Goal: Task Accomplishment & Management: Use online tool/utility

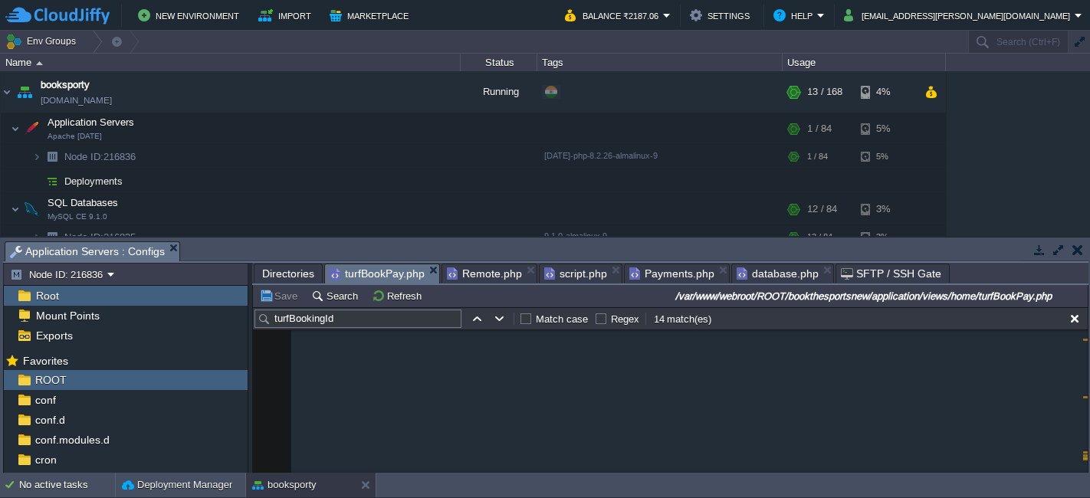
click at [288, 269] on span "Directories" at bounding box center [288, 274] width 52 height 18
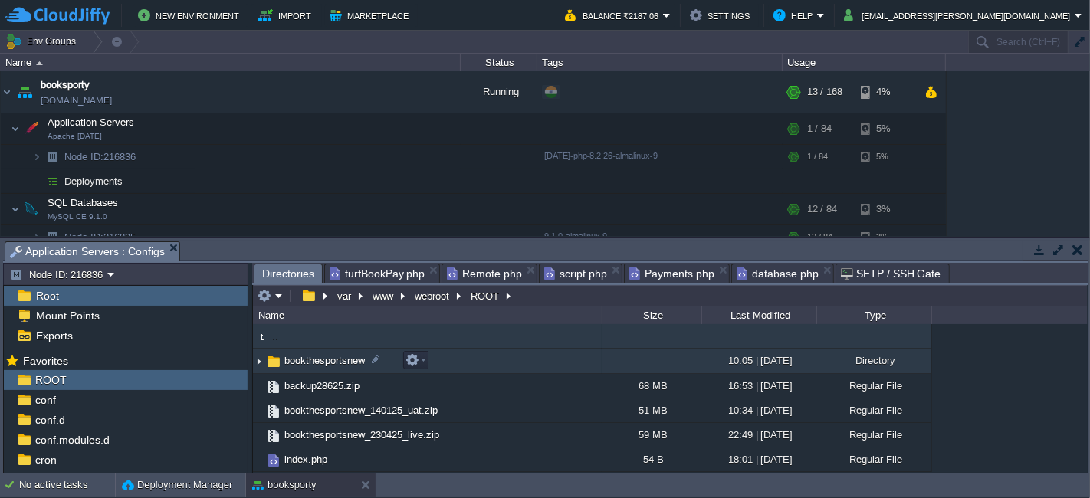
click at [465, 360] on td "bookthesportsnew" at bounding box center [427, 361] width 349 height 25
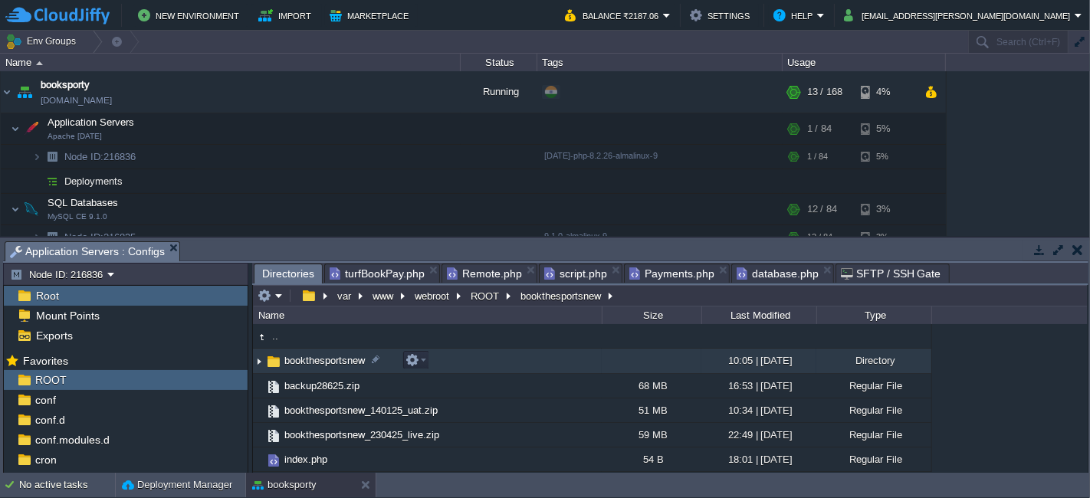
click at [465, 360] on td "bookthesportsnew" at bounding box center [427, 361] width 349 height 25
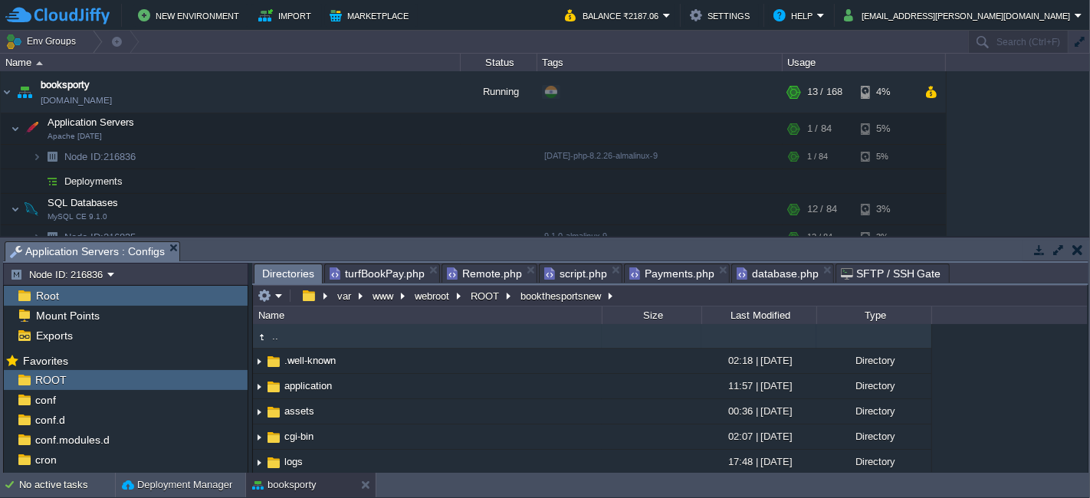
click at [333, 337] on td ".." at bounding box center [427, 336] width 349 height 25
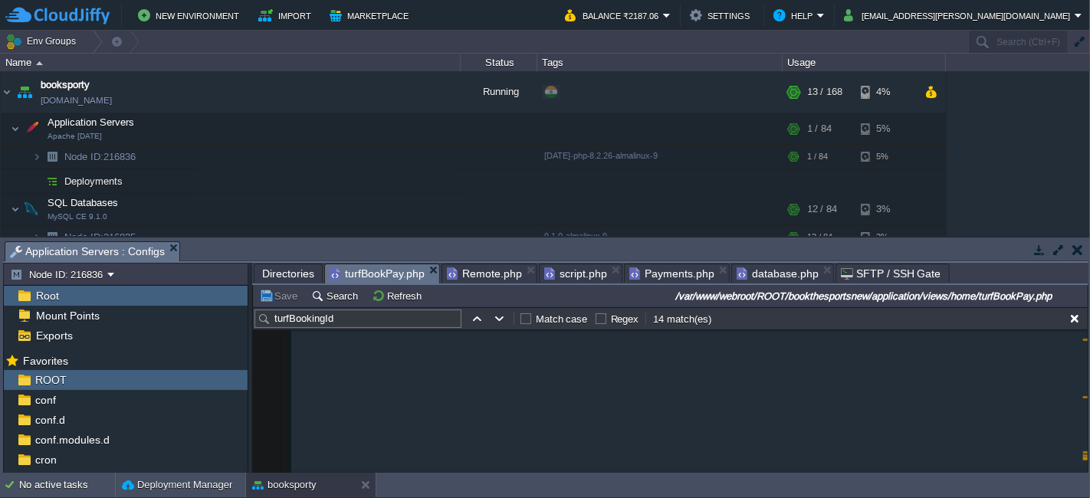
click at [388, 264] on div "turfBookPay.php" at bounding box center [382, 274] width 116 height 20
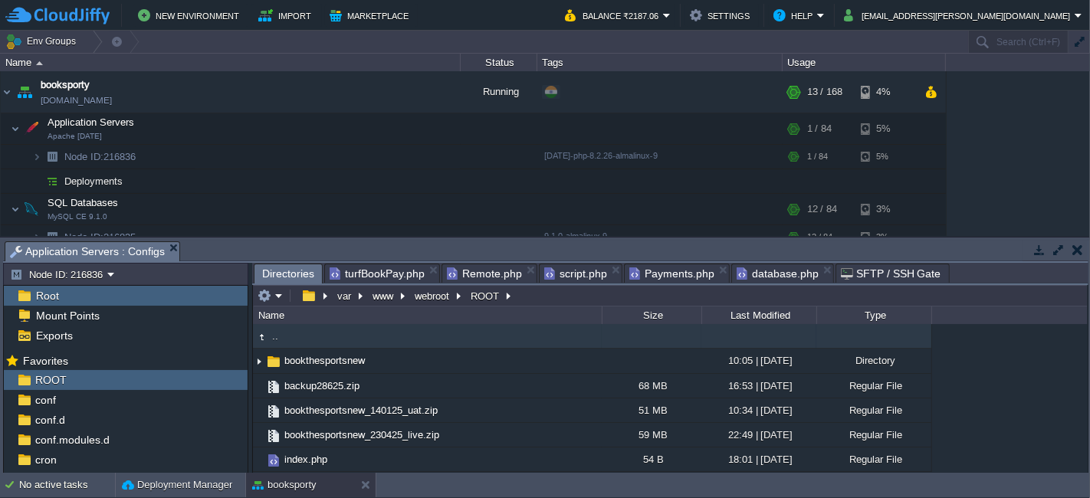
click at [295, 272] on span "Directories" at bounding box center [288, 274] width 52 height 19
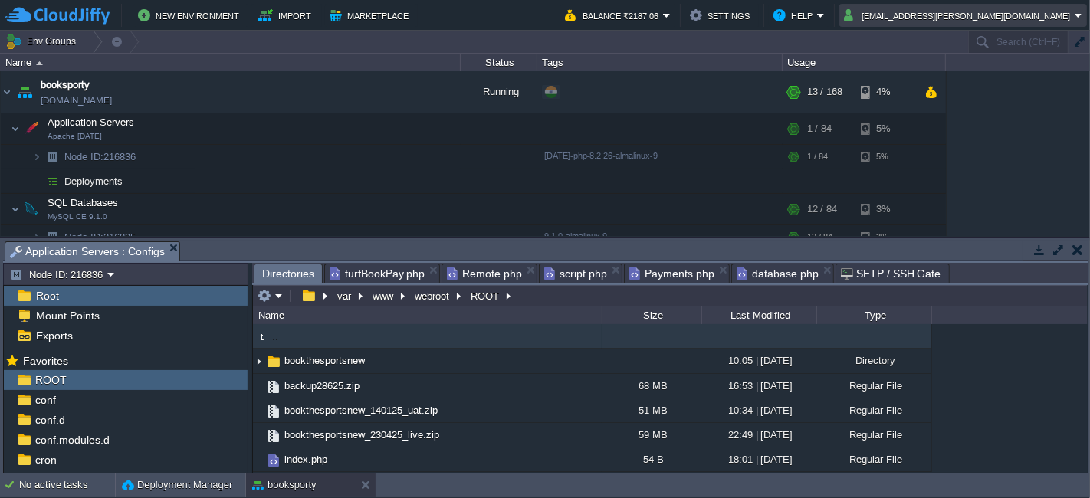
click at [1044, 14] on button "[EMAIL_ADDRESS][PERSON_NAME][DOMAIN_NAME]" at bounding box center [959, 15] width 231 height 18
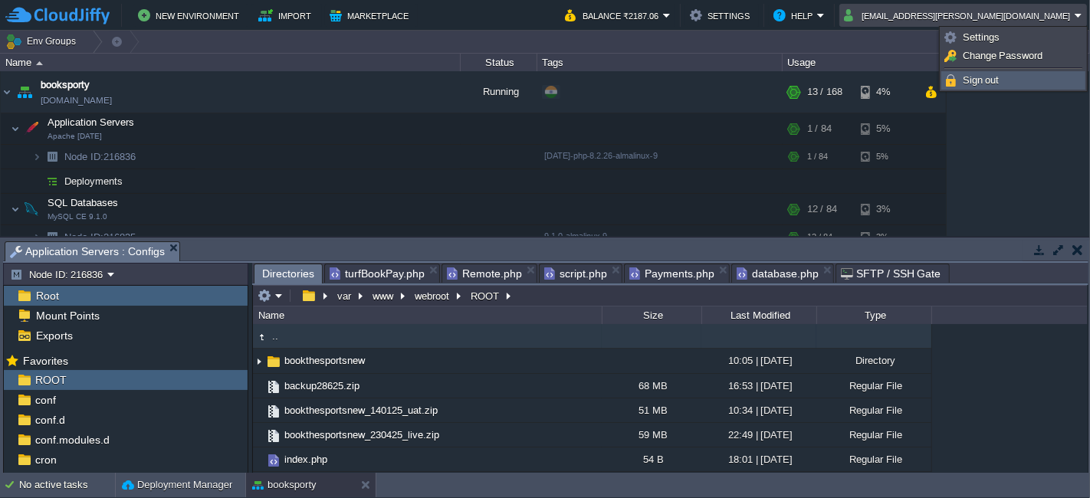
click at [1004, 83] on link "Sign out" at bounding box center [1013, 80] width 143 height 17
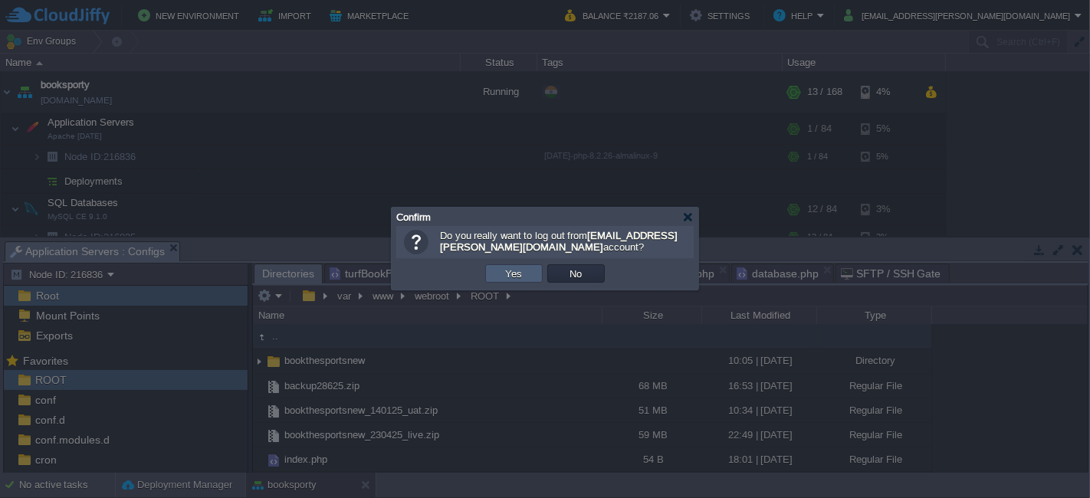
click at [519, 274] on button "Yes" at bounding box center [515, 274] width 26 height 14
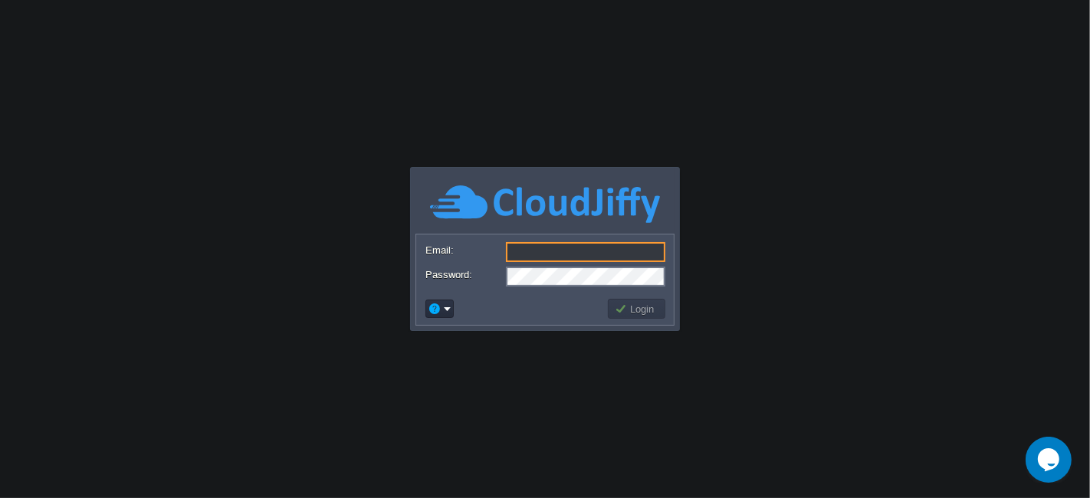
type input "[EMAIL_ADDRESS][PERSON_NAME][DOMAIN_NAME]"
click at [629, 303] on button "Login" at bounding box center [637, 309] width 44 height 14
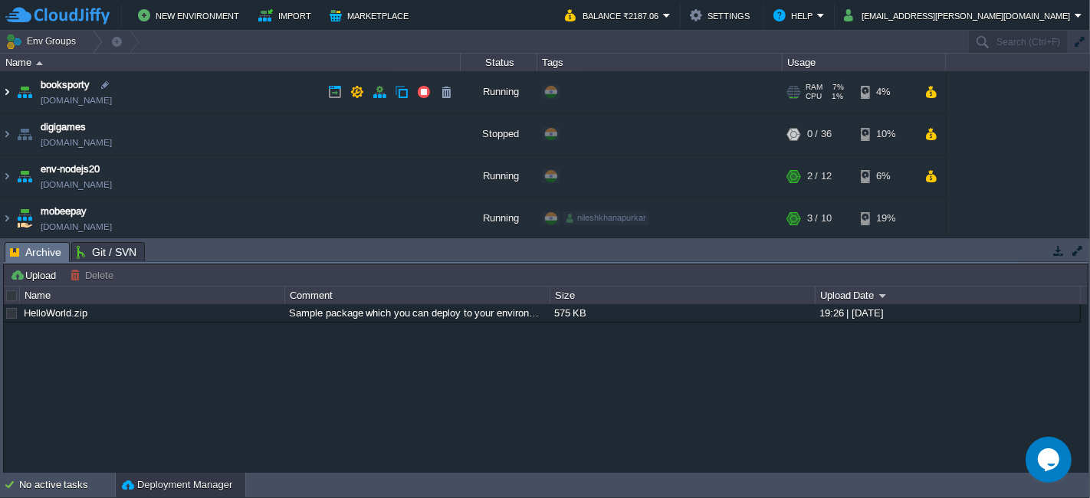
click at [8, 93] on img at bounding box center [7, 91] width 12 height 41
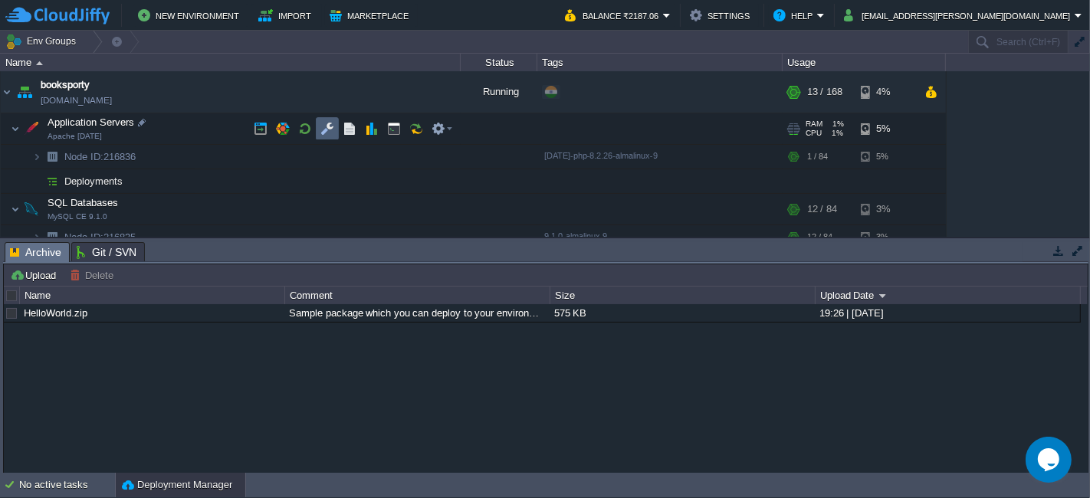
click at [324, 127] on button "button" at bounding box center [328, 129] width 14 height 14
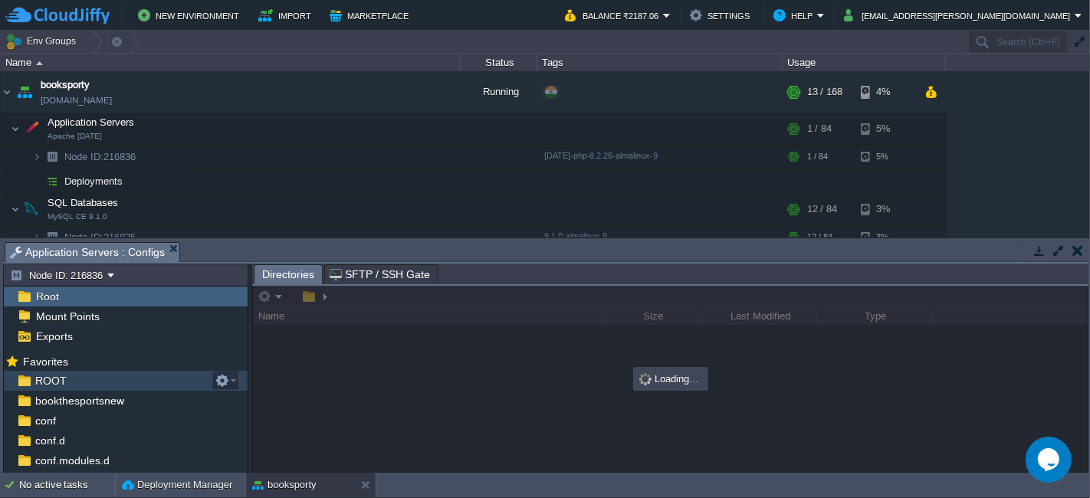
click at [83, 382] on div "ROOT" at bounding box center [126, 381] width 244 height 20
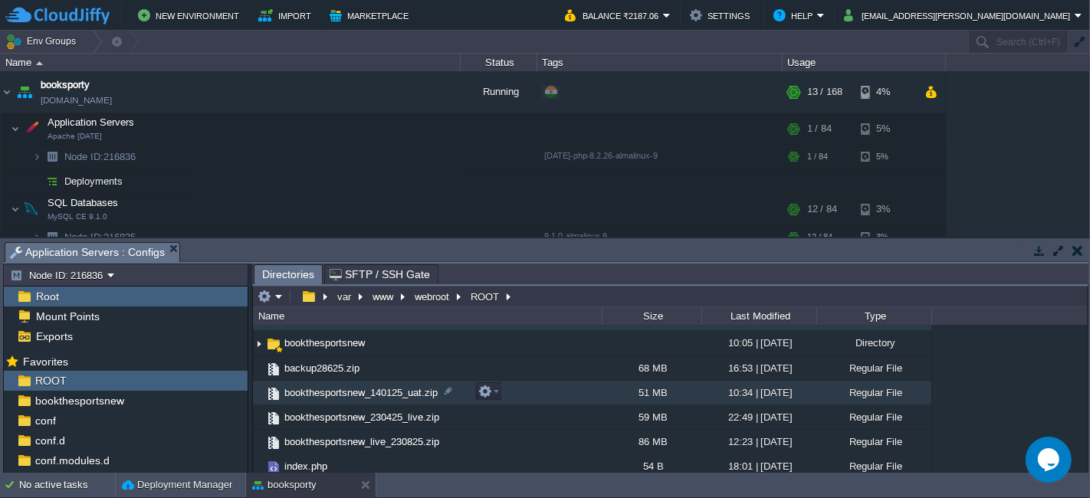
scroll to position [24, 0]
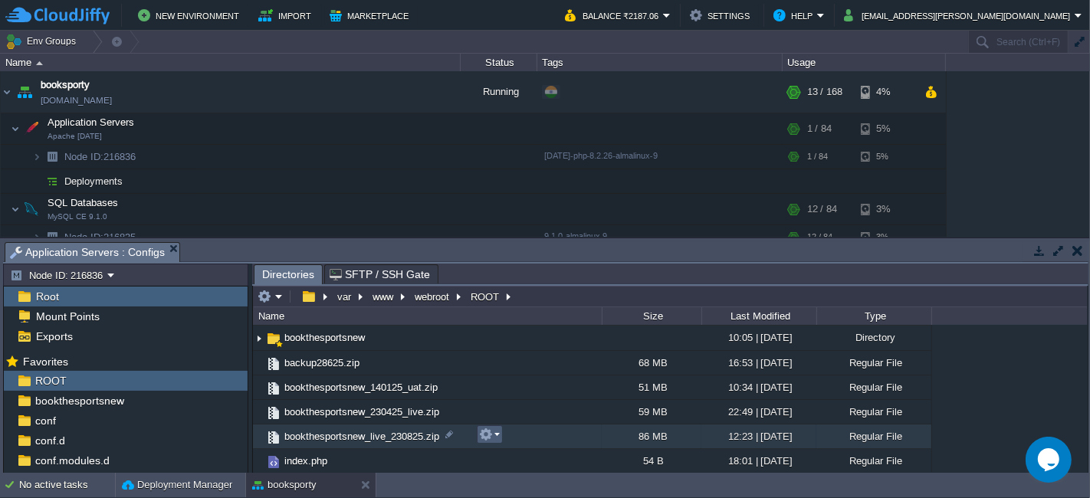
click at [495, 437] on em at bounding box center [489, 435] width 21 height 14
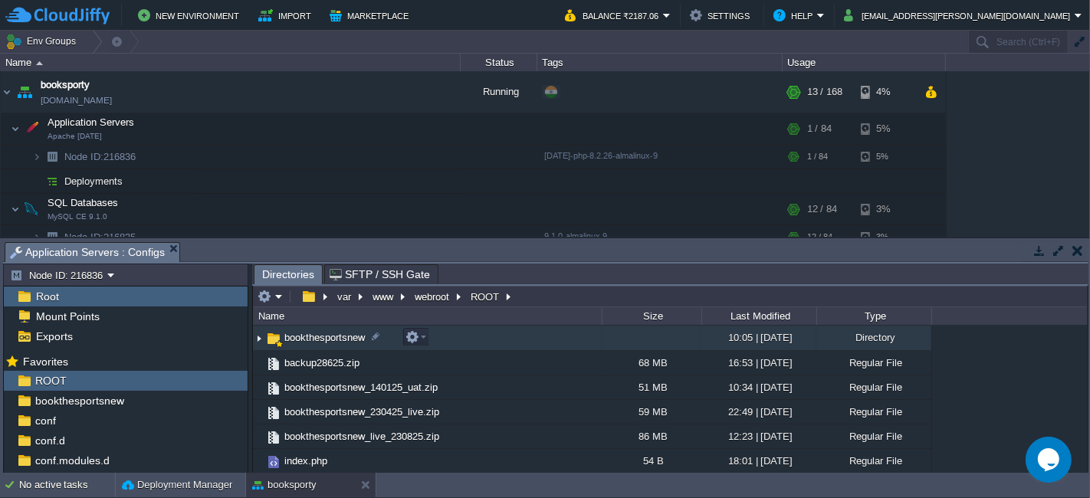
drag, startPoint x: 307, startPoint y: 334, endPoint x: 410, endPoint y: 337, distance: 102.8
click at [410, 337] on button "button" at bounding box center [413, 338] width 14 height 14
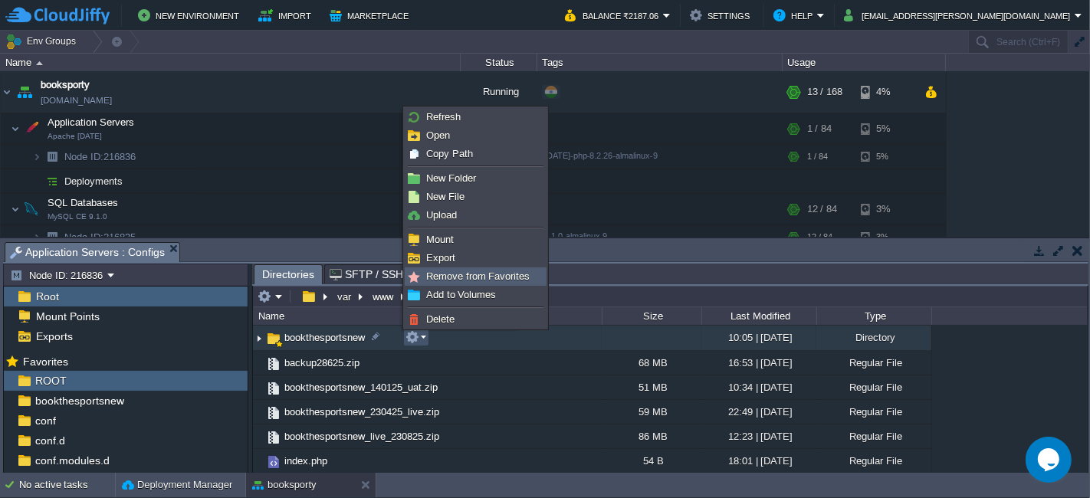
click at [449, 280] on span "Remove from Favorites" at bounding box center [478, 277] width 104 height 12
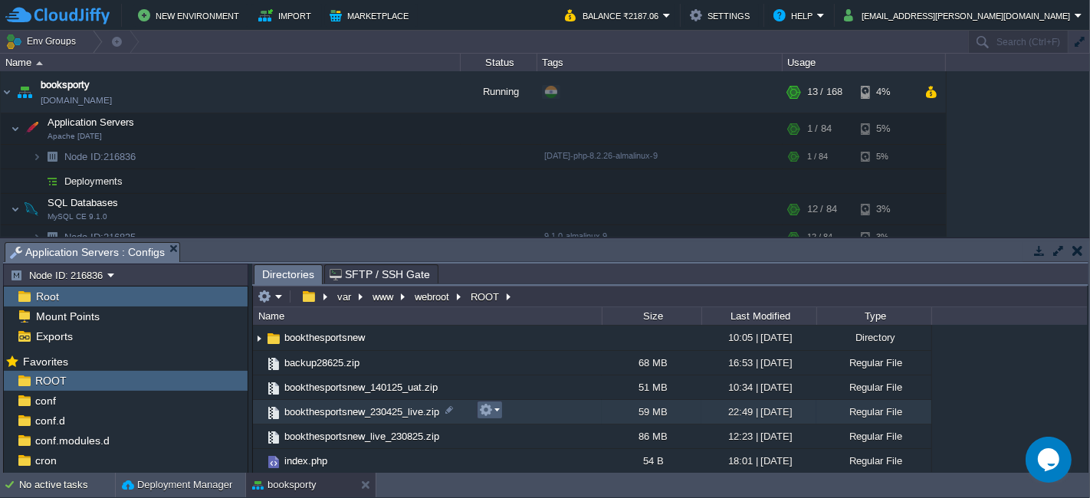
click at [495, 405] on em at bounding box center [489, 410] width 21 height 14
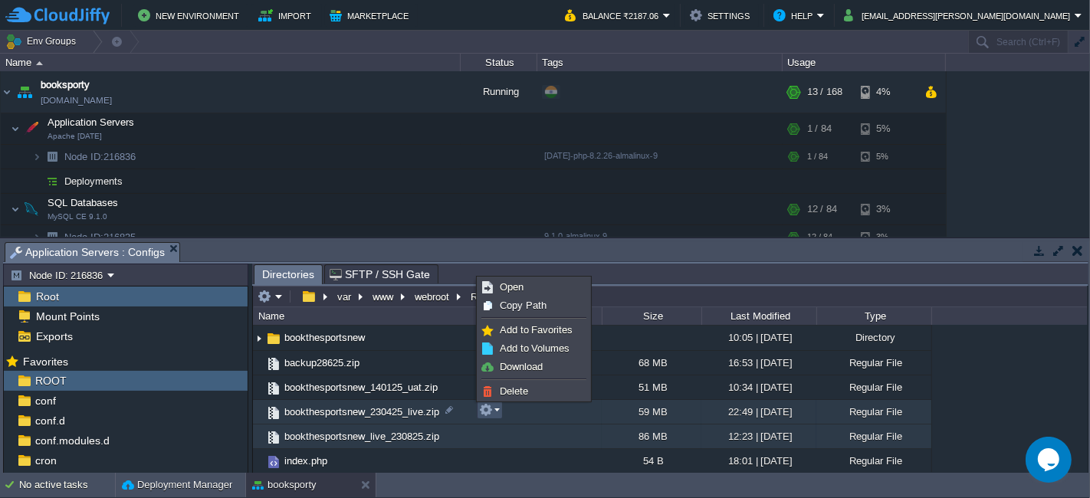
click at [473, 434] on div ".. bookthesportsnew 10:05 | [DATE] Directory backup28625.zip 68 MB 16:53 | [DAT…" at bounding box center [670, 398] width 835 height 147
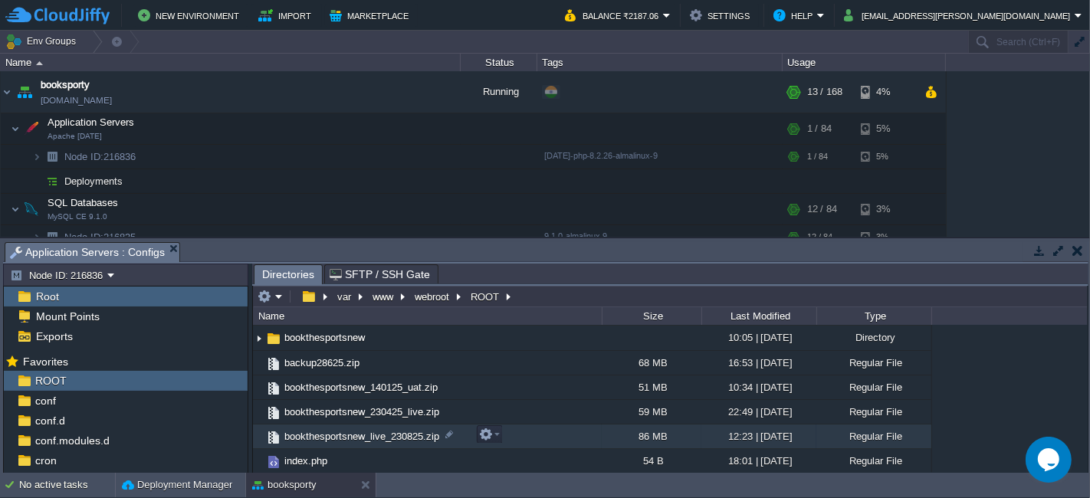
click at [507, 430] on td "bookthesportsnew_live_230825.zip" at bounding box center [427, 437] width 349 height 25
click at [493, 432] on em at bounding box center [489, 435] width 21 height 14
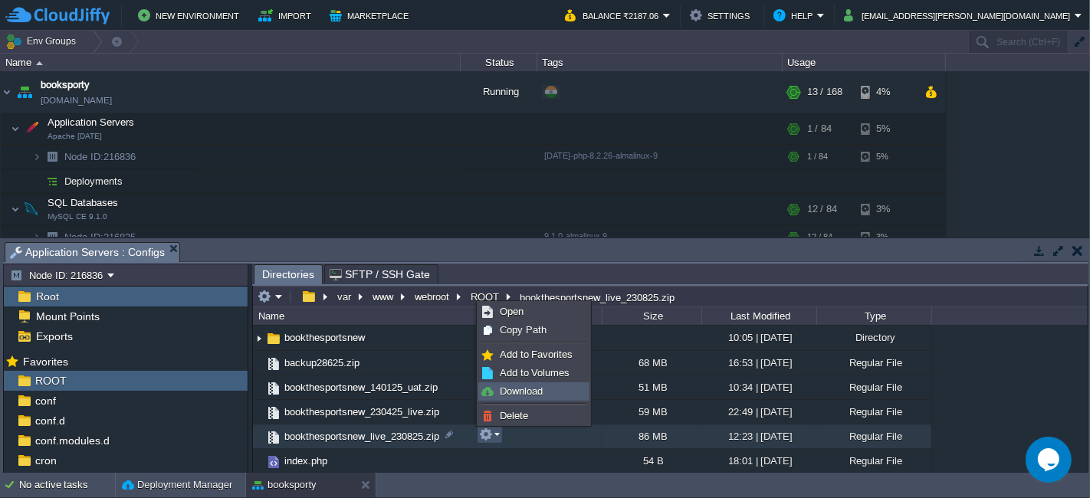
click at [515, 386] on span "Download" at bounding box center [521, 392] width 43 height 12
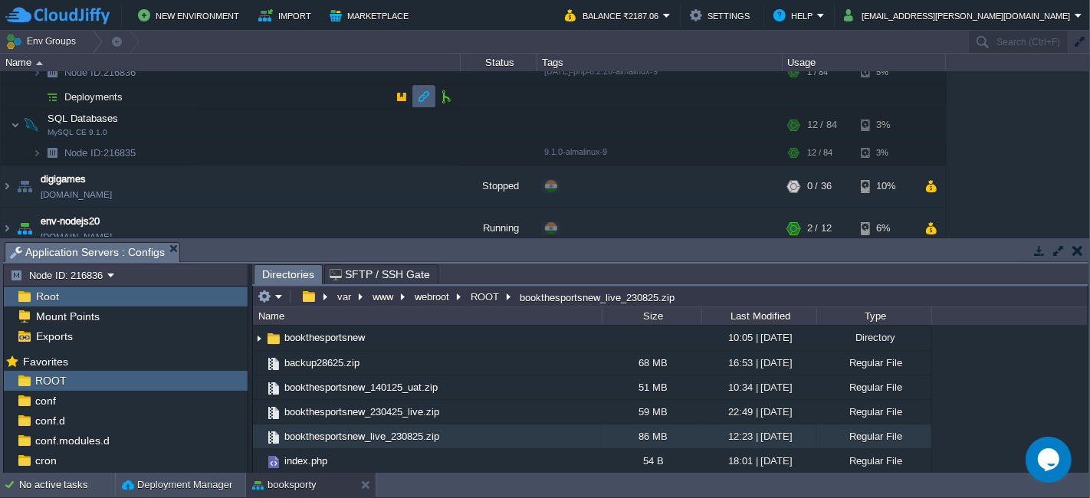
scroll to position [85, 0]
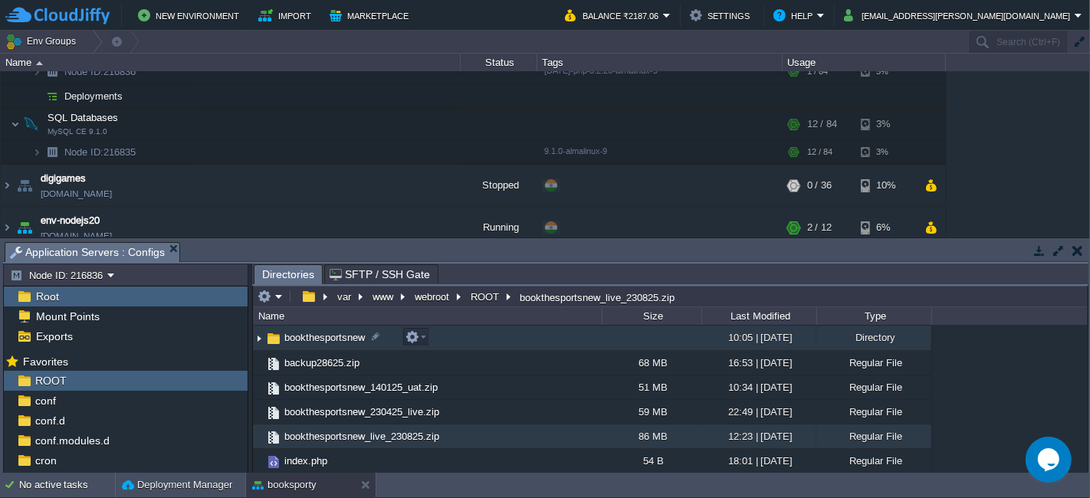
click at [461, 343] on td "bookthesportsnew" at bounding box center [427, 338] width 349 height 25
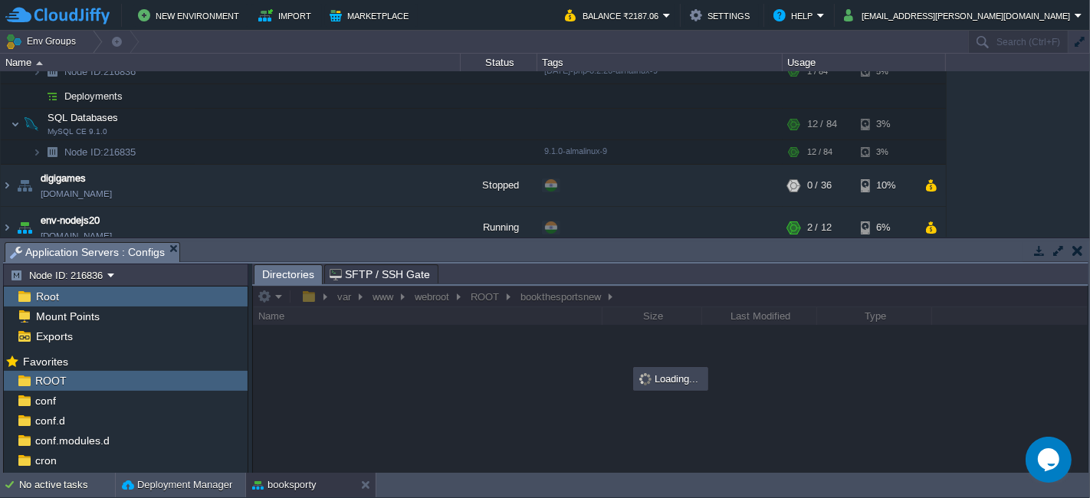
scroll to position [0, 0]
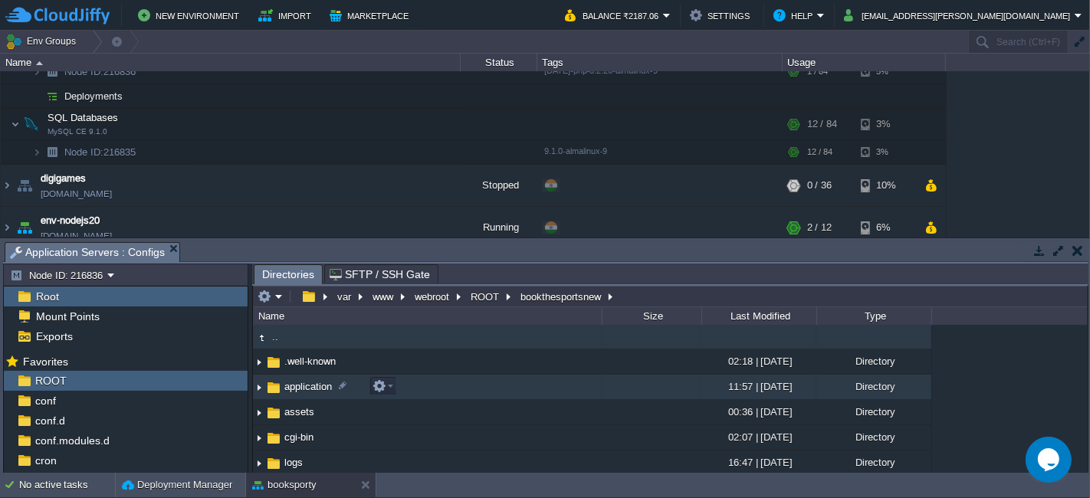
click at [425, 383] on td "application" at bounding box center [427, 387] width 349 height 25
click at [423, 381] on td "config" at bounding box center [427, 387] width 349 height 25
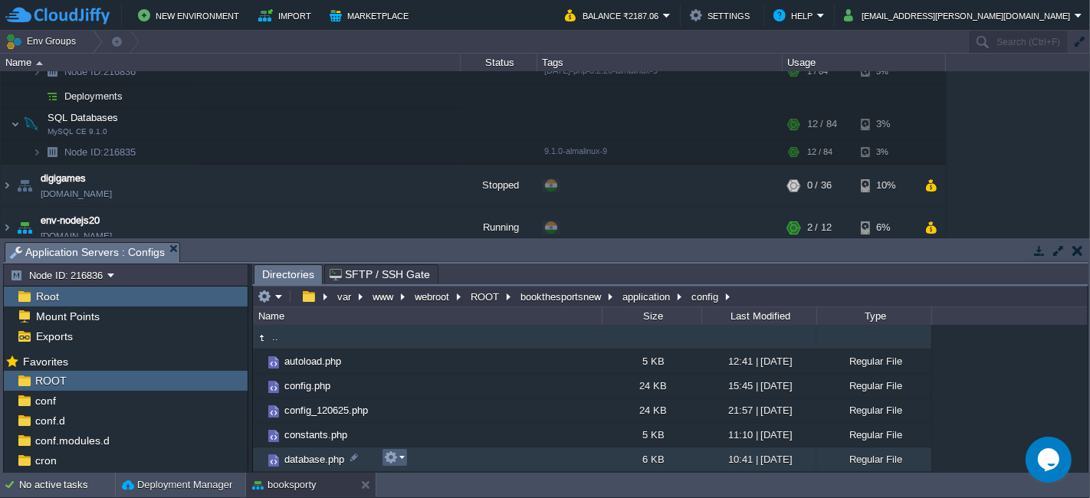
click at [401, 459] on em at bounding box center [394, 458] width 21 height 14
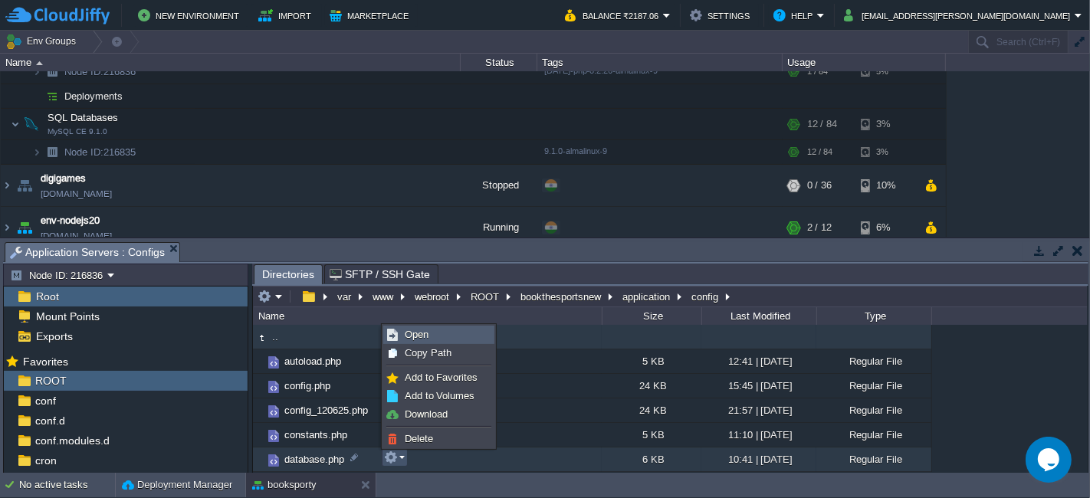
click at [440, 337] on link "Open" at bounding box center [439, 335] width 110 height 17
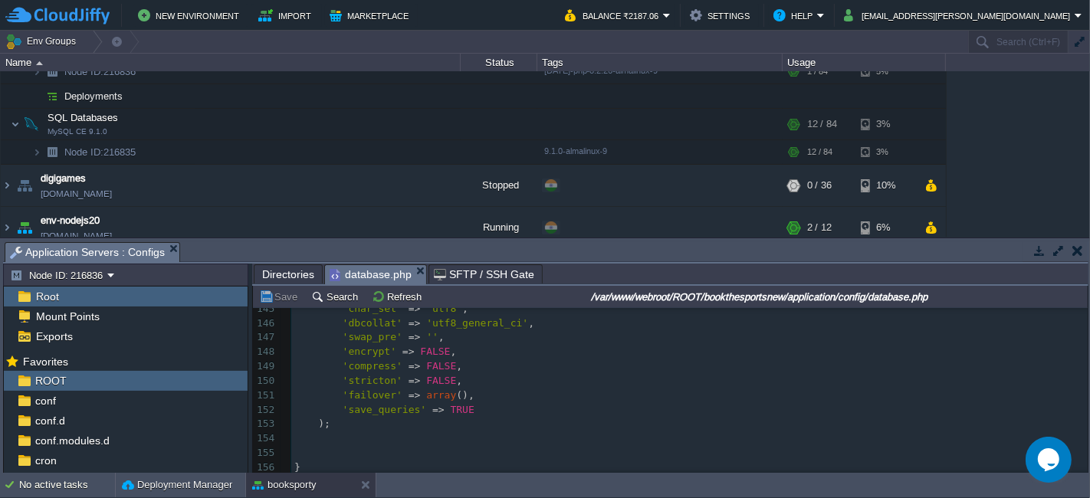
scroll to position [1926, 0]
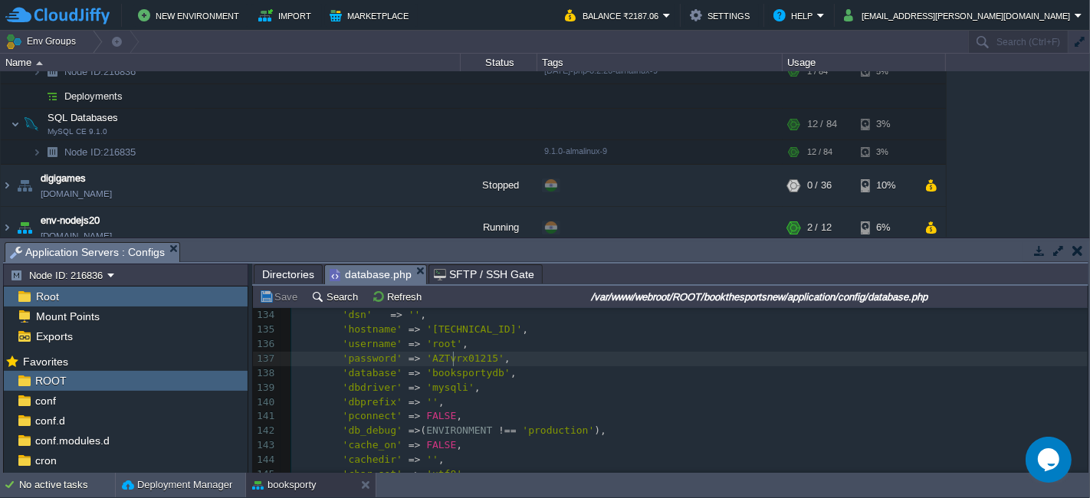
click at [456, 361] on div "156 <?php 118 'char_set' => 'utf8' , 119 'dbcollat' => 'utf8_general_ci' , 120 …" at bounding box center [689, 359] width 797 height 564
type textarea "AZTvrx01215"
click at [453, 388] on div "x <?php 118 'char_set' => 'utf8' , 119 'dbcollat' => 'utf8_general_ci' , 120 's…" at bounding box center [689, 359] width 797 height 564
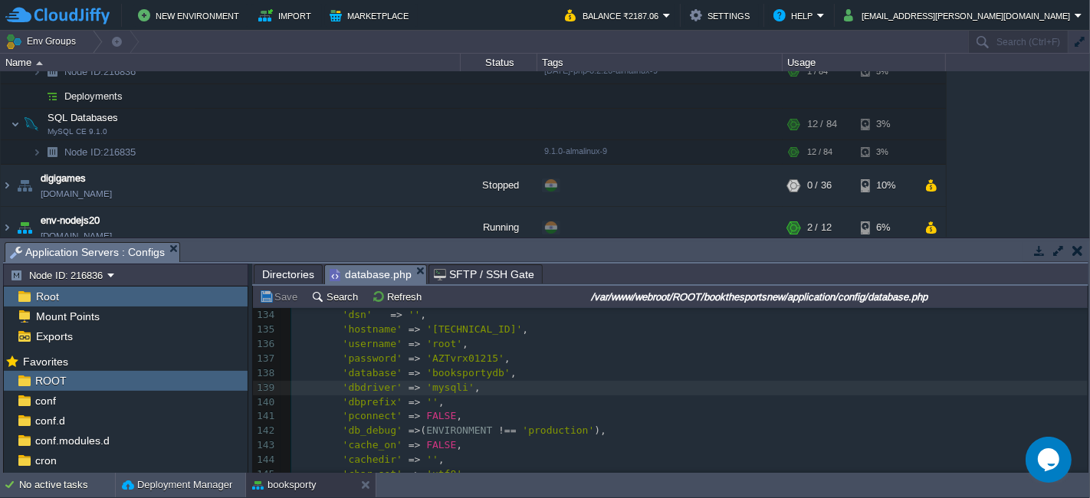
click at [548, 411] on pre "'pconnect' => FALSE ," at bounding box center [689, 417] width 797 height 15
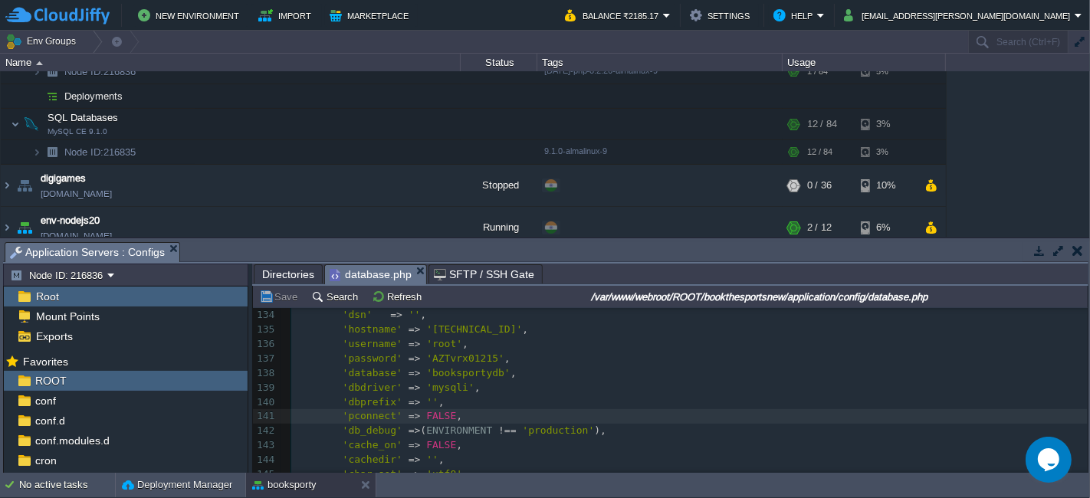
click at [298, 269] on span "Directories" at bounding box center [288, 274] width 52 height 18
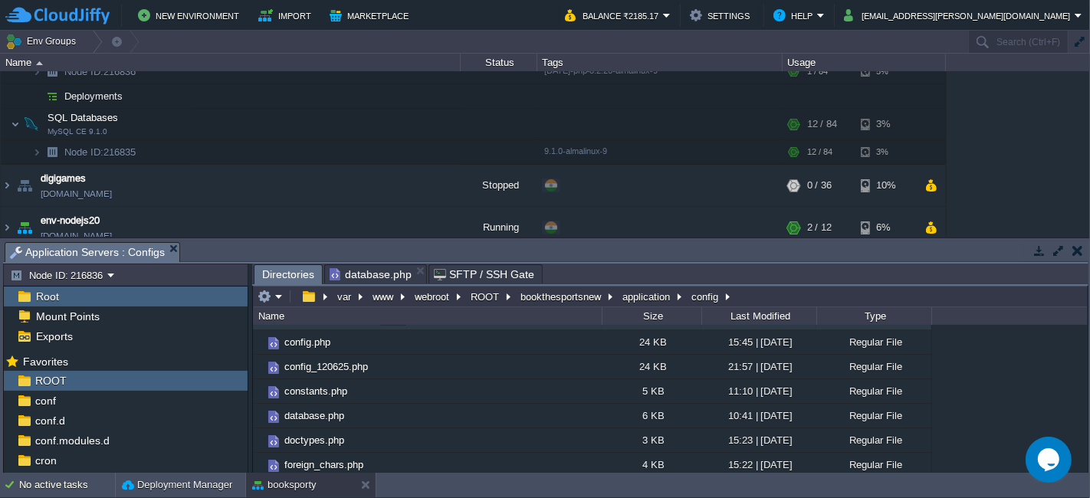
scroll to position [11, 0]
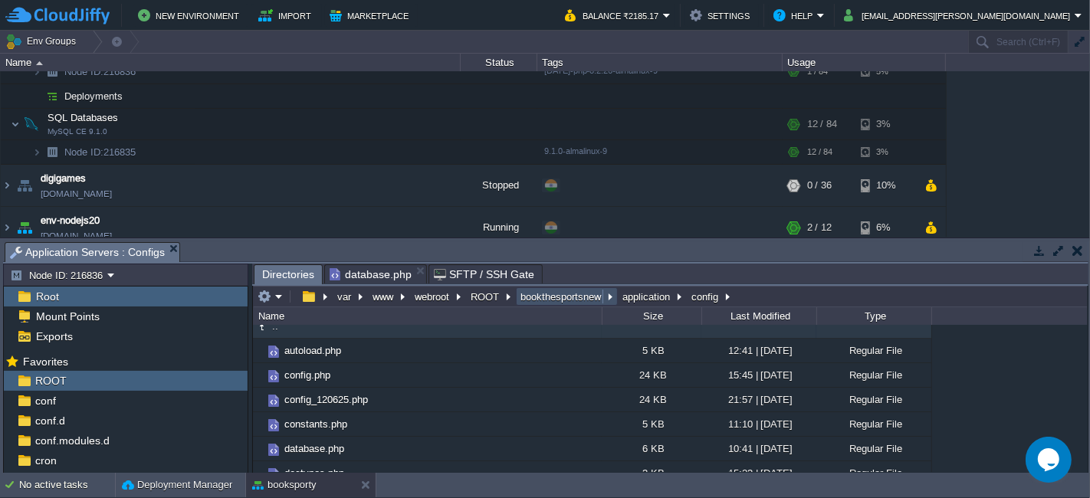
click at [577, 298] on button "bookthesportsnew" at bounding box center [561, 297] width 87 height 14
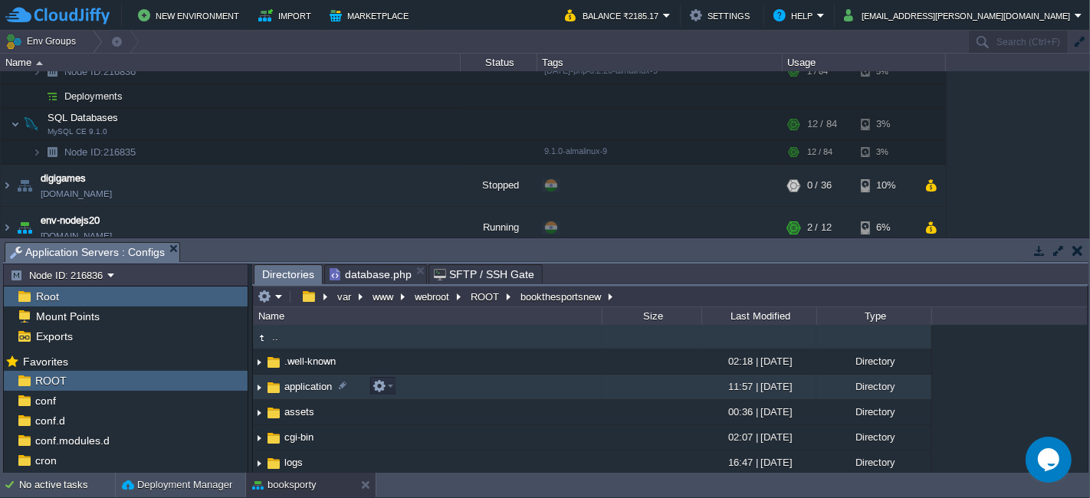
click at [446, 387] on td "application" at bounding box center [427, 387] width 349 height 25
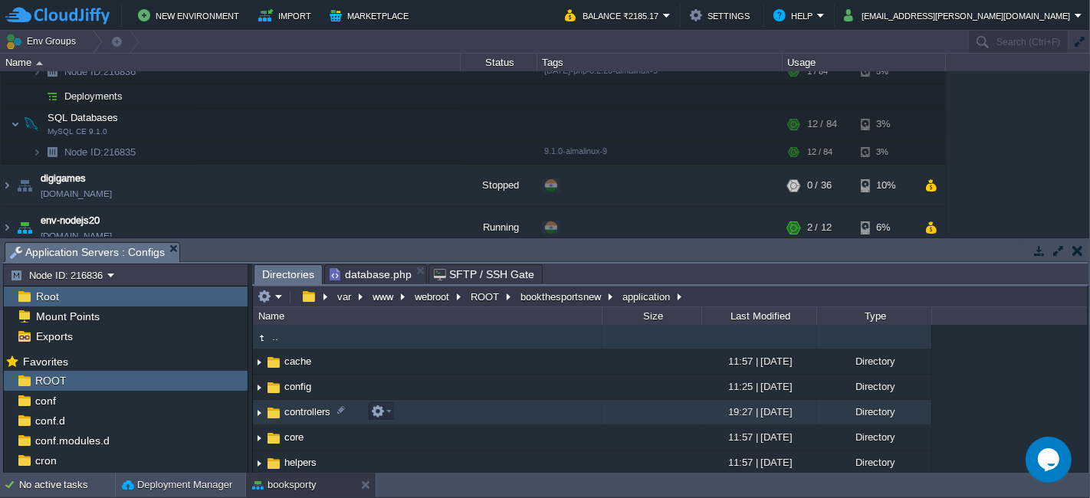
click at [464, 408] on td "controllers" at bounding box center [427, 412] width 349 height 25
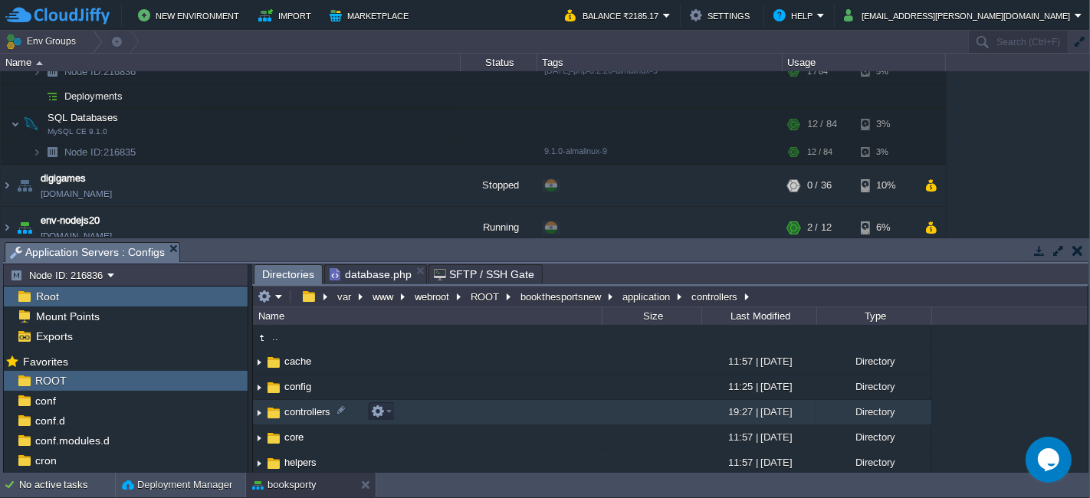
click at [464, 408] on td "controllers" at bounding box center [427, 412] width 349 height 25
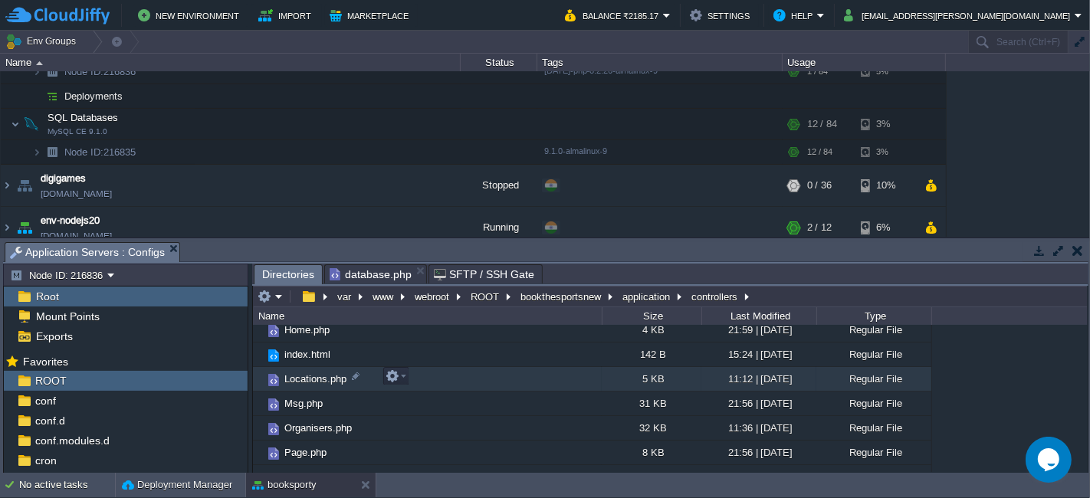
scroll to position [390, 0]
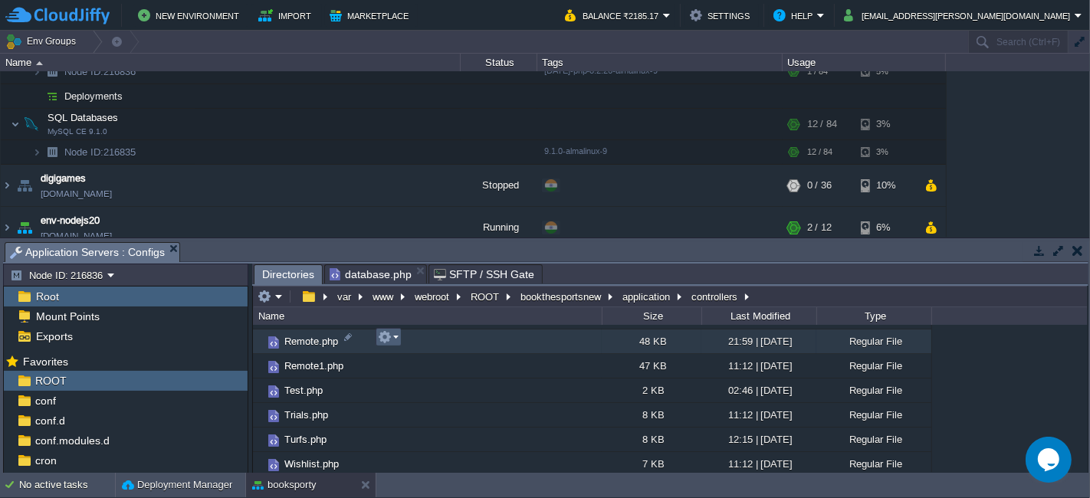
click at [393, 337] on em at bounding box center [388, 338] width 21 height 14
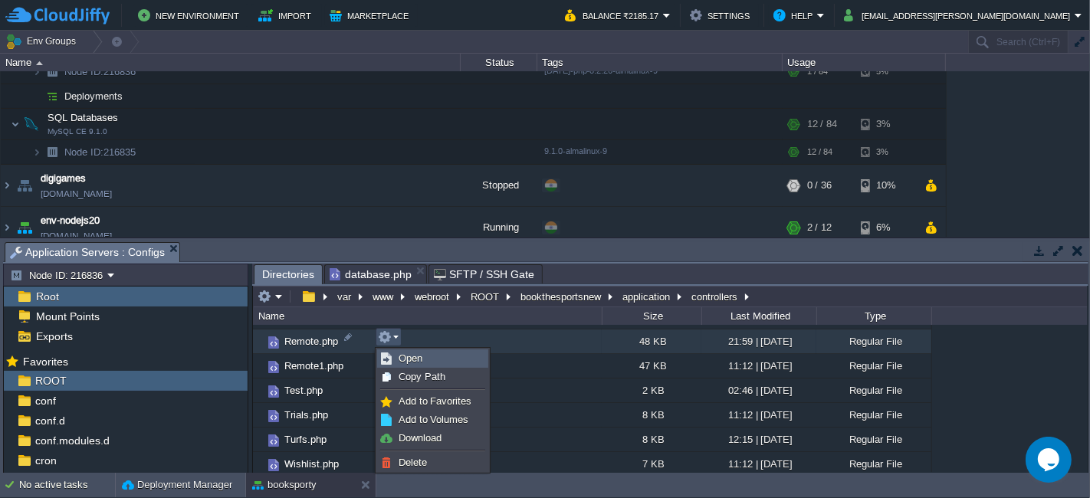
click at [433, 356] on link "Open" at bounding box center [433, 358] width 110 height 17
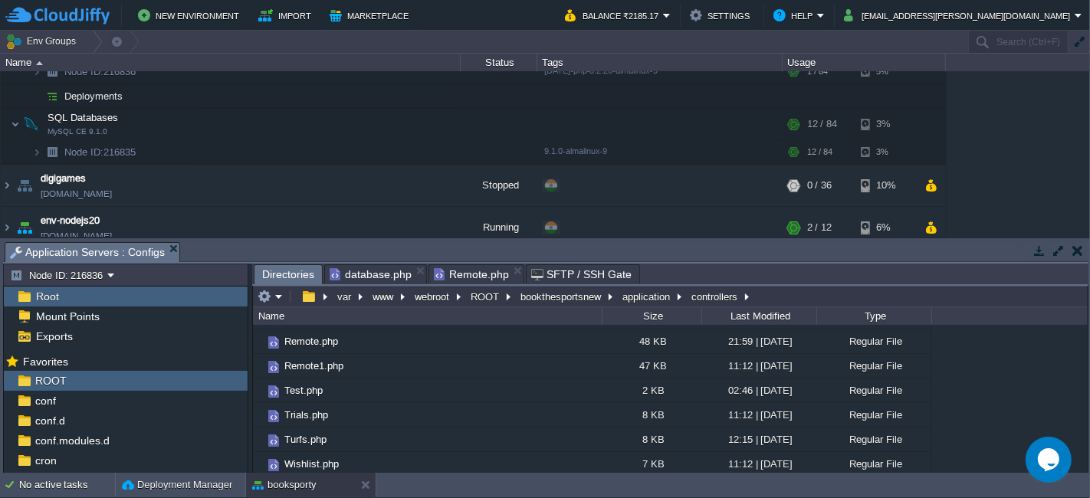
click at [288, 271] on span "Directories" at bounding box center [288, 274] width 52 height 19
click at [580, 295] on button "bookthesportsnew" at bounding box center [561, 297] width 87 height 14
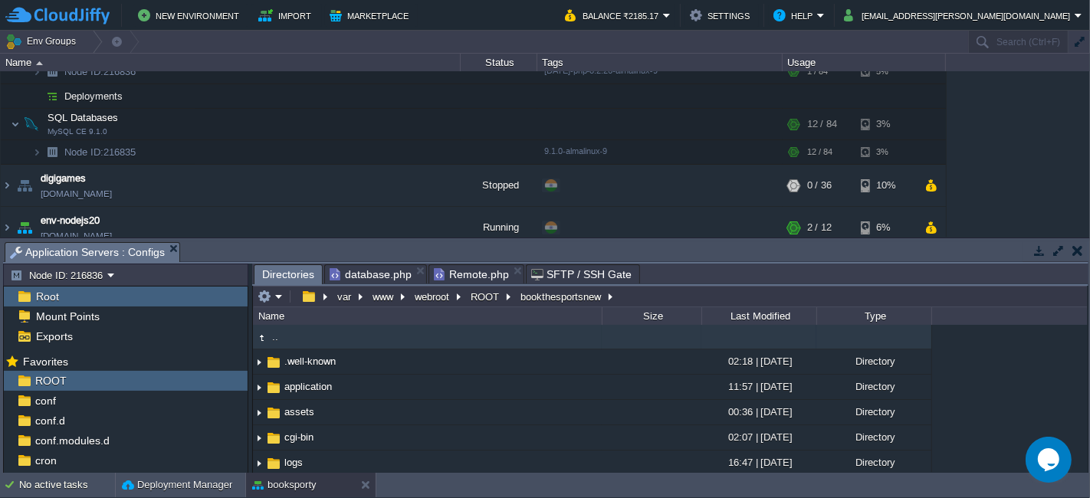
scroll to position [247, 0]
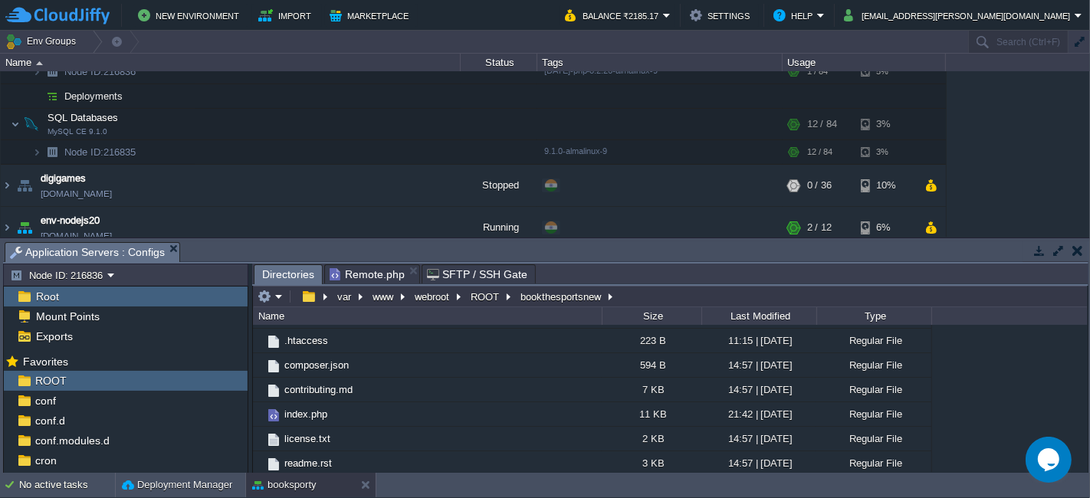
click at [401, 271] on em "Remote.php" at bounding box center [375, 274] width 90 height 18
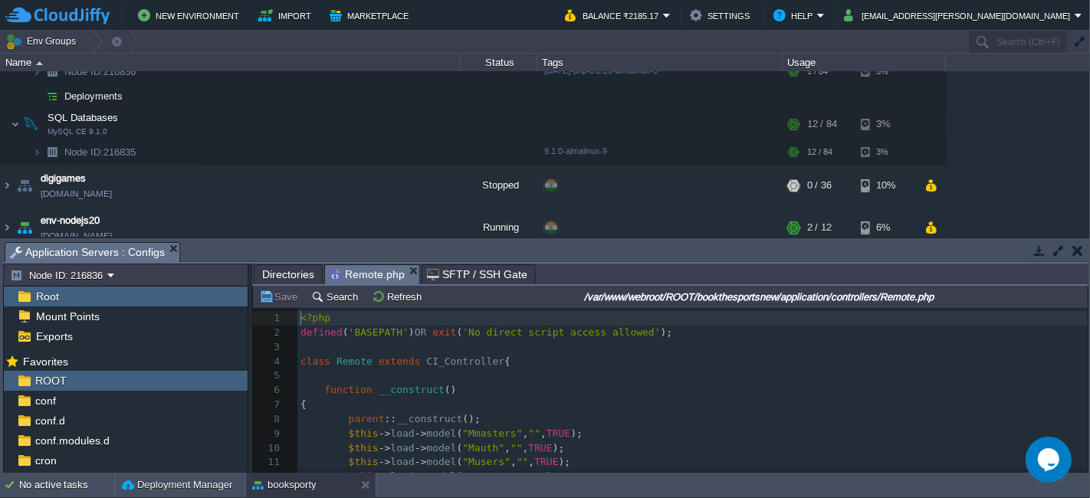
scroll to position [5, 0]
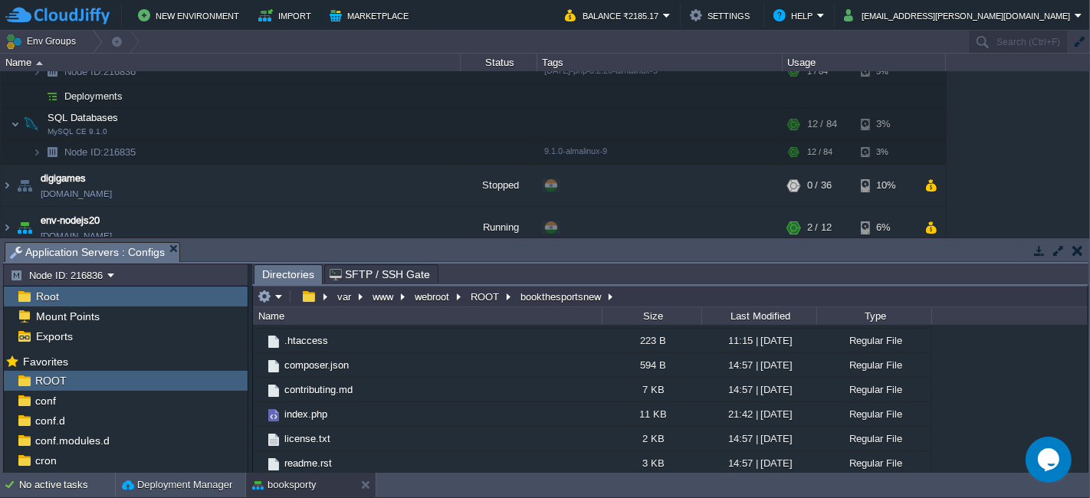
click at [277, 275] on span "Directories" at bounding box center [288, 274] width 52 height 19
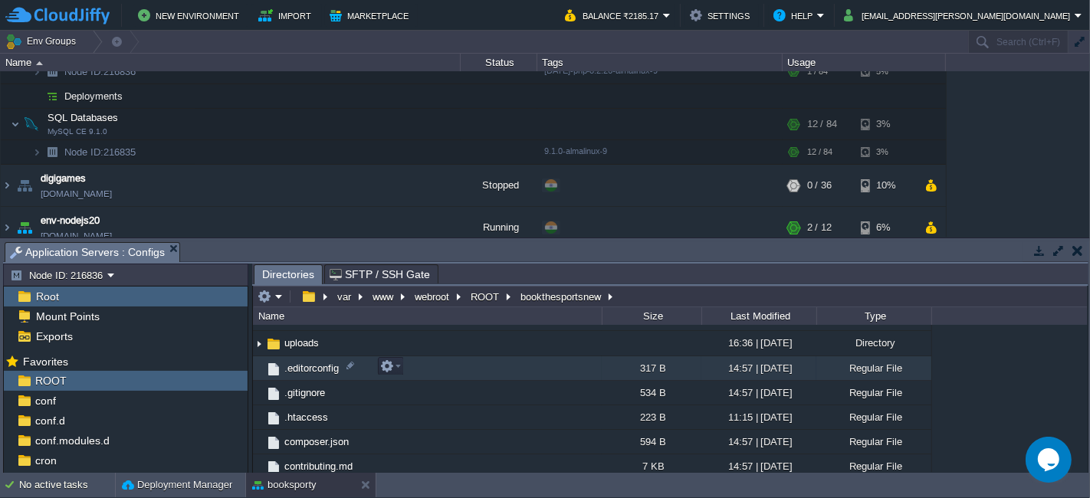
scroll to position [85, 0]
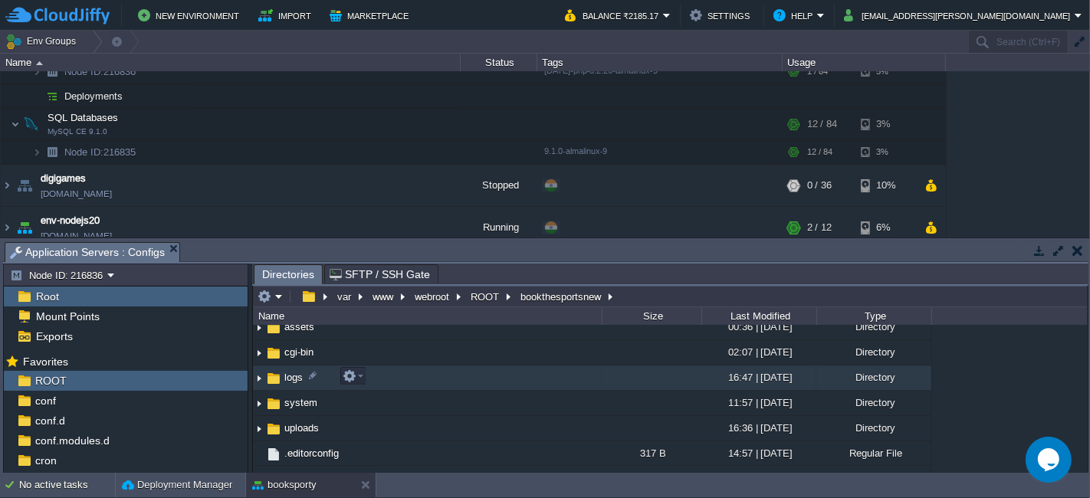
click at [413, 382] on td "logs" at bounding box center [427, 378] width 349 height 25
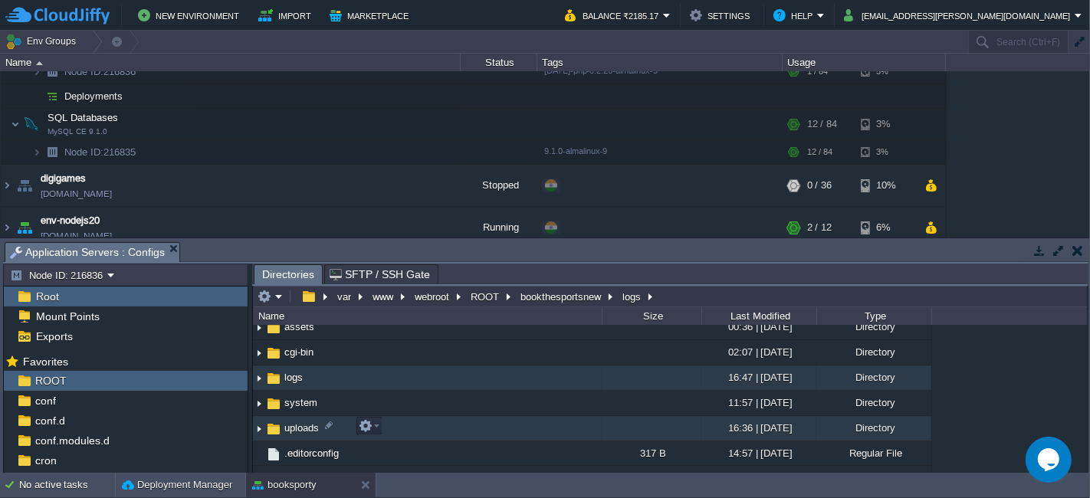
click at [405, 424] on td "uploads" at bounding box center [427, 428] width 349 height 25
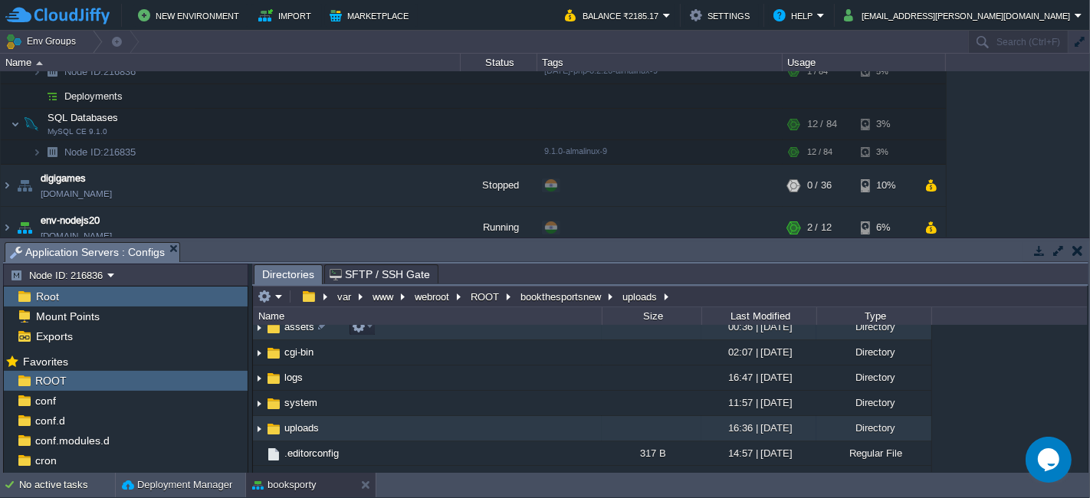
scroll to position [0, 0]
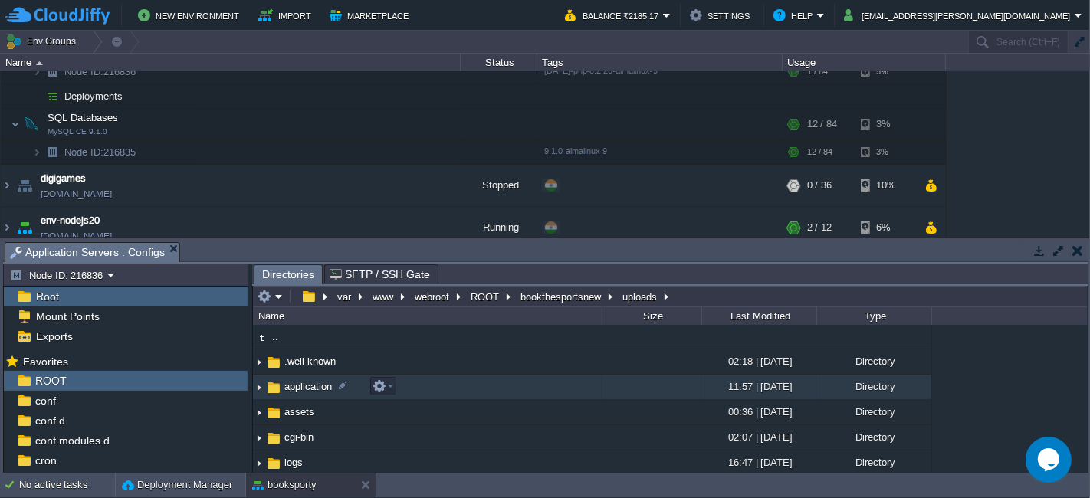
click at [415, 382] on td "application" at bounding box center [427, 387] width 349 height 25
click at [416, 383] on td "application" at bounding box center [427, 387] width 349 height 25
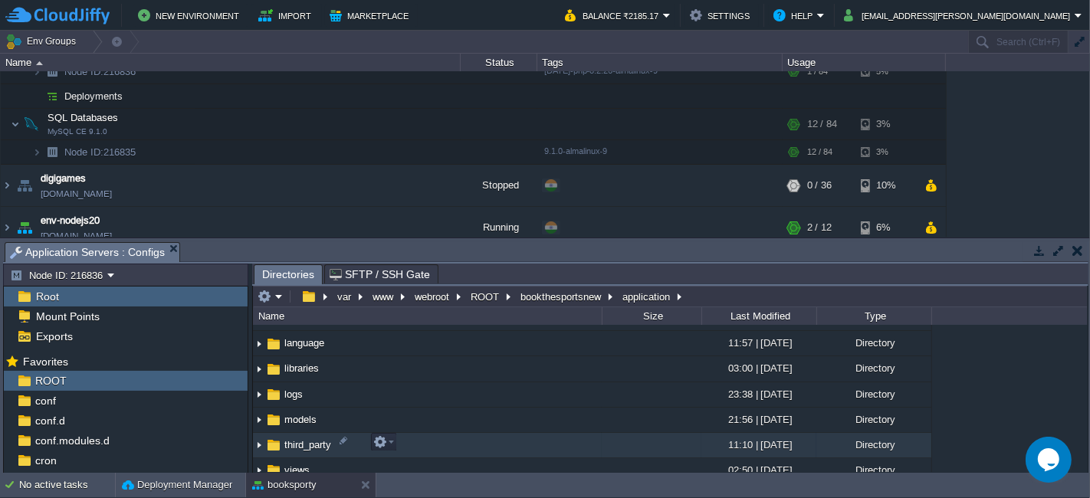
scroll to position [226, 0]
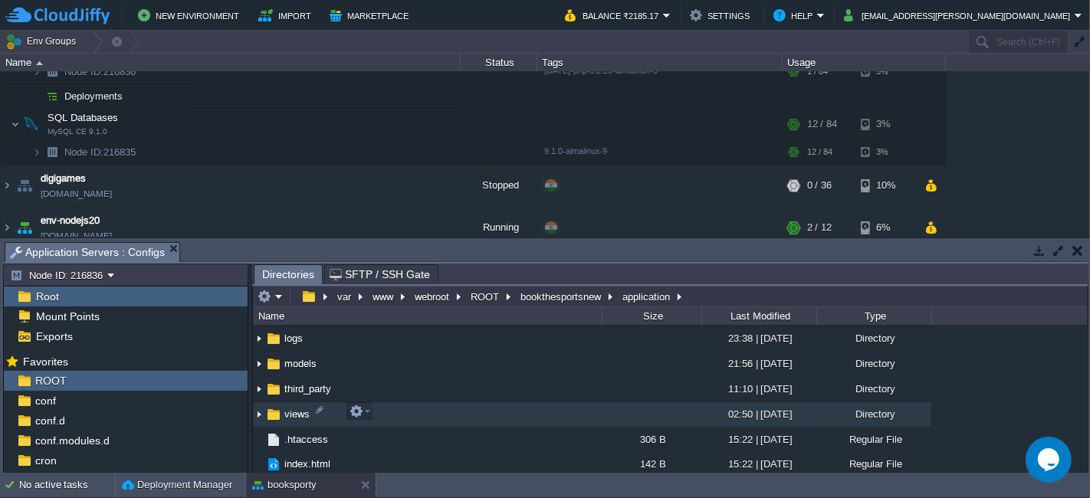
click at [440, 419] on td "views" at bounding box center [427, 415] width 349 height 25
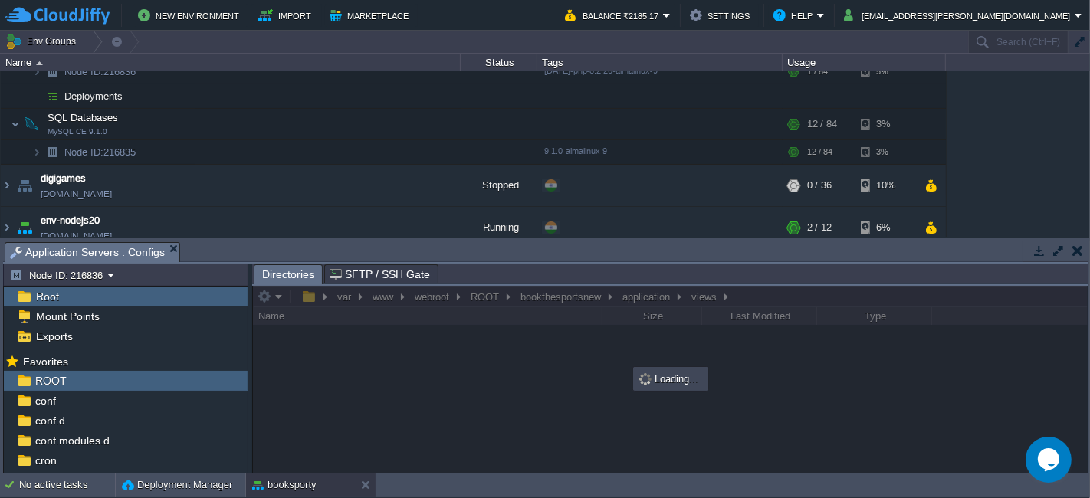
scroll to position [0, 0]
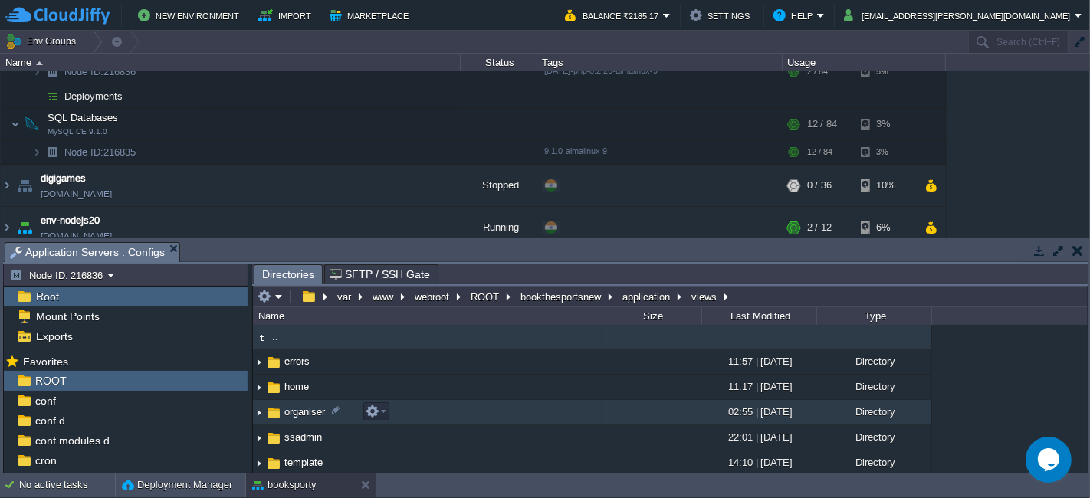
click at [421, 413] on td "organiser" at bounding box center [427, 412] width 349 height 25
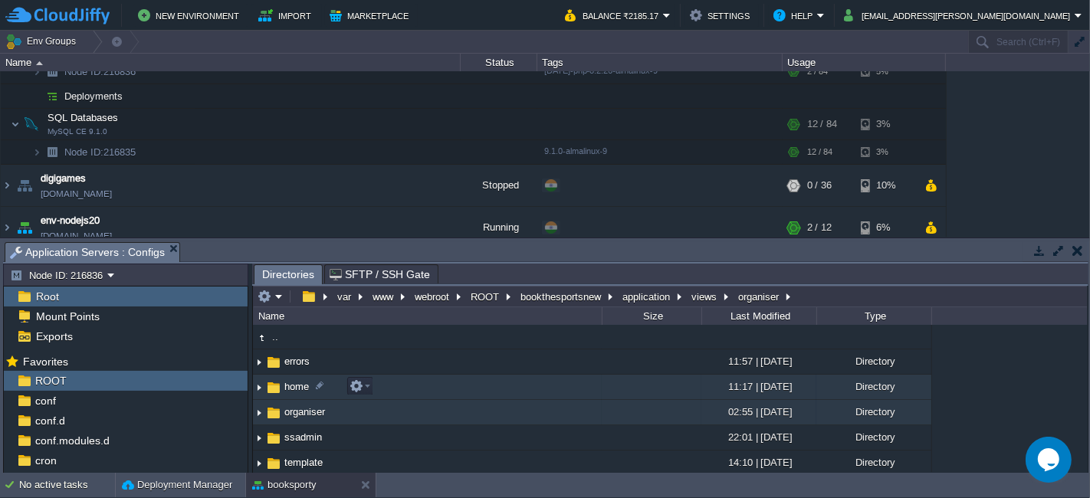
click at [423, 392] on td "home" at bounding box center [427, 387] width 349 height 25
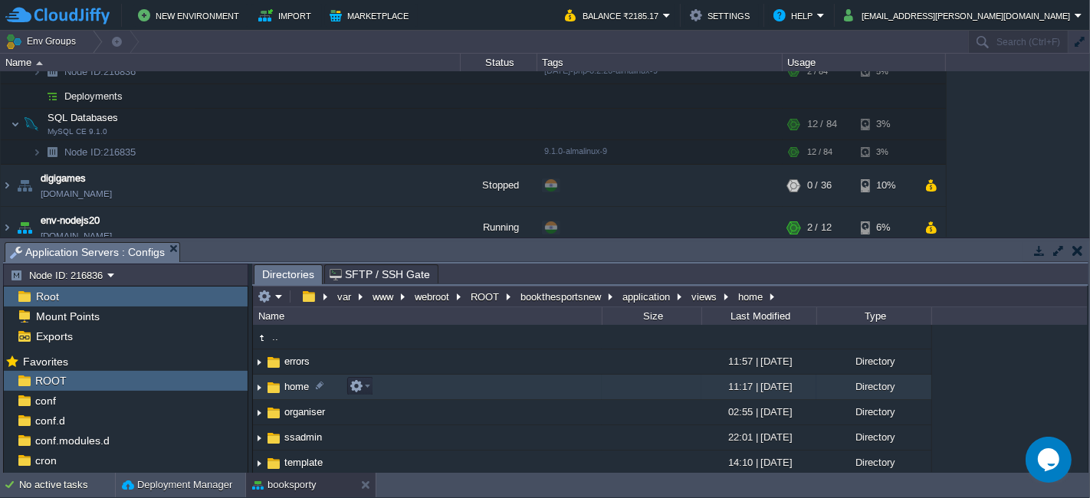
click at [423, 392] on td "home" at bounding box center [427, 387] width 349 height 25
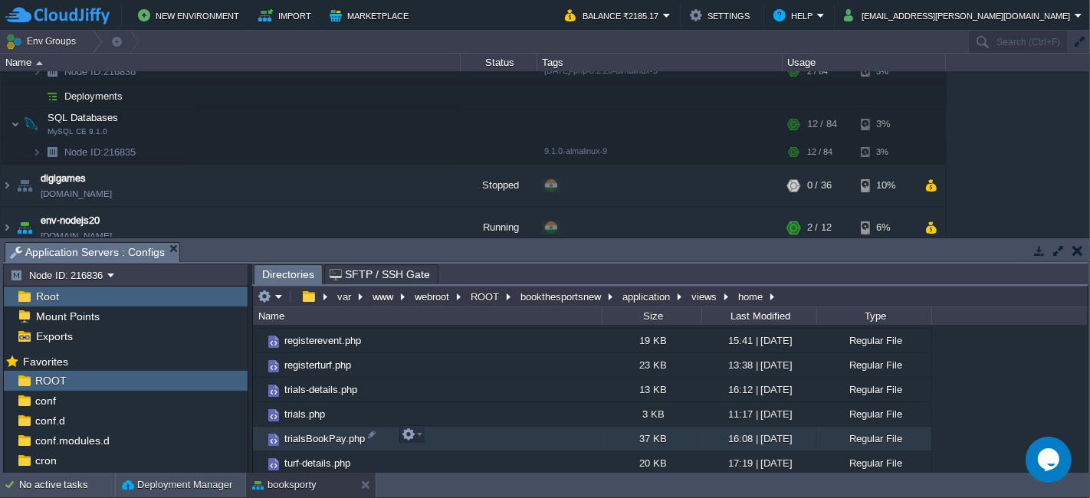
scroll to position [390, 0]
click at [410, 432] on button "button" at bounding box center [403, 435] width 14 height 14
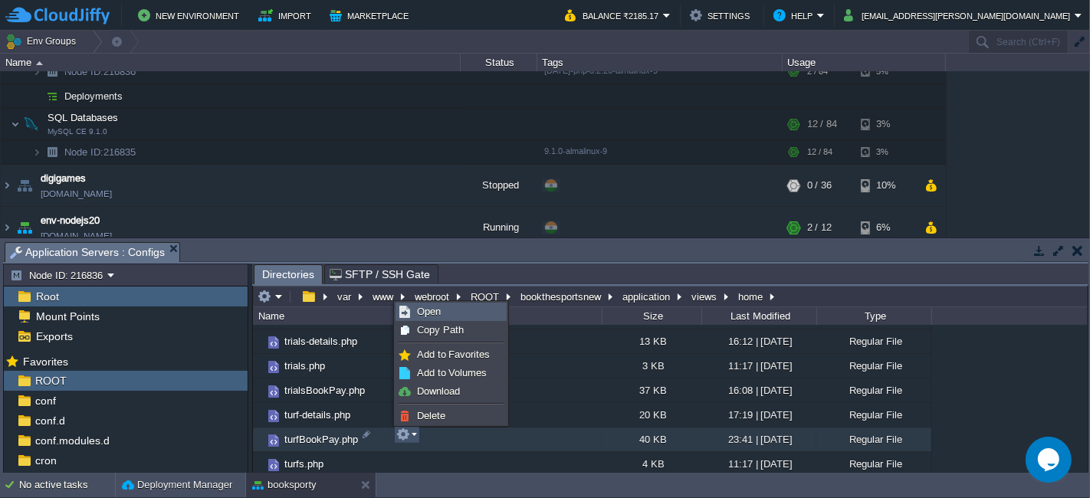
click at [453, 305] on link "Open" at bounding box center [451, 312] width 110 height 17
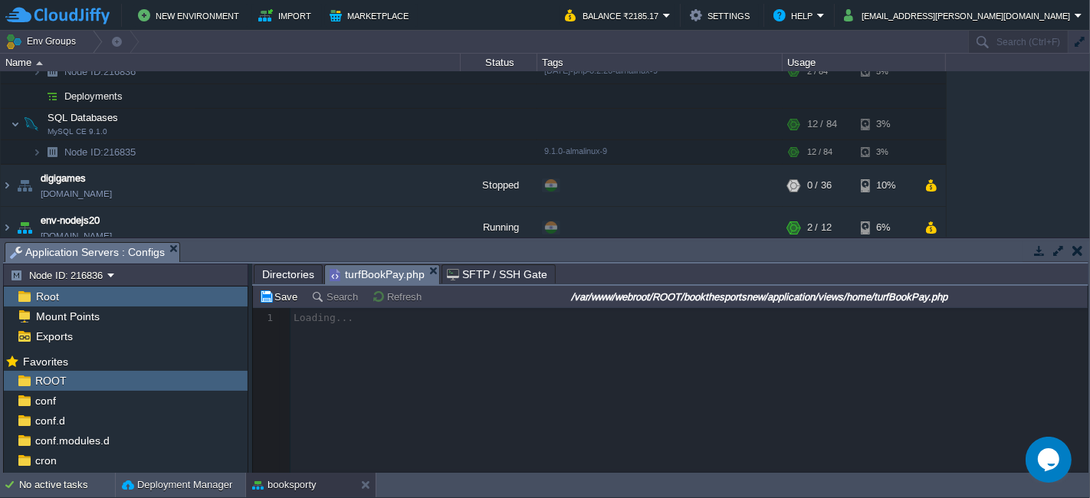
click at [297, 269] on span "Directories" at bounding box center [288, 274] width 52 height 18
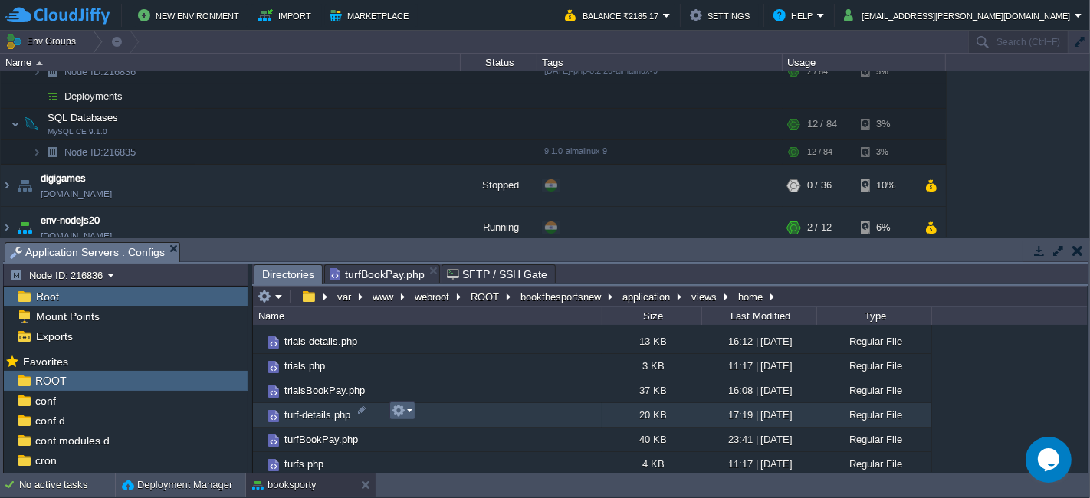
scroll to position [0, 0]
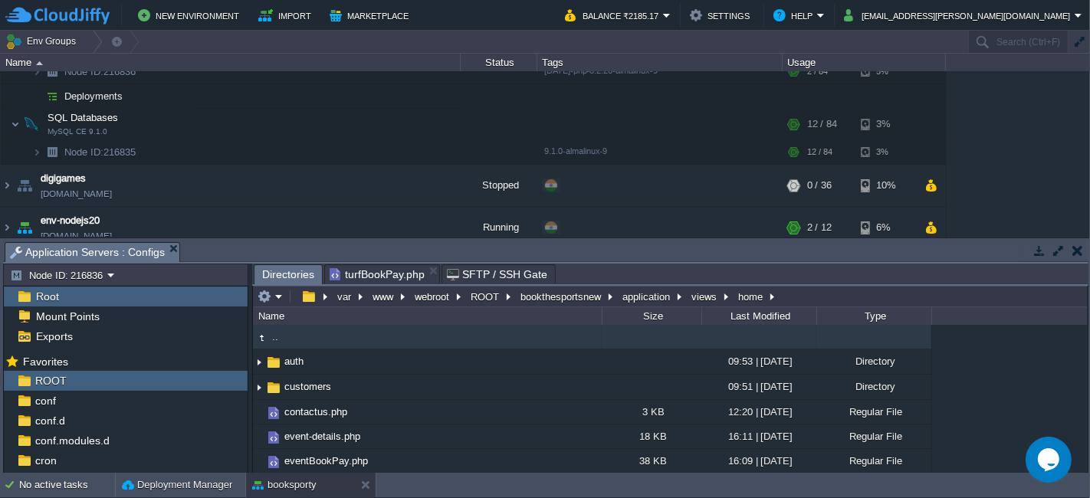
click at [331, 347] on td ".." at bounding box center [427, 337] width 349 height 25
click at [353, 342] on td ".." at bounding box center [427, 337] width 349 height 25
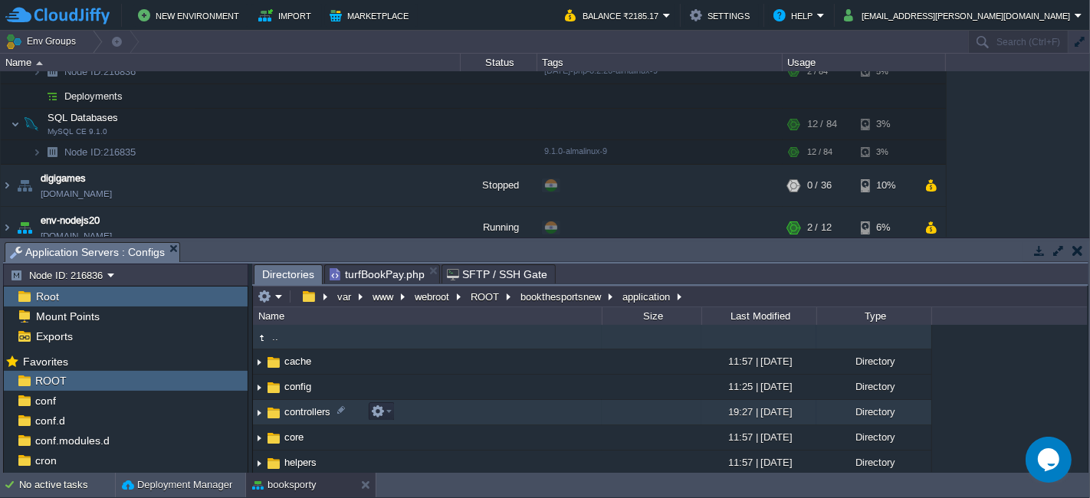
click at [401, 413] on td "controllers" at bounding box center [427, 412] width 349 height 25
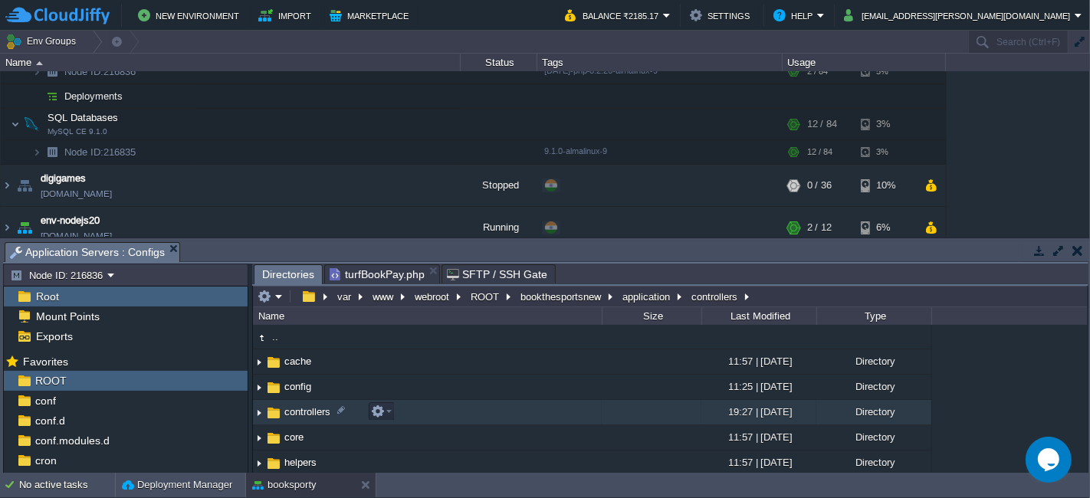
click at [401, 413] on td "controllers" at bounding box center [427, 412] width 349 height 25
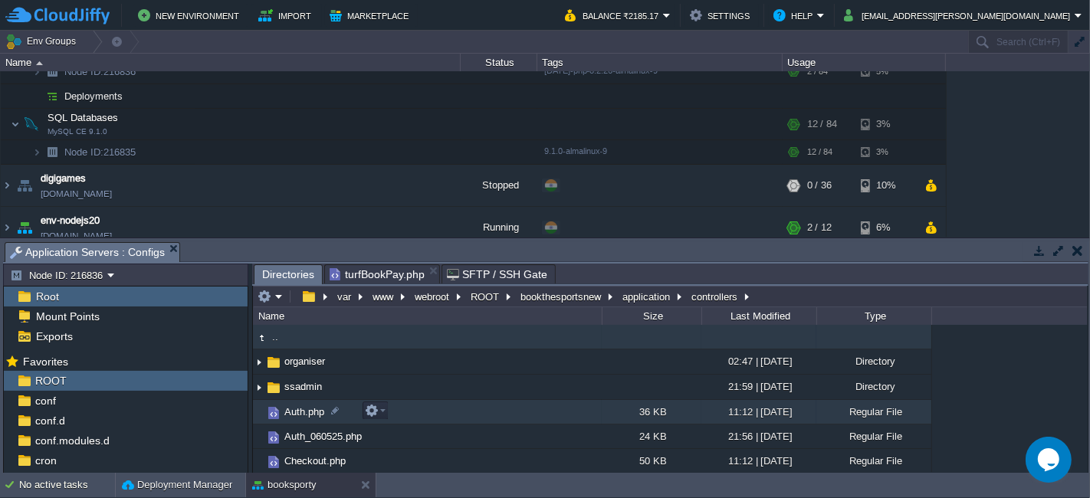
scroll to position [390, 0]
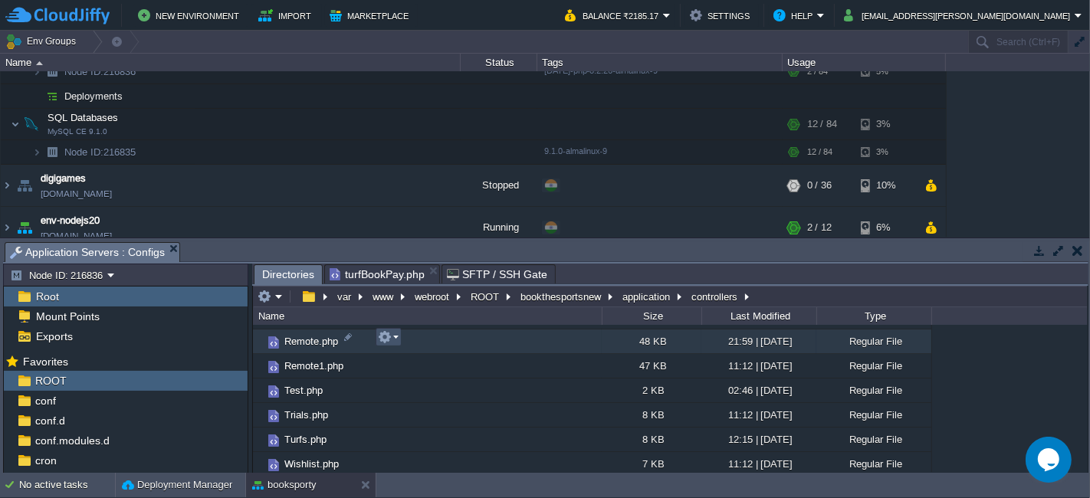
click at [385, 335] on button "button" at bounding box center [385, 338] width 14 height 14
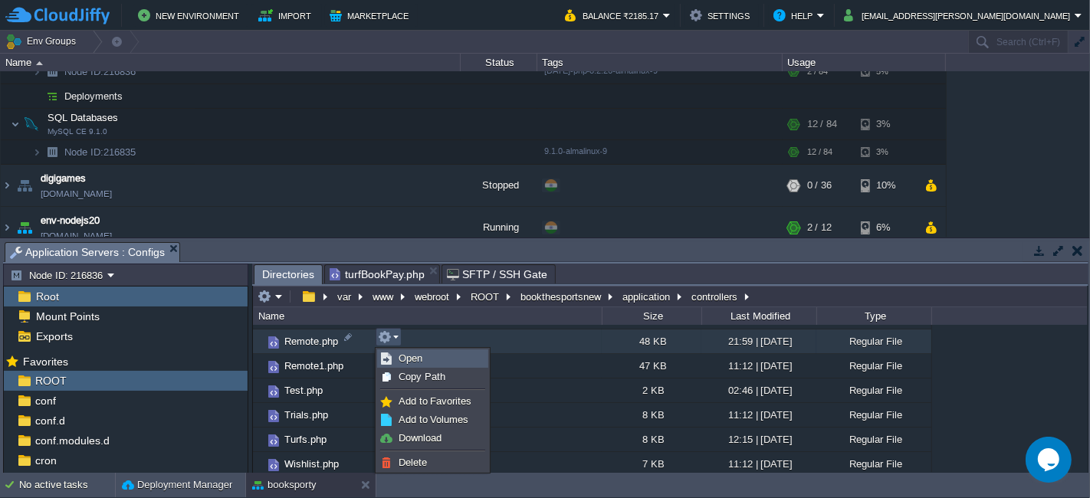
click at [426, 358] on link "Open" at bounding box center [433, 358] width 110 height 17
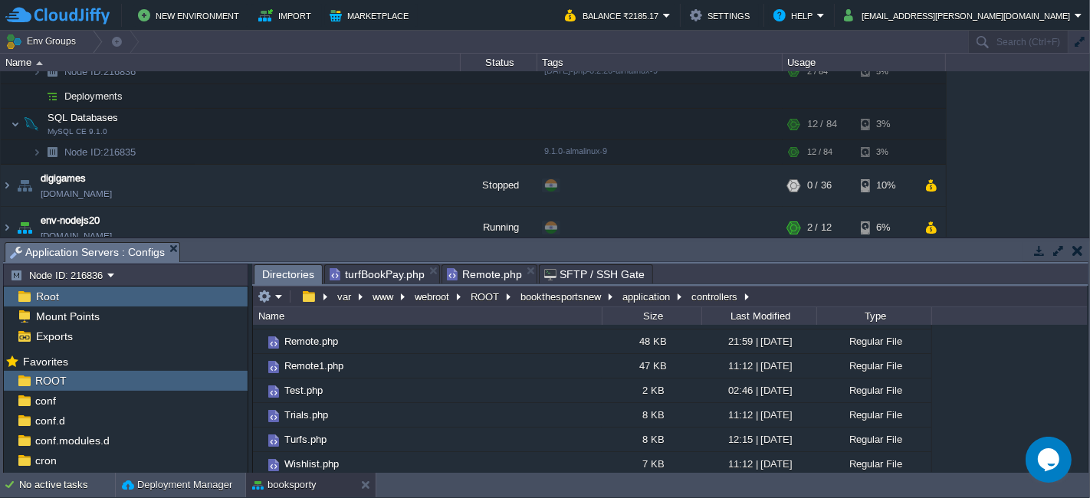
click at [298, 272] on span "Directories" at bounding box center [288, 274] width 52 height 19
click at [534, 294] on button "bookthesportsnew" at bounding box center [561, 297] width 87 height 14
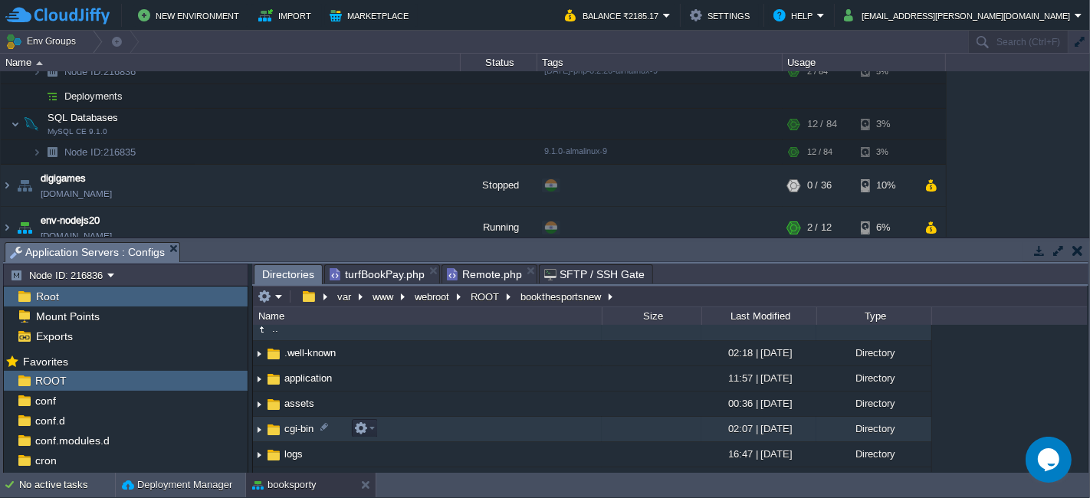
scroll to position [0, 0]
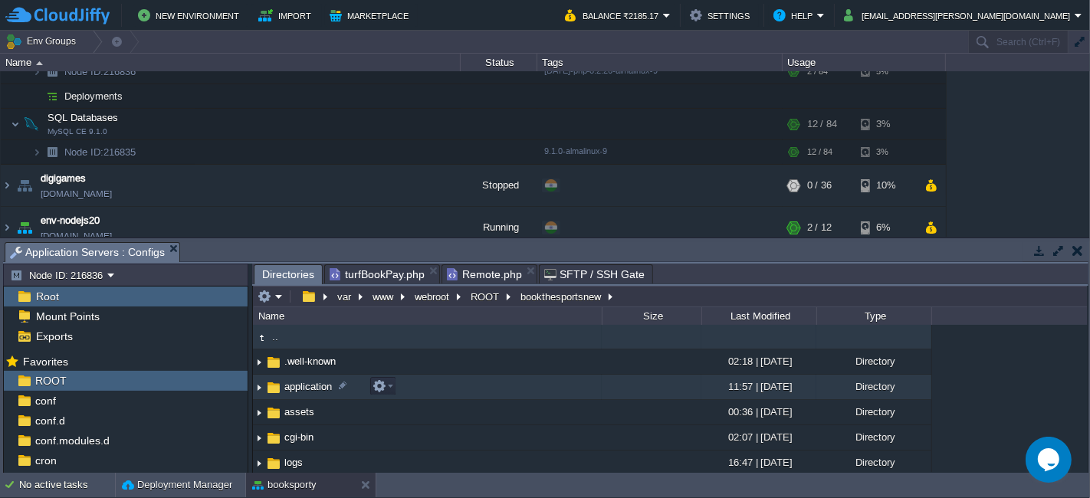
click at [416, 381] on td "application" at bounding box center [427, 387] width 349 height 25
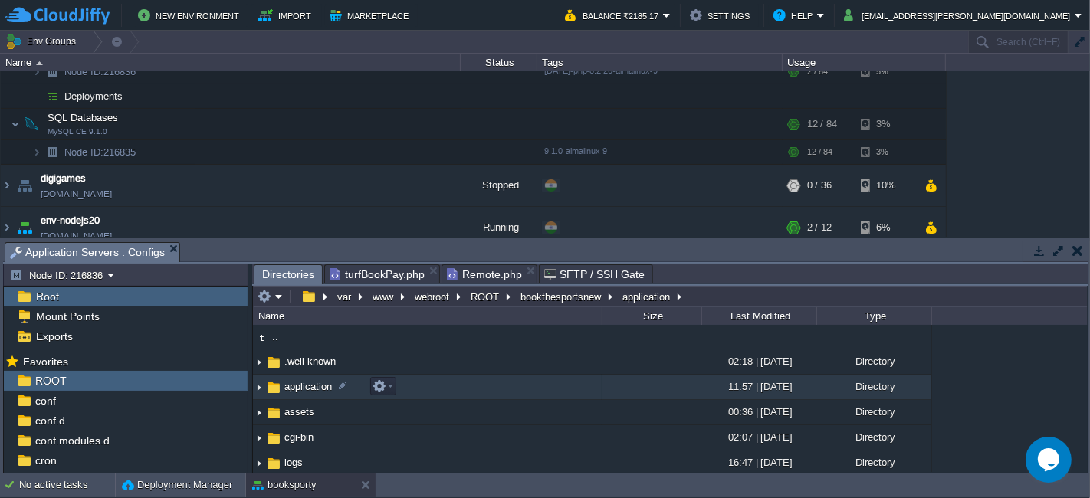
click at [416, 381] on td "application" at bounding box center [427, 387] width 349 height 25
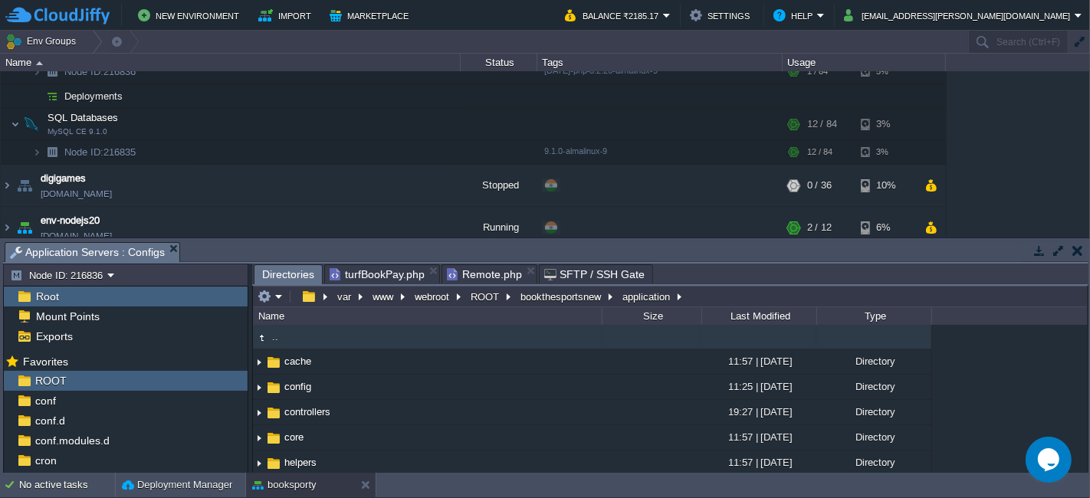
scroll to position [226, 0]
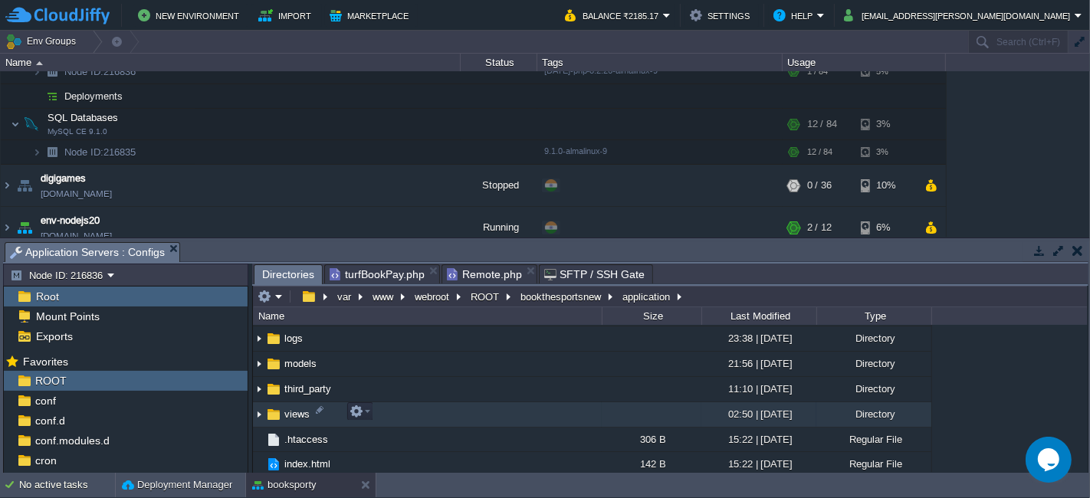
click at [421, 403] on td "views" at bounding box center [427, 415] width 349 height 25
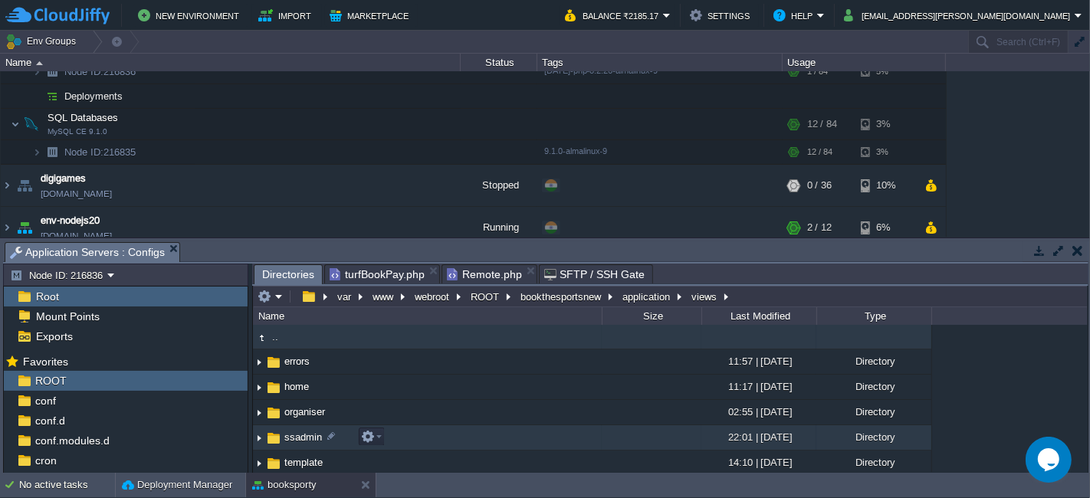
scroll to position [51, 0]
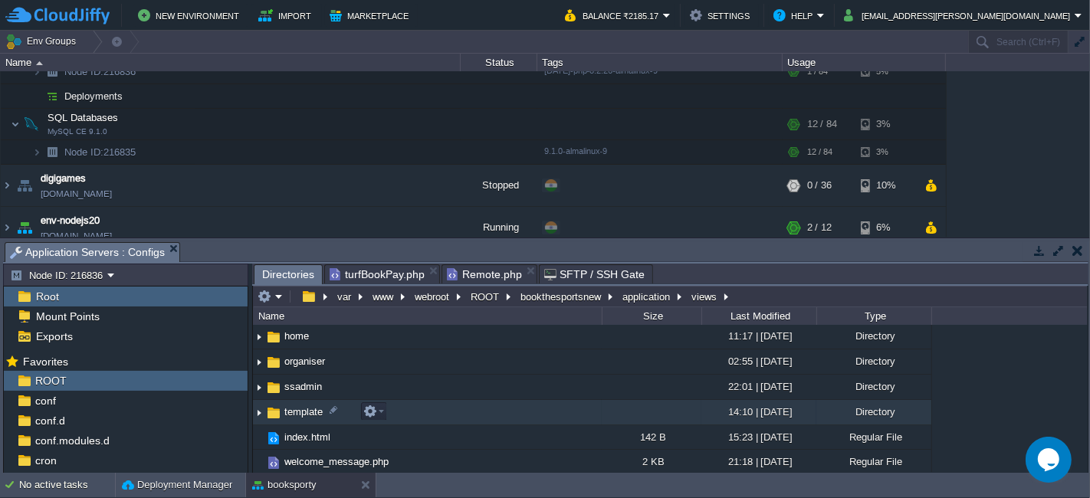
click at [394, 411] on td "template" at bounding box center [427, 412] width 349 height 25
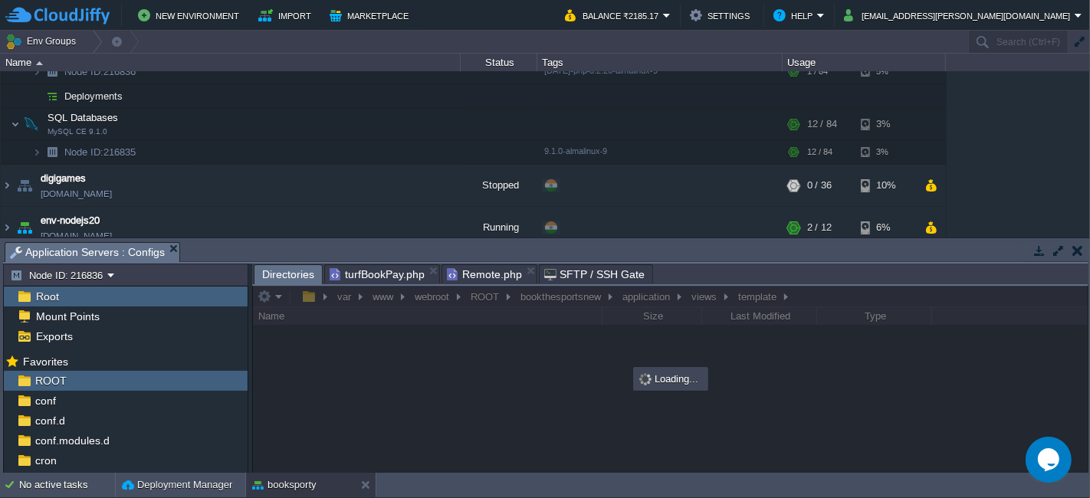
scroll to position [0, 0]
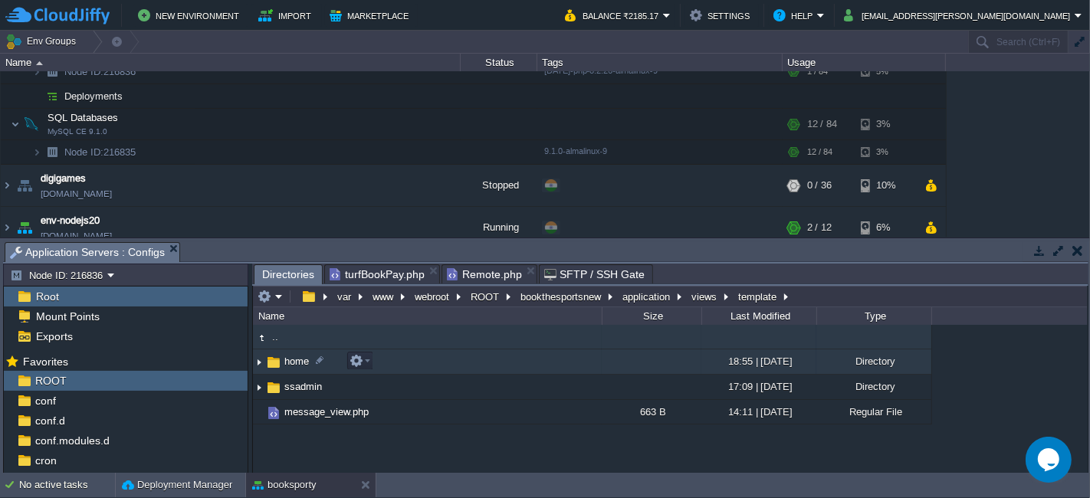
click at [385, 365] on td "home" at bounding box center [427, 362] width 349 height 25
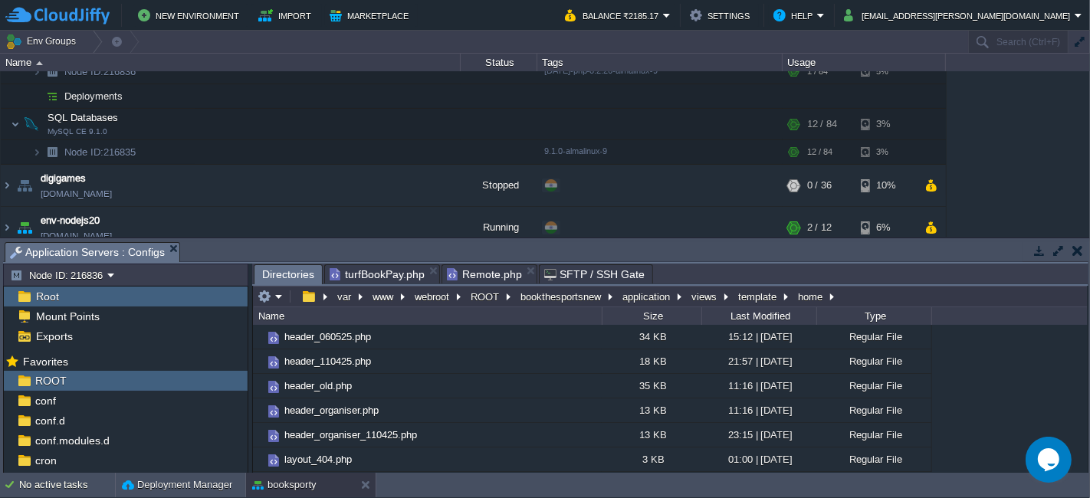
scroll to position [217, 0]
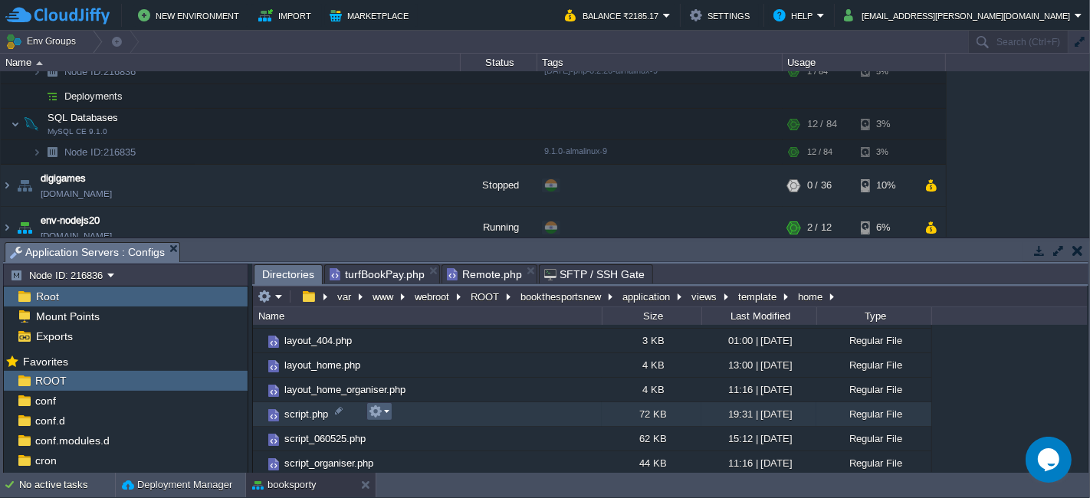
click at [390, 412] on td at bounding box center [380, 412] width 26 height 18
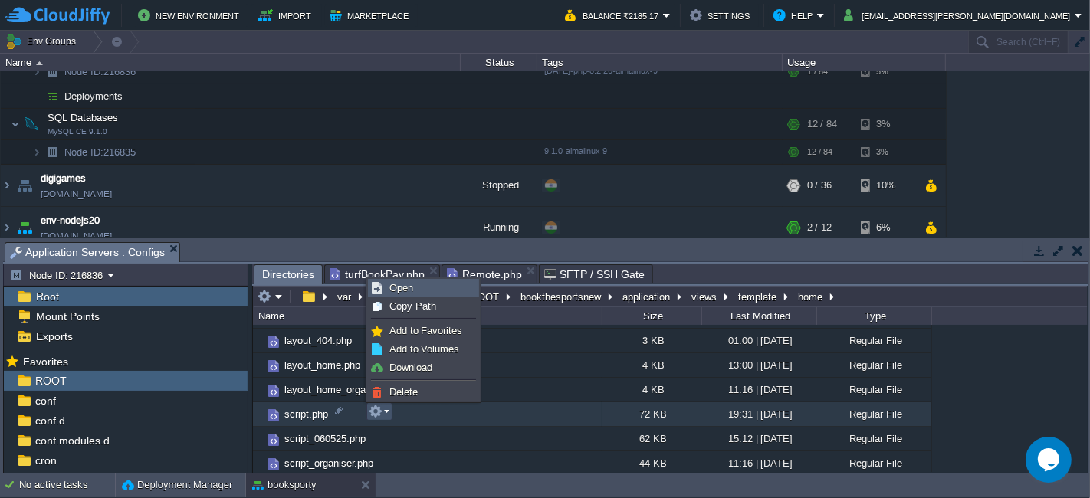
click at [412, 282] on span "Open" at bounding box center [402, 288] width 24 height 12
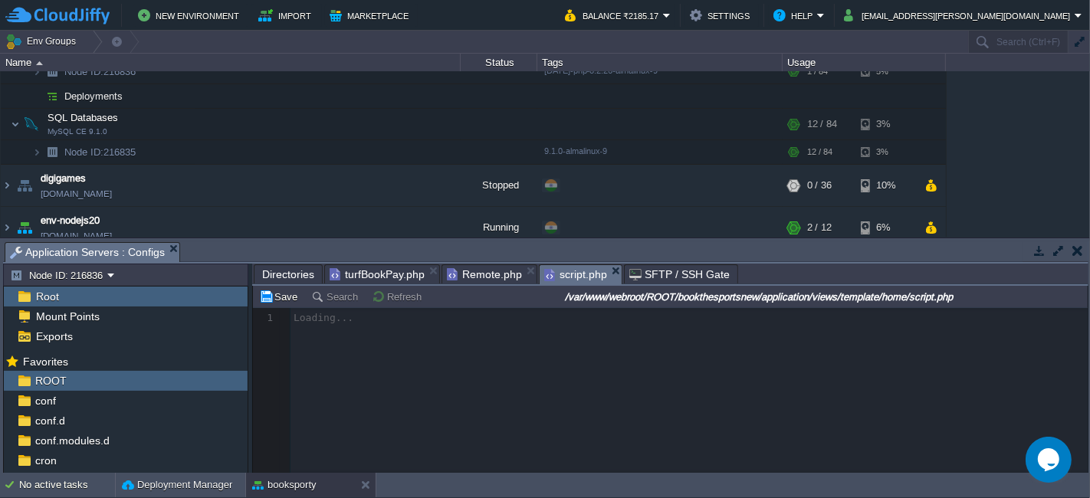
click at [275, 268] on span "Directories" at bounding box center [288, 274] width 52 height 18
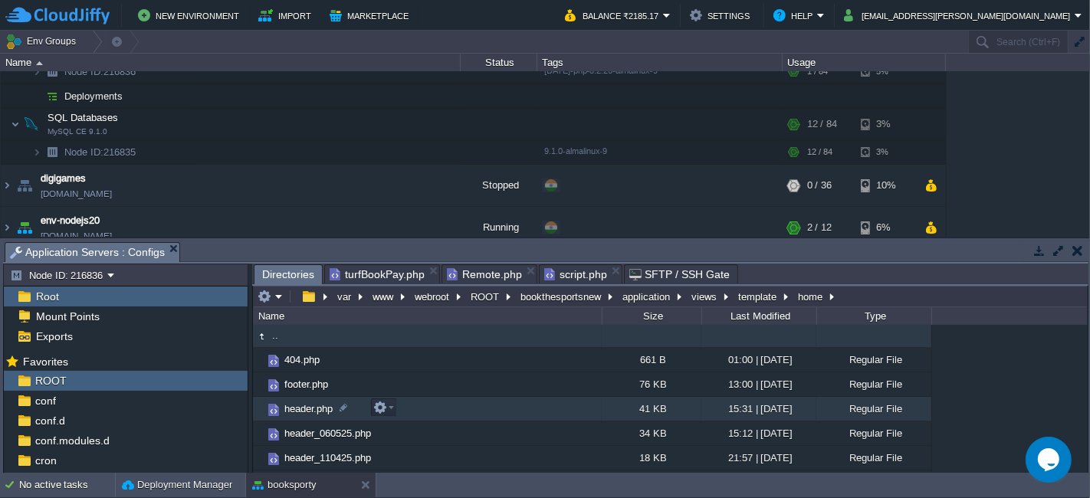
scroll to position [0, 0]
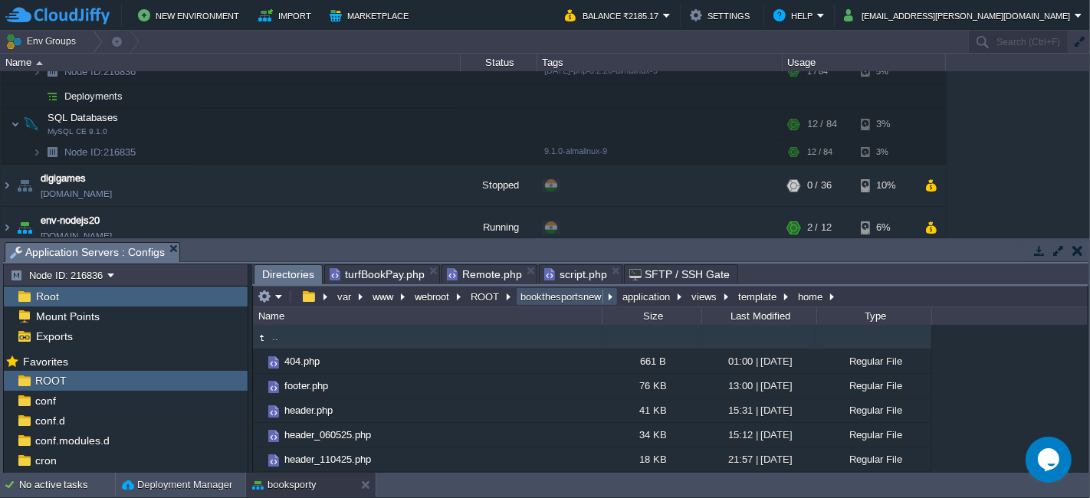
click at [522, 293] on button "bookthesportsnew" at bounding box center [561, 297] width 87 height 14
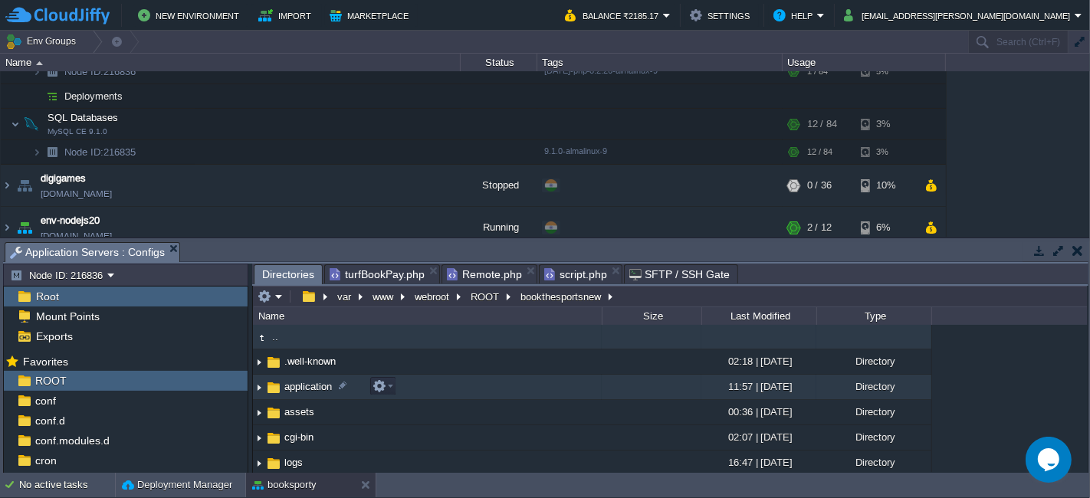
click at [410, 388] on td "application" at bounding box center [427, 387] width 349 height 25
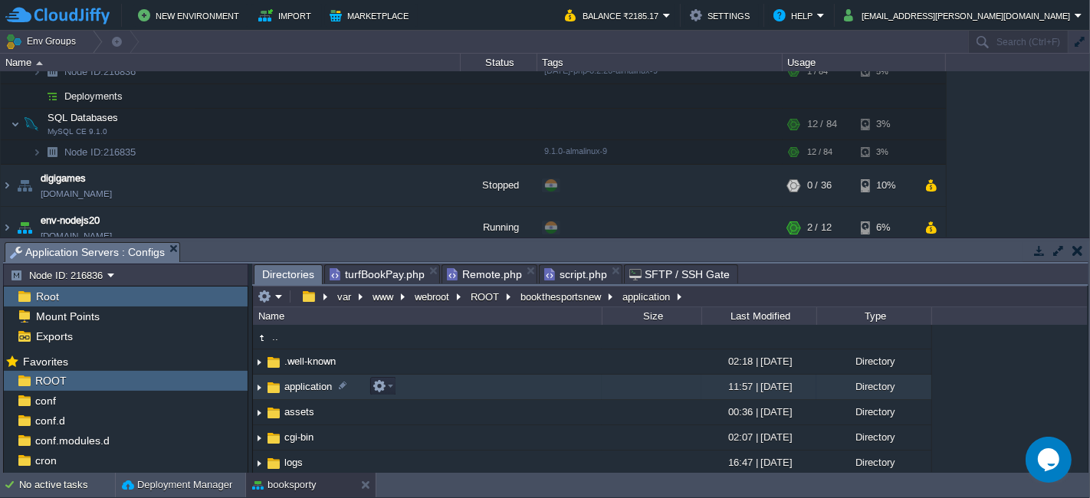
click at [410, 388] on td "application" at bounding box center [427, 387] width 349 height 25
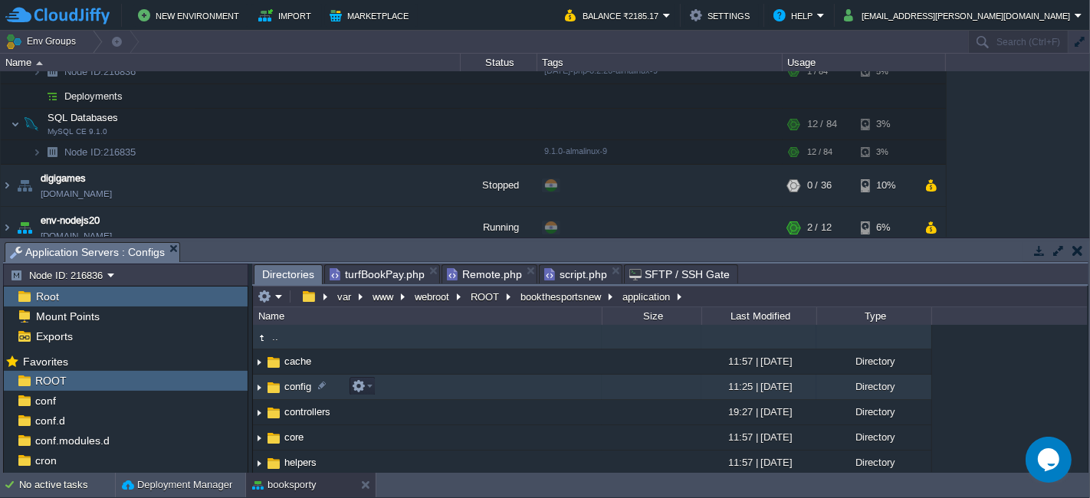
click at [432, 389] on td "config" at bounding box center [427, 387] width 349 height 25
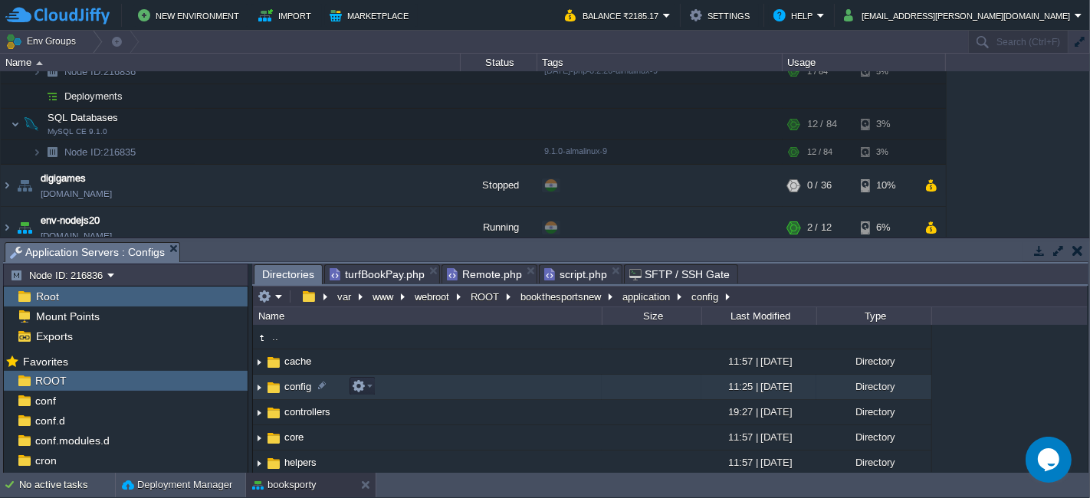
click at [432, 389] on td "config" at bounding box center [427, 387] width 349 height 25
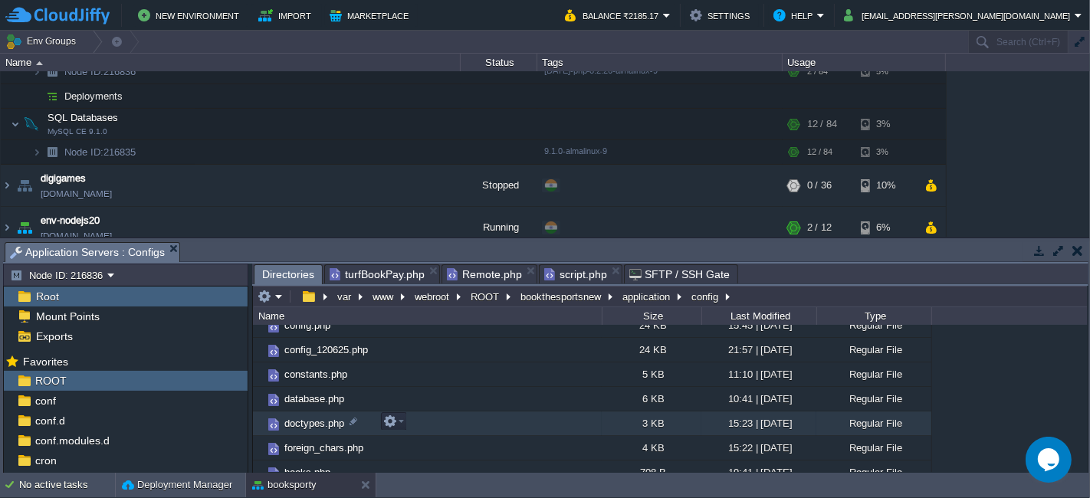
scroll to position [85, 0]
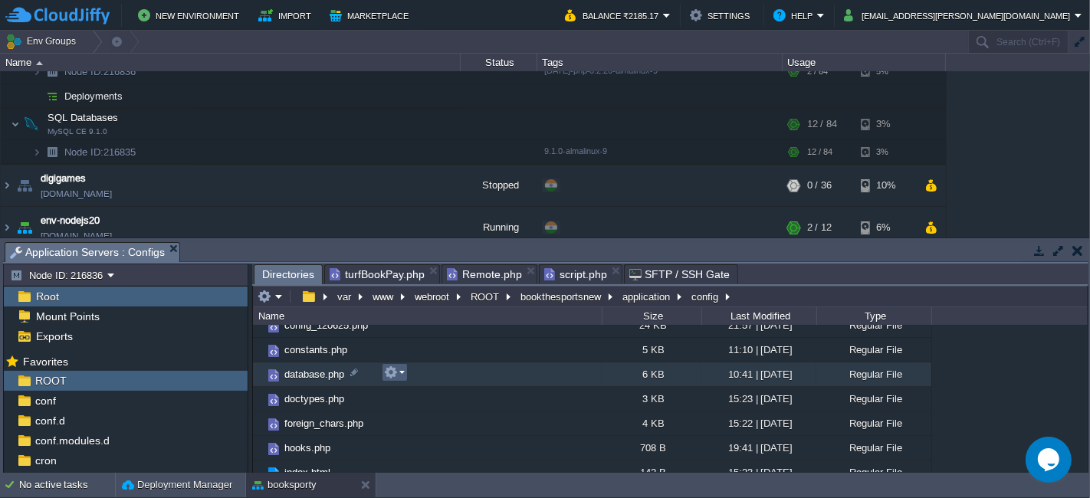
click at [403, 367] on em at bounding box center [394, 373] width 21 height 14
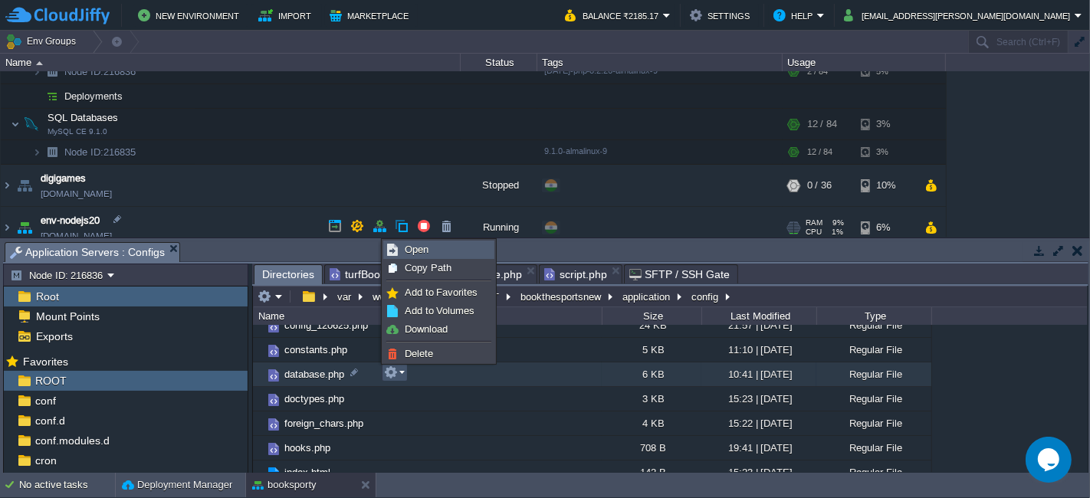
click at [420, 257] on link "Open" at bounding box center [439, 250] width 110 height 17
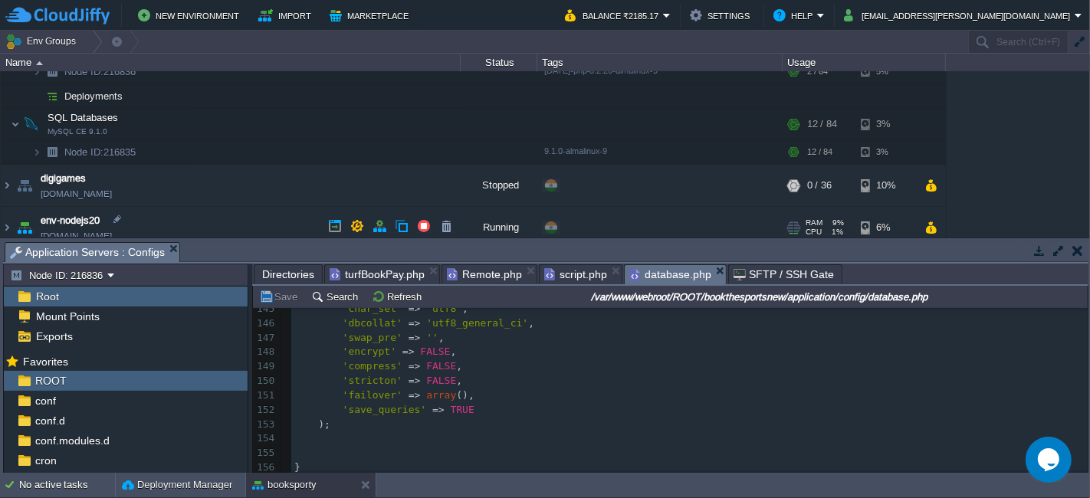
scroll to position [1840, 0]
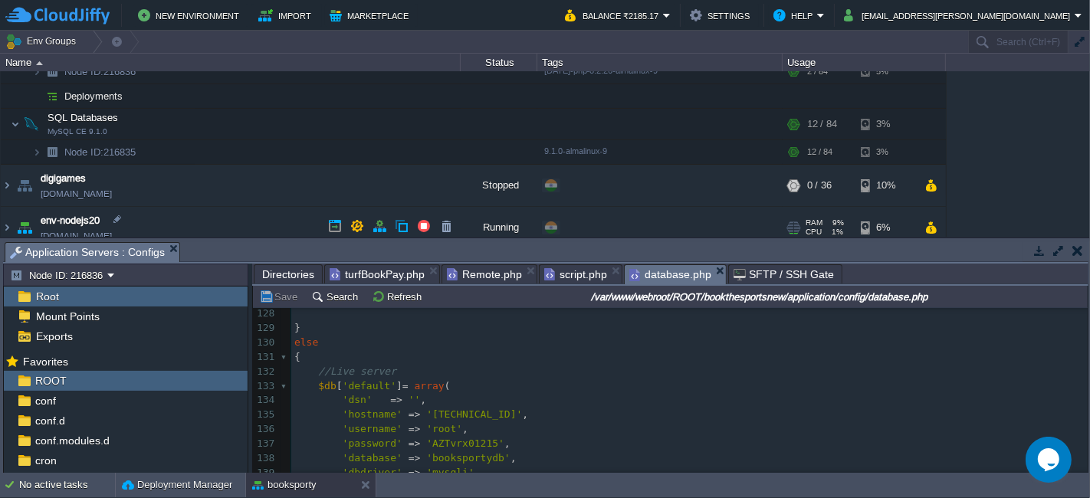
click at [455, 456] on div "156 <?php 121 'encrypt' => FALSE , 122 'compress' => FALSE , 123 'stricton' => …" at bounding box center [689, 466] width 797 height 520
click at [454, 445] on div "156 <?php 118 'char_set' => 'utf8' , 119 'dbcollat' => 'utf8_general_ci' , 120 …" at bounding box center [689, 445] width 797 height 564
type textarea "AZTvrx01215"
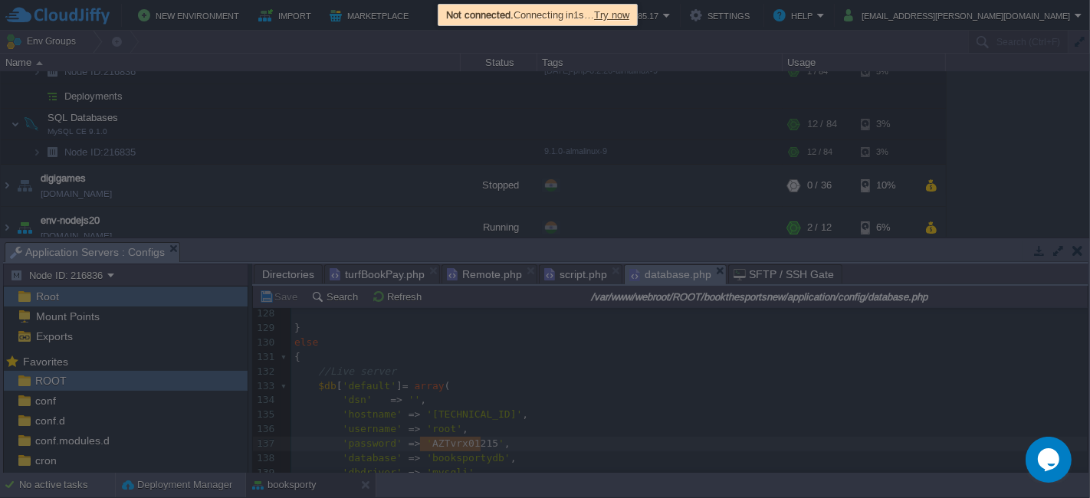
click at [627, 12] on span "Try now" at bounding box center [611, 15] width 35 height 12
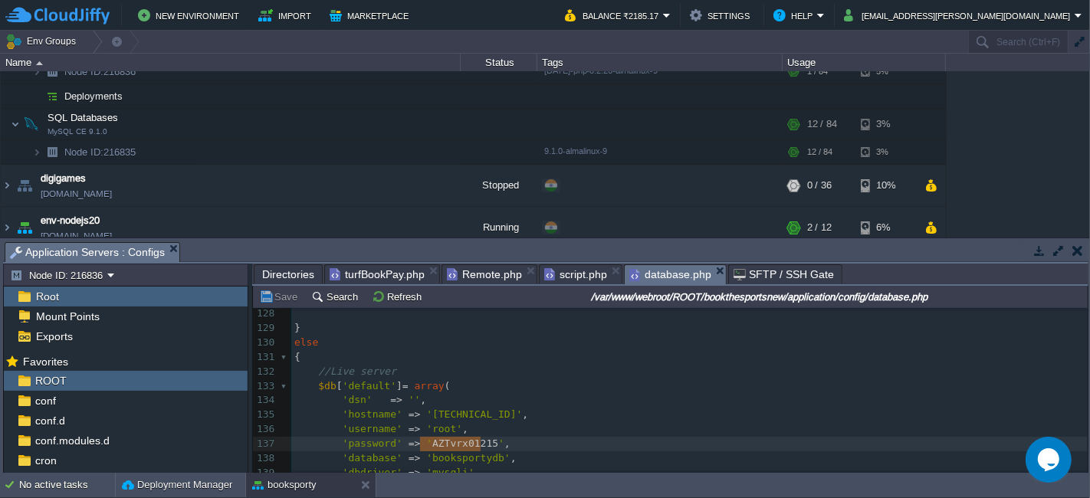
click at [294, 266] on span "Directories" at bounding box center [288, 274] width 52 height 18
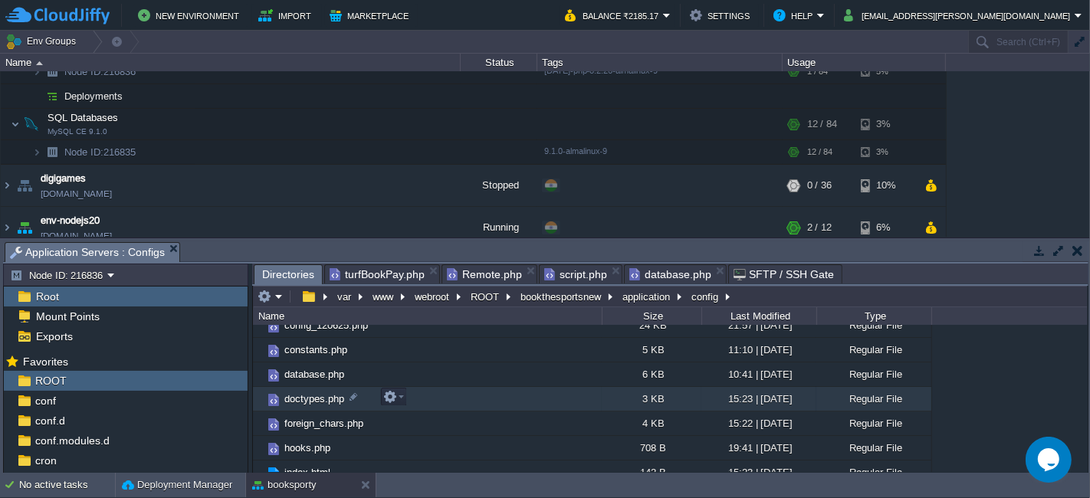
scroll to position [0, 0]
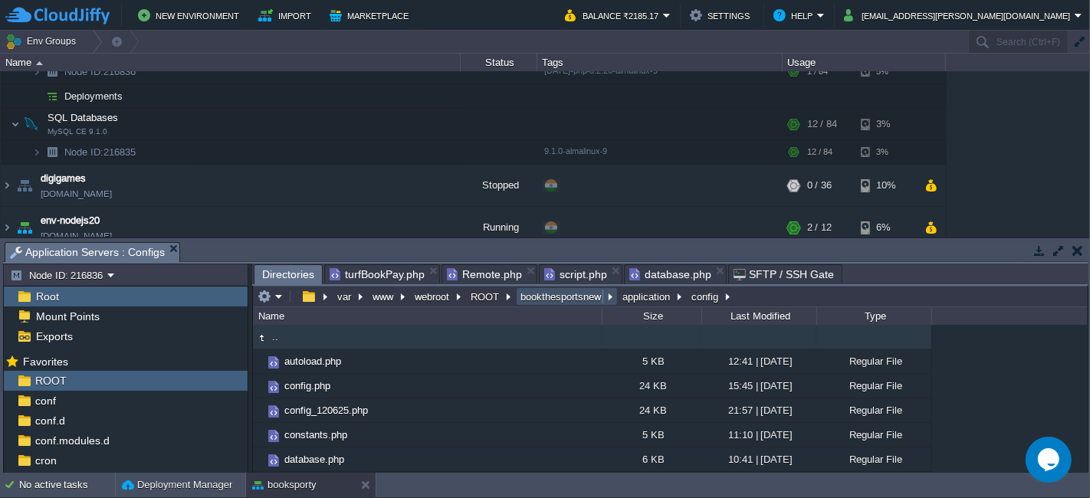
click at [553, 300] on button "bookthesportsnew" at bounding box center [561, 297] width 87 height 14
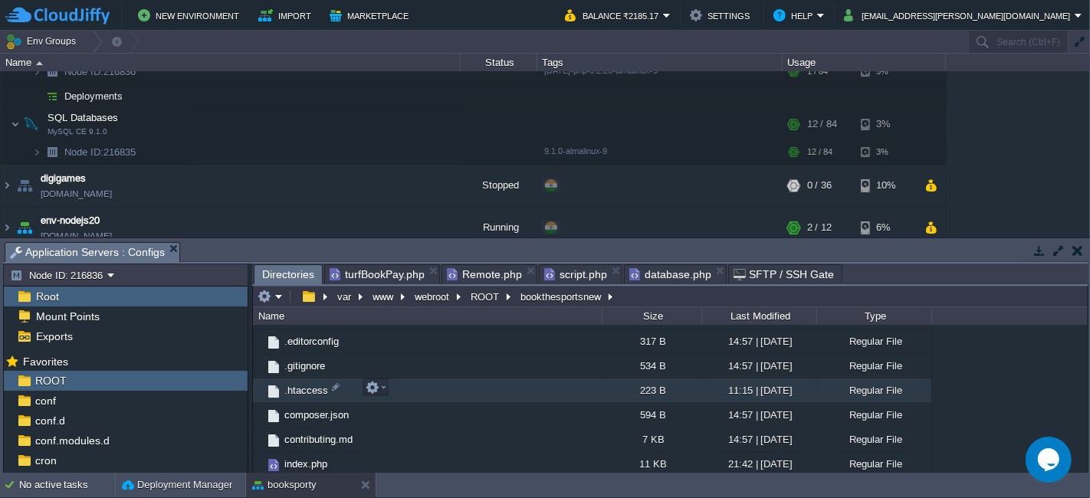
scroll to position [162, 0]
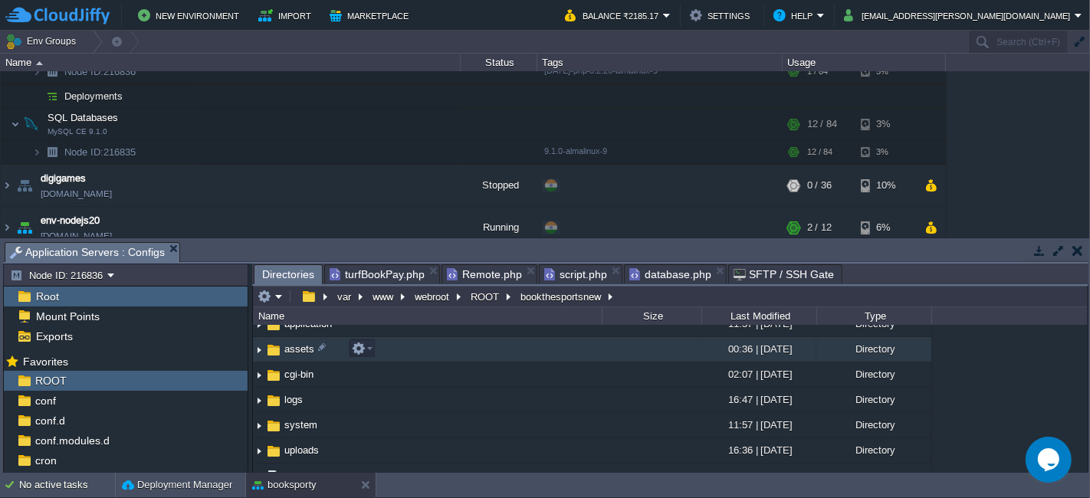
scroll to position [0, 0]
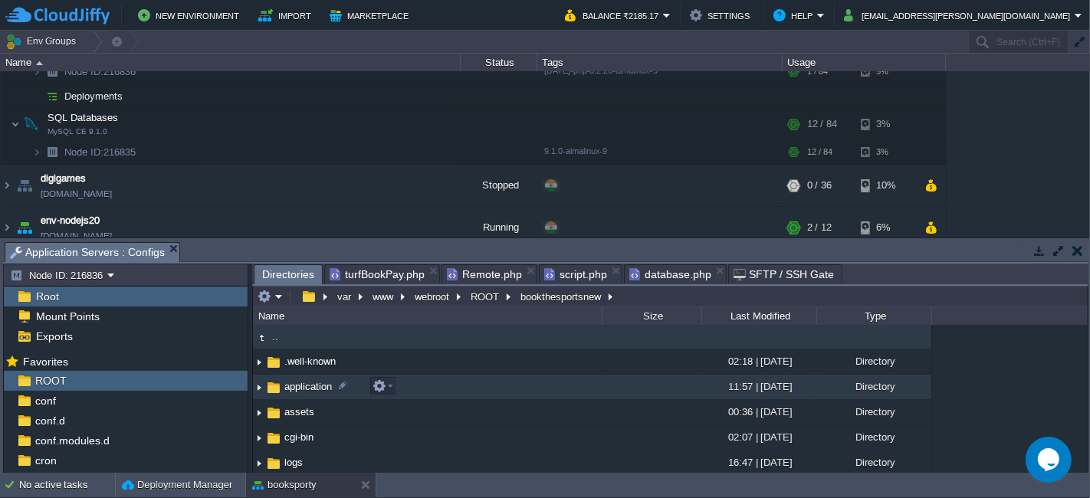
click at [435, 388] on td "application" at bounding box center [427, 387] width 349 height 25
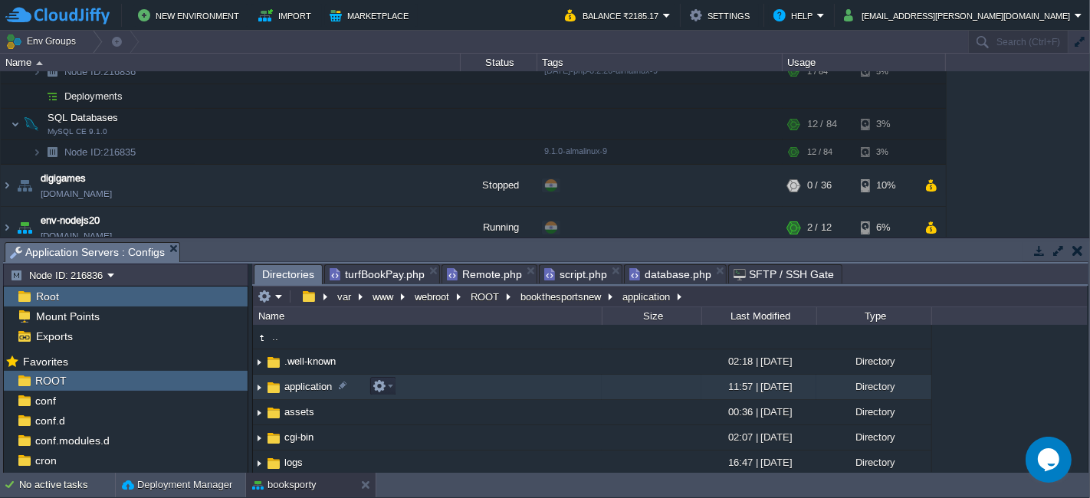
click at [435, 388] on td "application" at bounding box center [427, 387] width 349 height 25
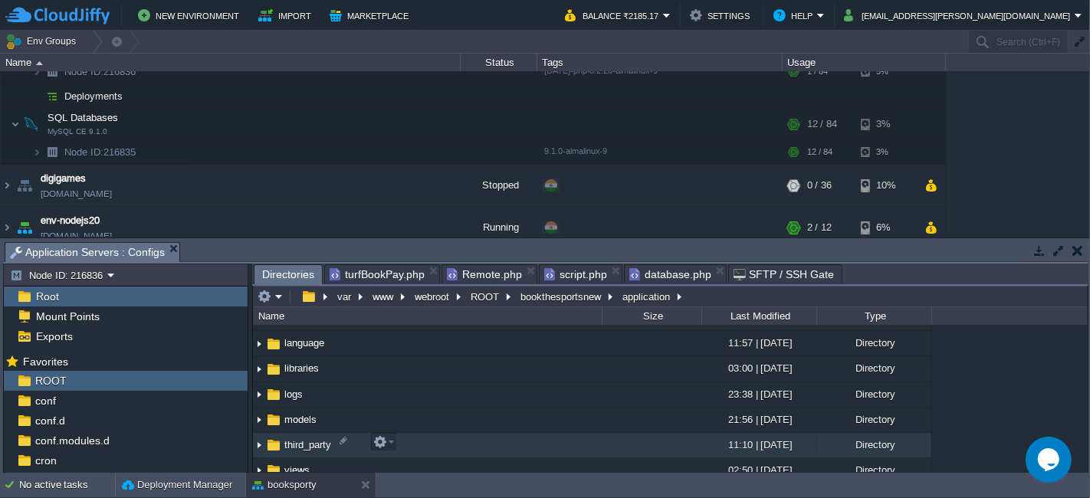
scroll to position [226, 0]
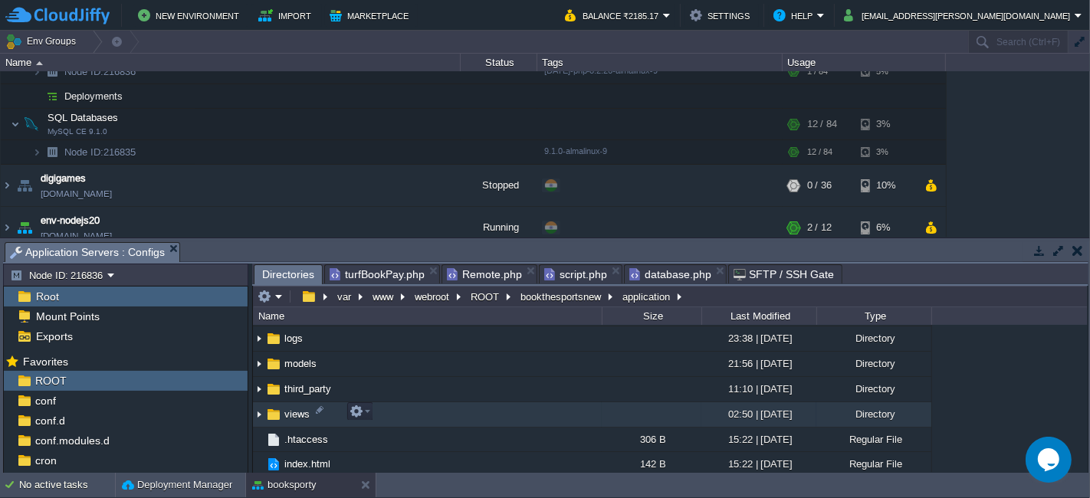
click at [420, 410] on td "views" at bounding box center [427, 415] width 349 height 25
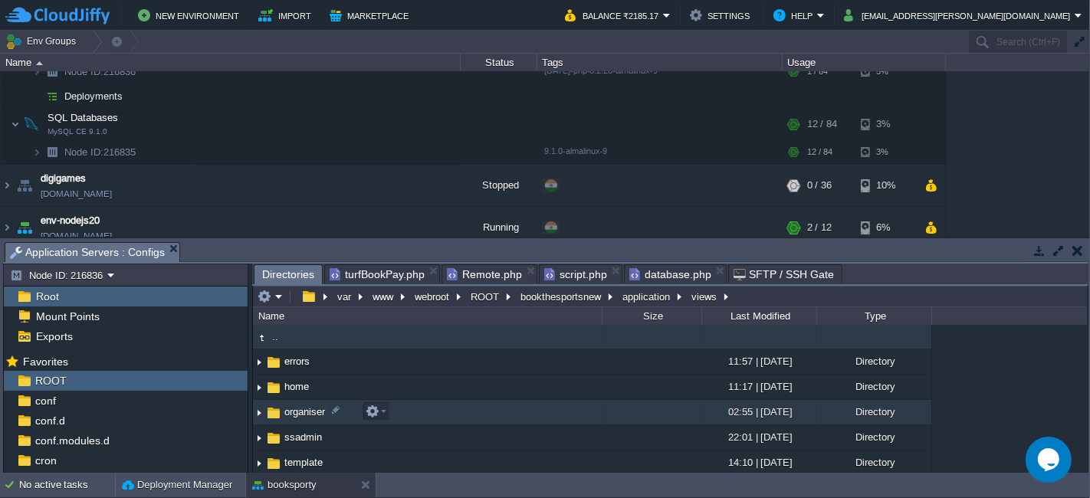
scroll to position [51, 0]
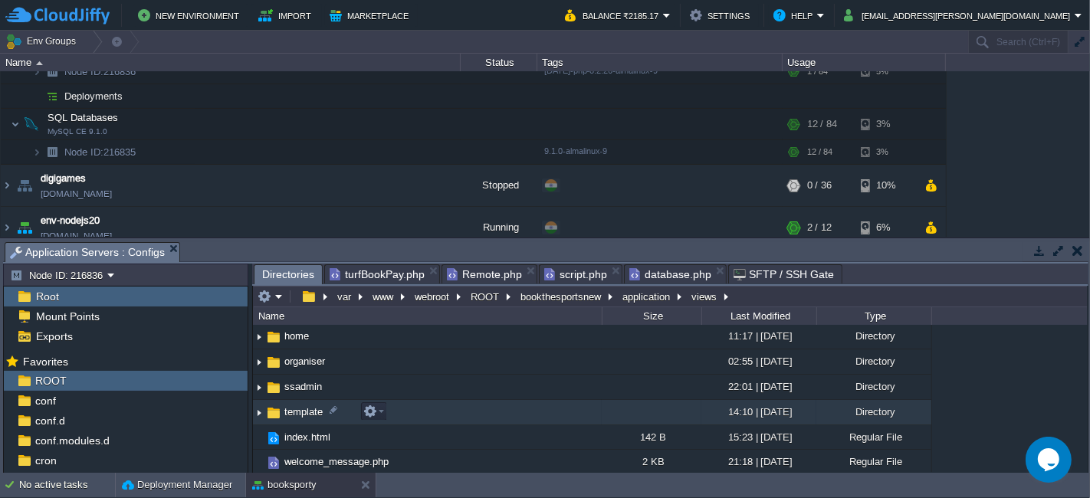
click at [429, 416] on td "template" at bounding box center [427, 412] width 349 height 25
click at [412, 415] on td "template" at bounding box center [427, 412] width 349 height 25
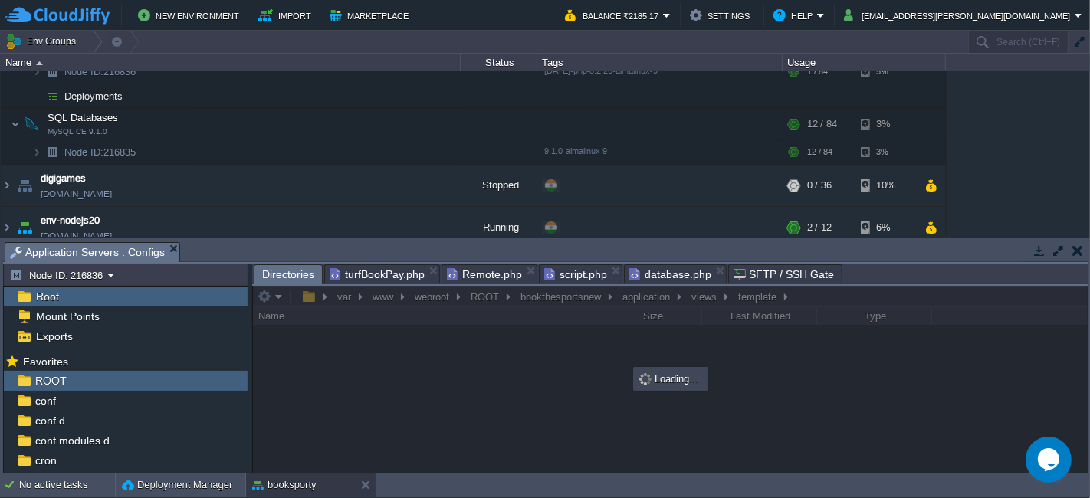
scroll to position [0, 0]
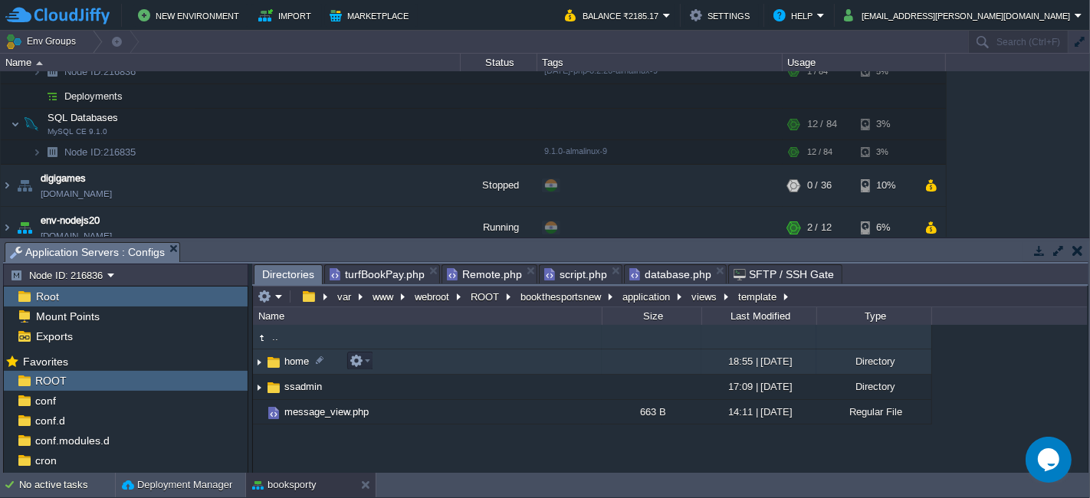
click at [458, 370] on td "home" at bounding box center [427, 362] width 349 height 25
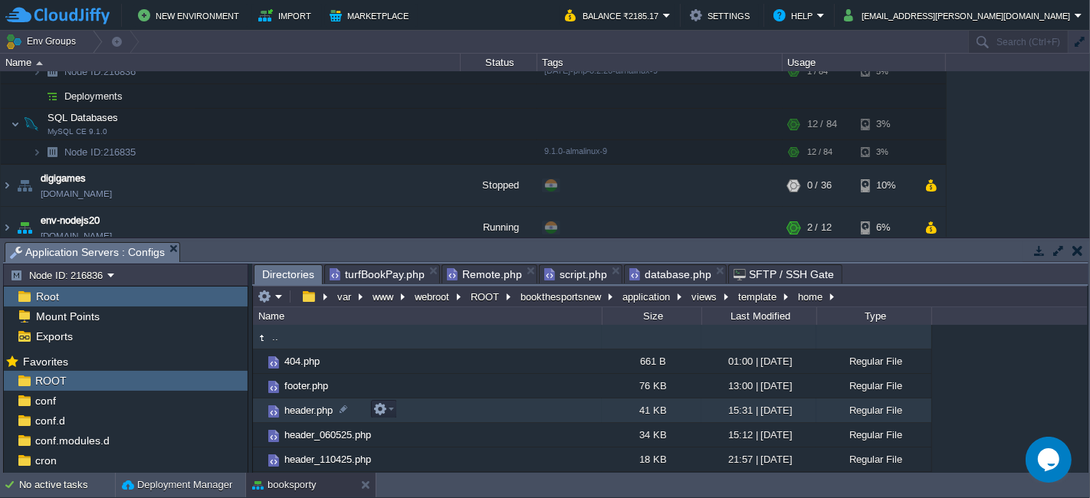
click at [463, 414] on td "header.php" at bounding box center [427, 411] width 349 height 25
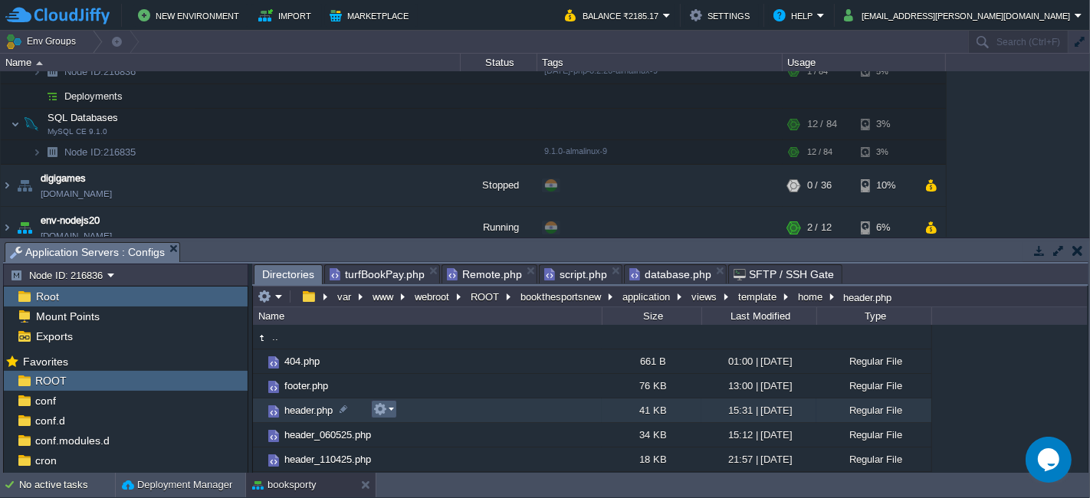
drag, startPoint x: 459, startPoint y: 413, endPoint x: 390, endPoint y: 413, distance: 69.8
click at [390, 413] on em at bounding box center [383, 410] width 21 height 14
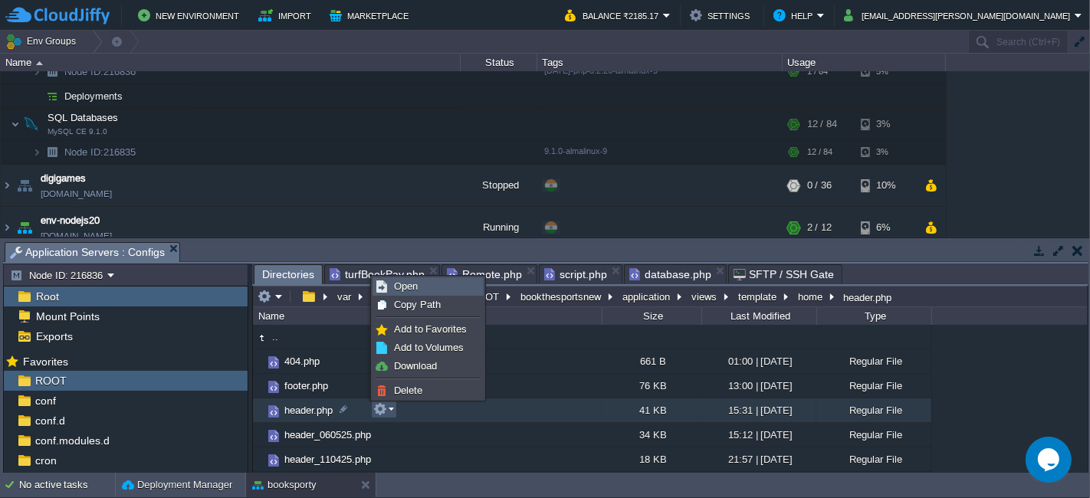
click at [399, 285] on span "Open" at bounding box center [406, 287] width 24 height 12
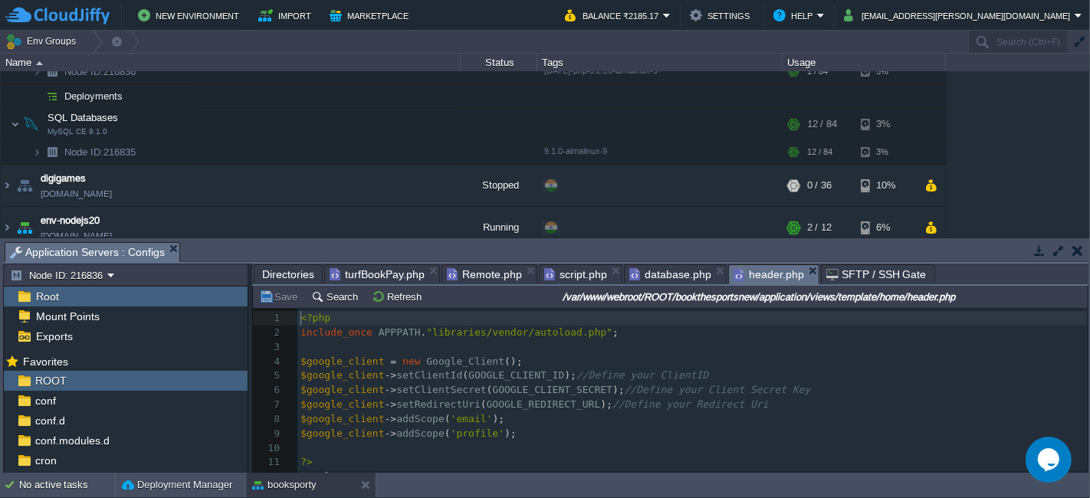
scroll to position [5, 0]
click at [615, 369] on pre "$google_client -> setClientId ( GOOGLE_CLIENT_ID ); //Define your ClientID" at bounding box center [693, 376] width 791 height 15
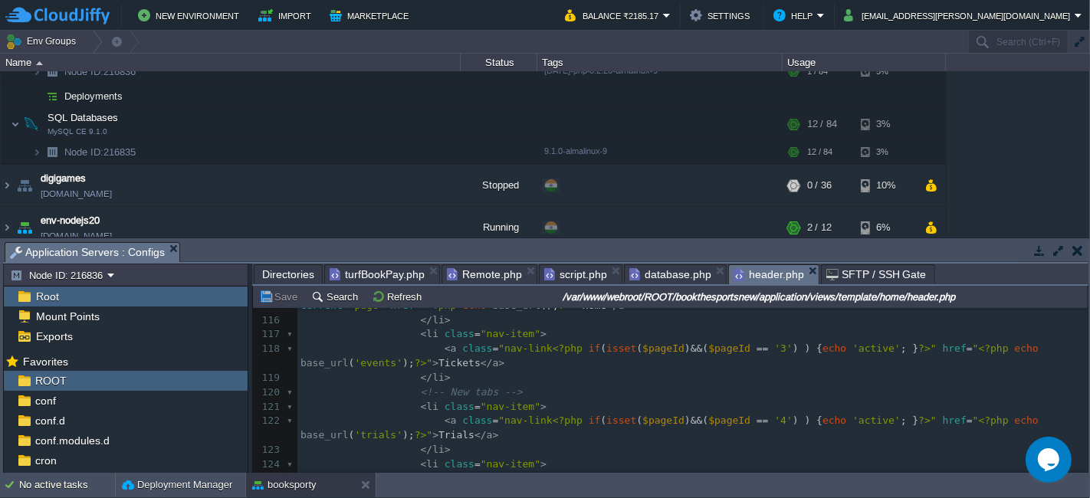
scroll to position [1437, 0]
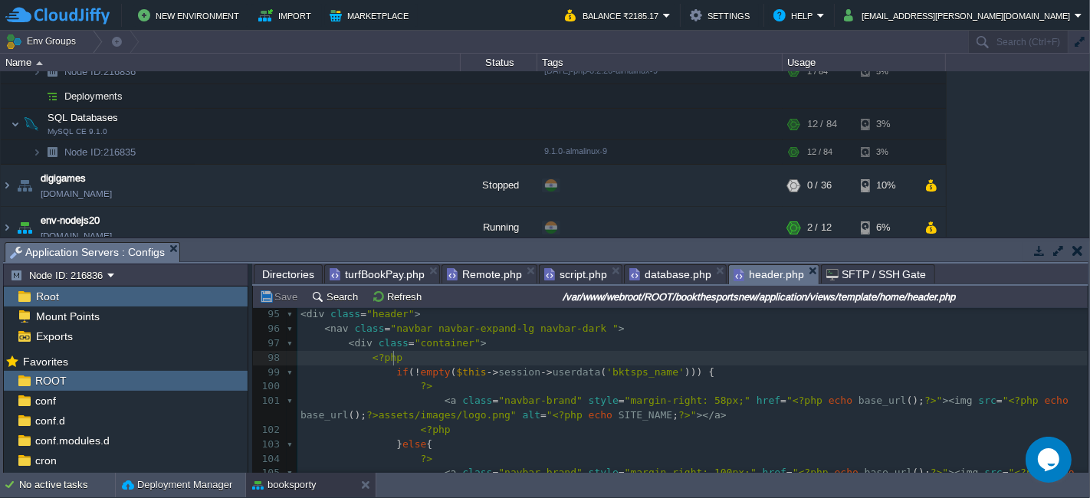
click at [735, 354] on pre "<?php" at bounding box center [693, 358] width 791 height 15
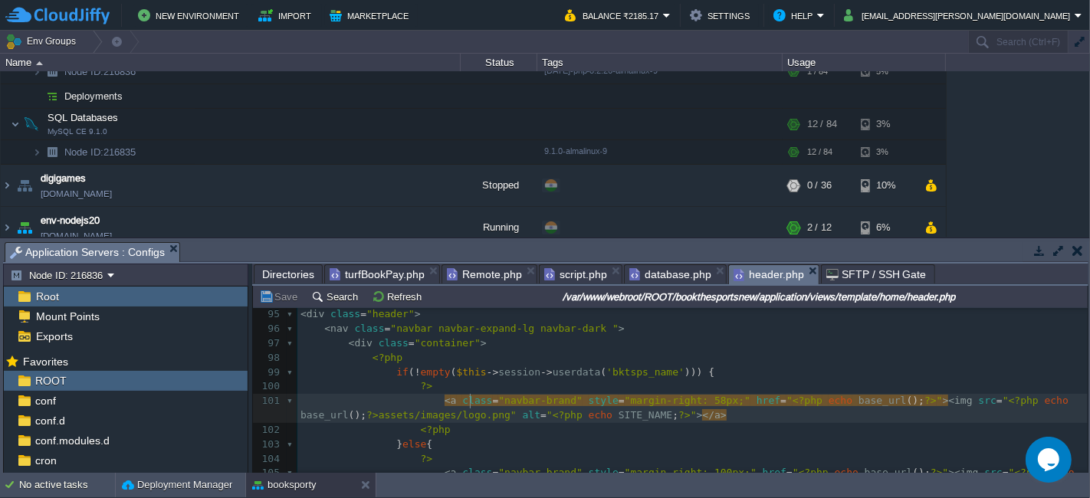
scroll to position [1363, 0]
click at [600, 362] on pre "<?php" at bounding box center [693, 358] width 791 height 15
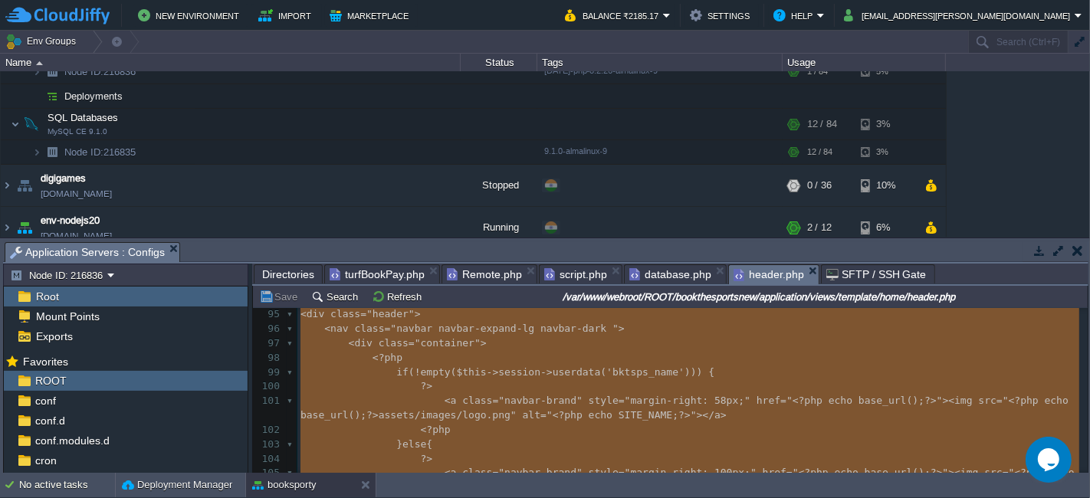
type textarea "-"
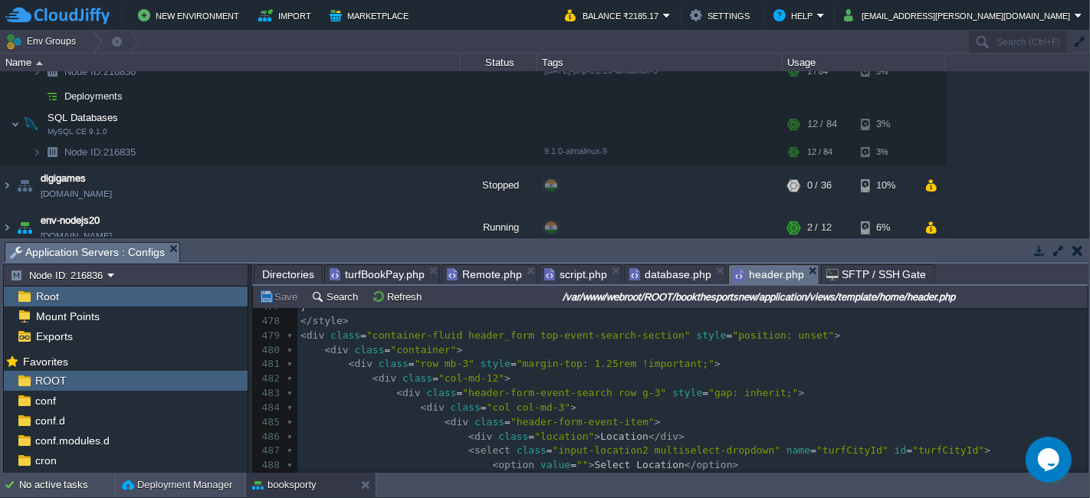
scroll to position [7157, 0]
click at [613, 435] on div "x < div class = "container" > 457 ​ 458 maxInput . addEventListener ( "input" ,…" at bounding box center [693, 307] width 791 height 593
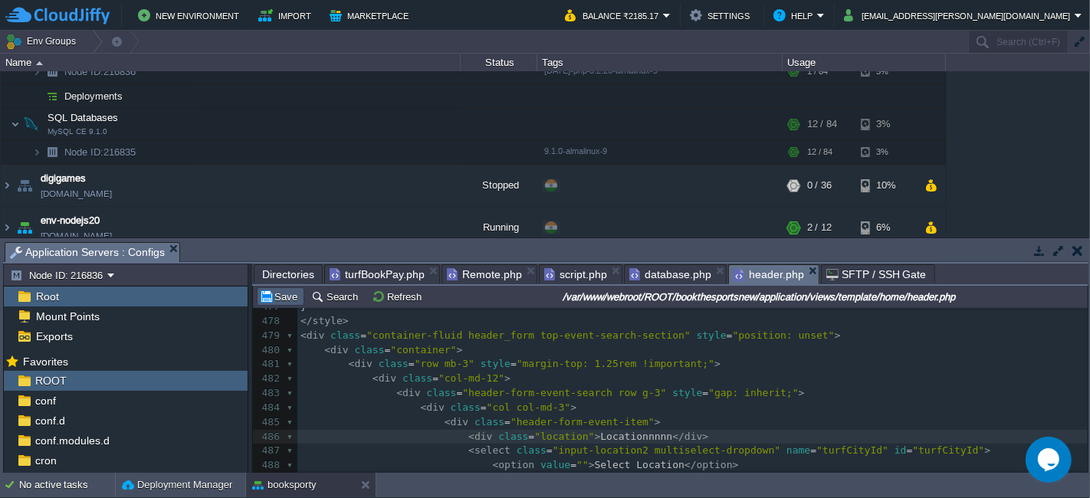
type textarea "nnnn"
click at [286, 297] on button "Save" at bounding box center [280, 297] width 43 height 14
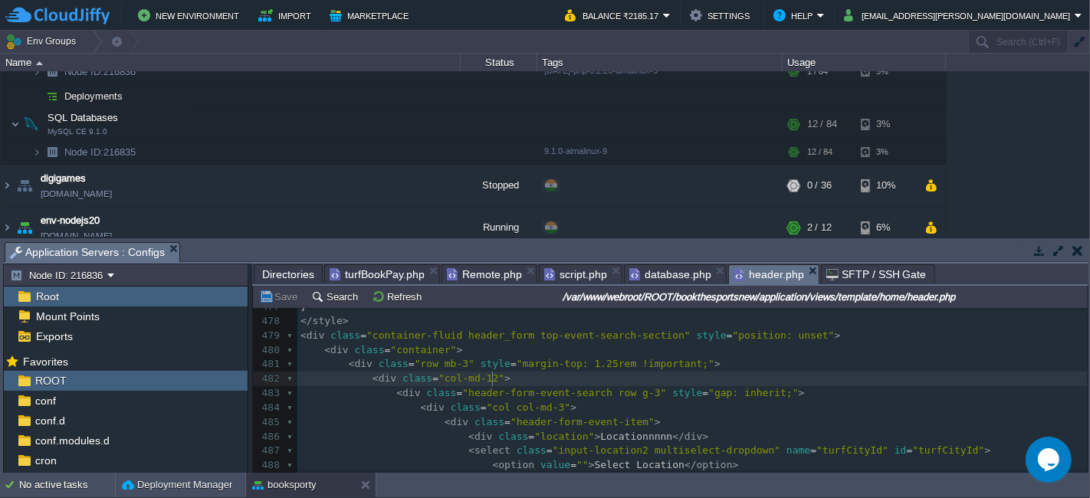
click at [581, 375] on pre "< div class = "col-md-12" >" at bounding box center [693, 379] width 791 height 15
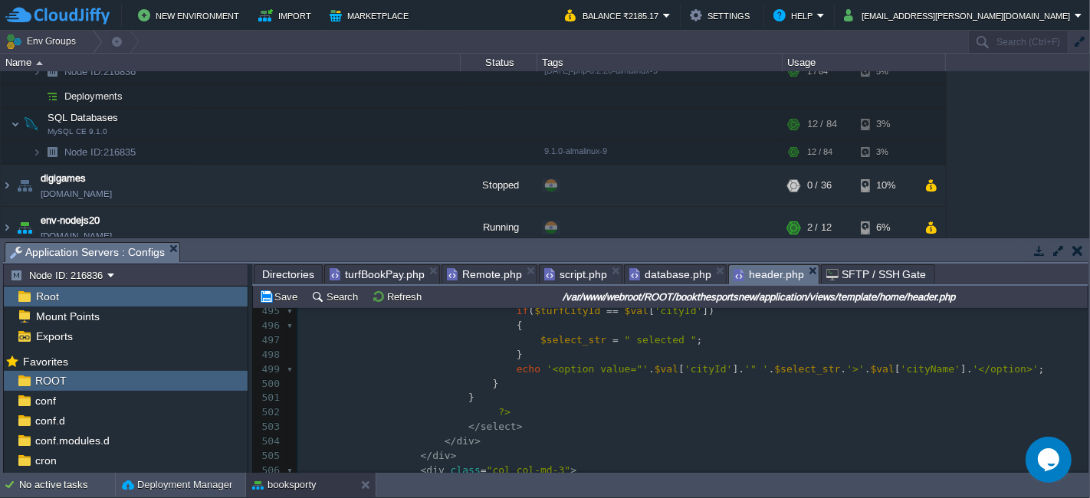
click at [470, 269] on span "Remote.php" at bounding box center [484, 274] width 75 height 18
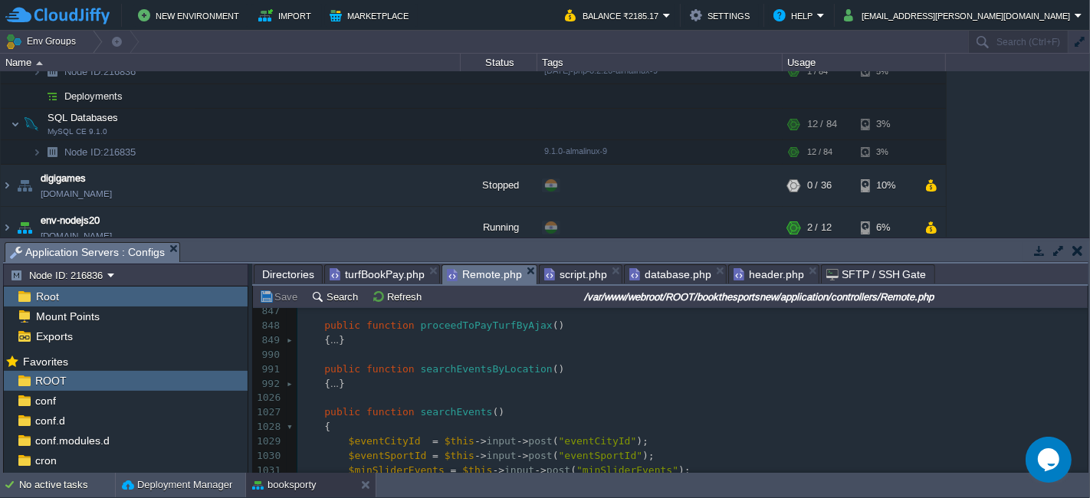
scroll to position [681, 0]
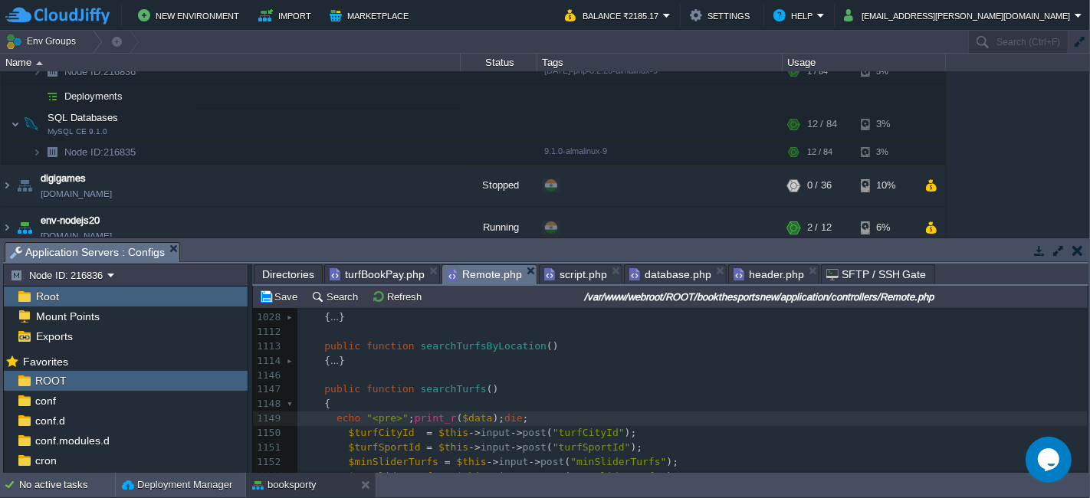
click at [469, 418] on span "$data" at bounding box center [477, 419] width 30 height 12
type textarea "$data"
type textarea "''"
type textarea "xz"
click at [278, 295] on button "Save" at bounding box center [280, 297] width 43 height 14
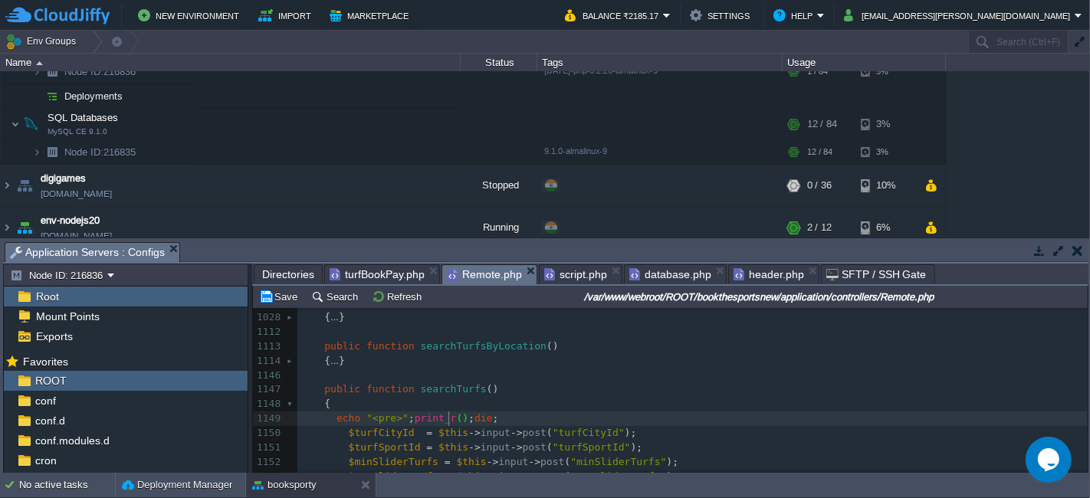
type textarea "$data"
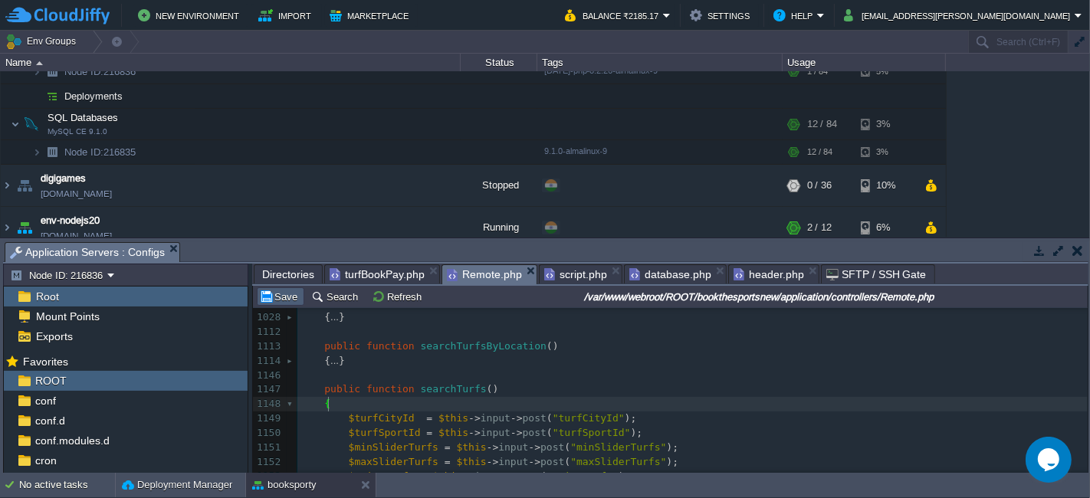
click at [285, 298] on button "Save" at bounding box center [280, 297] width 43 height 14
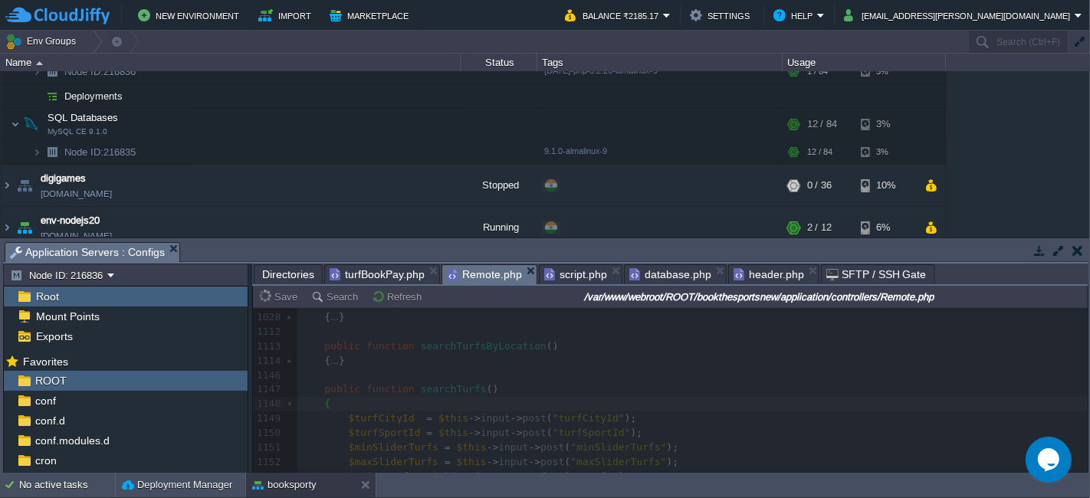
click at [748, 272] on span "header.php" at bounding box center [769, 274] width 71 height 18
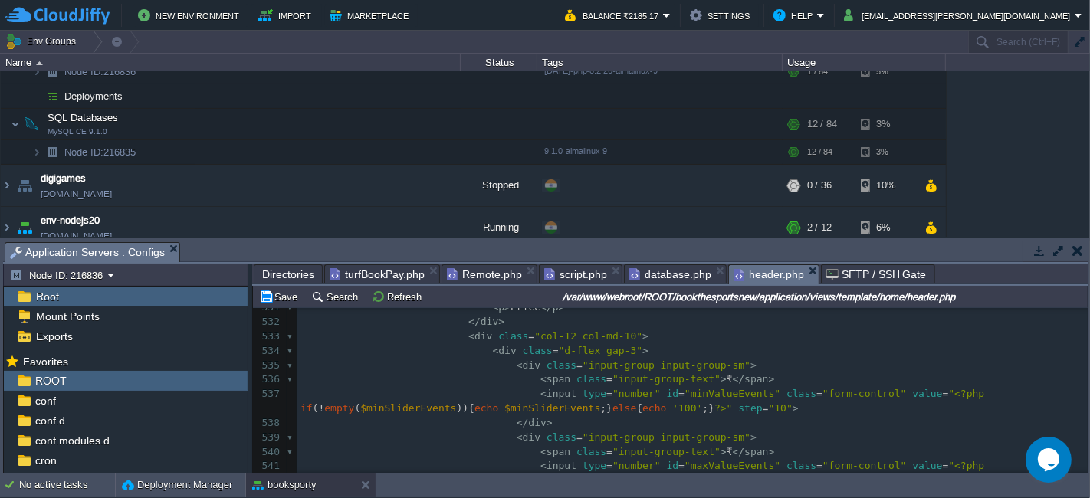
scroll to position [8179, 0]
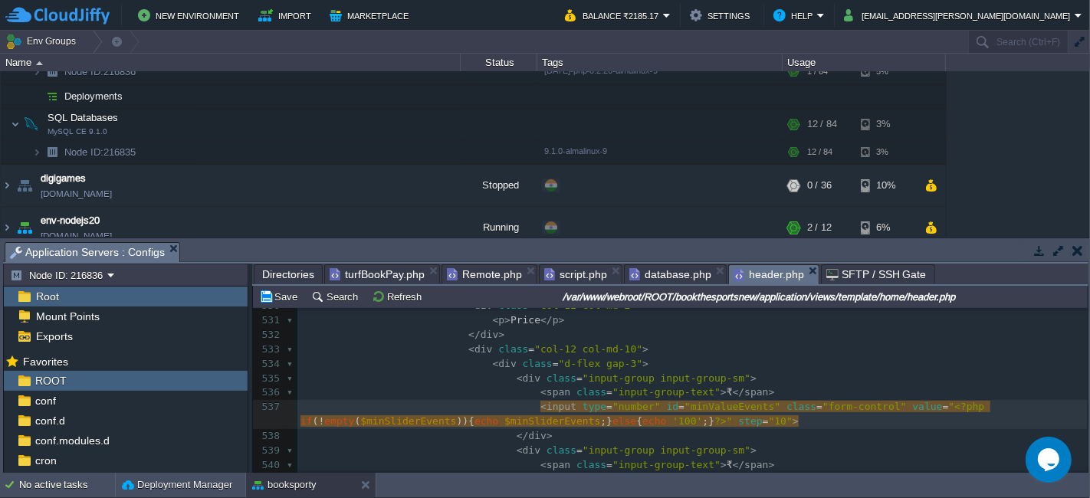
type textarea "minValueEvents"
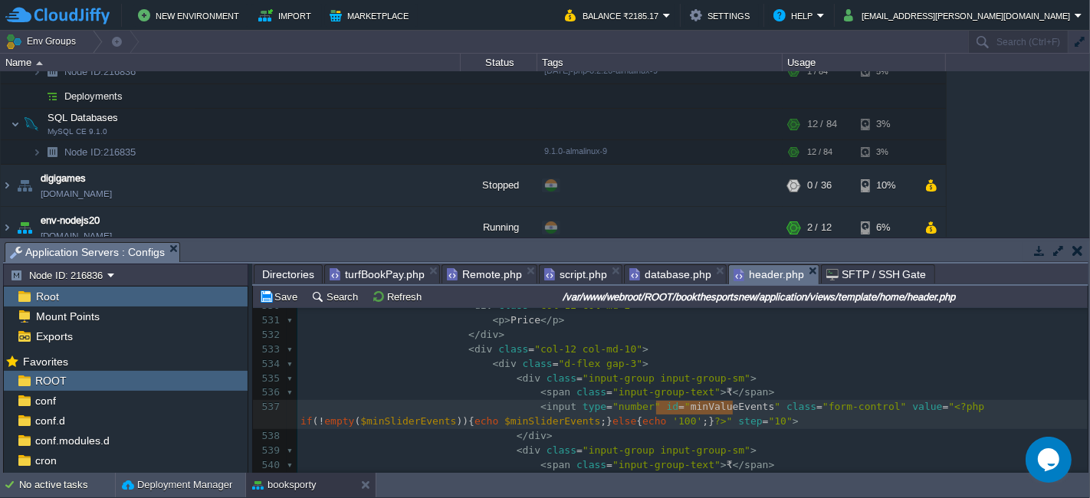
paste textarea
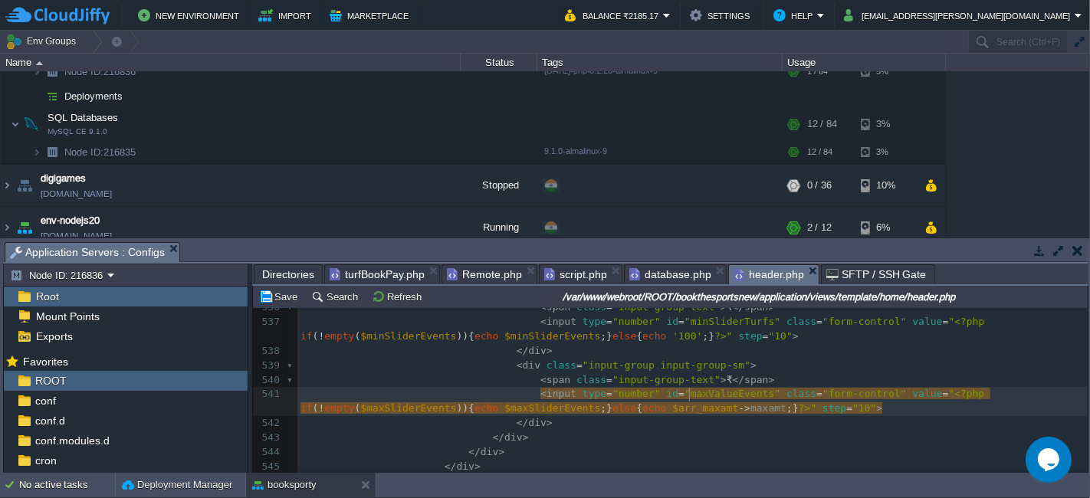
type textarea "maxValueEvents"
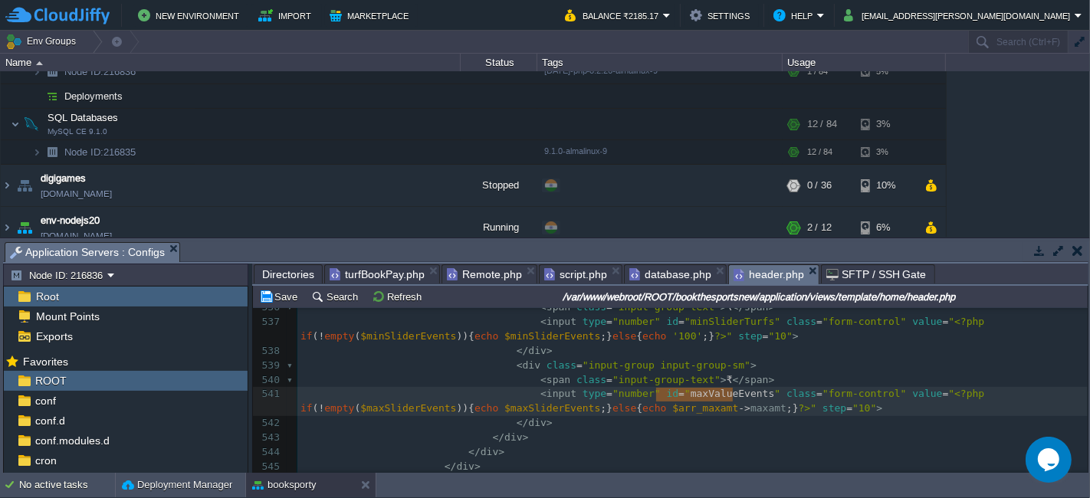
paste textarea
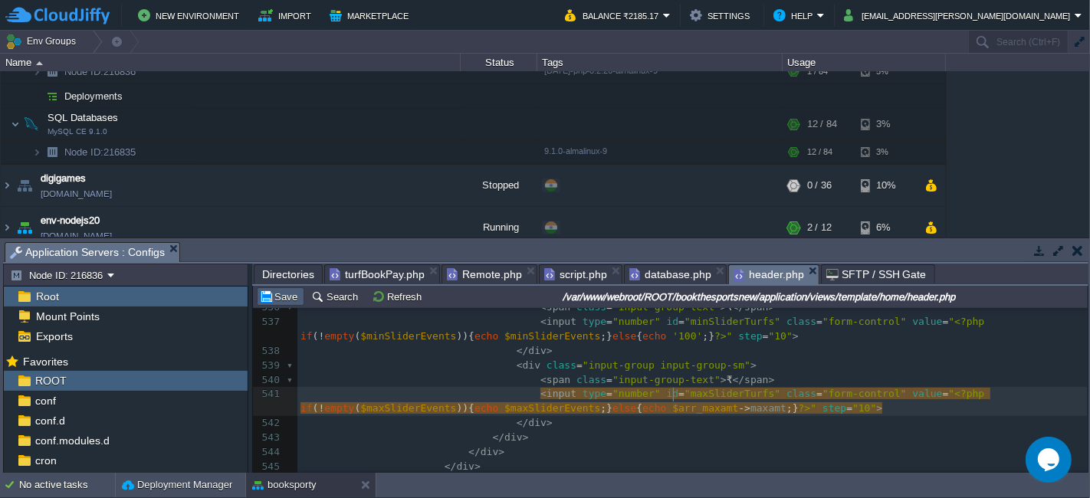
type textarea "ax"
click at [285, 298] on button "Save" at bounding box center [280, 297] width 43 height 14
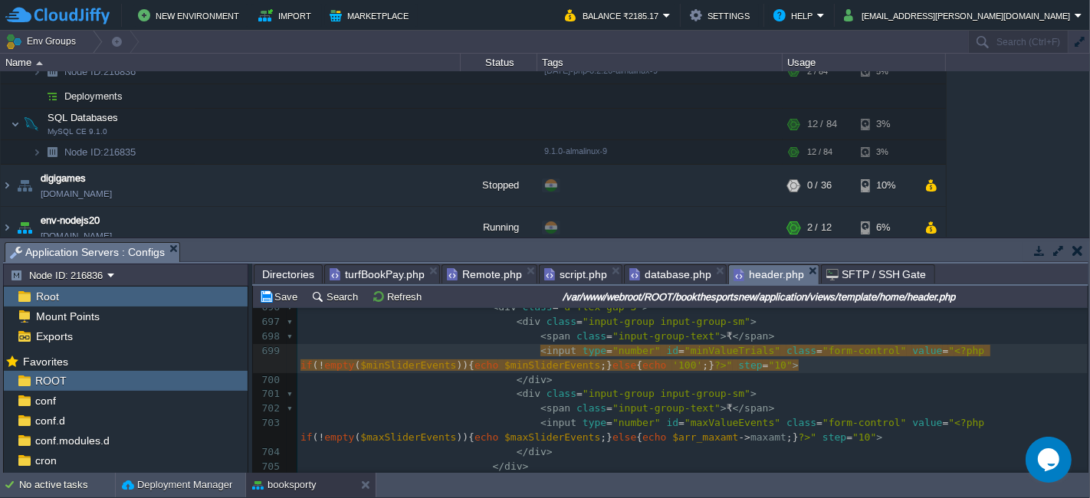
type textarea "e"
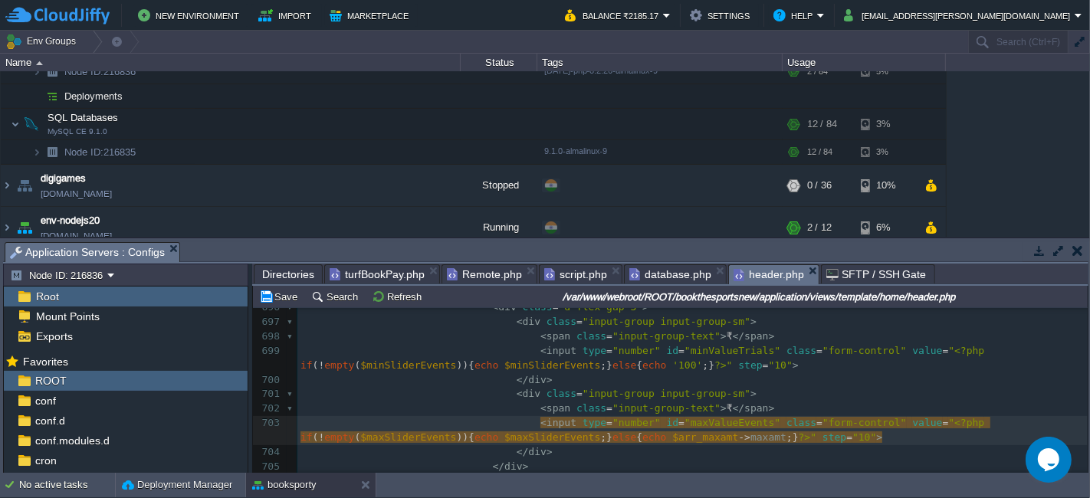
type textarea "Events"
click at [295, 291] on button "Save" at bounding box center [280, 297] width 43 height 14
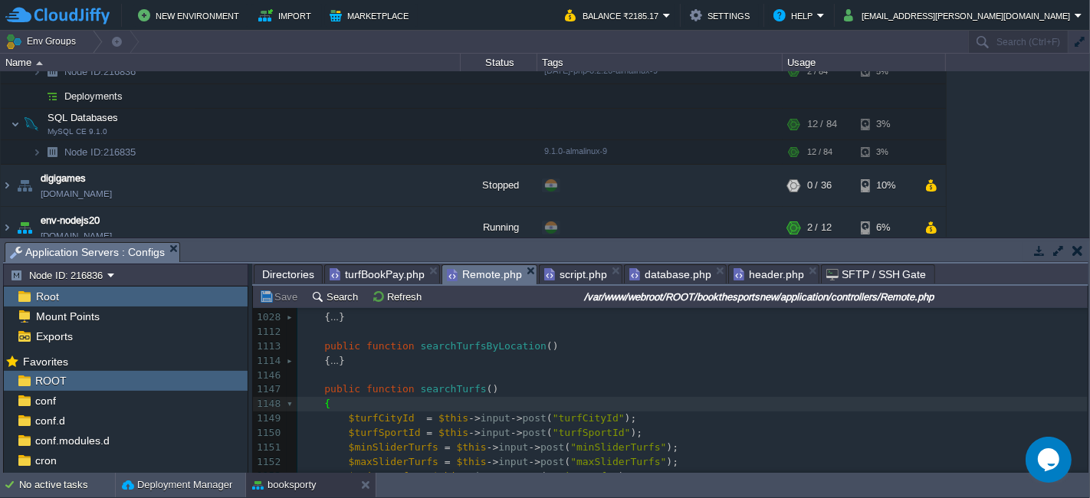
click at [464, 275] on span "Remote.php" at bounding box center [484, 274] width 75 height 19
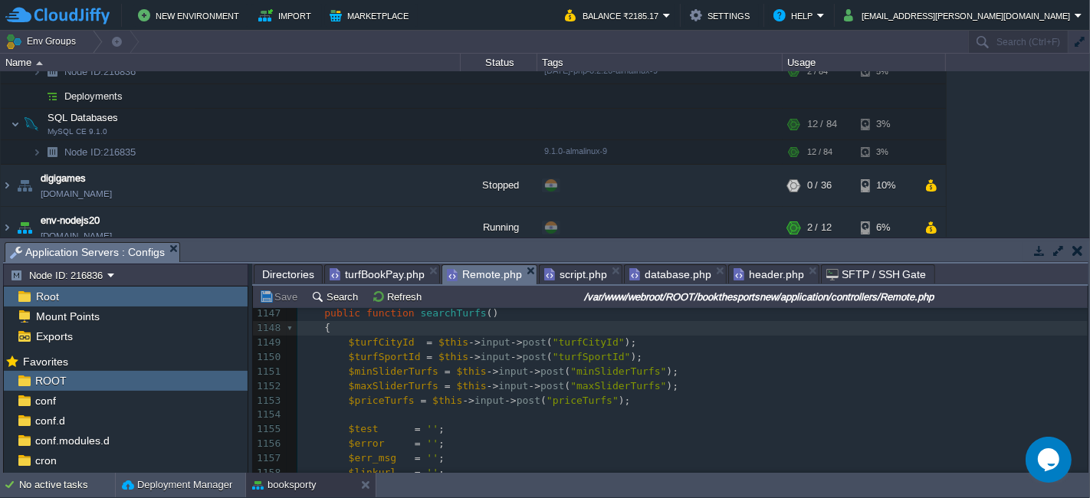
scroll to position [852, 0]
click at [619, 391] on pre "$priceTurfs = $this -> input -> post ( "priceTurfs" );" at bounding box center [693, 392] width 791 height 15
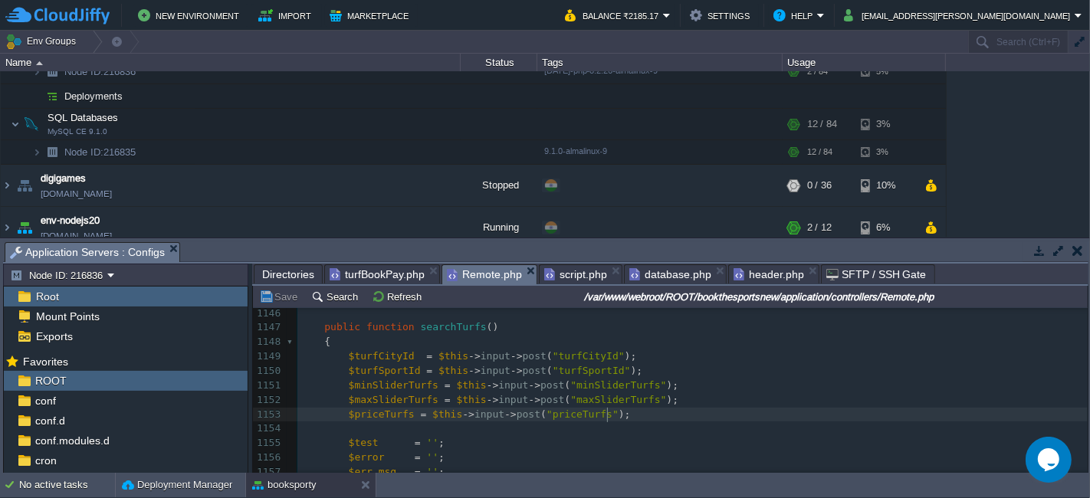
scroll to position [850, 0]
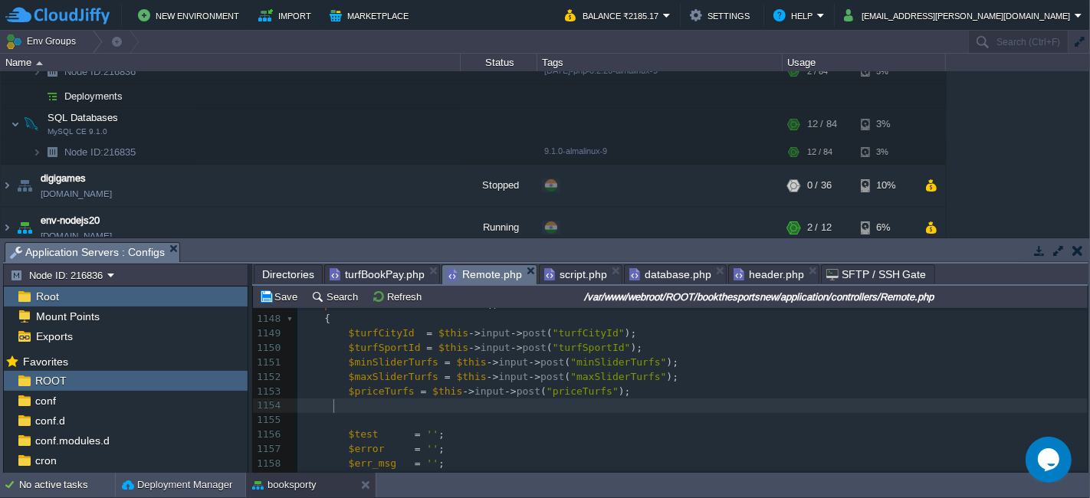
paste textarea "$minSliderTurfs"
click at [394, 364] on div "x <?php 1114 { ... } 1146 1147 public function searchTurfs () 1148 { 1149 $turf…" at bounding box center [693, 464] width 791 height 390
type textarea "$minSliderTurfs"
click at [459, 403] on div "x <?php 1114 { ... } 1146 1147 public function searchTurfs () 1148 { 1149 $turf…" at bounding box center [693, 464] width 791 height 390
type textarea "$data"
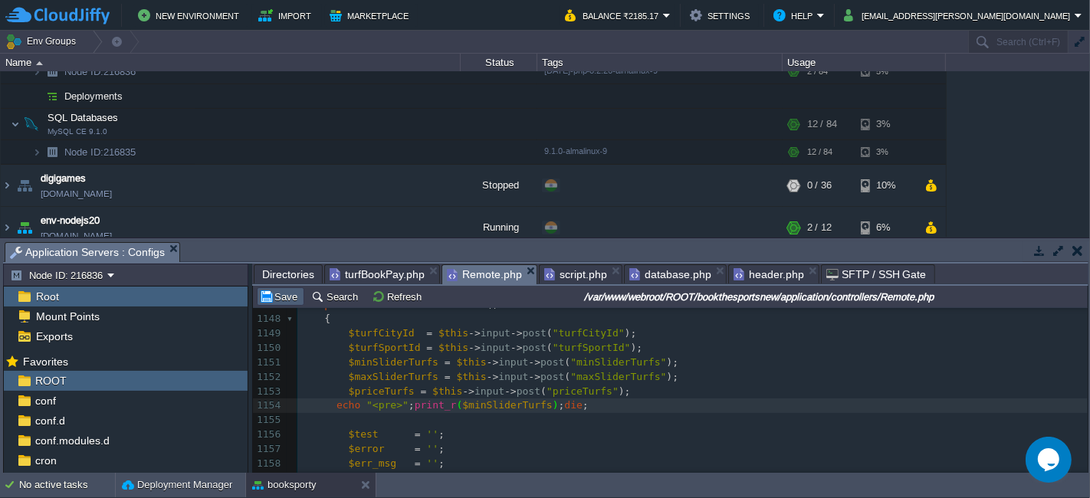
click at [285, 294] on button "Save" at bounding box center [280, 297] width 43 height 14
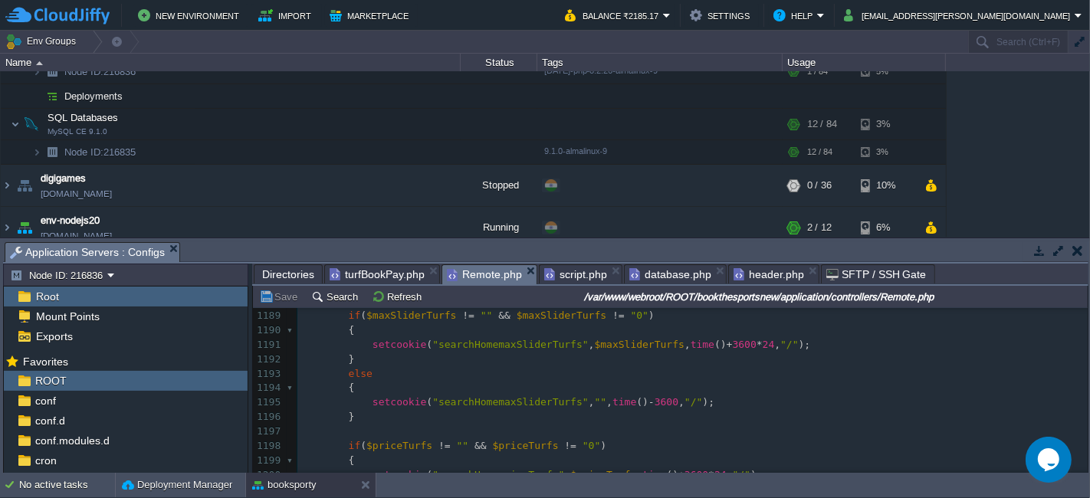
scroll to position [1508, 0]
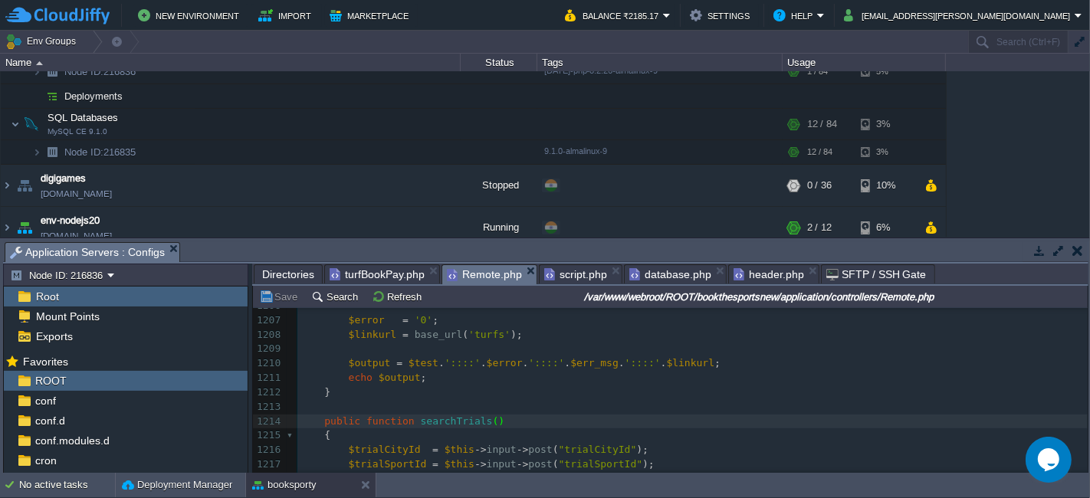
type textarea "$data"
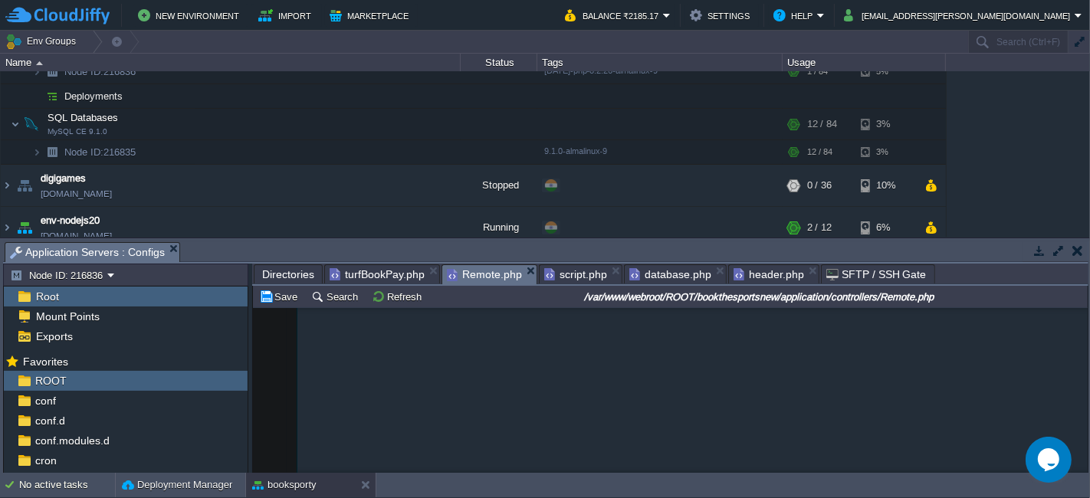
scroll to position [942, 0]
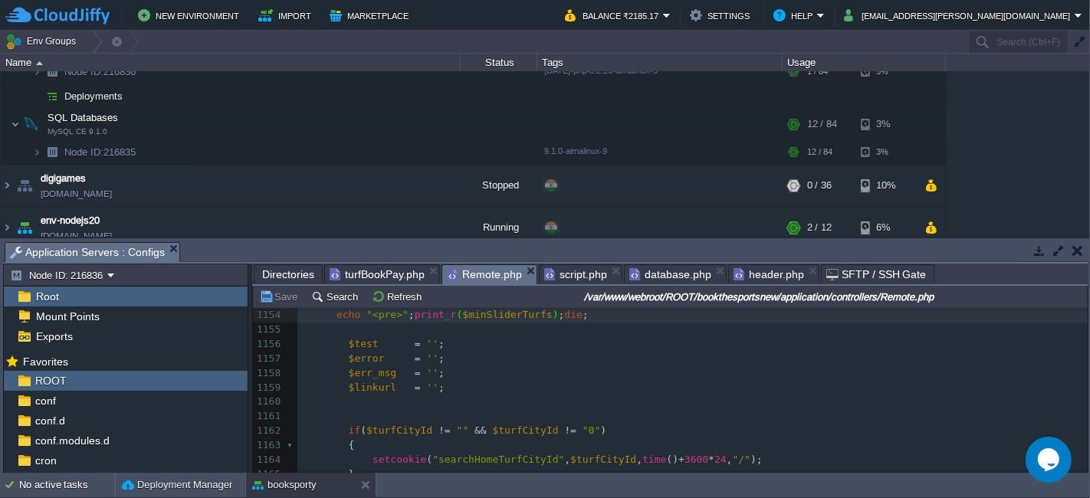
type textarea "$data"
type textarea "echo "<pre>";print_r($data);die;"
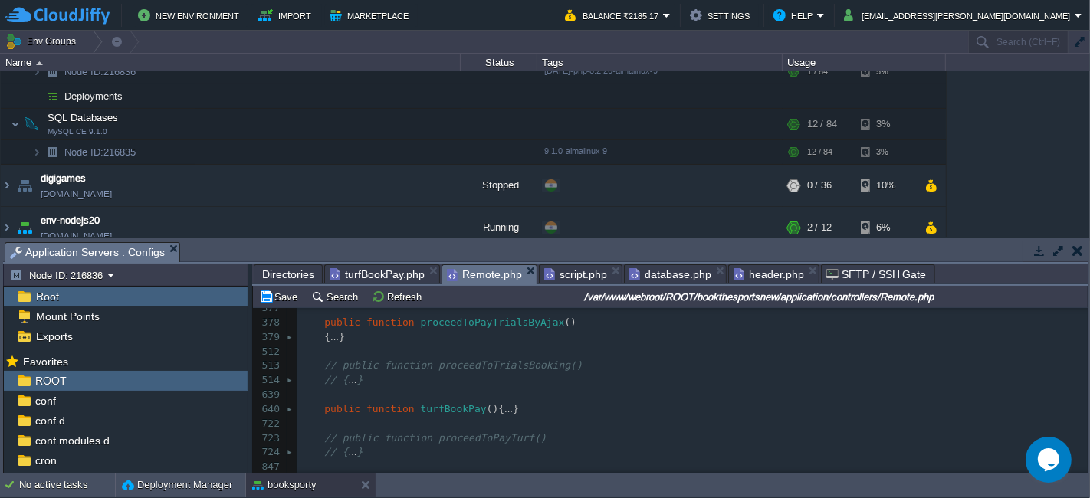
click at [285, 272] on span "Directories" at bounding box center [288, 274] width 52 height 18
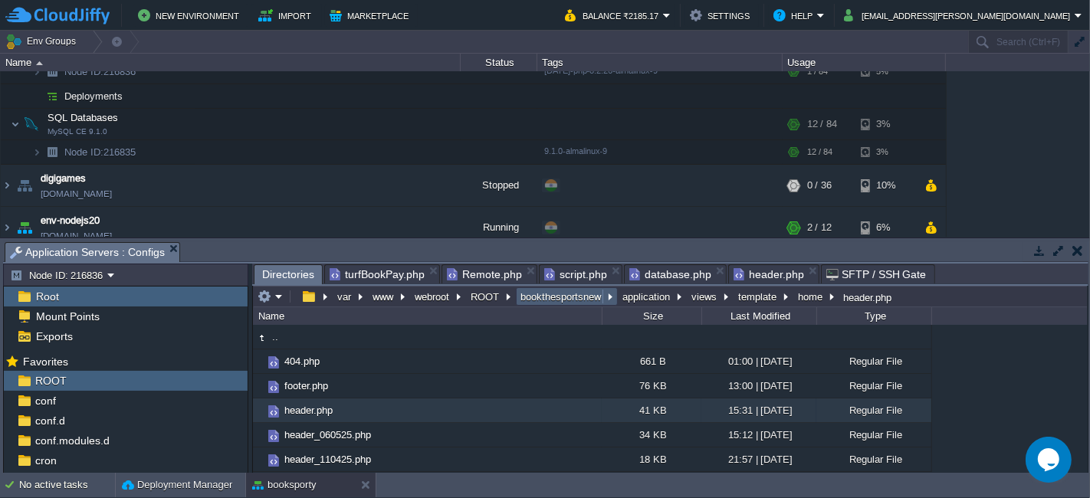
click at [581, 292] on button "bookthesportsnew" at bounding box center [561, 297] width 87 height 14
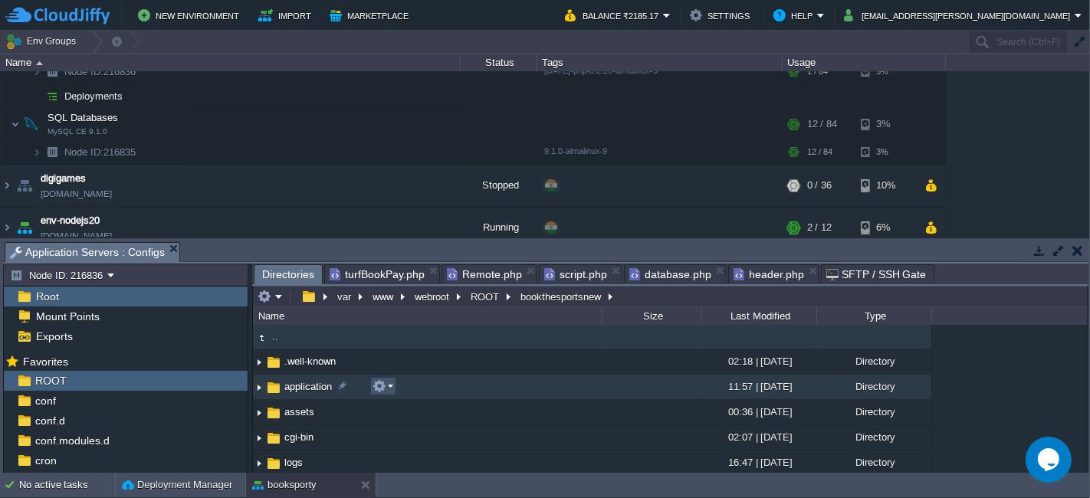
click at [374, 387] on button "button" at bounding box center [380, 387] width 14 height 14
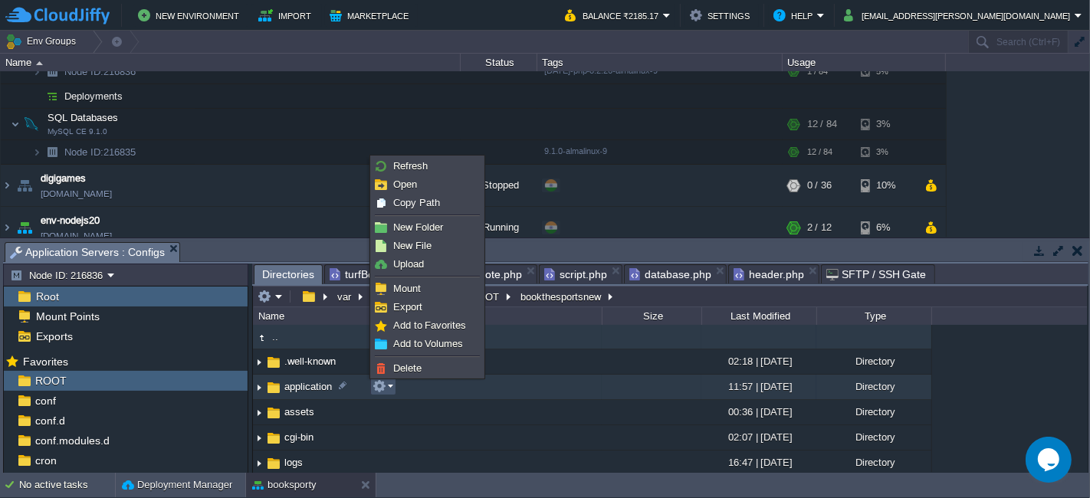
click at [374, 387] on button "button" at bounding box center [380, 387] width 14 height 14
click at [538, 380] on td "application" at bounding box center [427, 387] width 349 height 25
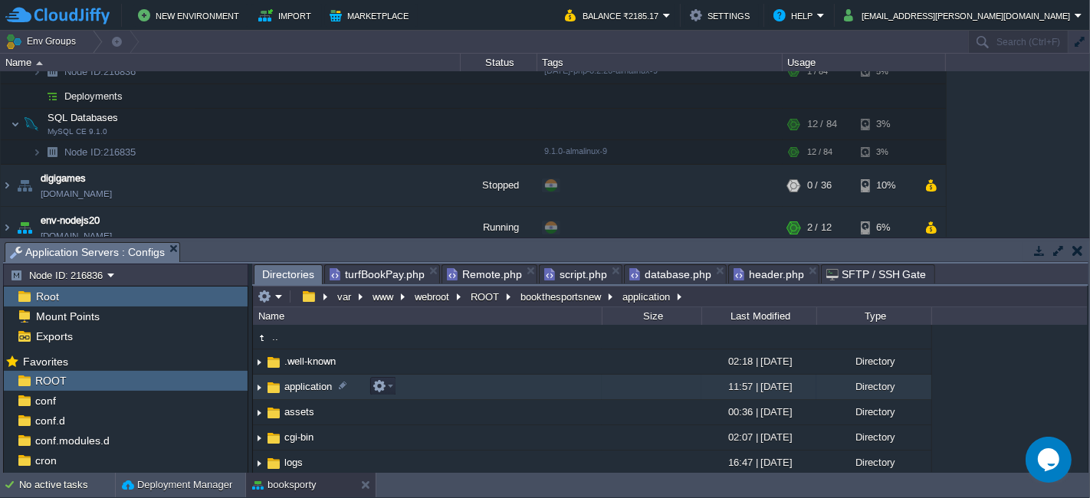
click at [538, 380] on td "application" at bounding box center [427, 387] width 349 height 25
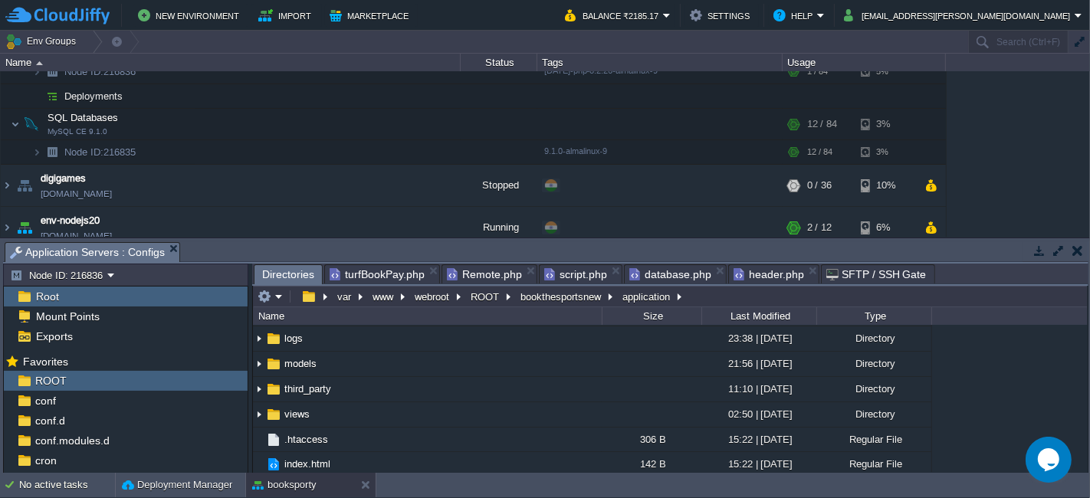
scroll to position [0, 0]
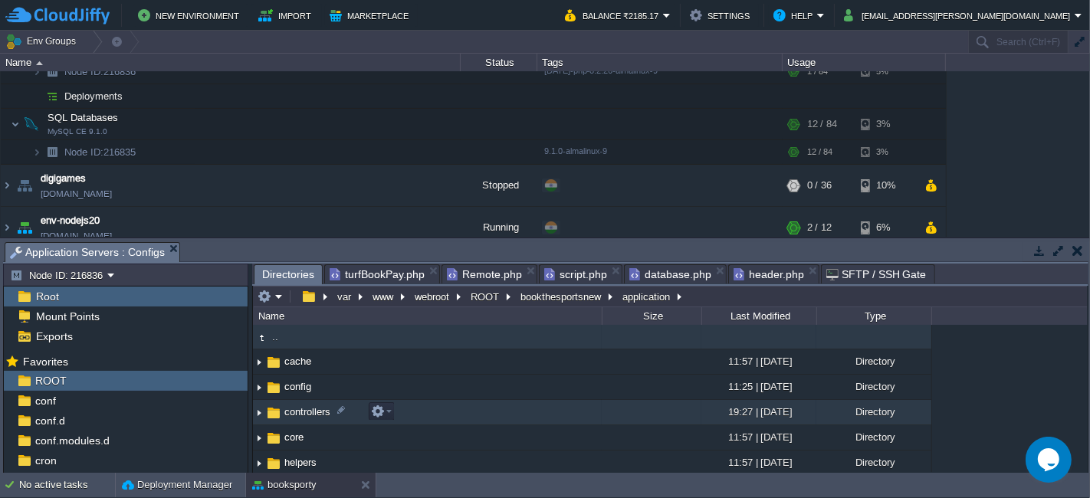
click at [496, 416] on td "controllers" at bounding box center [427, 412] width 349 height 25
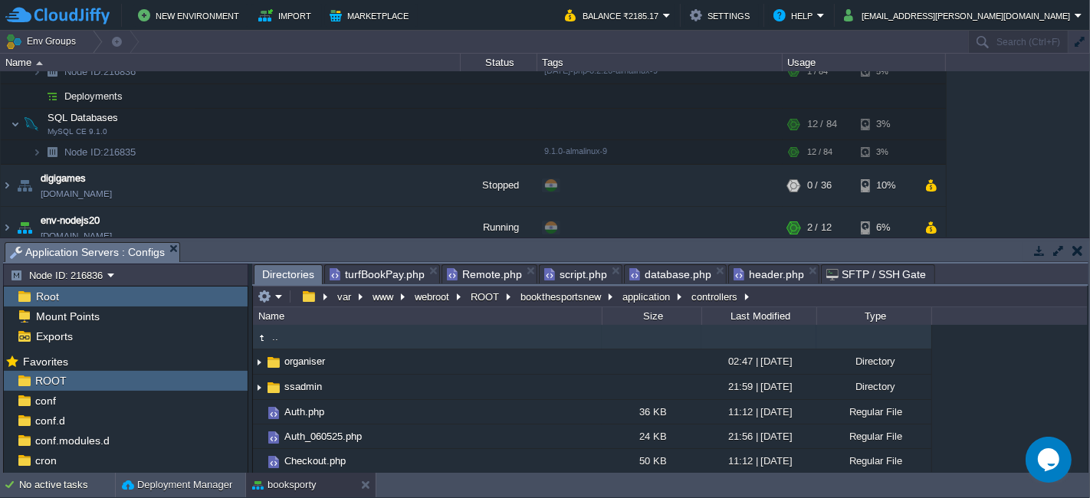
scroll to position [390, 0]
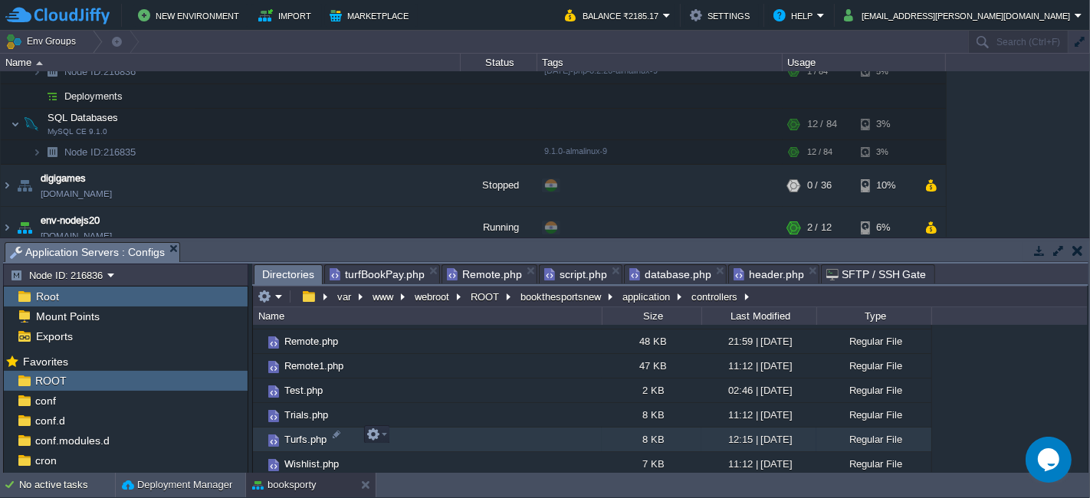
drag, startPoint x: 443, startPoint y: 437, endPoint x: 377, endPoint y: 428, distance: 66.6
click at [380, 437] on em at bounding box center [377, 435] width 21 height 14
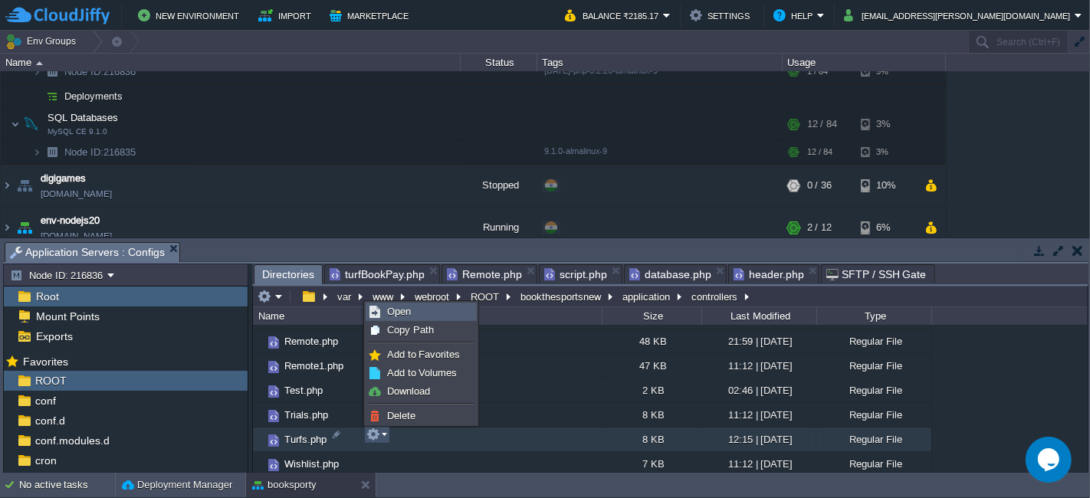
click at [411, 316] on link "Open" at bounding box center [422, 312] width 110 height 17
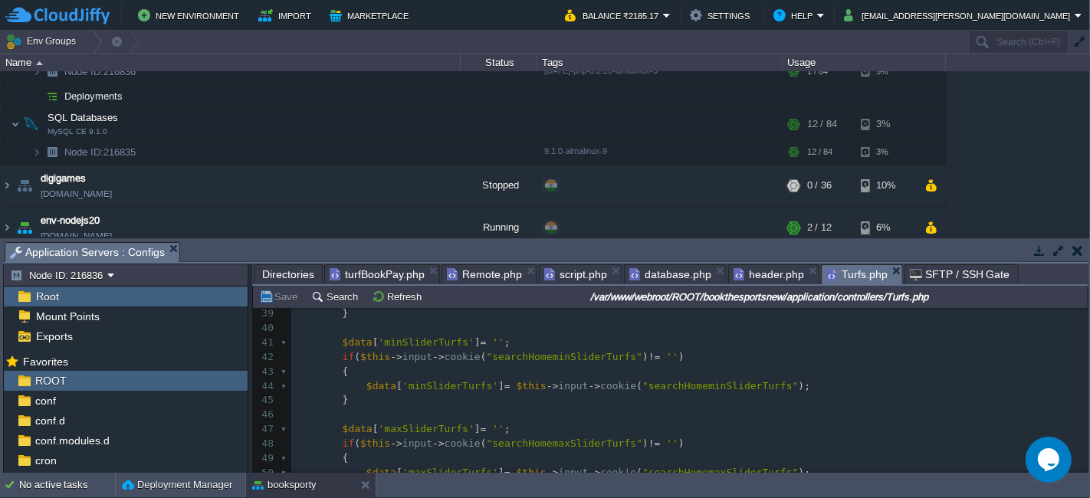
scroll to position [681, 0]
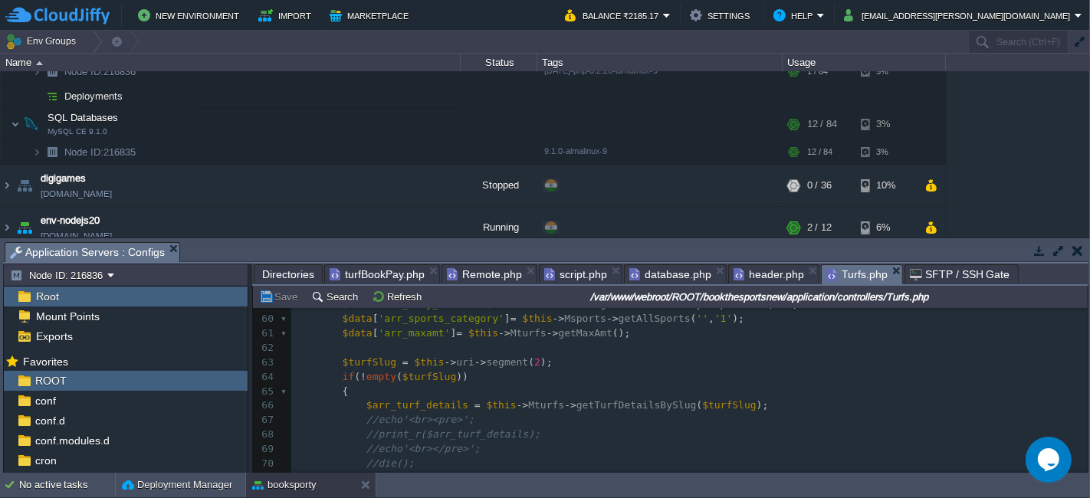
click at [452, 428] on pre "//print_r($arr_turf_details);" at bounding box center [689, 435] width 797 height 15
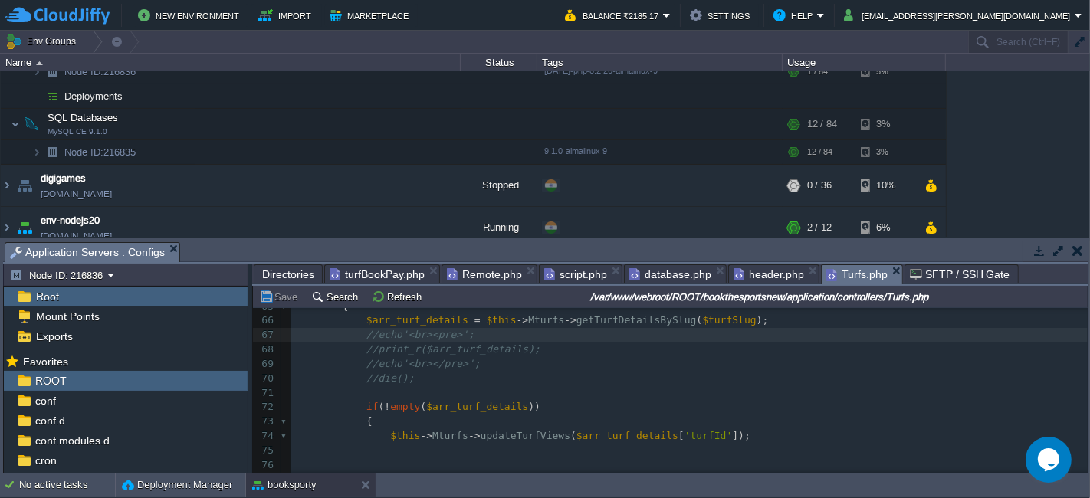
type textarea "; //print_r($arr_turf_details); //echo'<br></pre>'; //die();"
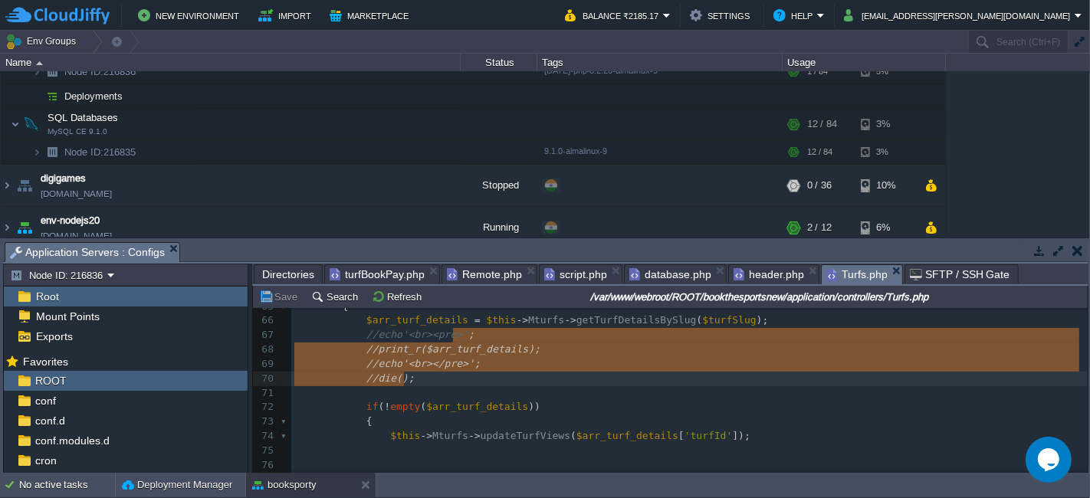
click at [736, 317] on pre "$arr_turf_details = $this -> Mturfs -> getTurfDetailsBySlug ( $turfSlug );" at bounding box center [689, 321] width 797 height 15
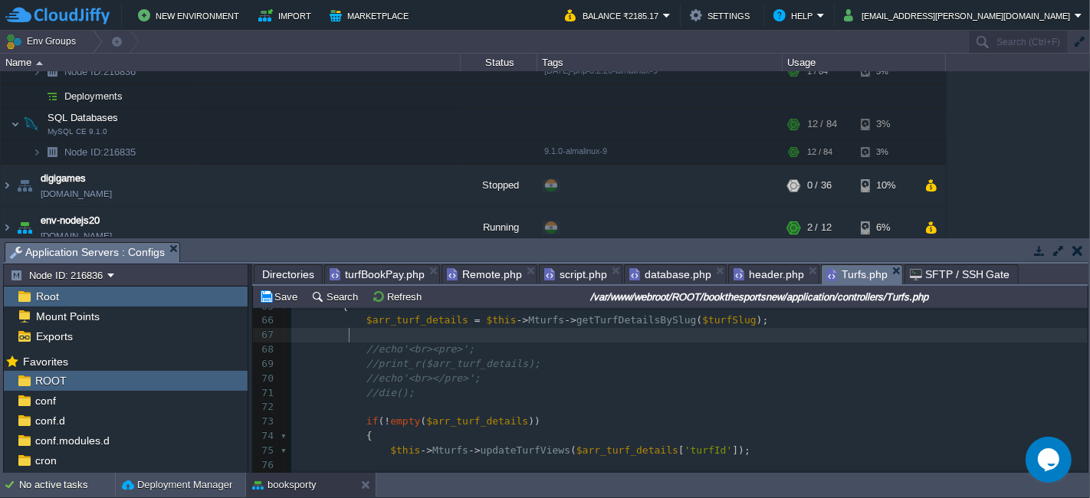
paste textarea "$arr_turf_details"
click at [396, 319] on span "$arr_turf_details" at bounding box center [418, 320] width 102 height 12
type textarea "$arr_turf_details"
click at [484, 331] on span "$data" at bounding box center [496, 335] width 30 height 12
type textarea "$data"
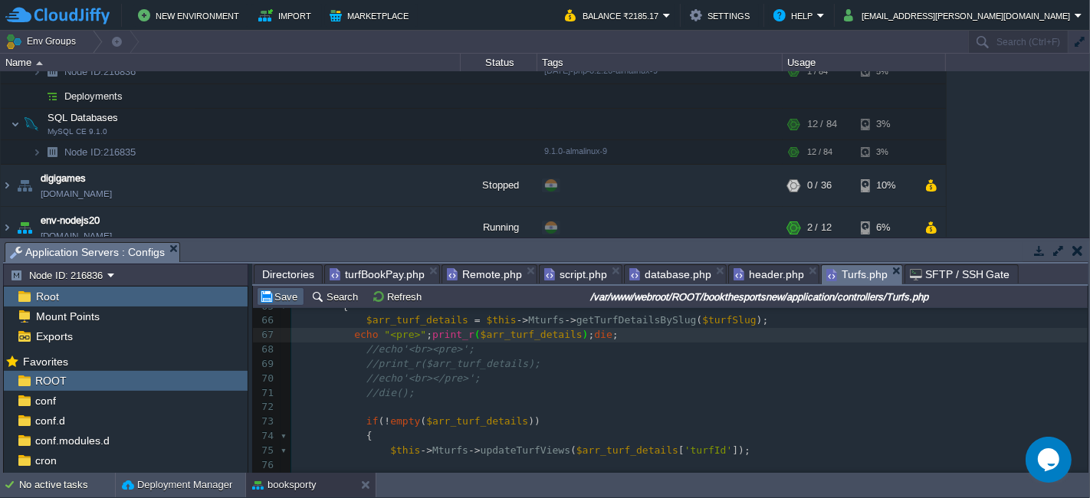
click at [283, 294] on button "Save" at bounding box center [280, 297] width 43 height 14
click at [455, 275] on span "Remote.php" at bounding box center [484, 274] width 75 height 18
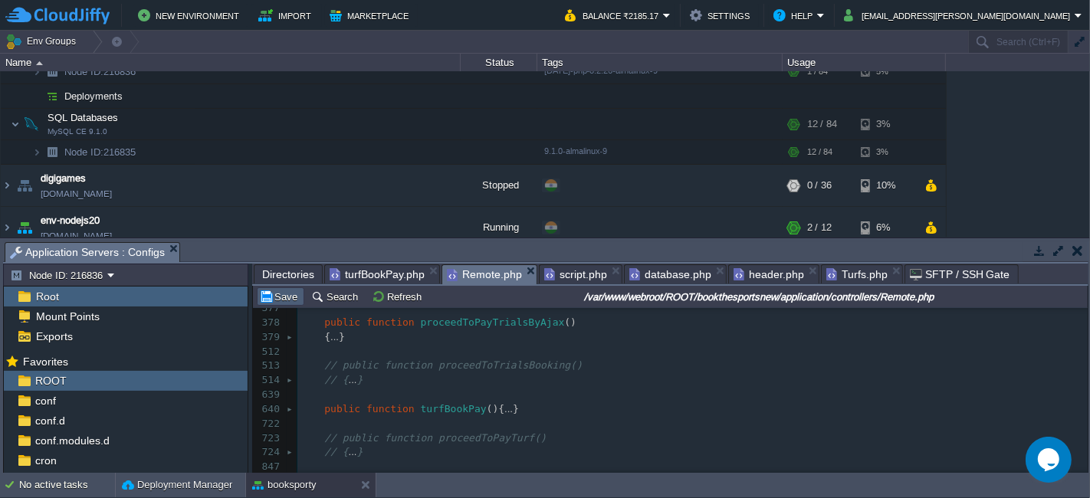
click at [272, 291] on button "Save" at bounding box center [280, 297] width 43 height 14
click at [380, 275] on span "turfBookPay.php" at bounding box center [377, 274] width 95 height 18
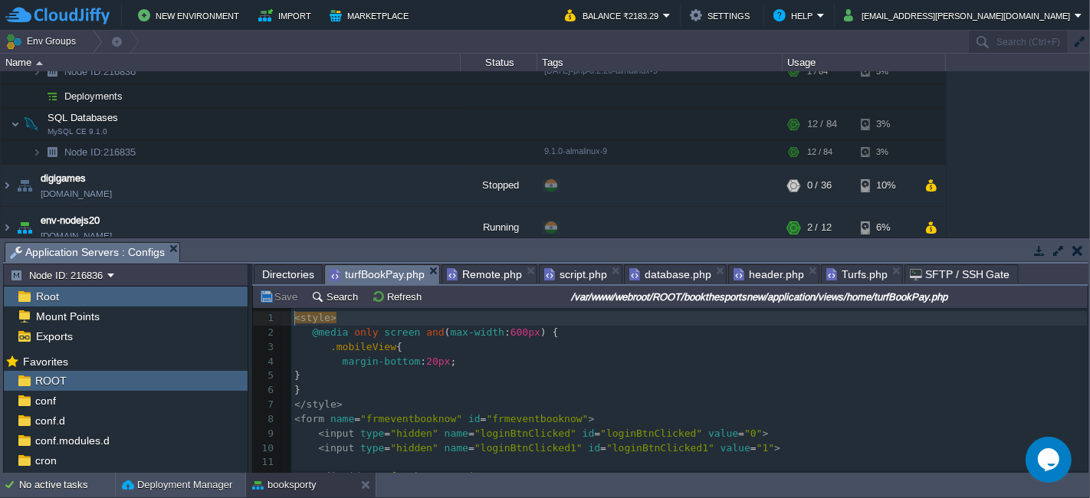
scroll to position [5, 0]
click at [749, 271] on span "header.php" at bounding box center [769, 274] width 71 height 18
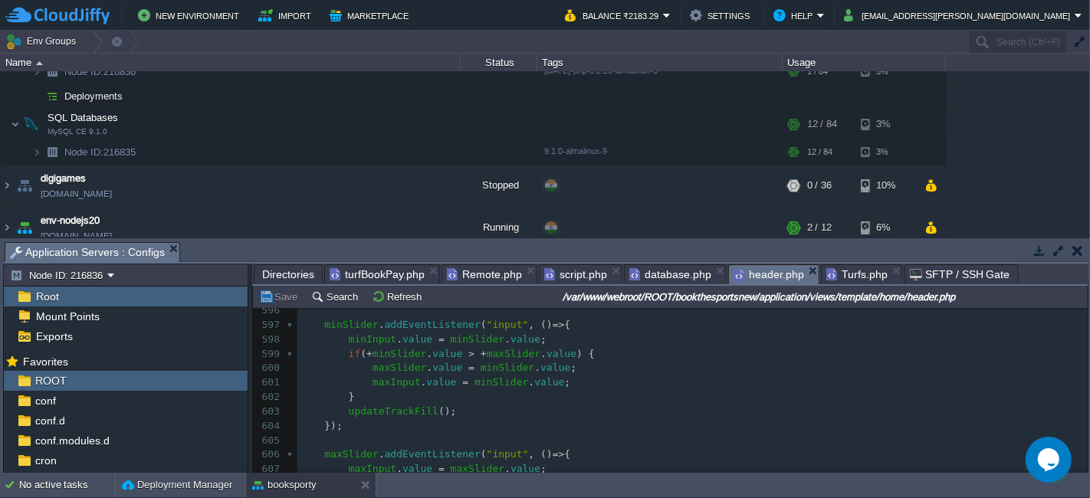
scroll to position [8885, 0]
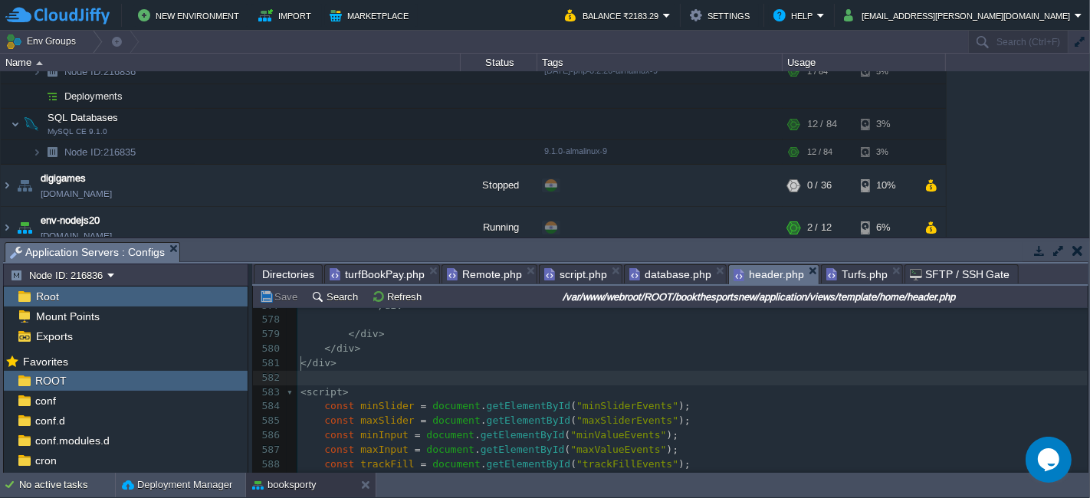
click at [429, 371] on pre "​" at bounding box center [693, 378] width 791 height 15
click at [424, 386] on pre "< script >" at bounding box center [693, 393] width 791 height 15
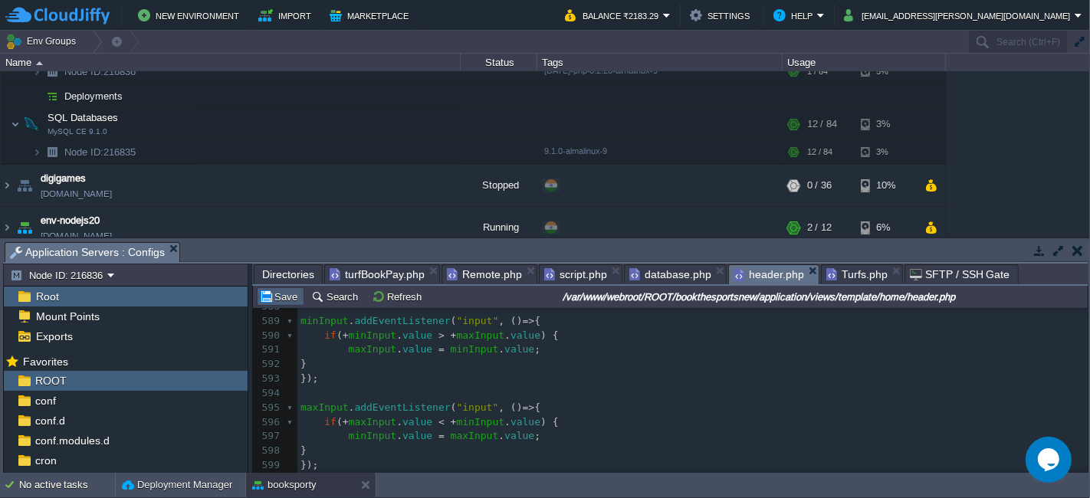
click at [279, 298] on button "Save" at bounding box center [280, 297] width 43 height 14
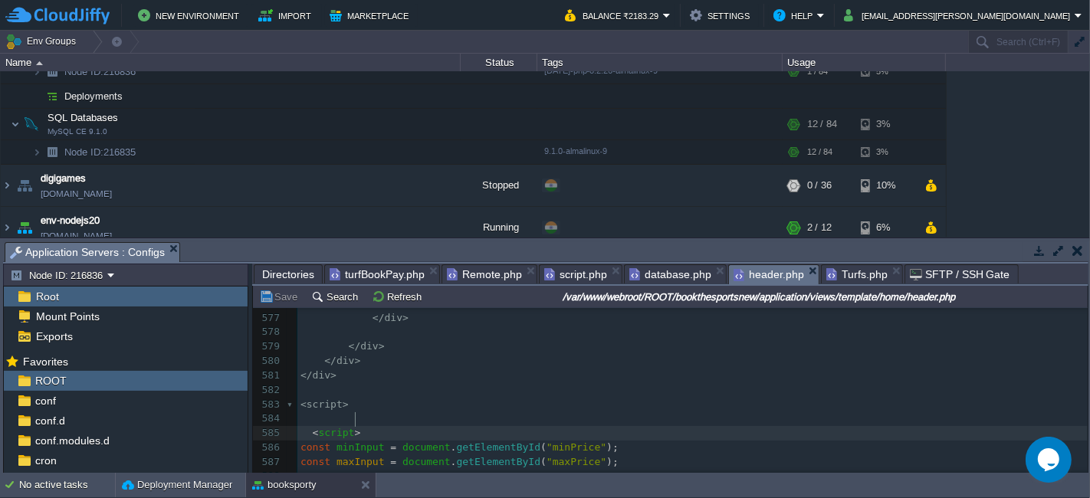
click at [531, 426] on pre "< script >" at bounding box center [693, 433] width 791 height 15
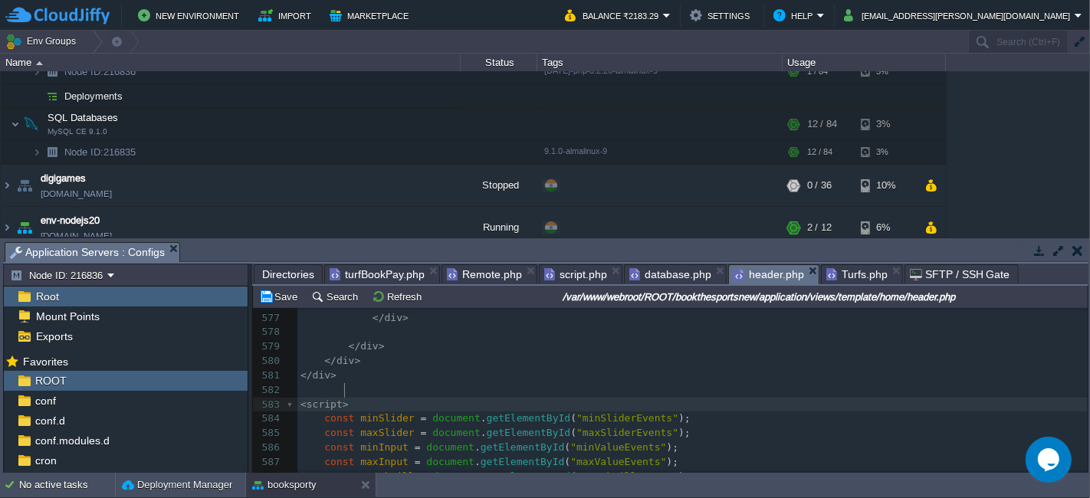
click at [386, 369] on pre "</ div >" at bounding box center [693, 376] width 791 height 15
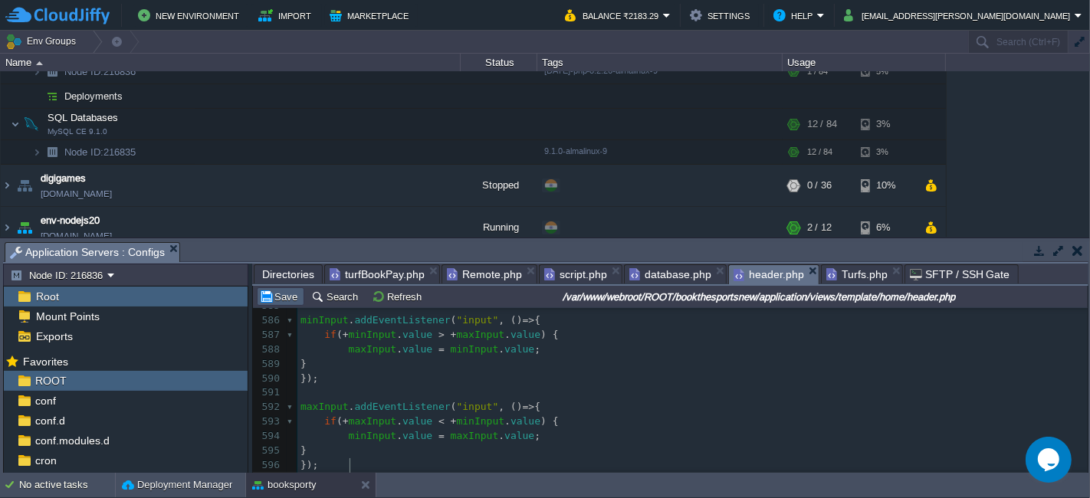
click at [263, 298] on button "Save" at bounding box center [280, 297] width 43 height 14
click at [603, 429] on pre "minInput . value = maxInput . value ;" at bounding box center [693, 436] width 791 height 15
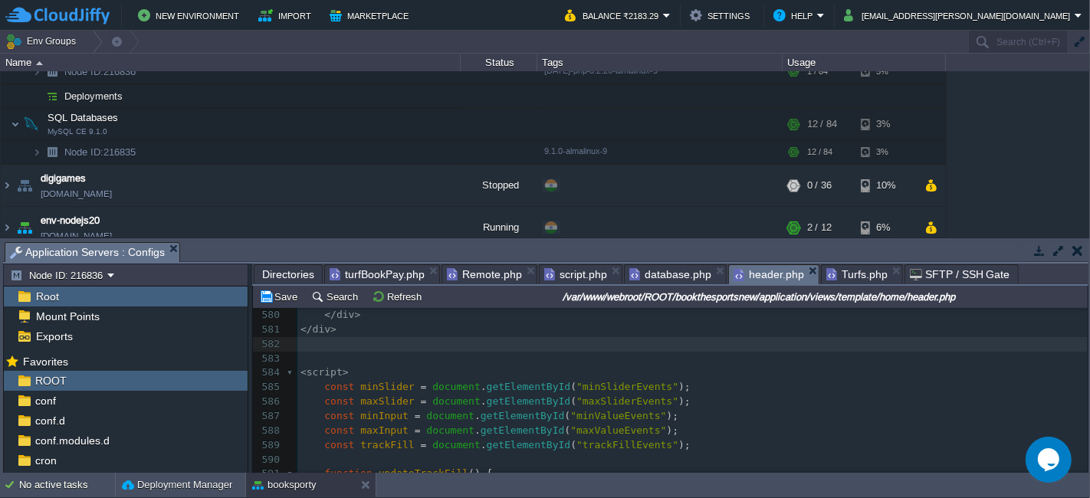
scroll to position [8895, 0]
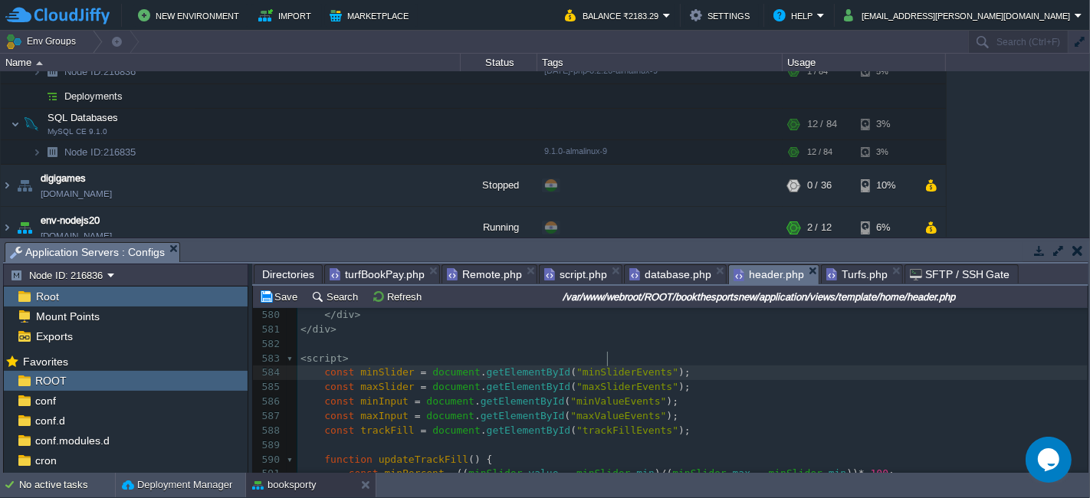
click at [607, 357] on div "xxxxxxxxxx < input type = "number" id = "maxValueTrials" class = "form-control"…" at bounding box center [693, 323] width 791 height 636
type textarea "minSliderEvents"
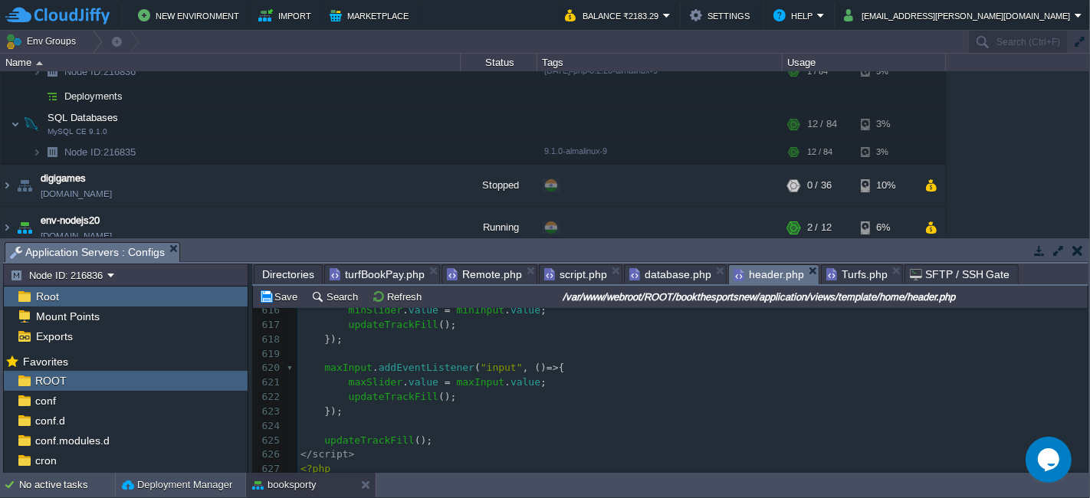
scroll to position [9320, 0]
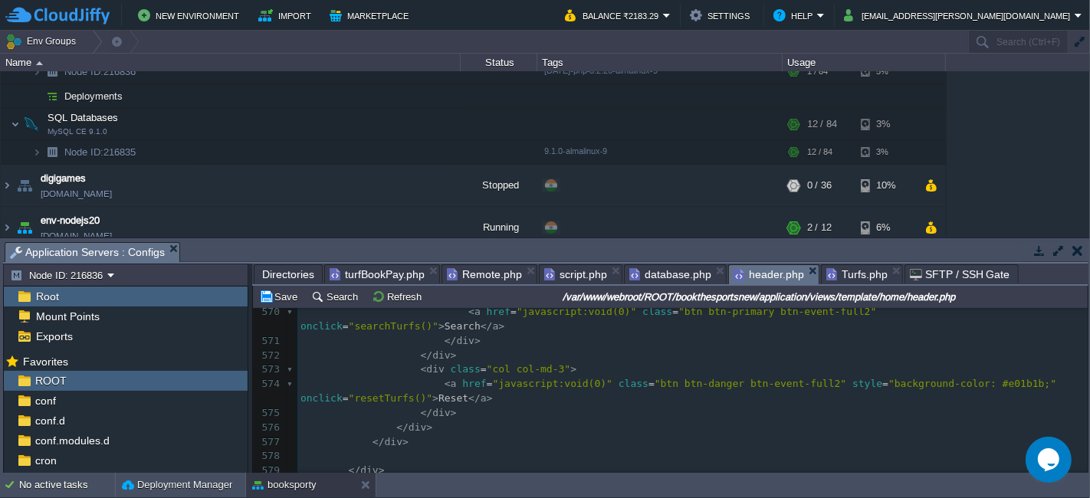
click at [643, 421] on pre "</ div >" at bounding box center [693, 428] width 791 height 15
type textarea "-"
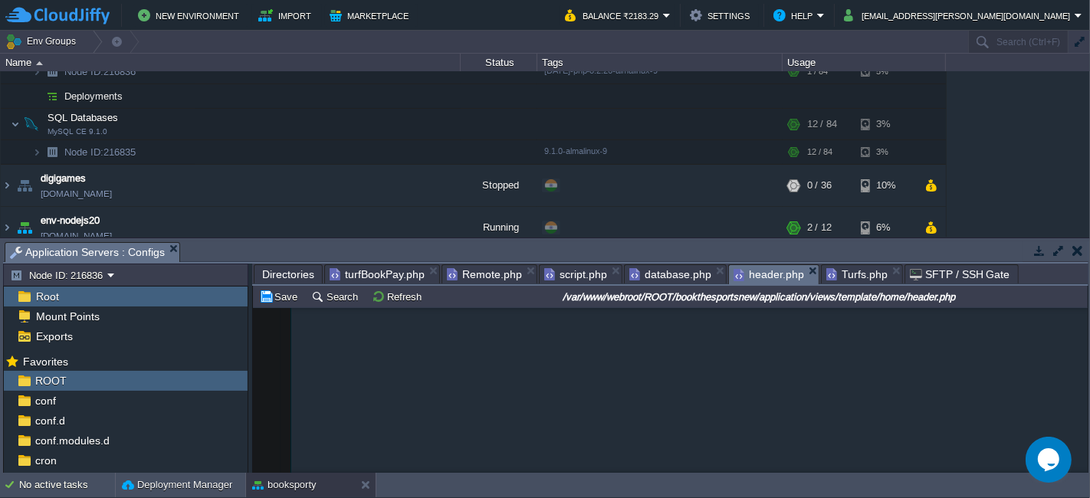
scroll to position [13870, 0]
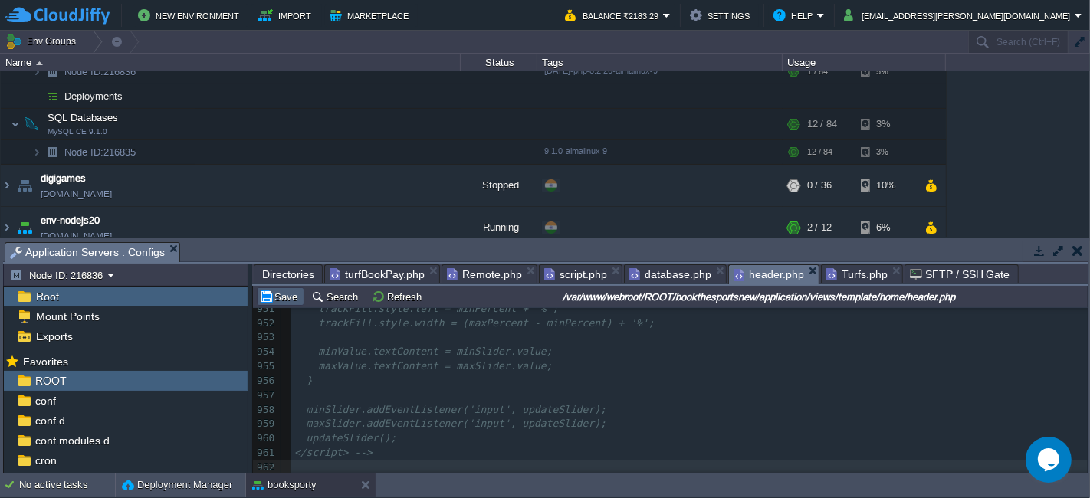
click at [291, 294] on button "Save" at bounding box center [280, 297] width 43 height 14
click at [560, 389] on pre "​" at bounding box center [689, 396] width 797 height 15
type textarea "-"
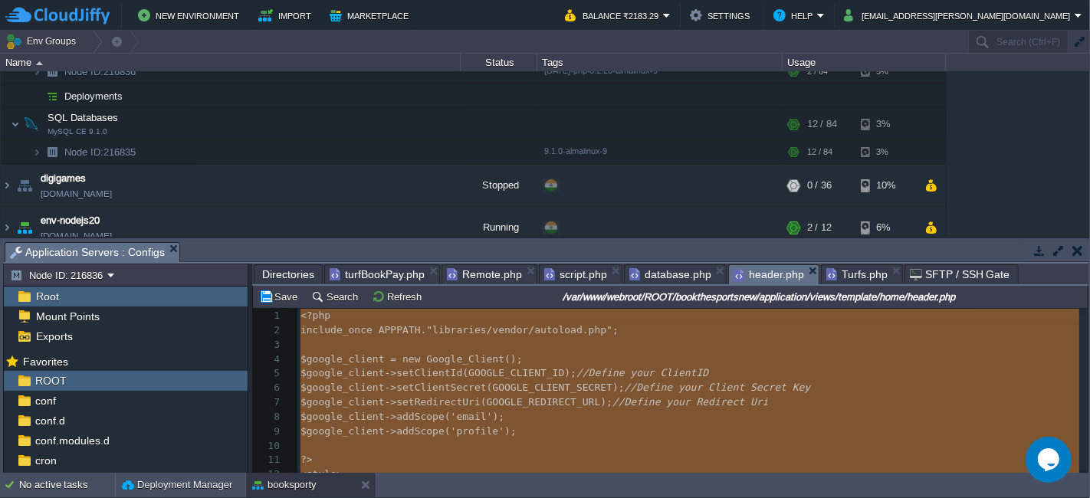
scroll to position [2, 0]
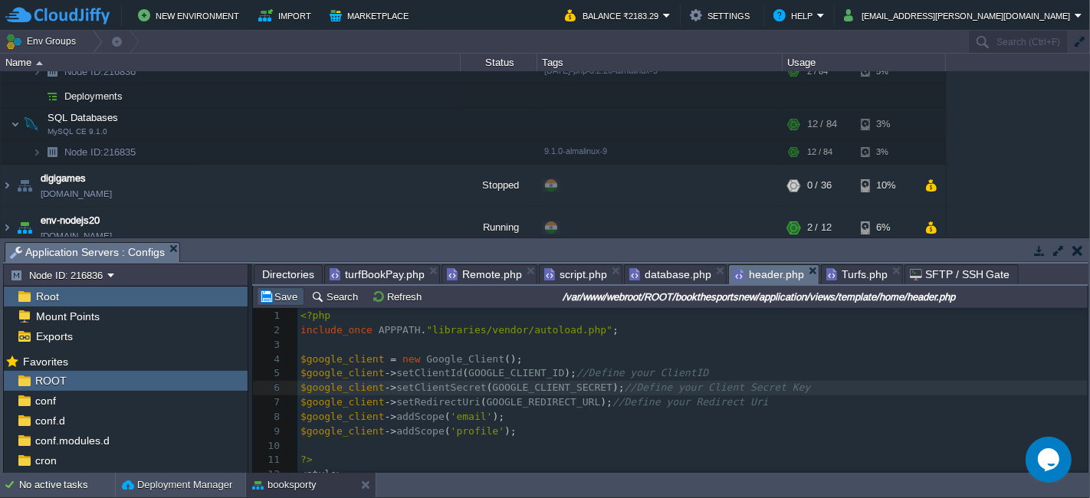
click at [281, 297] on button "Save" at bounding box center [280, 297] width 43 height 14
click at [636, 402] on div "xxxxxxxxxx 962 1155 ​ 1 <?php 2 include_once APPPATH . "libraries/vendor/autolo…" at bounding box center [693, 461] width 791 height 304
click at [591, 436] on pre "$google_client -> addScope ( 'profile' );" at bounding box center [693, 432] width 791 height 15
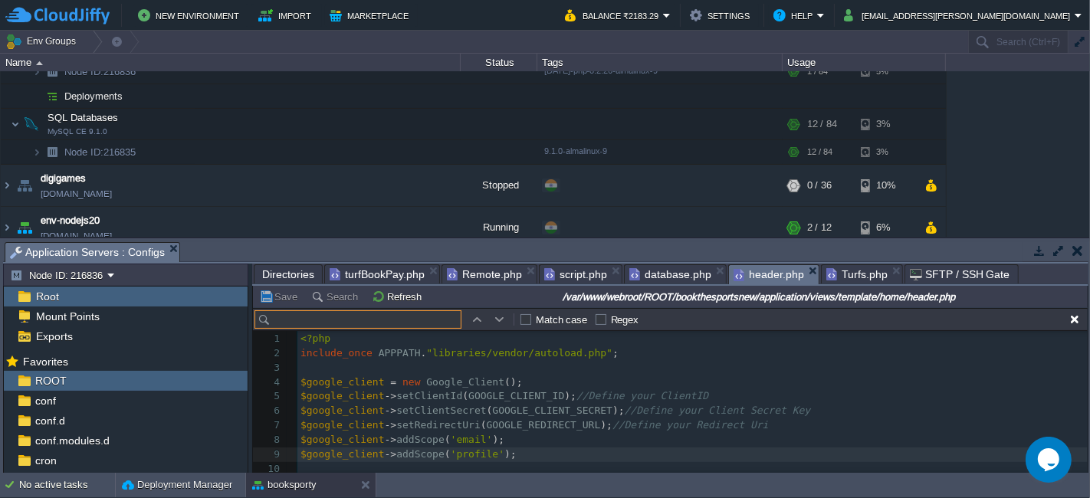
scroll to position [25, 0]
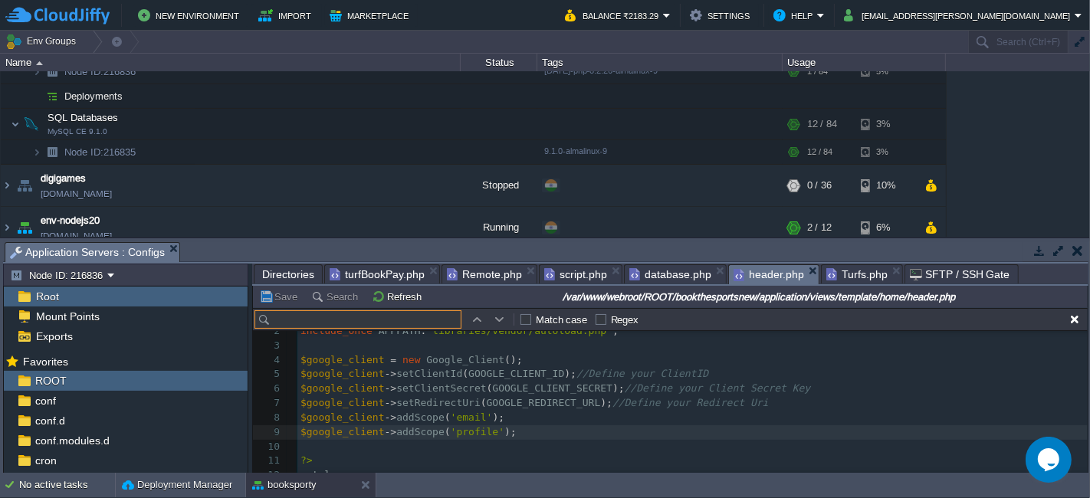
type input "<?php include_once APPPATH . "libraries/vendor/autoload.php"; $google_client = …"
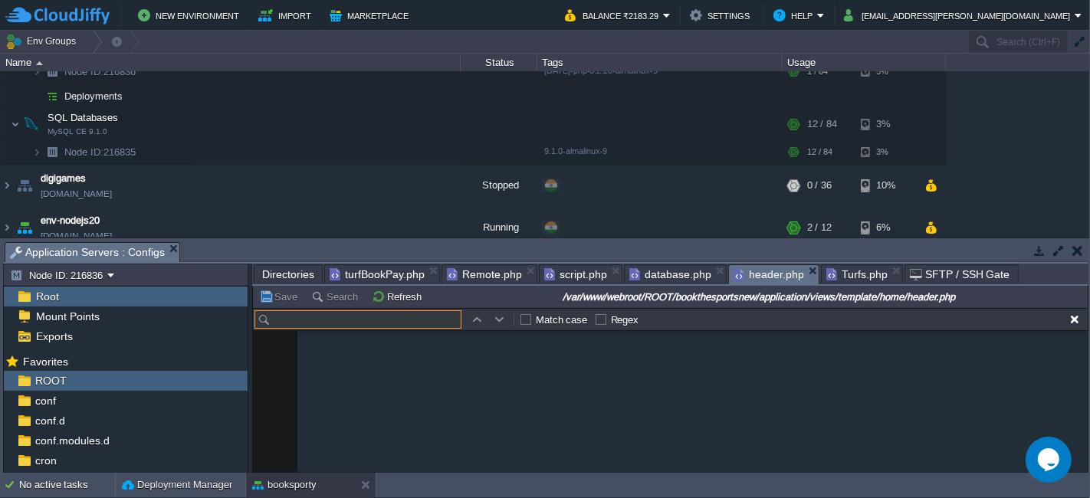
scroll to position [0, 0]
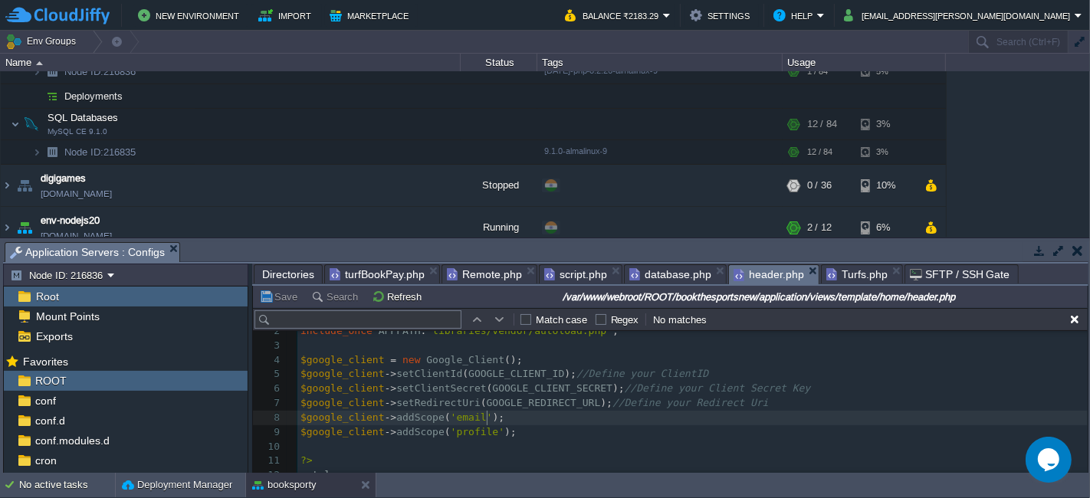
click at [556, 416] on pre "$google_client -> addScope ( 'email' );" at bounding box center [693, 418] width 791 height 15
paste input "minSliderTurfs"
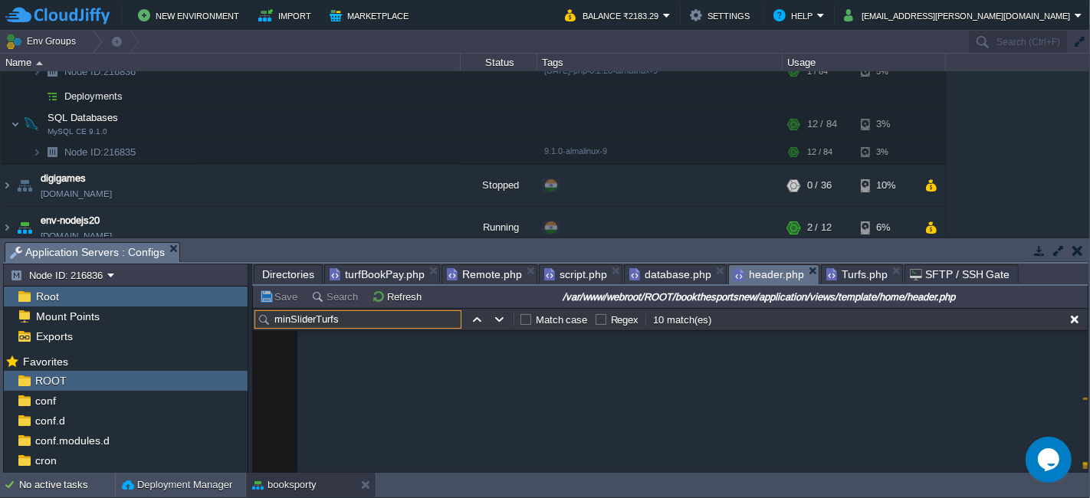
scroll to position [7771, 0]
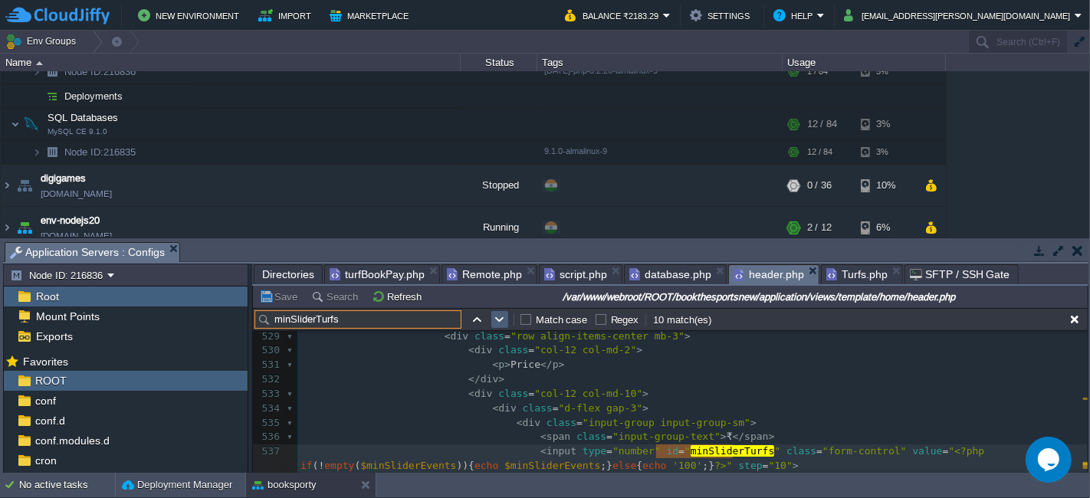
type input "minSliderTurfs"
click at [507, 317] on td at bounding box center [500, 320] width 18 height 18
type textarea "minSliderTurfs"
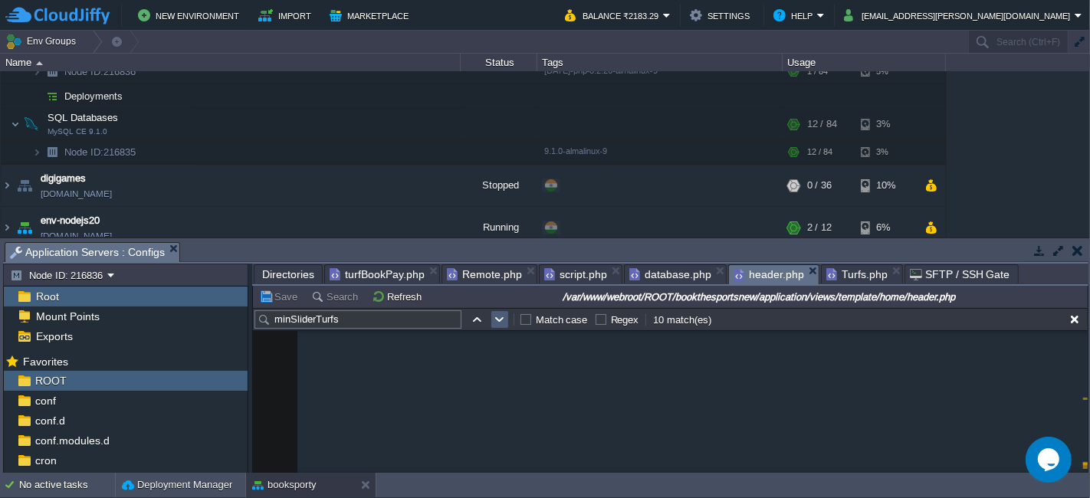
scroll to position [15451, 0]
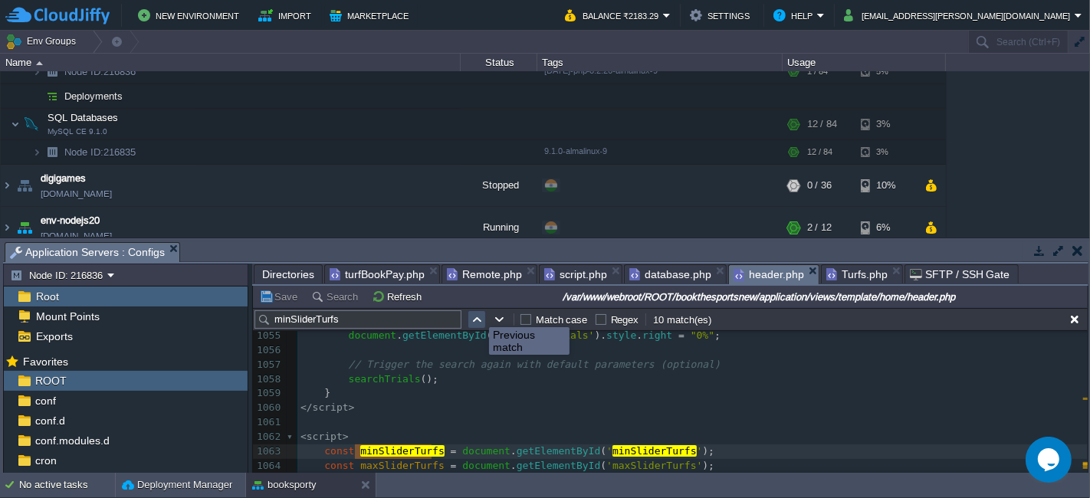
click at [478, 314] on button "button" at bounding box center [477, 320] width 14 height 14
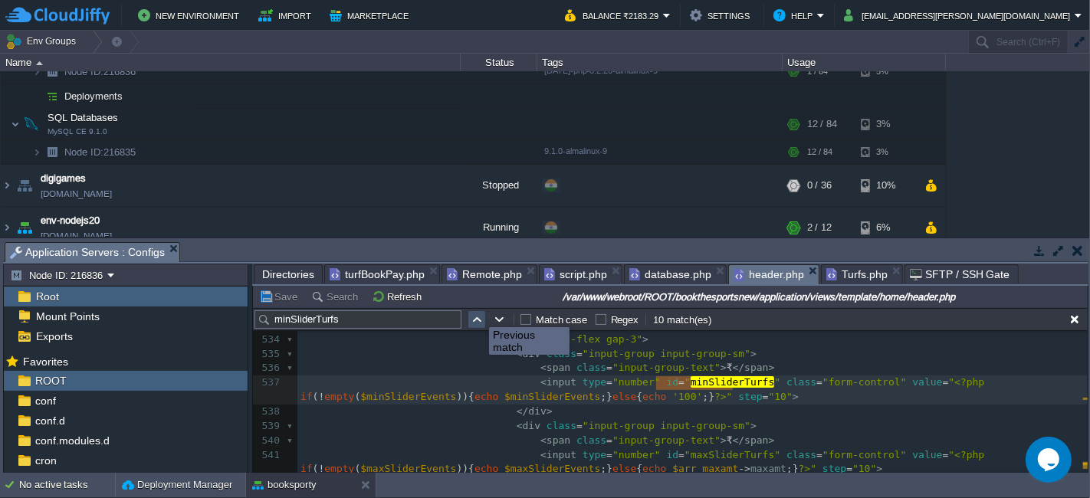
click at [478, 314] on button "button" at bounding box center [477, 320] width 14 height 14
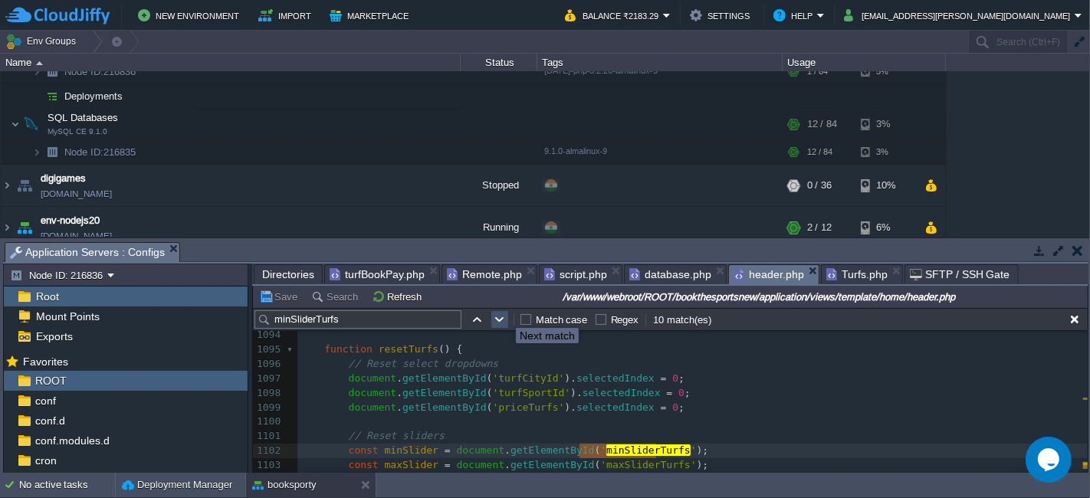
click at [500, 316] on button "button" at bounding box center [500, 320] width 14 height 14
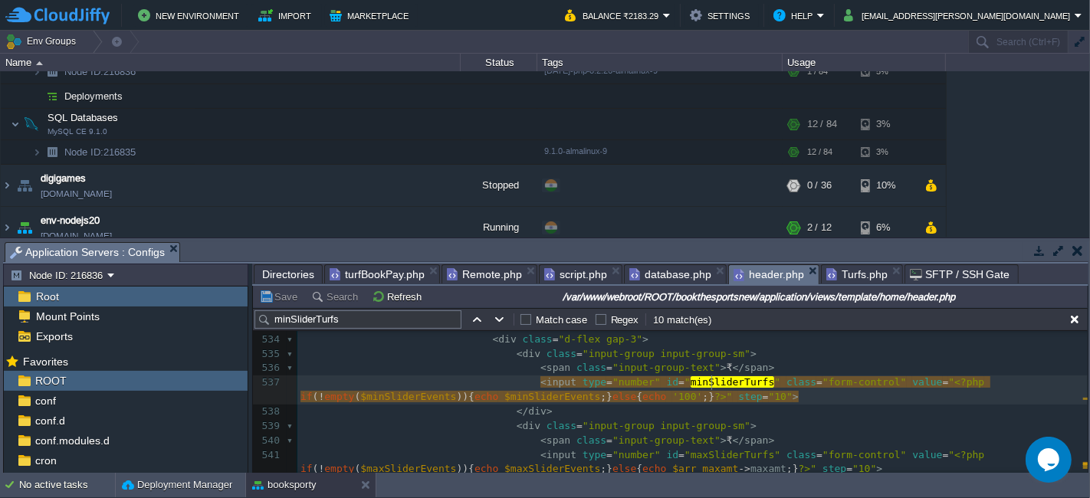
type textarea "minSliderTurfs"
type textarea "$minSliderEvents"
click at [476, 321] on button "button" at bounding box center [477, 320] width 14 height 14
type textarea "minSliderTurfs"
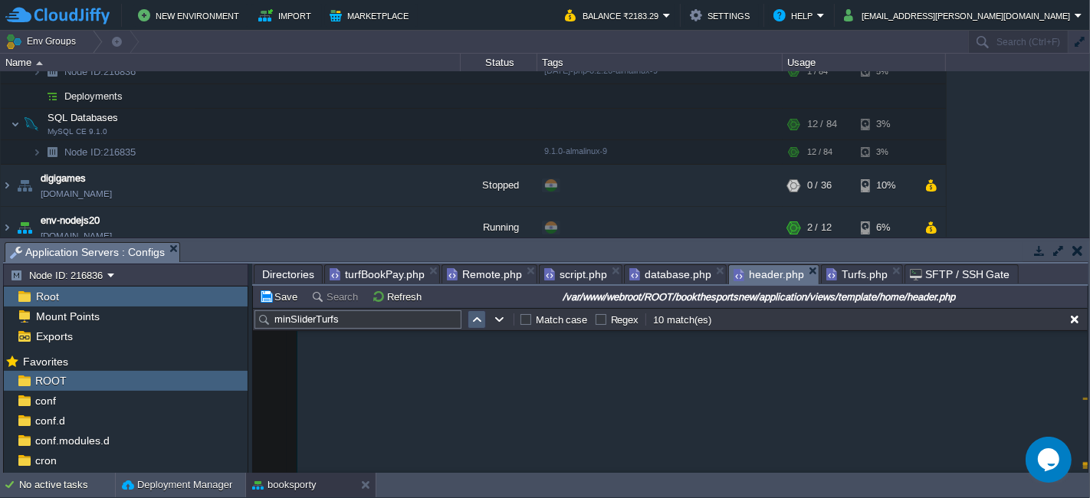
scroll to position [16016, 0]
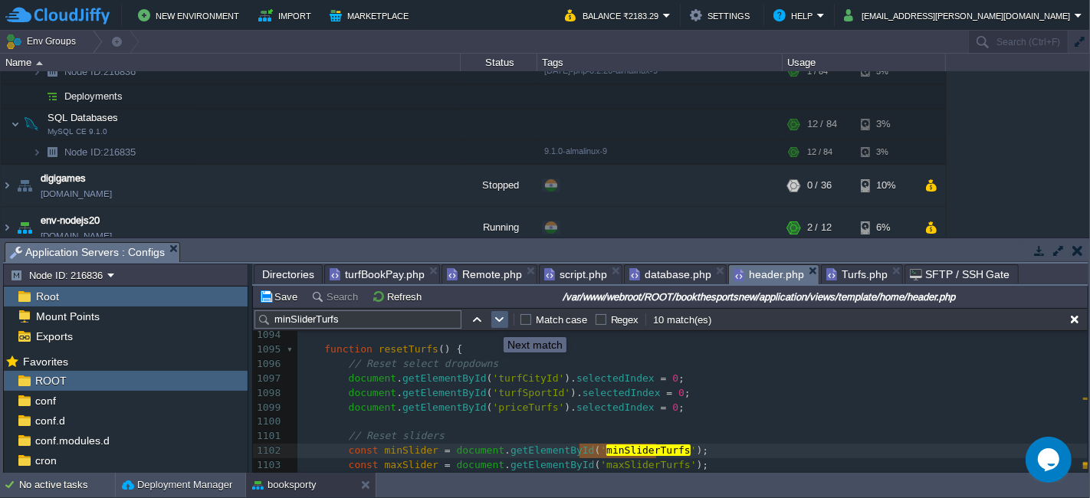
click at [499, 321] on button "button" at bounding box center [500, 320] width 14 height 14
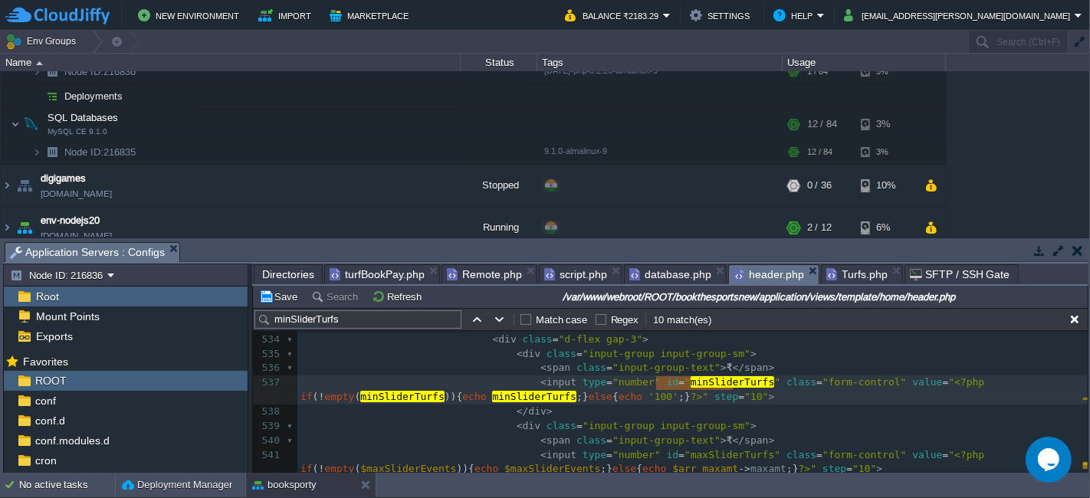
click at [405, 327] on input "minSliderTurfs" at bounding box center [358, 320] width 207 height 18
type input "minSliderTurfs"
click at [287, 297] on button "Save" at bounding box center [280, 297] width 43 height 14
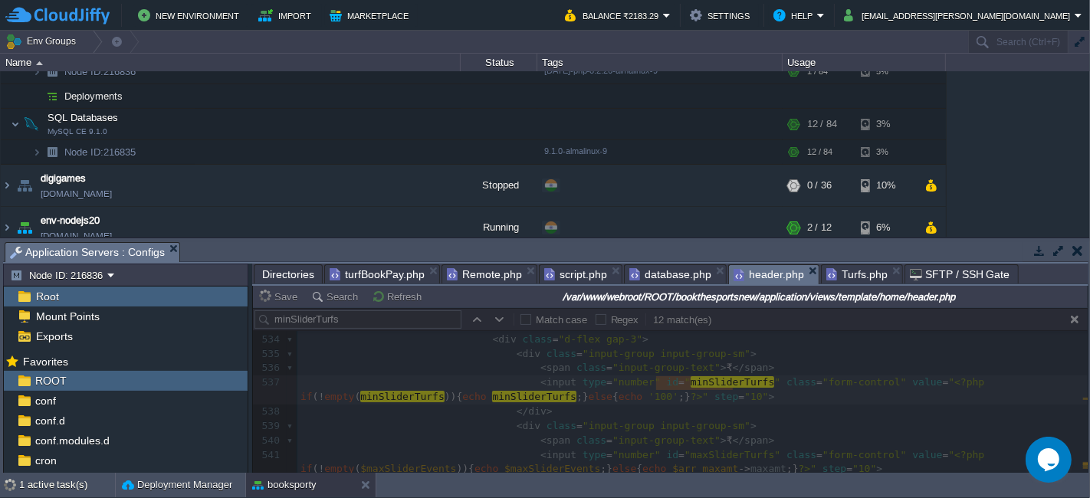
click at [686, 404] on div at bounding box center [670, 390] width 835 height 165
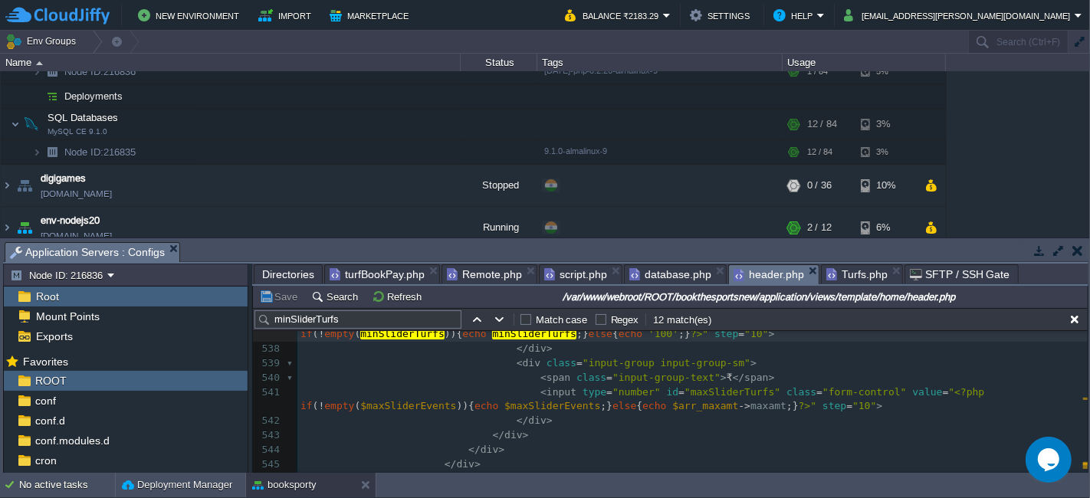
scroll to position [7925, 0]
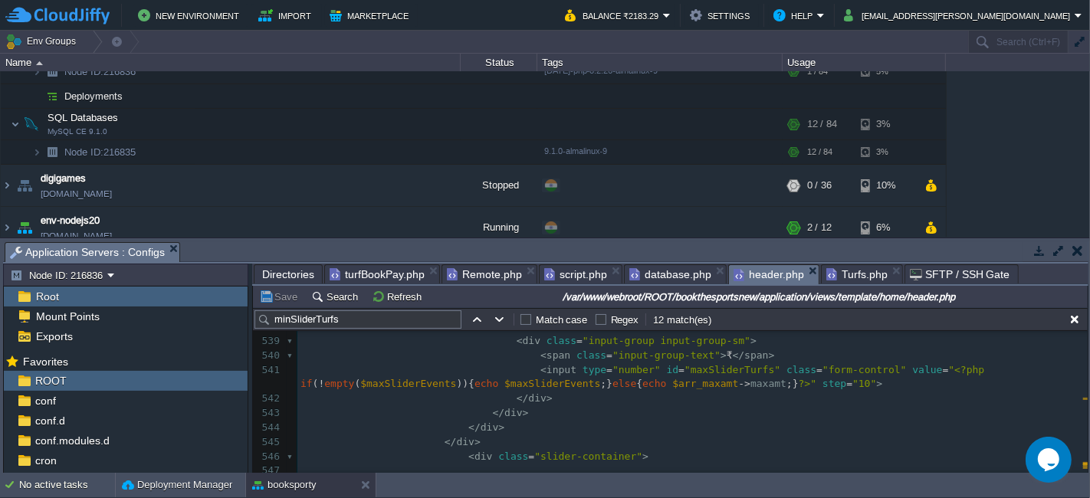
type textarea "maxSliderTurfs"
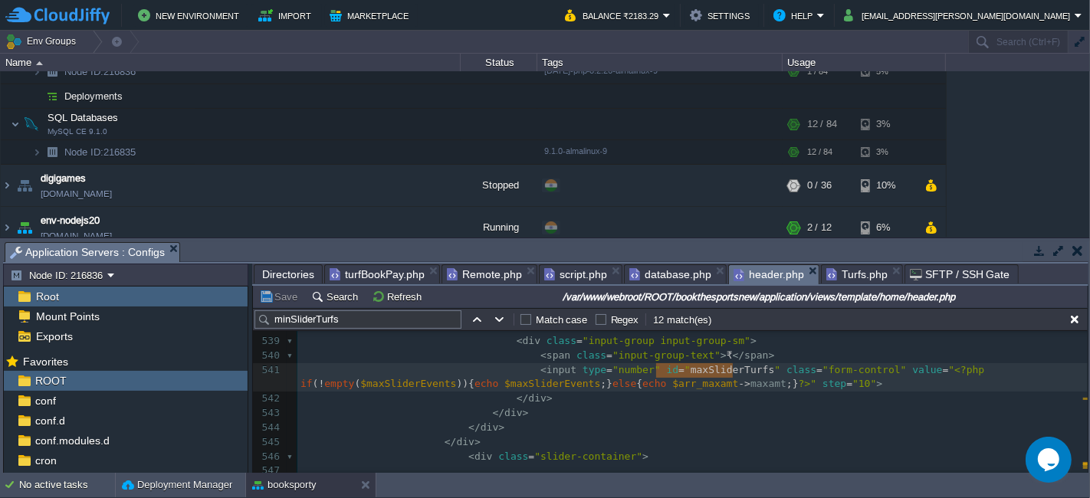
type textarea "$maxSliderEvents"
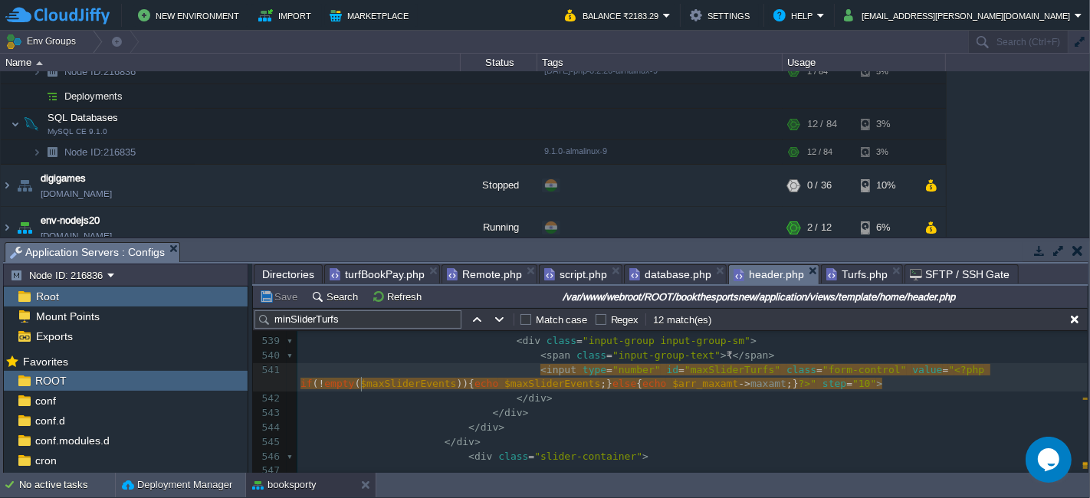
type textarea "maxSliderEvents"
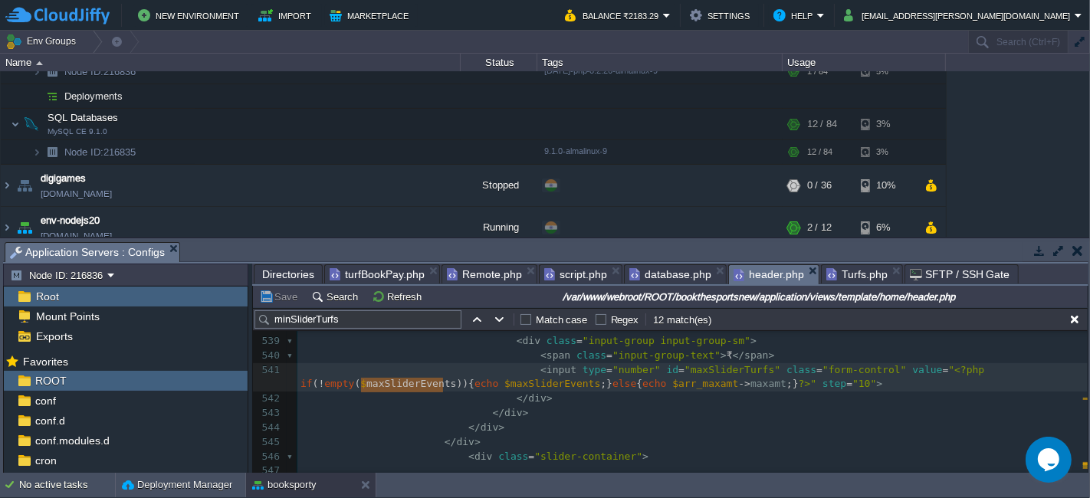
paste textarea
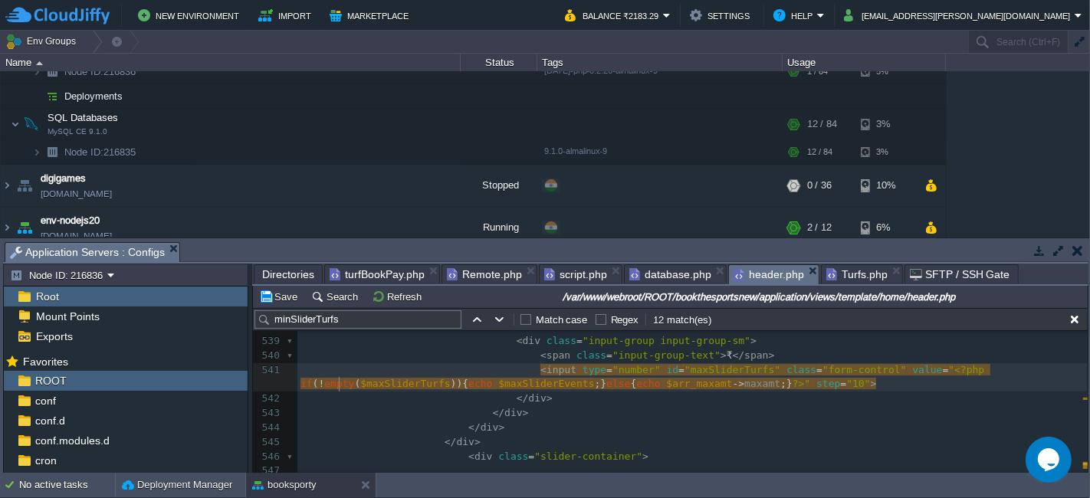
type textarea "maxSliderEvents"
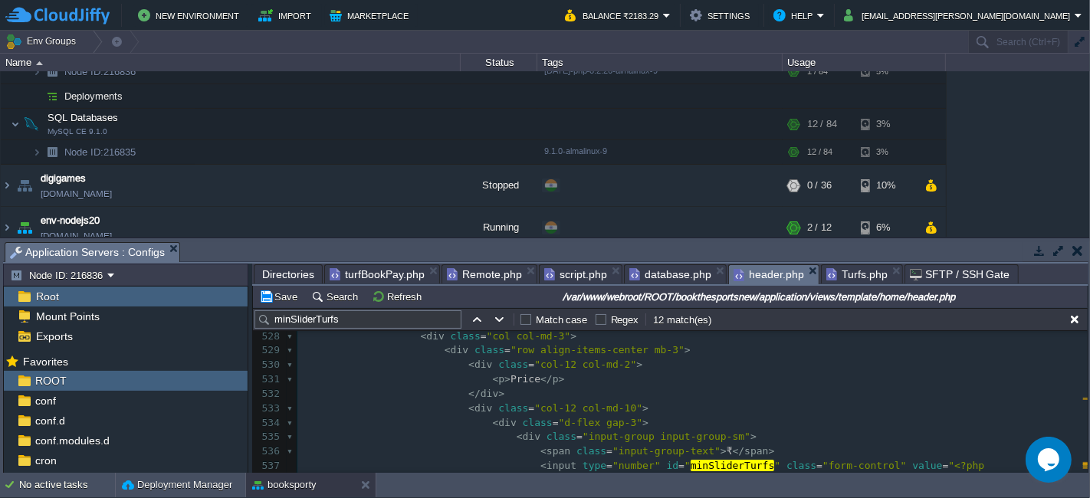
scroll to position [7840, 0]
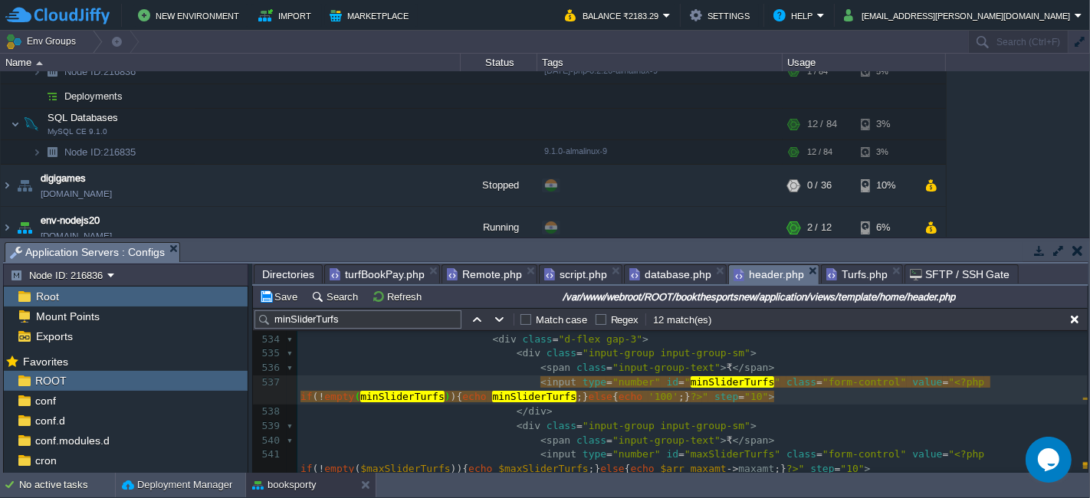
type textarea "$"
click at [276, 301] on button "Save" at bounding box center [280, 297] width 43 height 14
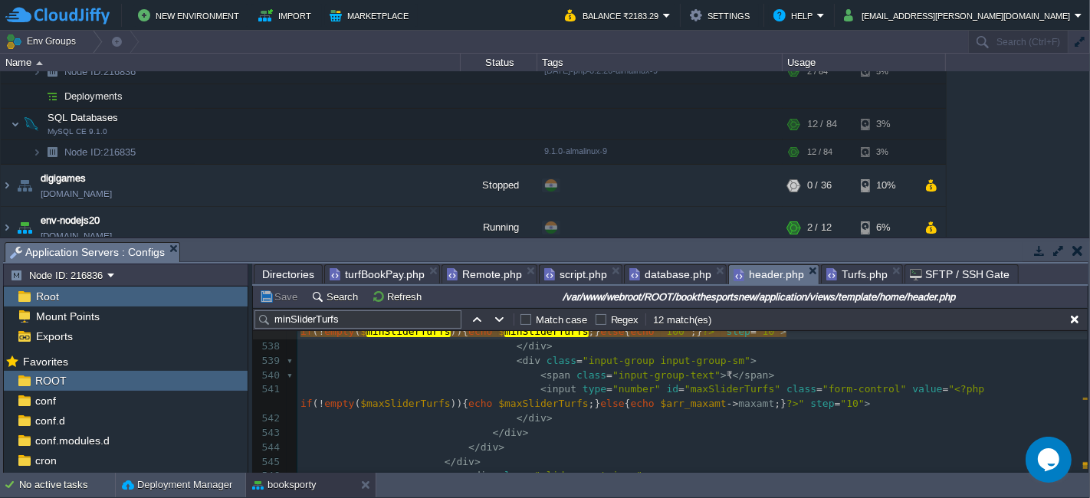
scroll to position [7925, 0]
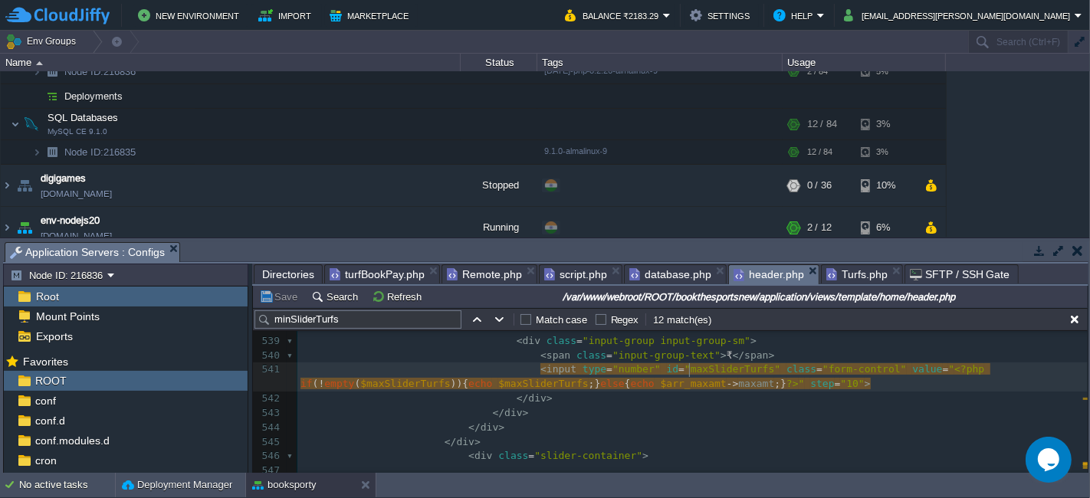
type textarea "maxSliderTurfs"
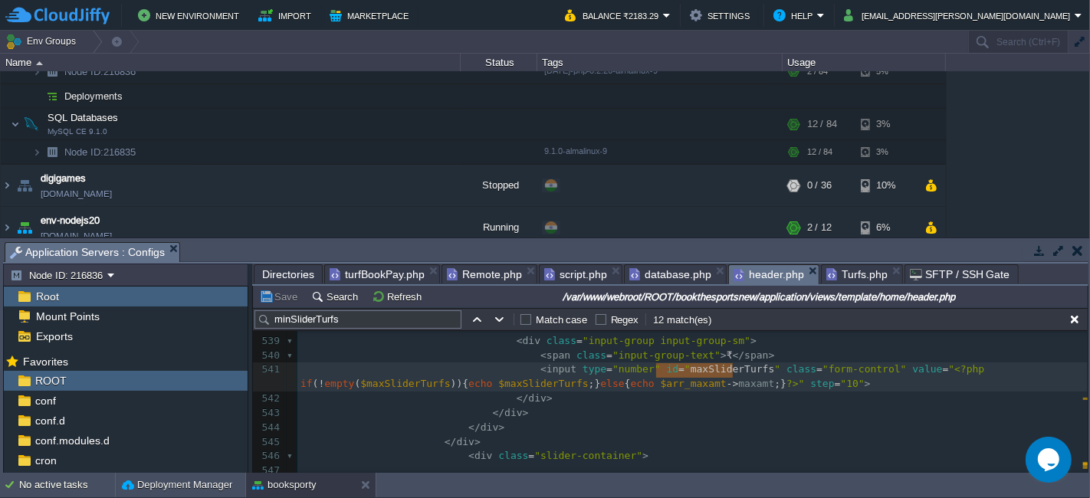
type input "maxSliderTurfs"
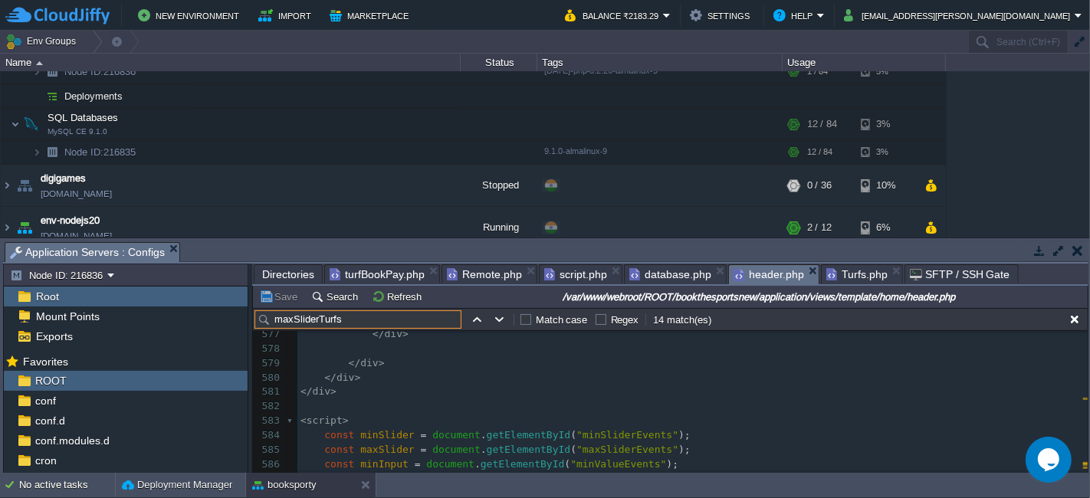
scroll to position [8593, 0]
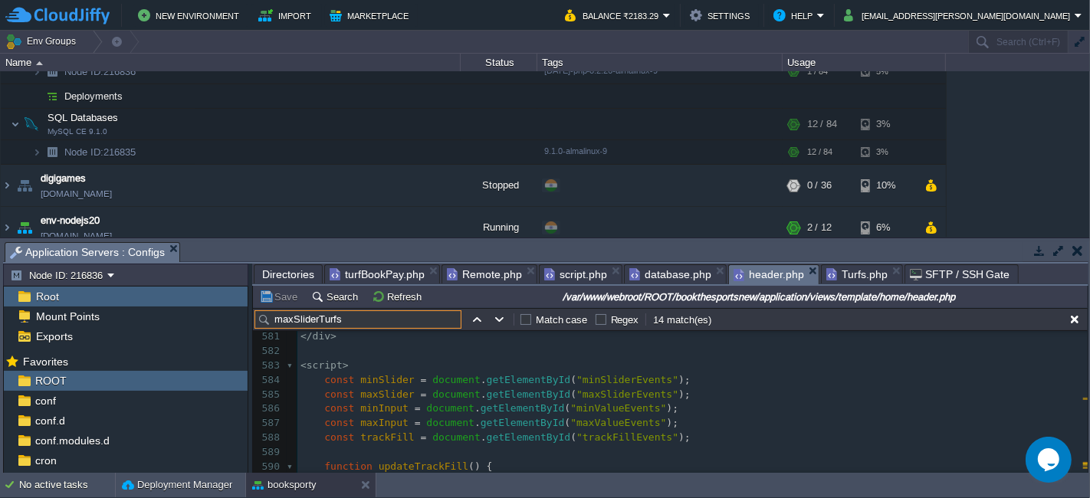
click at [301, 346] on div "xxxxxxxxxx 962 1155 < input type = "number" id = " maxSliderTurfs " class = "fo…" at bounding box center [693, 409] width 791 height 477
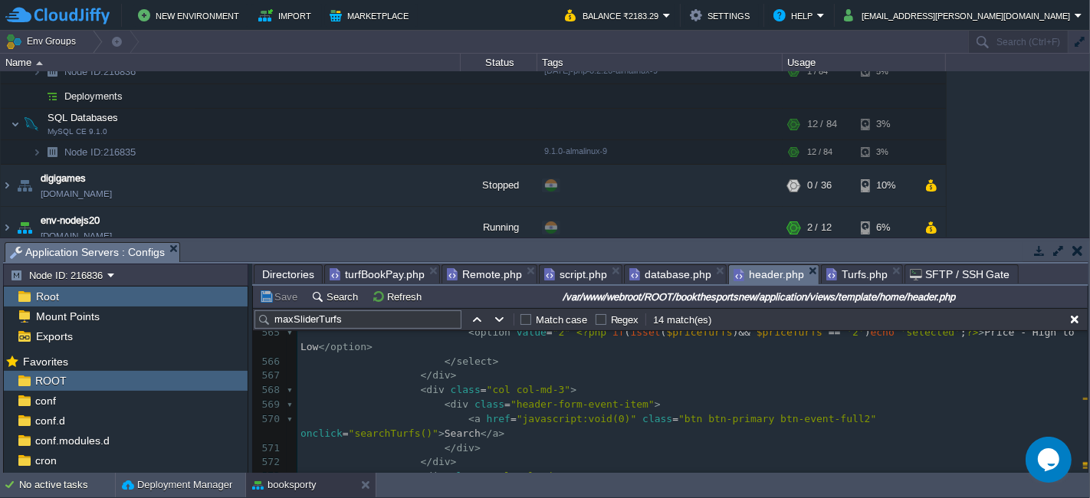
scroll to position [8340, 0]
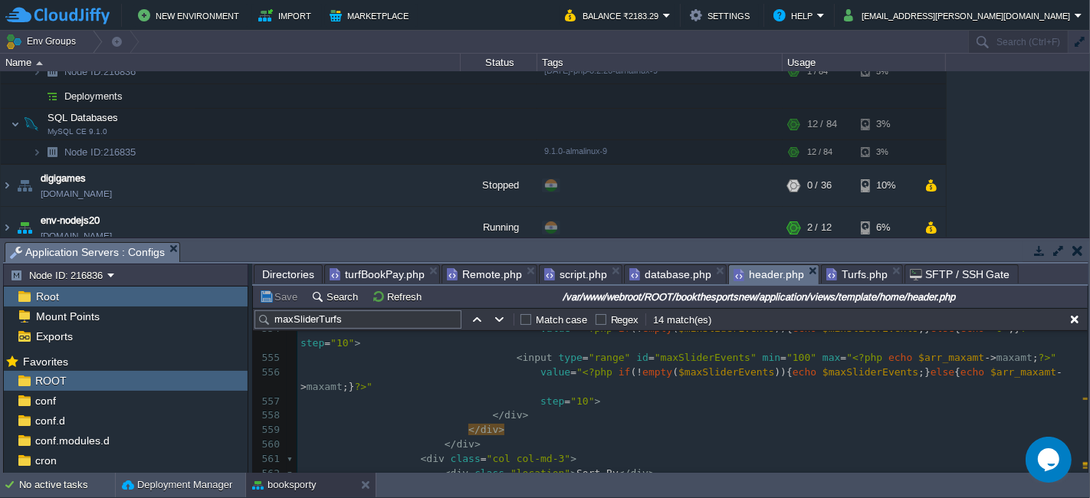
type textarea "<div class="slider-container"> <div class="range-slider"> <div class="slider-tr…"
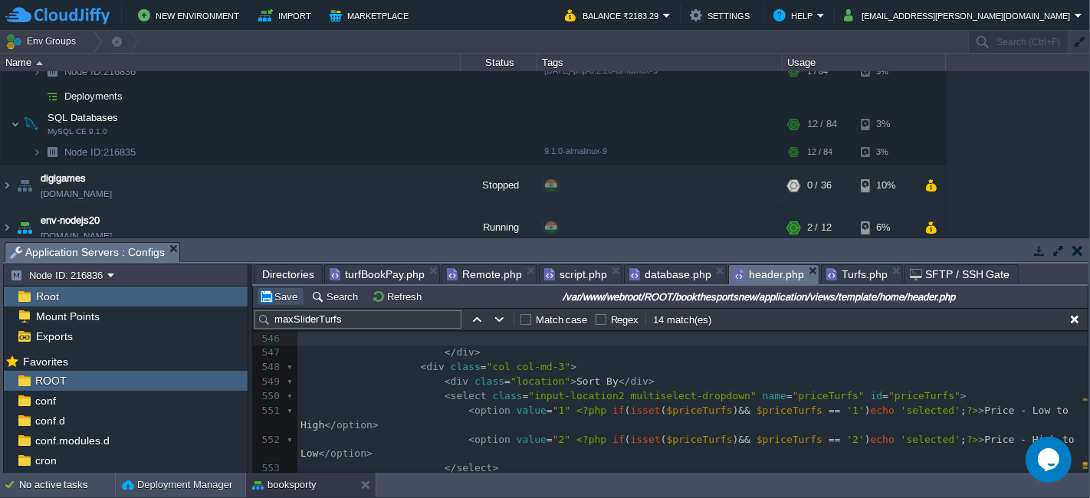
click at [285, 301] on button "Save" at bounding box center [280, 297] width 43 height 14
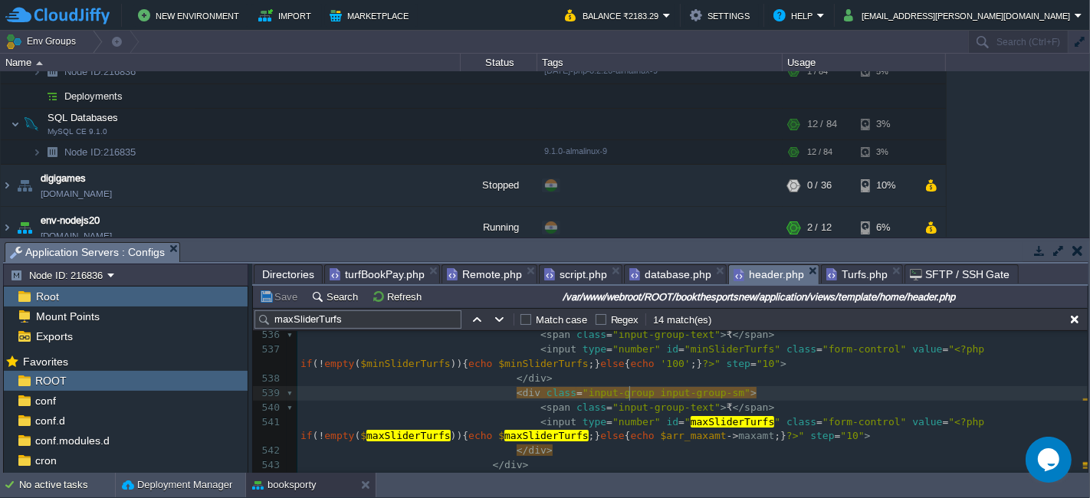
type textarea "<div class="slider-container"> <div class="range-slider"> <div class="slider-tr…"
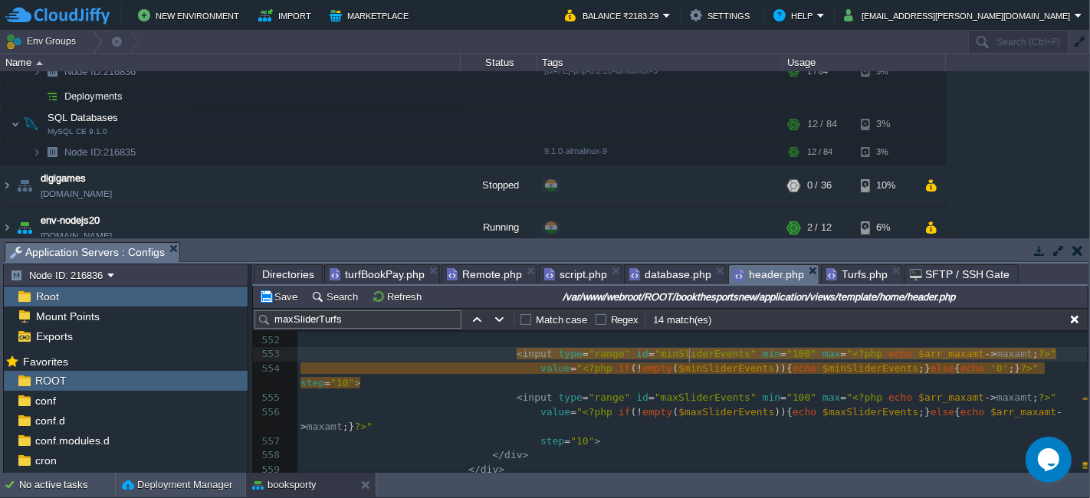
type textarea "minSliderEvents"
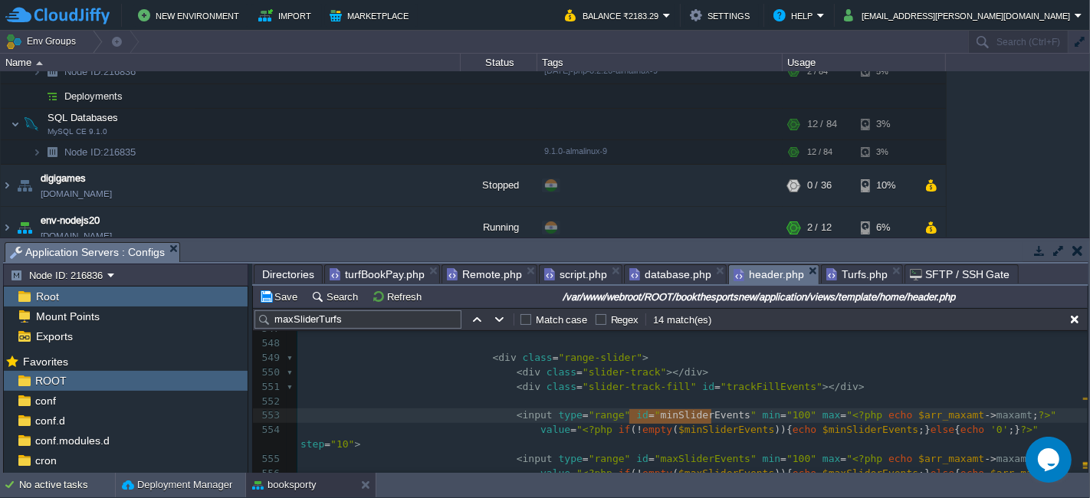
scroll to position [8044, 0]
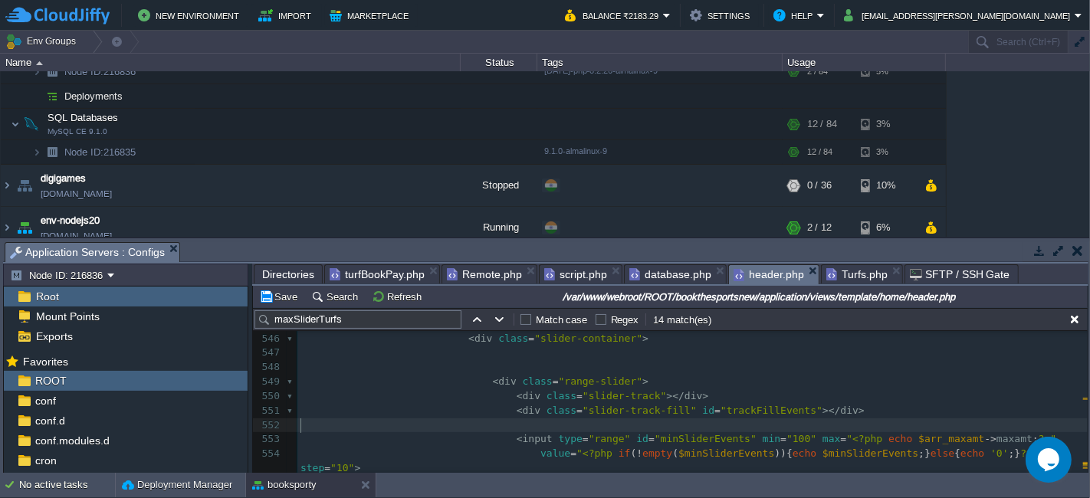
click at [704, 426] on pre "​" at bounding box center [693, 426] width 791 height 15
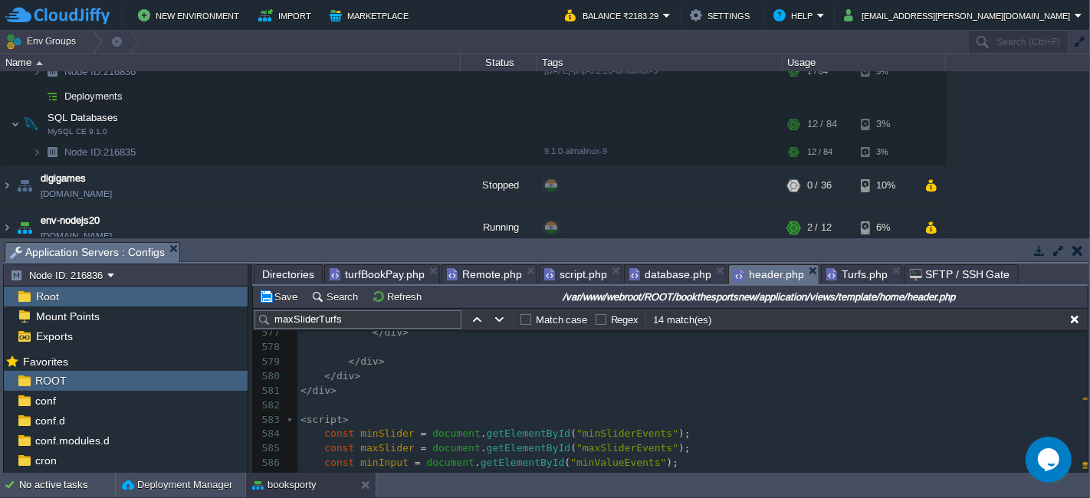
scroll to position [8640, 0]
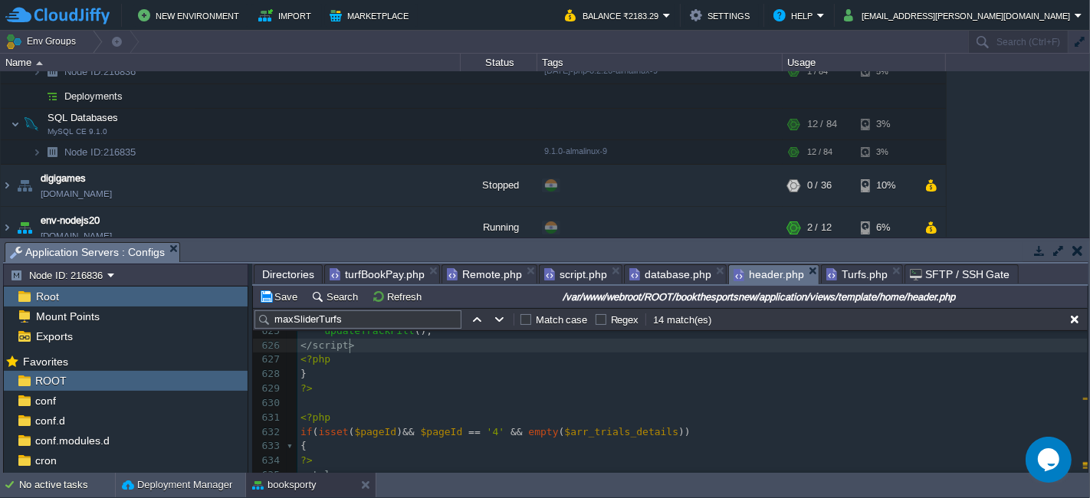
click at [386, 343] on pre "</ script >" at bounding box center [693, 346] width 791 height 15
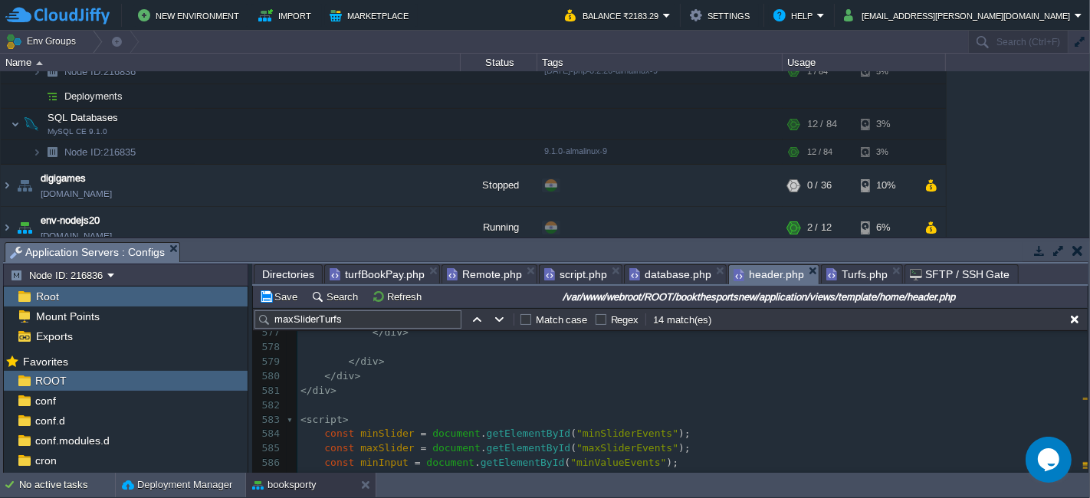
type textarea "-"
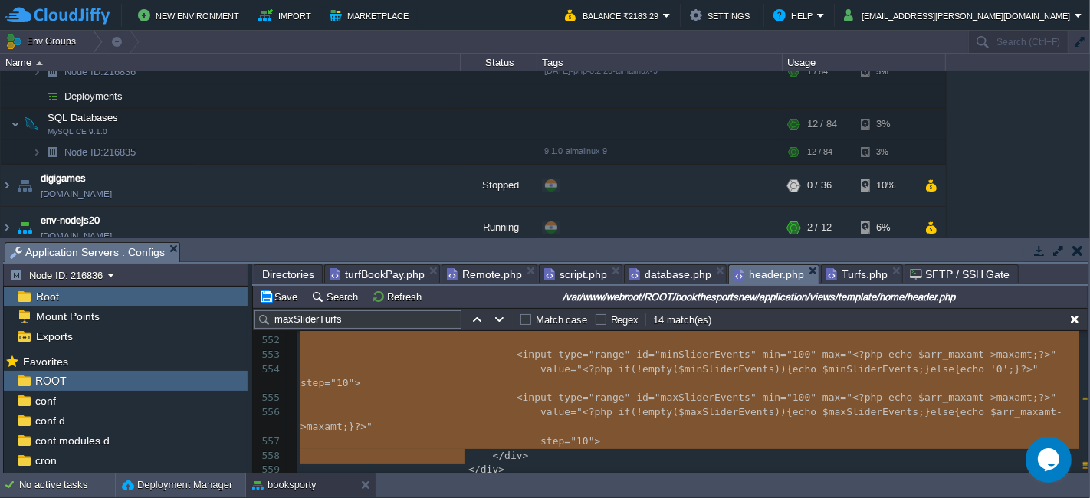
type textarea "-"
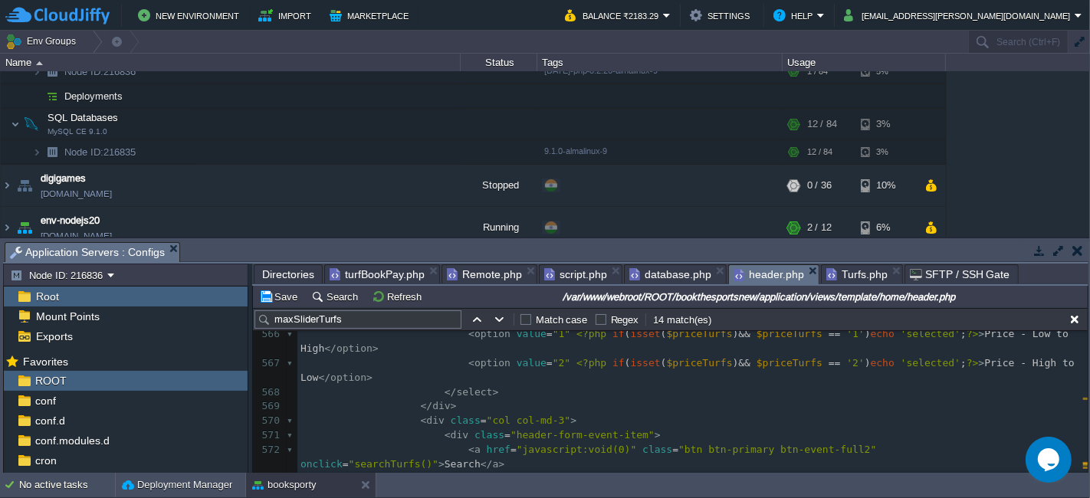
scroll to position [8404, 0]
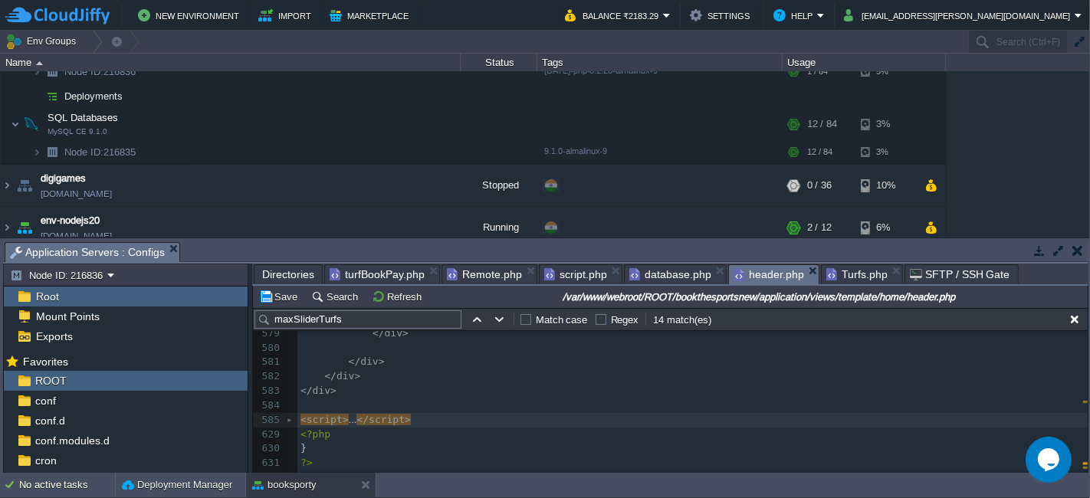
type textarea "-"
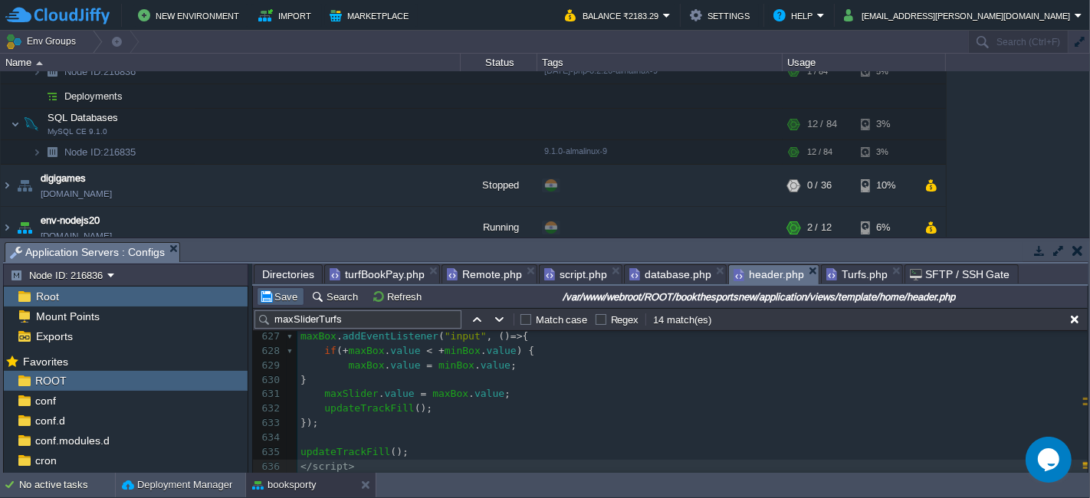
click at [281, 300] on button "Save" at bounding box center [280, 297] width 43 height 14
click at [531, 423] on pre "});" at bounding box center [693, 423] width 791 height 15
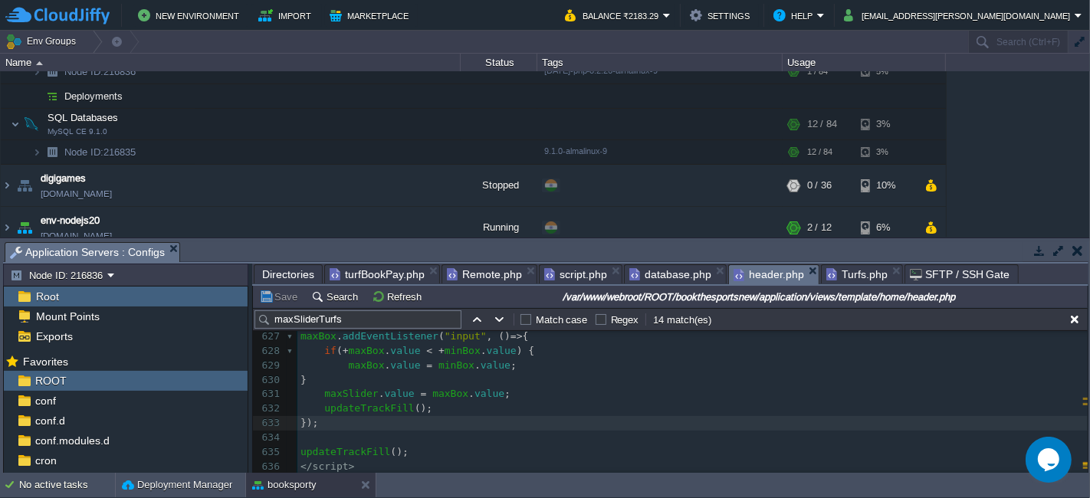
click at [511, 410] on pre "updateTrackFill ();" at bounding box center [693, 409] width 791 height 15
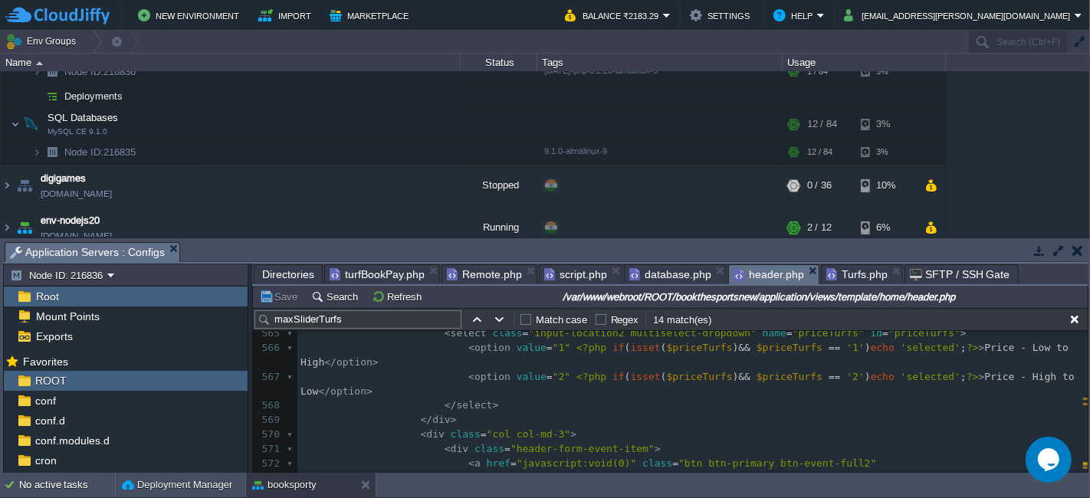
scroll to position [8124, 0]
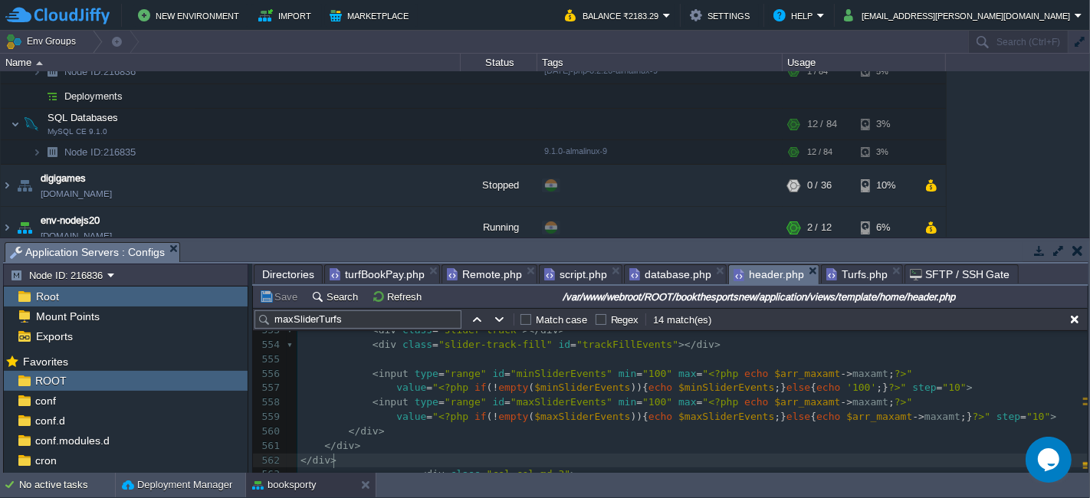
click at [357, 461] on pre "</ div >" at bounding box center [693, 461] width 791 height 15
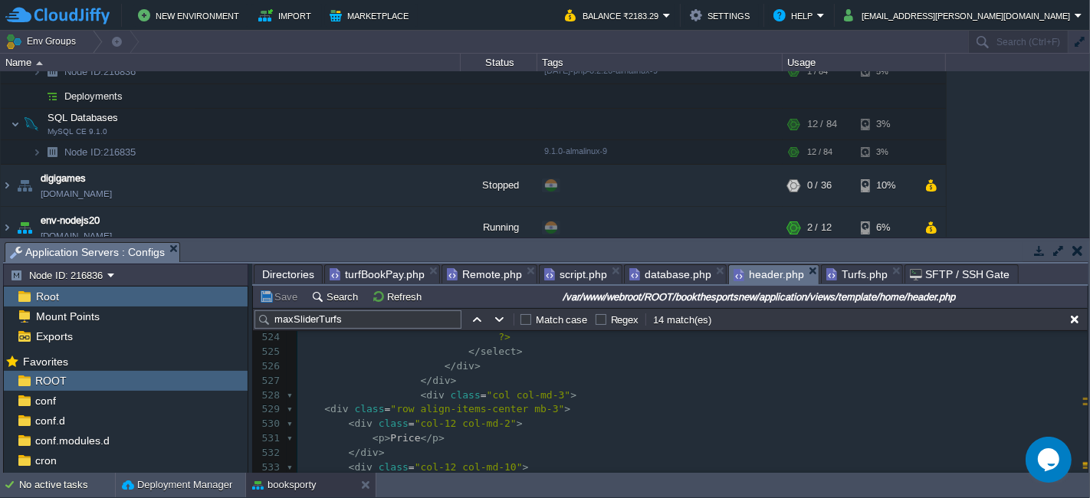
type textarea "-"
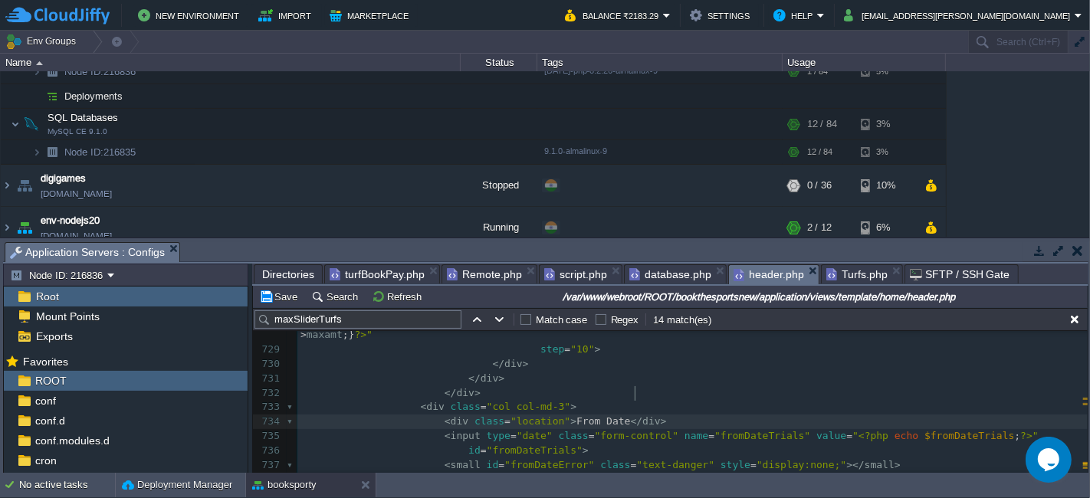
click at [647, 415] on pre "< div class = "location" > From Date </ div >" at bounding box center [693, 422] width 791 height 15
click at [482, 386] on pre "</ div >" at bounding box center [693, 393] width 791 height 15
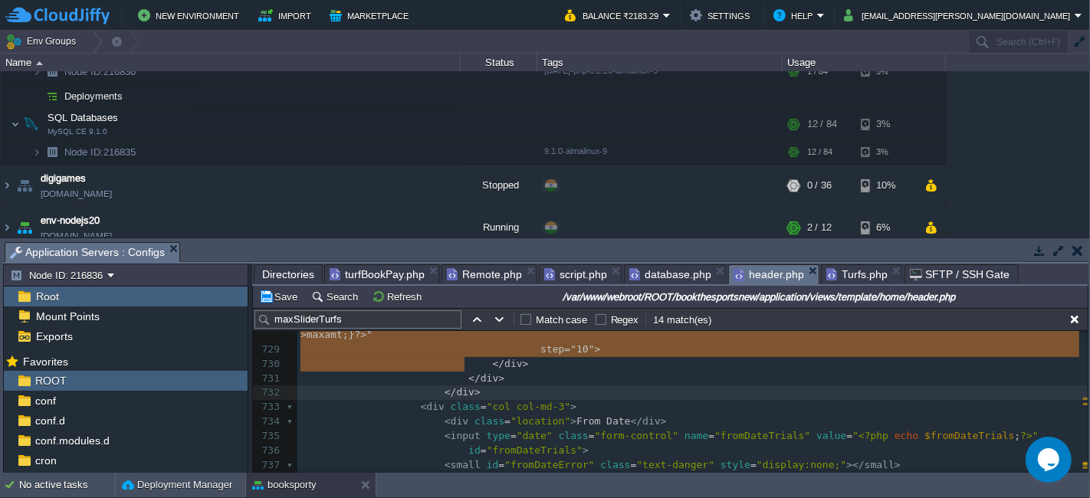
type textarea "-"
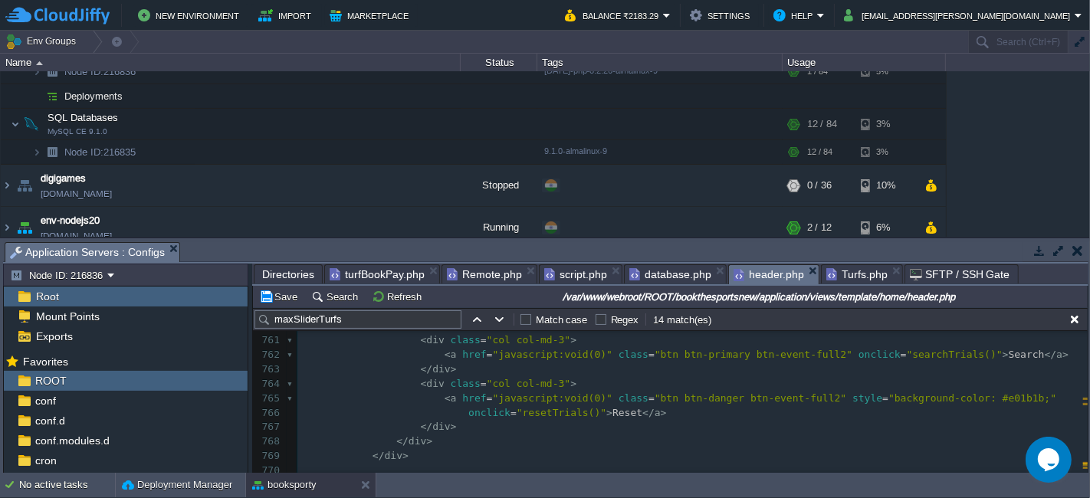
scroll to position [11304, 0]
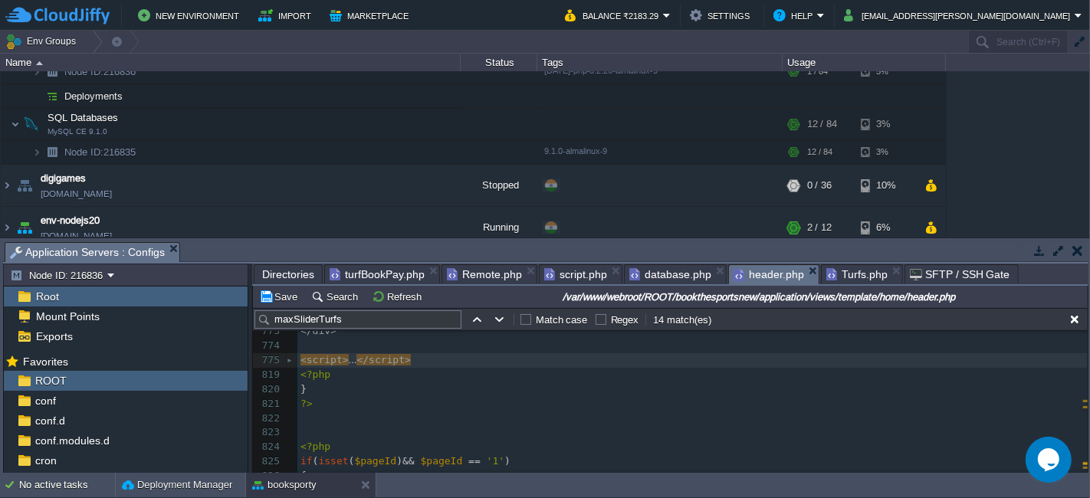
type textarea "-"
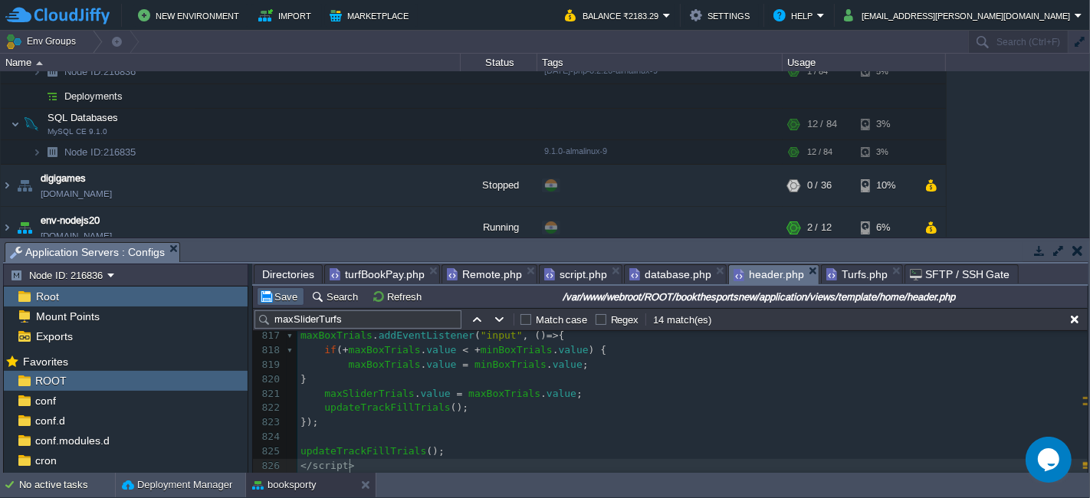
click at [293, 291] on button "Save" at bounding box center [280, 297] width 43 height 14
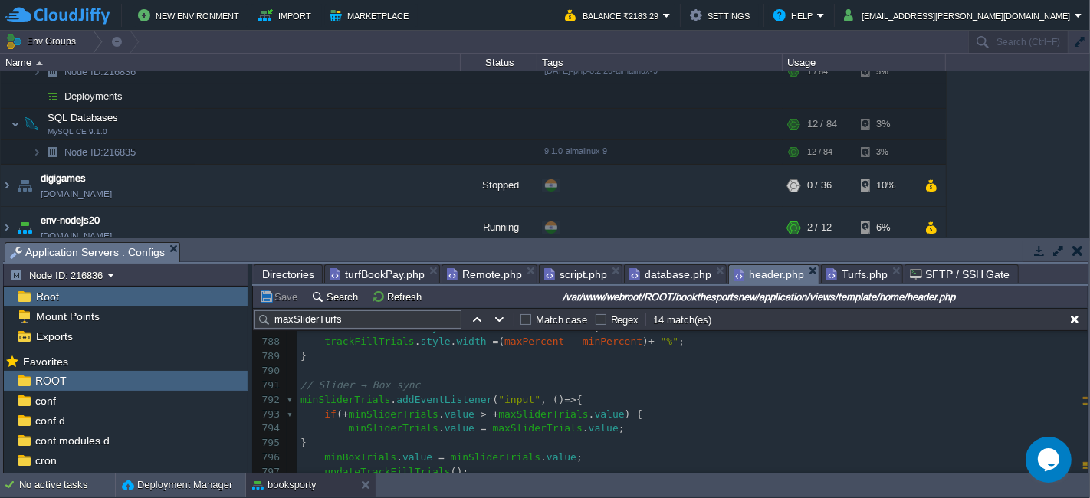
scroll to position [11567, 0]
click at [271, 299] on button "Save" at bounding box center [280, 297] width 43 height 14
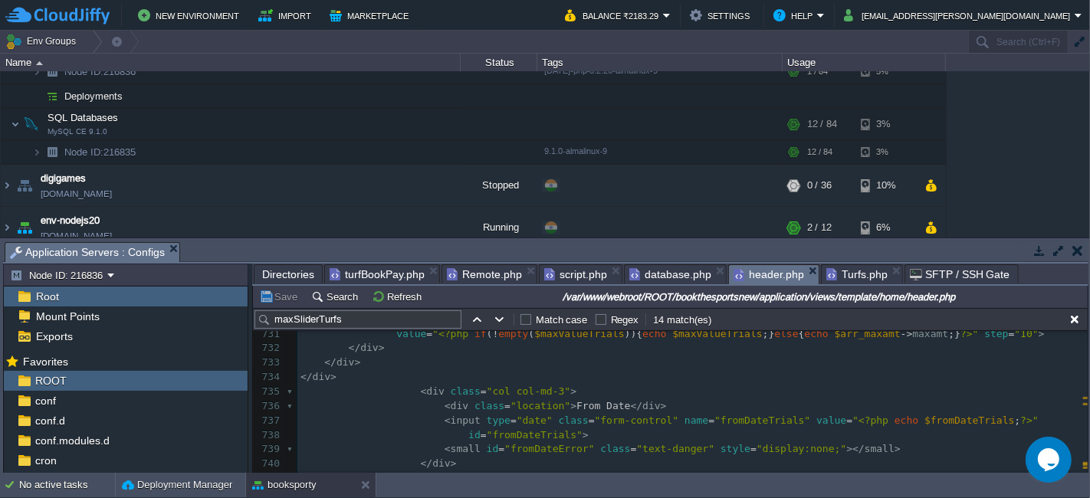
scroll to position [10715, 0]
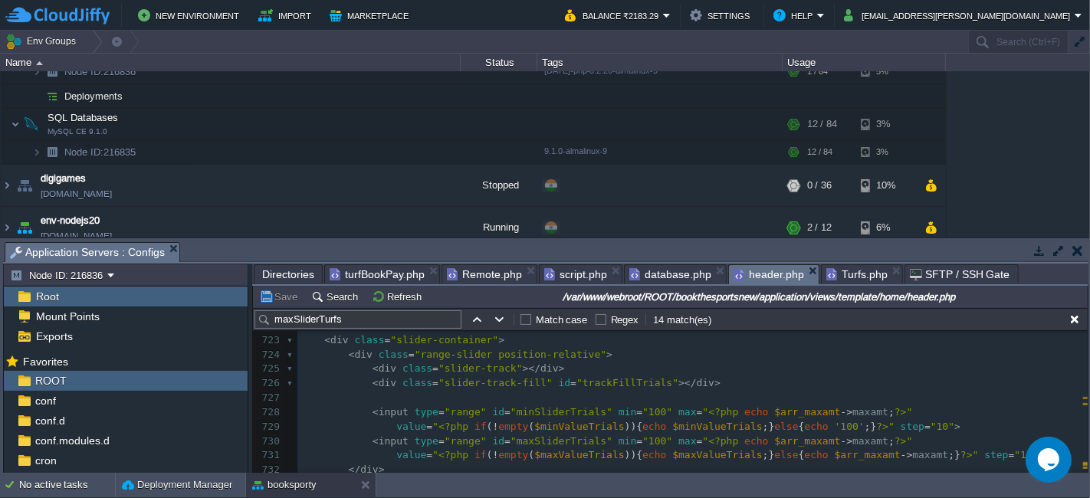
type textarea "$minValueTrials"
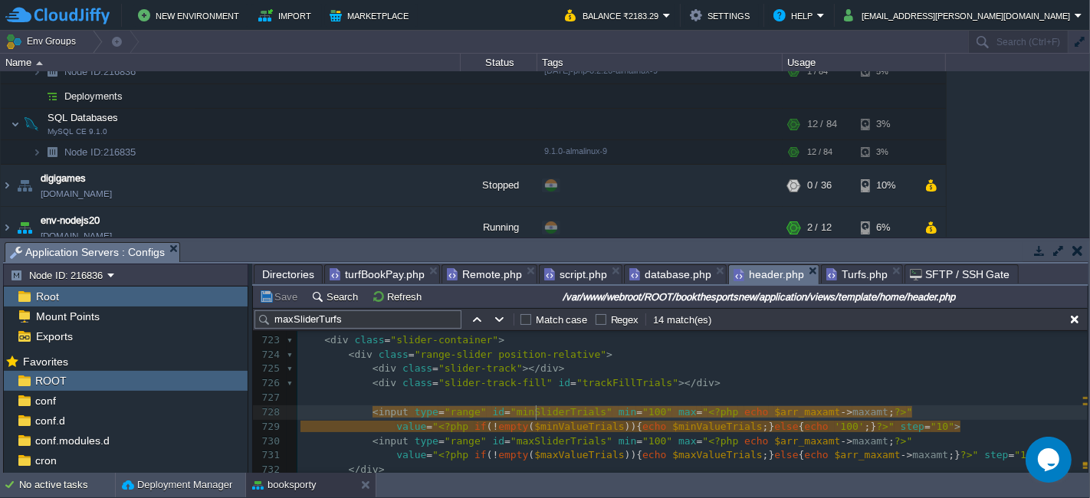
type textarea "minSliderTrials"
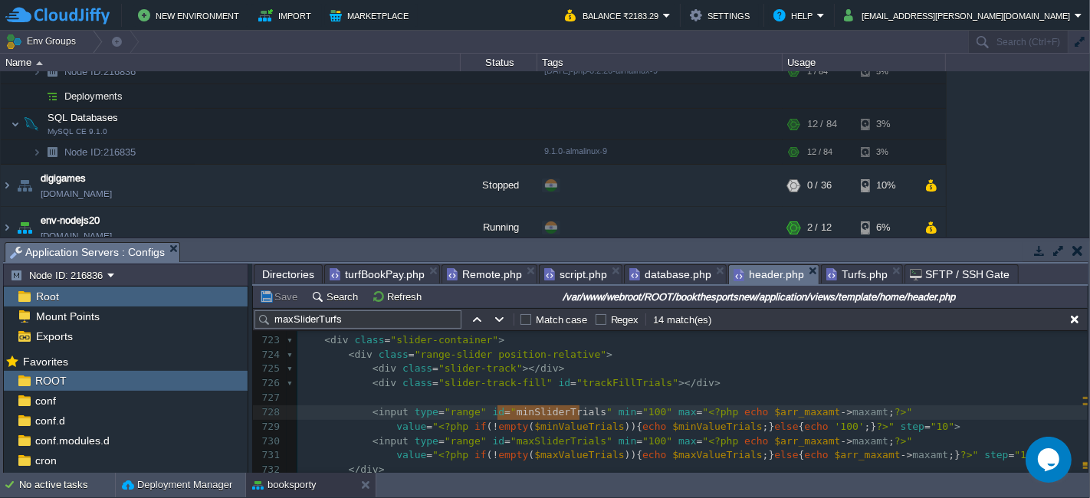
type input "minSliderTrials"
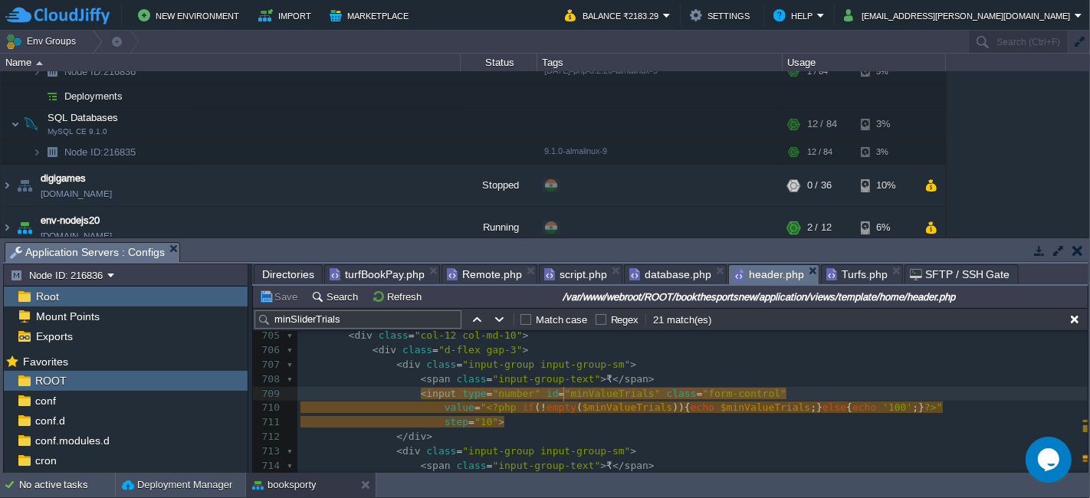
type textarea "minValueTrials"
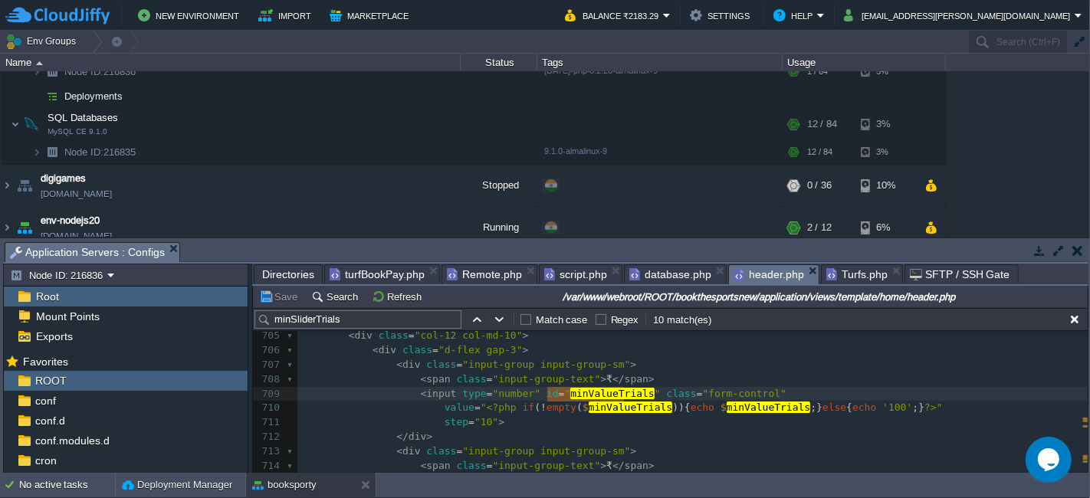
type input "minValueTrials"
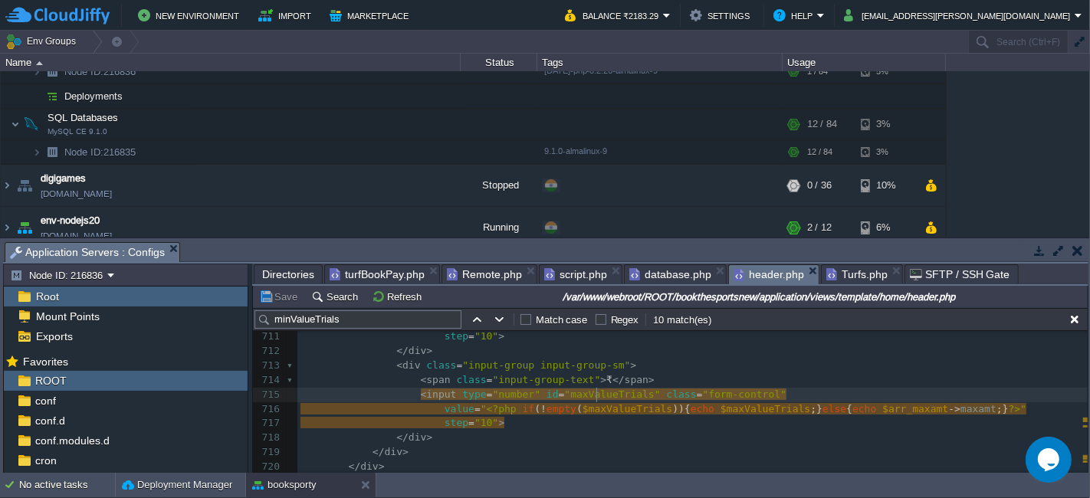
type textarea "maxValueTrials"
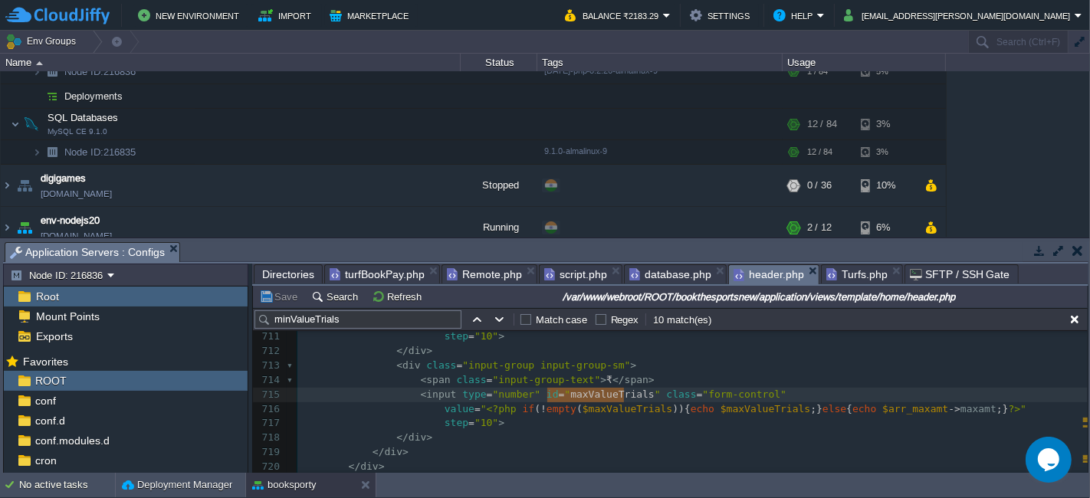
type input "maxValueTrials"
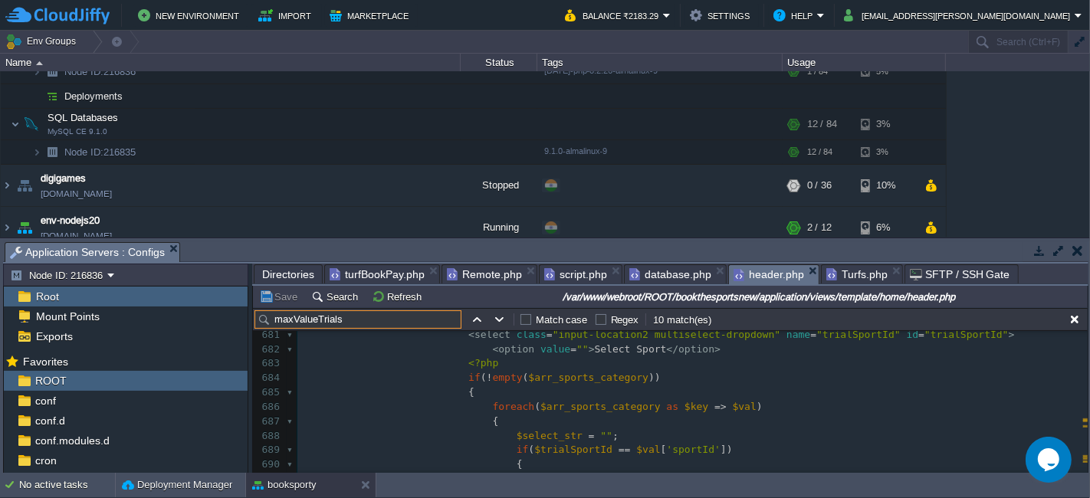
scroll to position [9883, 0]
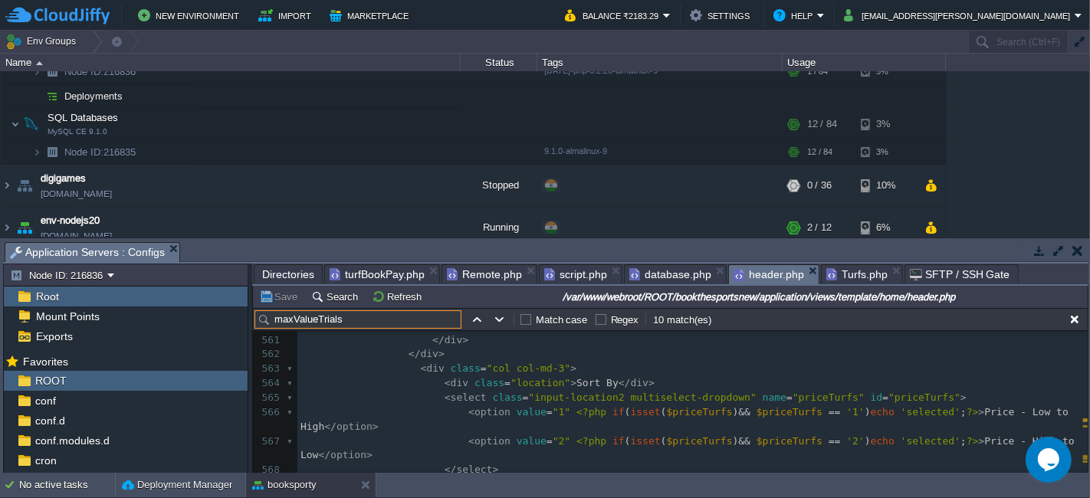
click at [647, 420] on pre "< option value = "1" <?php if ( isset ( $priceTurfs ) && $priceTurfs == '1' ) e…" at bounding box center [693, 420] width 791 height 29
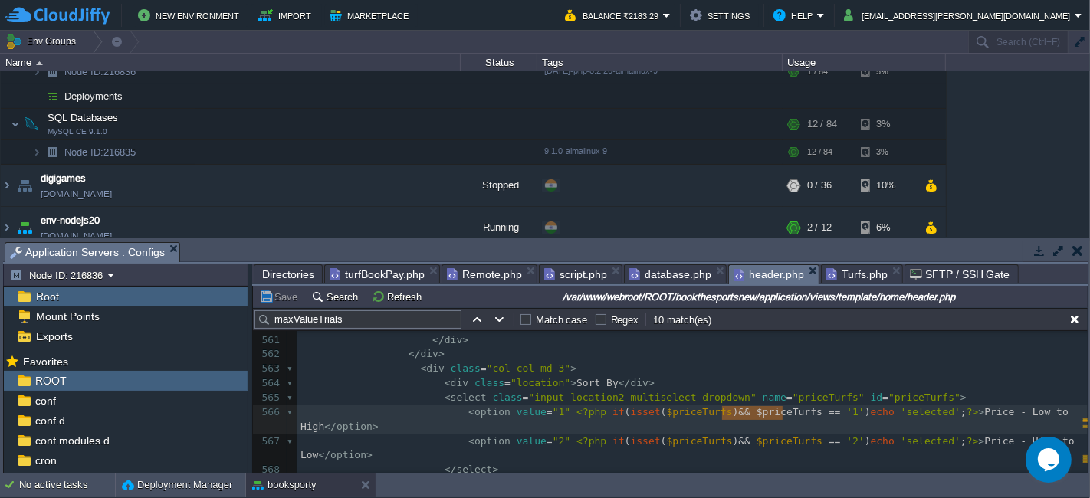
type textarea "$priceTurfs"
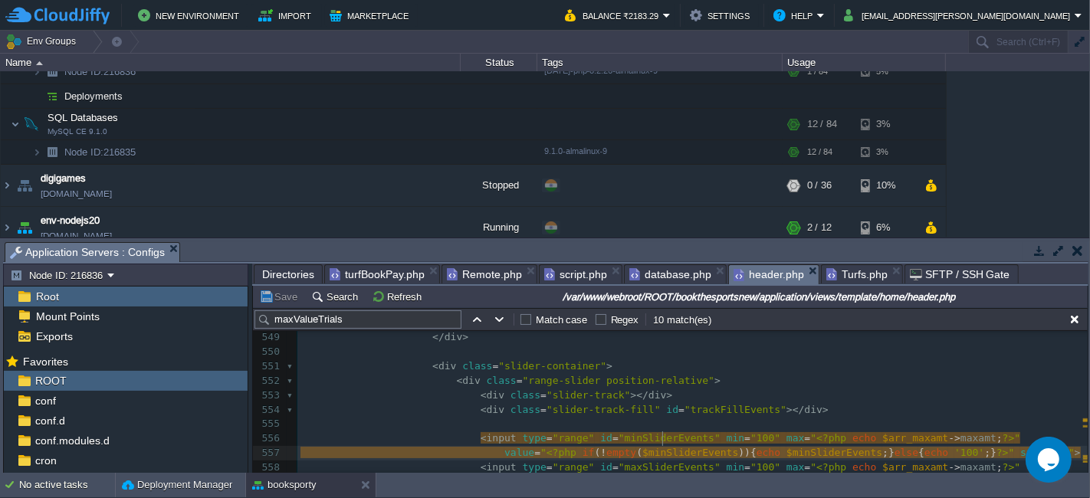
type textarea "$minSliderEvents"
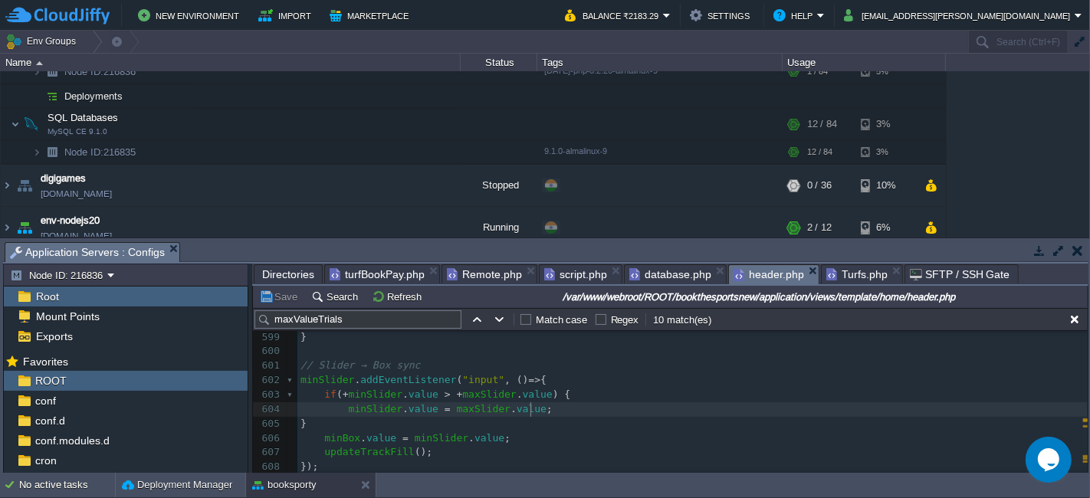
click at [635, 417] on pre "}" at bounding box center [693, 424] width 791 height 15
type textarea "-"
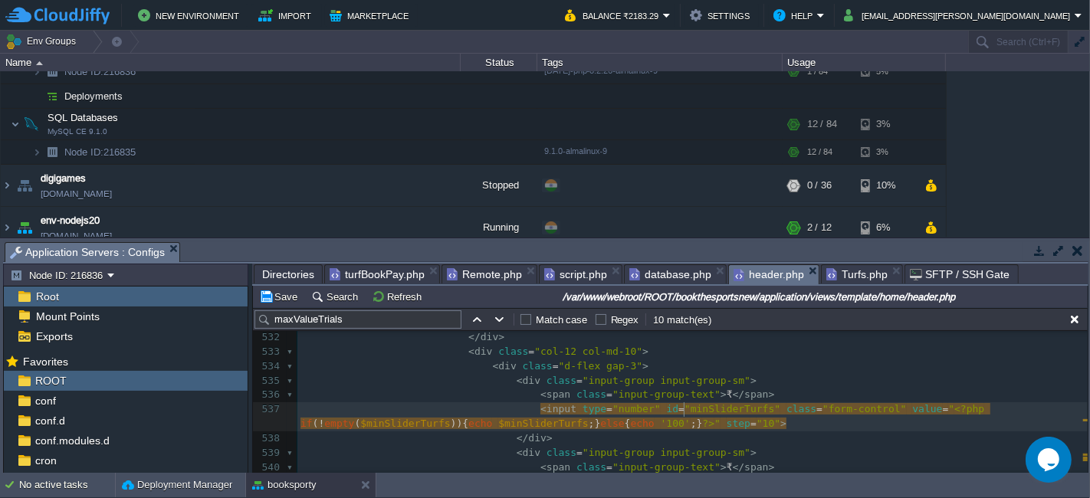
type textarea "minSliderTurfs"
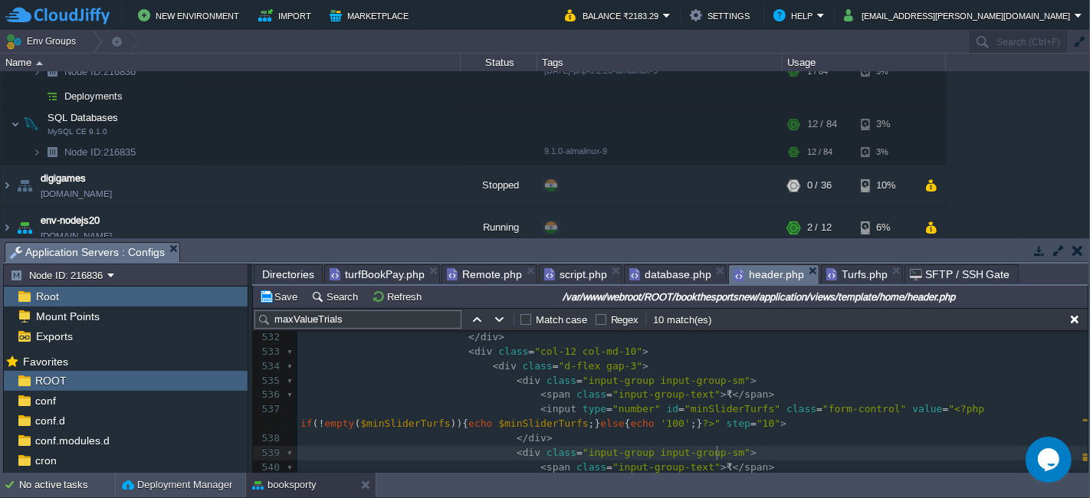
click at [757, 459] on pre "< div class = "input-group input-group-sm" >" at bounding box center [693, 453] width 791 height 15
click at [686, 423] on pre "< input type = "number" id = "minSliderTurfs" class = "form-control" value = " …" at bounding box center [693, 417] width 791 height 29
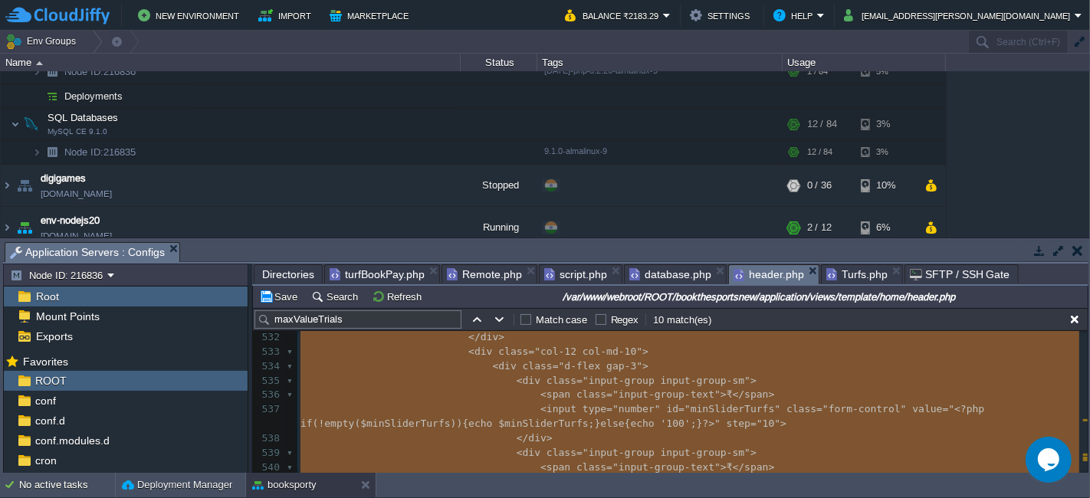
type textarea "-"
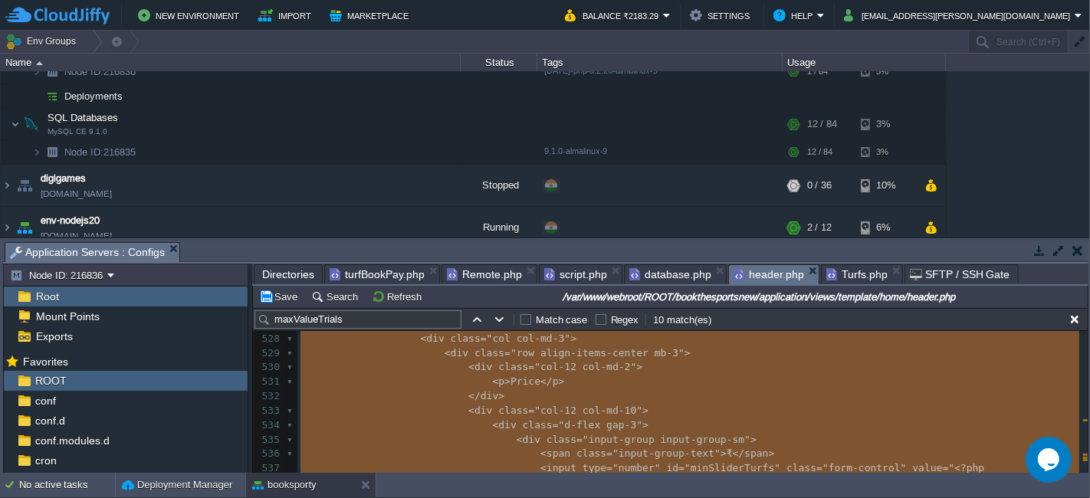
scroll to position [7754, 0]
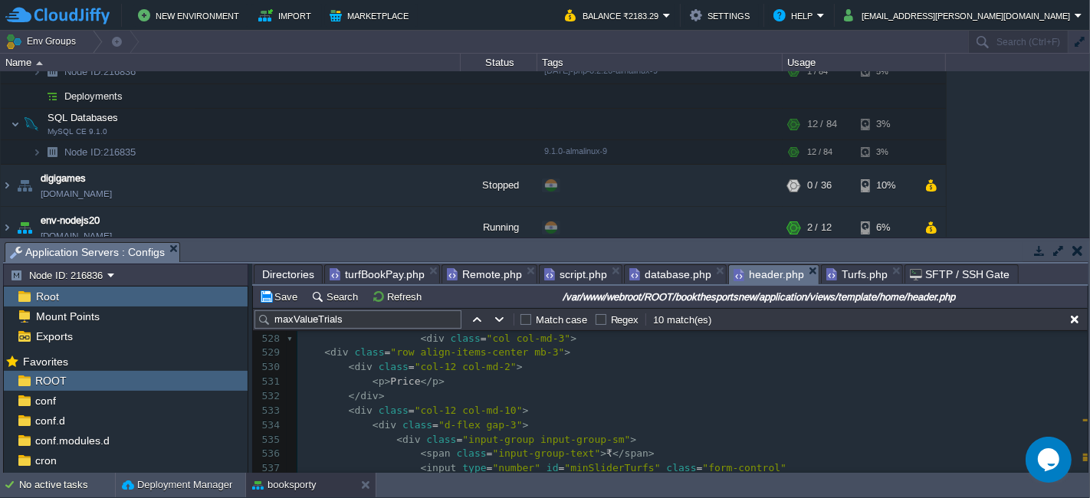
type textarea "-"
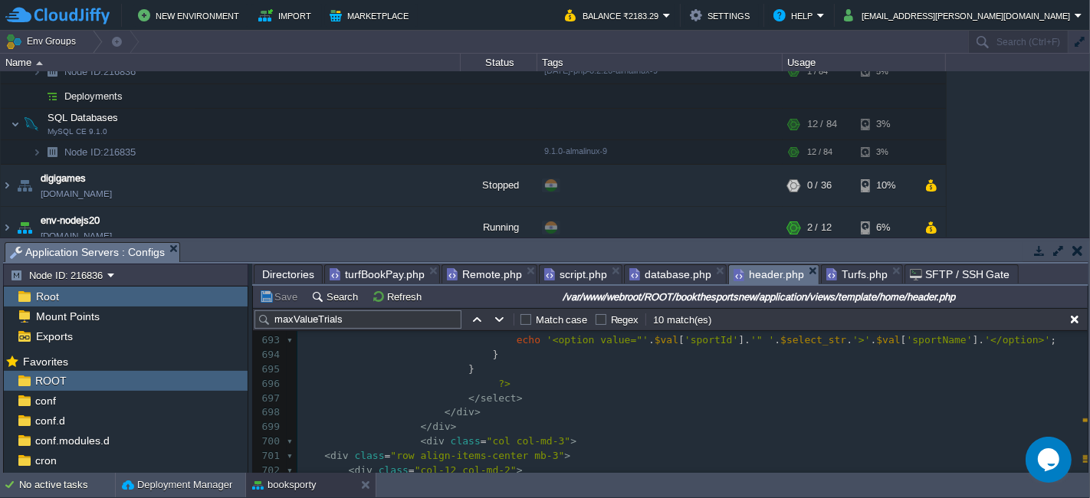
scroll to position [10196, 0]
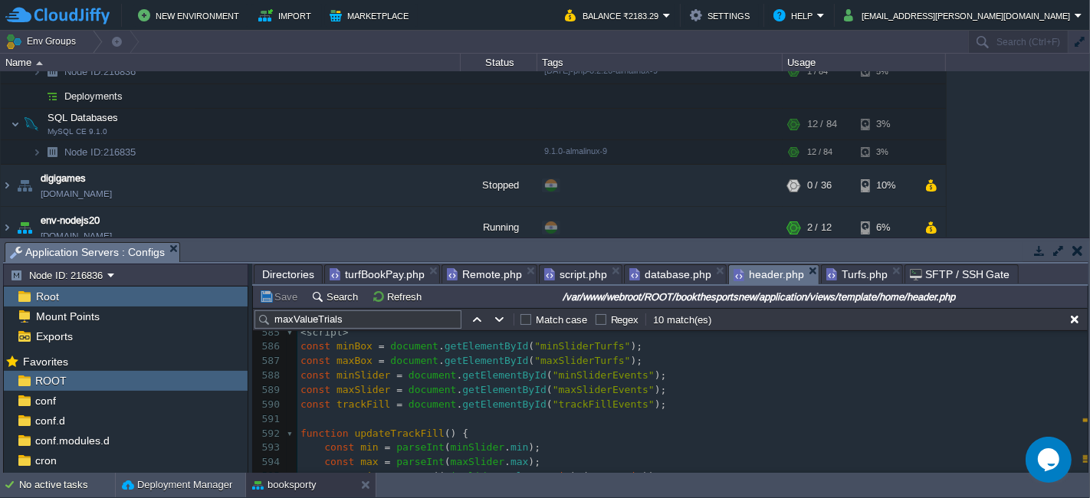
click at [587, 363] on div "xxxxxxxxxx 962 1155 </ script > 570 < div class = "col col-md-3" > 571 < div cl…" at bounding box center [693, 311] width 791 height 462
type textarea "minSliderEvents"
type input "minSliderEvents"
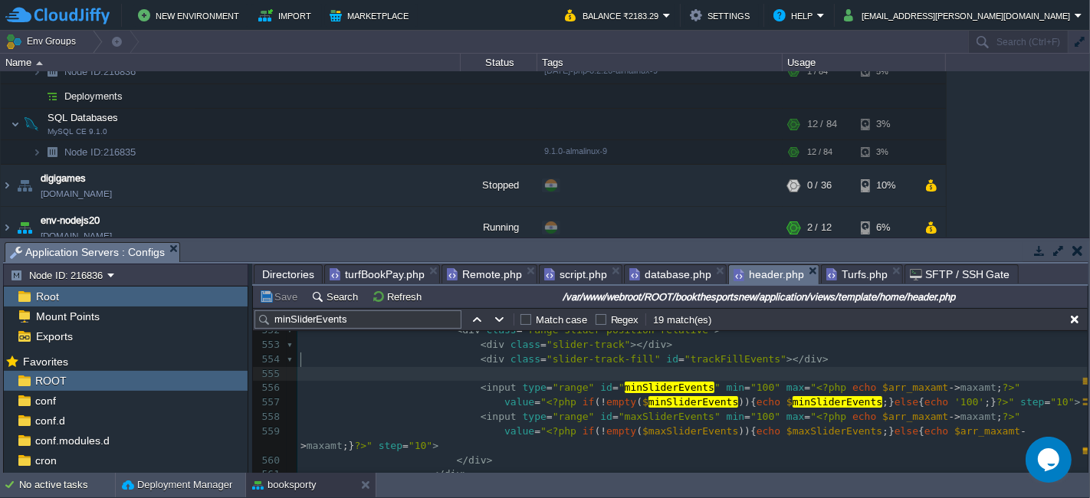
click at [759, 367] on pre "​" at bounding box center [693, 374] width 791 height 15
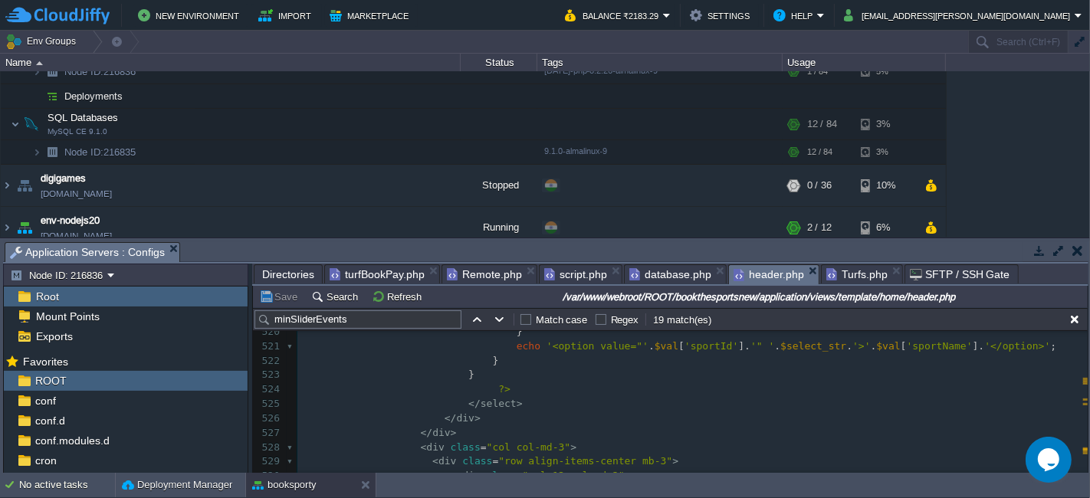
scroll to position [7605, 0]
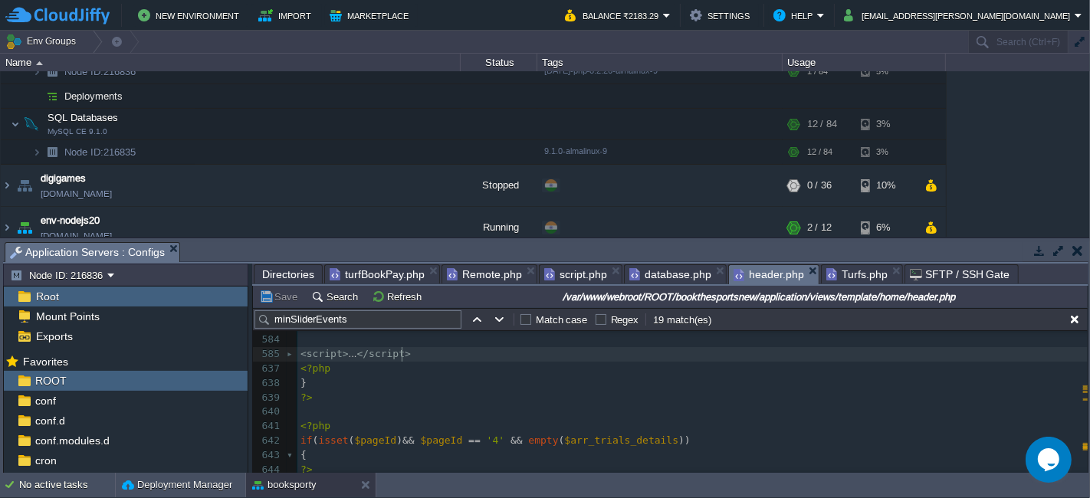
click at [403, 355] on div "xxxxxxxxxx 962 1155 < input type = "number" id = "minValueEvents" class = "form…" at bounding box center [693, 390] width 791 height 433
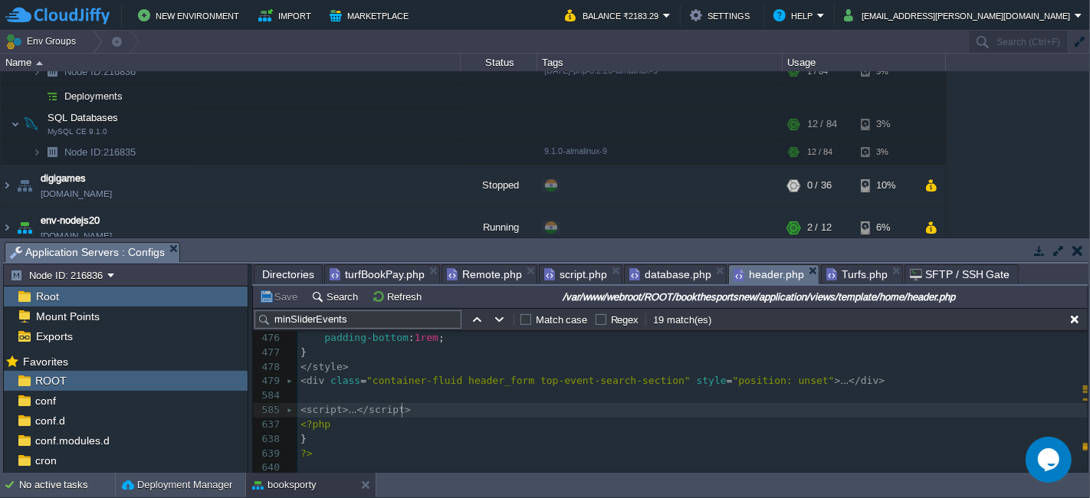
type textarea "-"
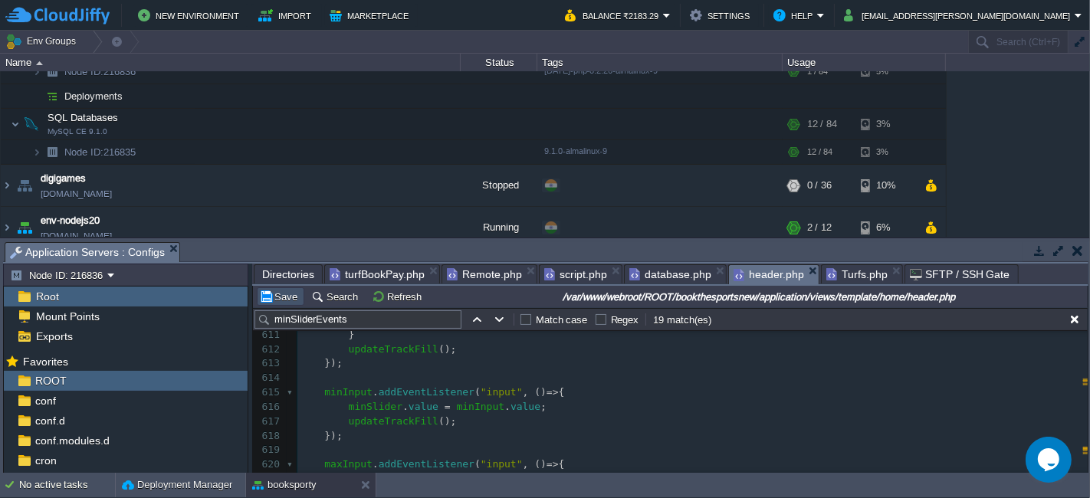
click at [285, 294] on button "Save" at bounding box center [280, 297] width 43 height 14
click at [598, 413] on pre "minSlider . value = minInput . value ;" at bounding box center [693, 407] width 791 height 15
type textarea "-"
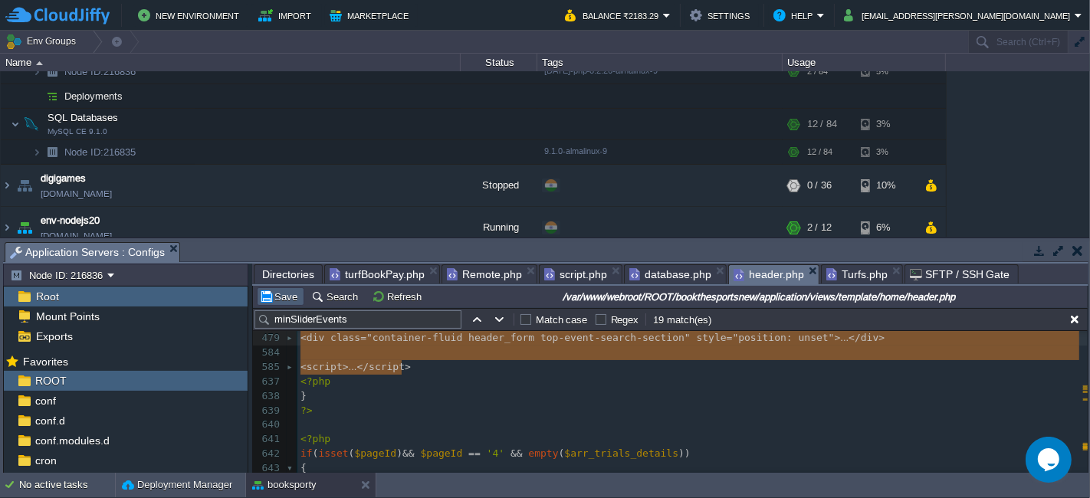
click at [288, 289] on td "Save" at bounding box center [281, 297] width 48 height 18
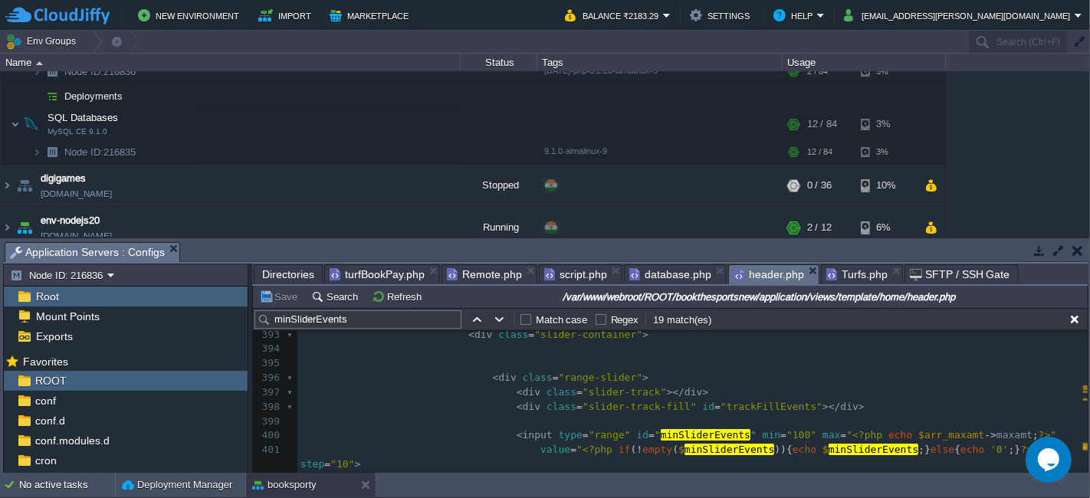
scroll to position [5768, 0]
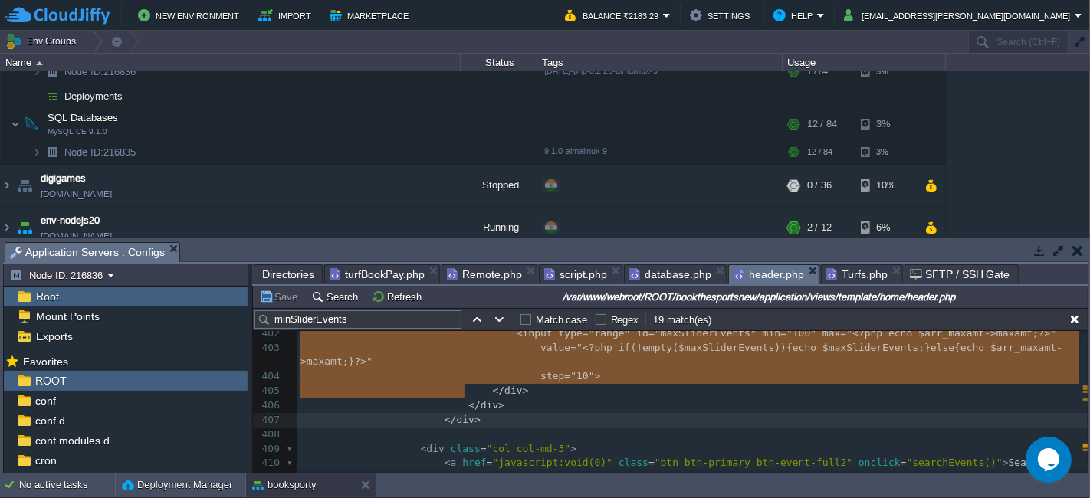
type textarea "<div class="col col-md-3"> <div class="row align-items-center mb-3"> <div class…"
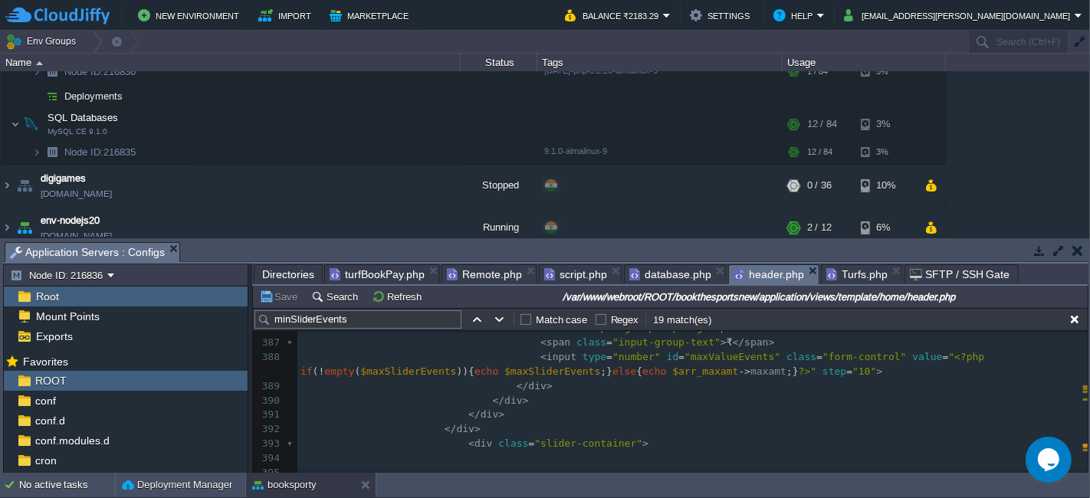
click at [692, 399] on pre "</ div >" at bounding box center [693, 401] width 791 height 15
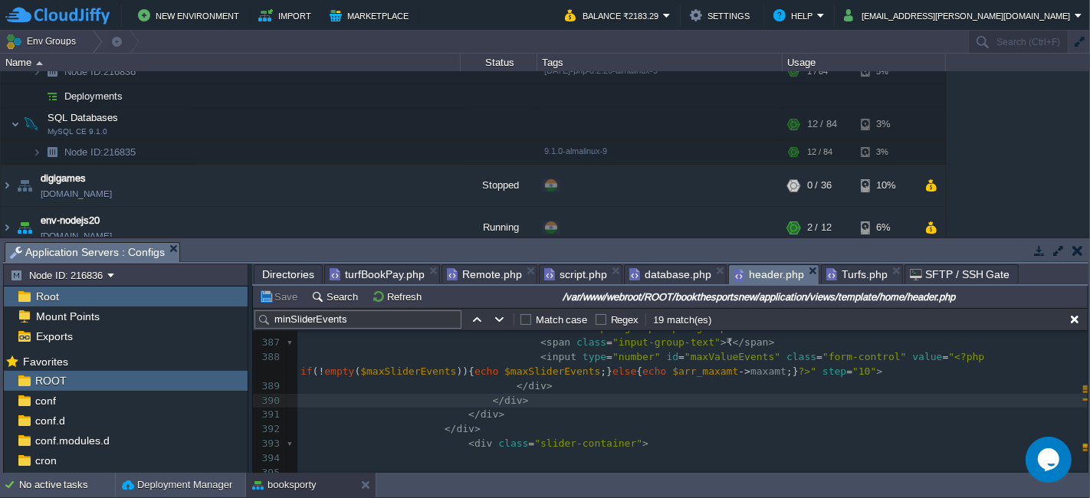
type textarea "-"
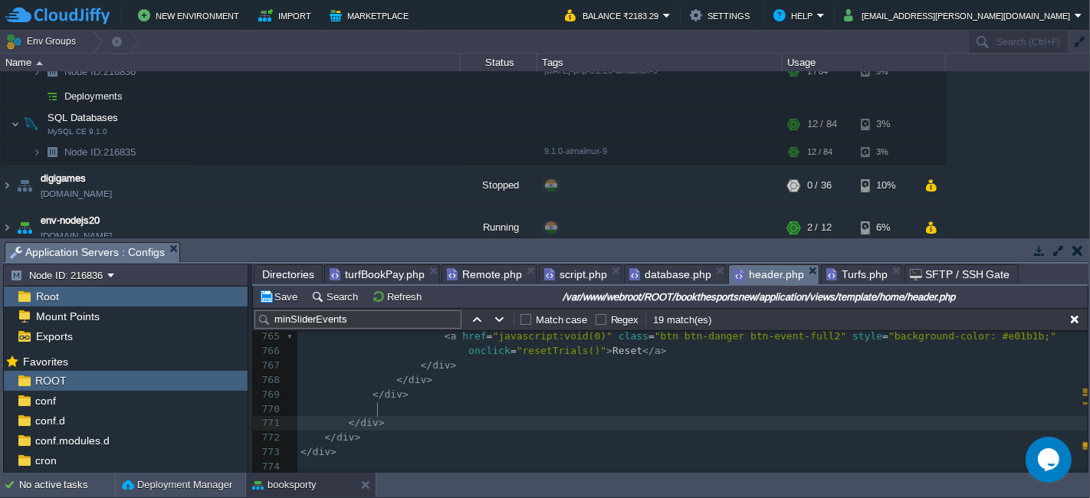
click at [508, 416] on pre "</ div >" at bounding box center [693, 423] width 791 height 15
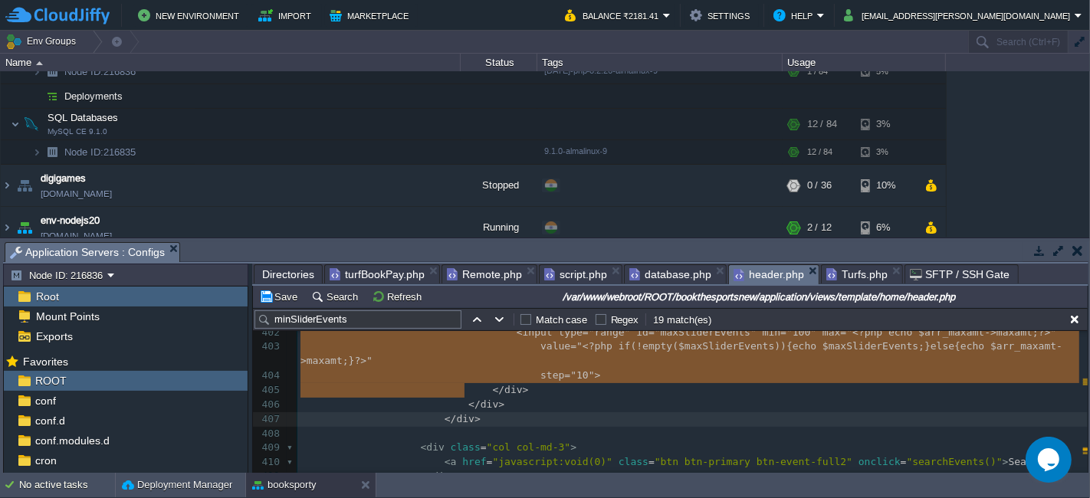
type textarea "-"
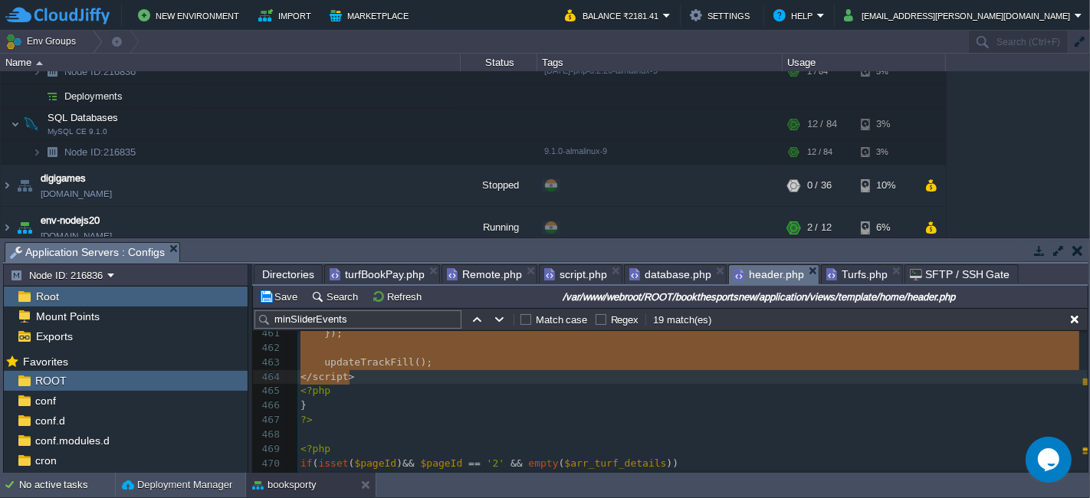
type textarea "-"
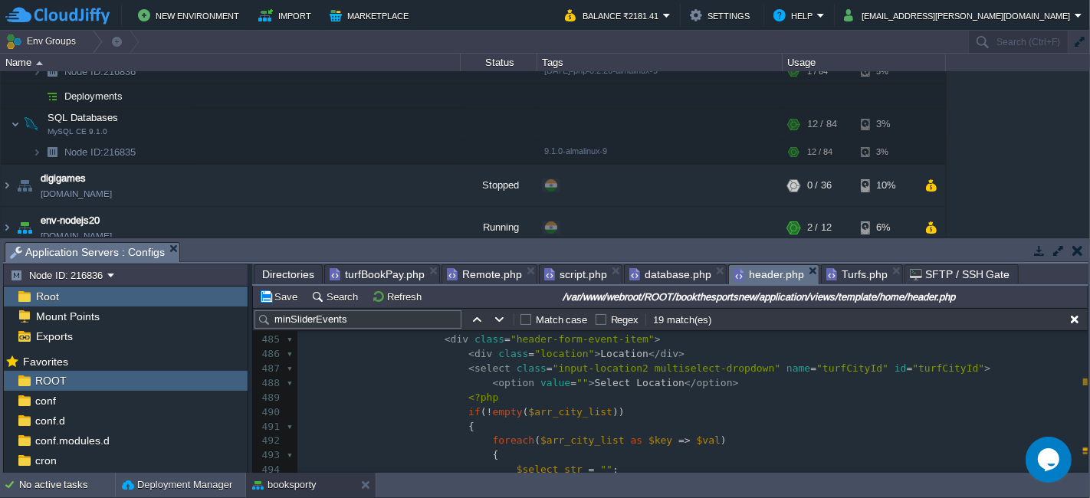
scroll to position [7305, 0]
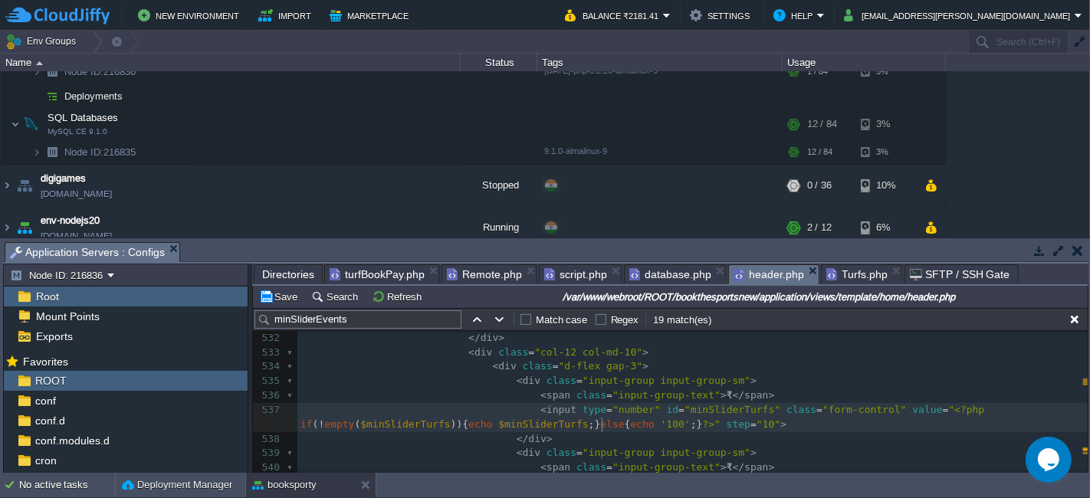
click at [688, 419] on pre "< input type = "number" id = "minSliderTurfs" class = "form-control" value = " …" at bounding box center [693, 417] width 791 height 29
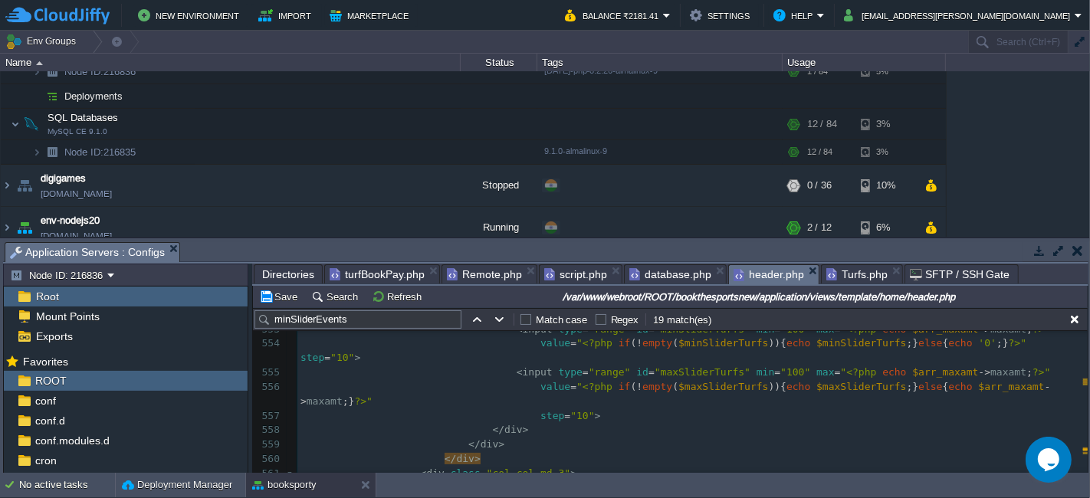
type textarea "-"
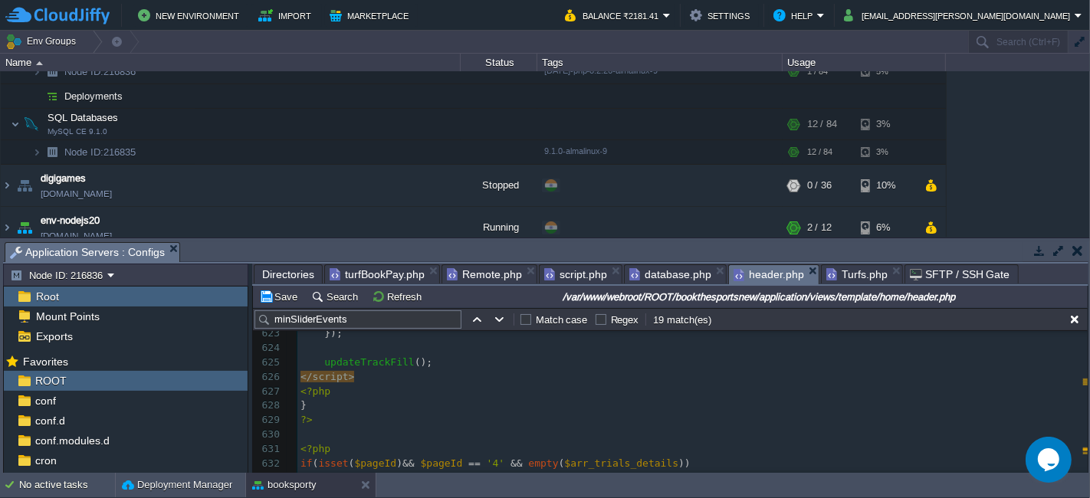
type textarea "-"
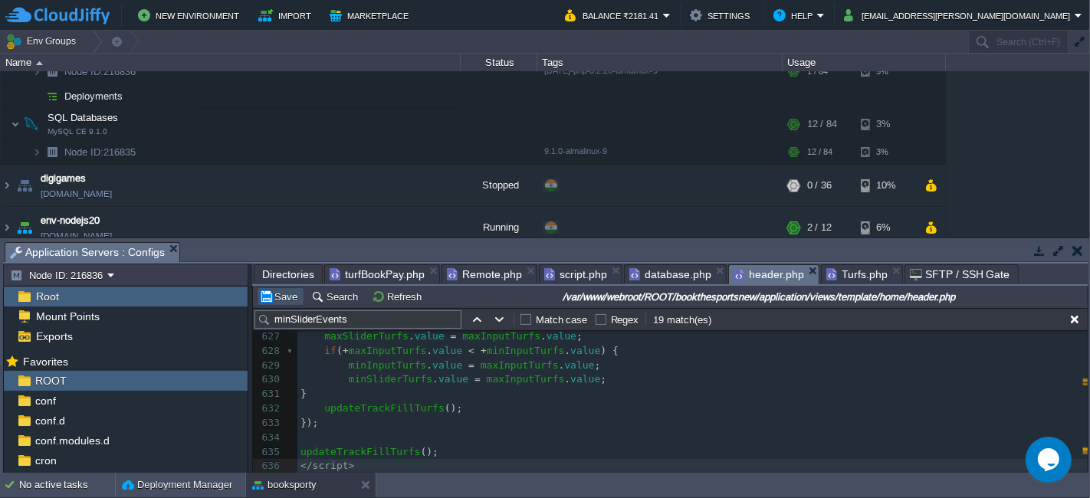
click at [278, 301] on button "Save" at bounding box center [280, 297] width 43 height 14
click at [285, 289] on td "Save" at bounding box center [281, 297] width 48 height 18
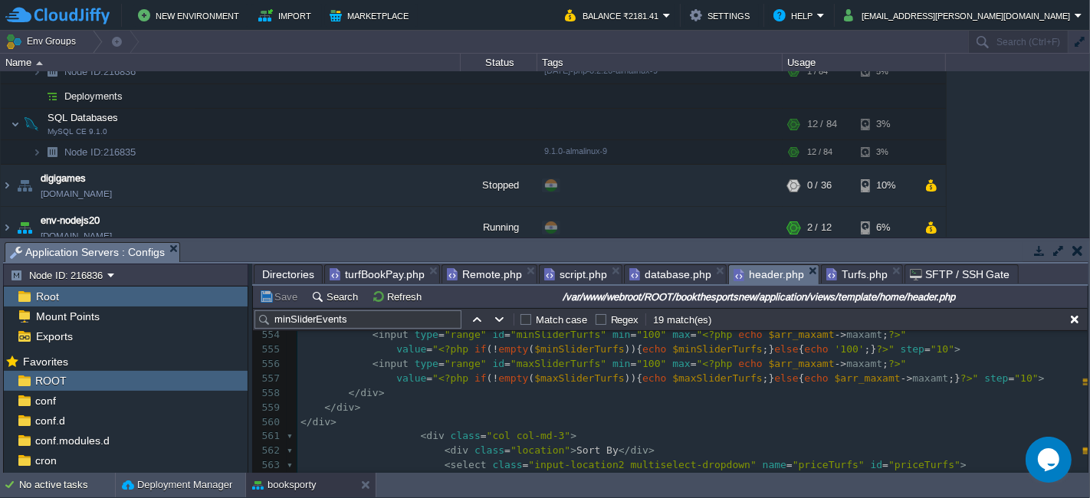
scroll to position [8295, 0]
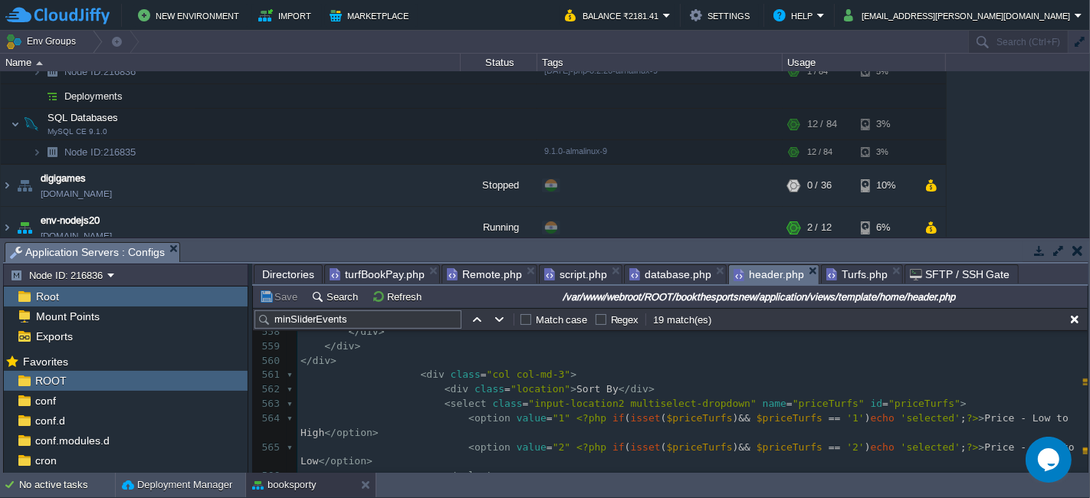
click at [349, 354] on pre "</ div >" at bounding box center [693, 361] width 791 height 15
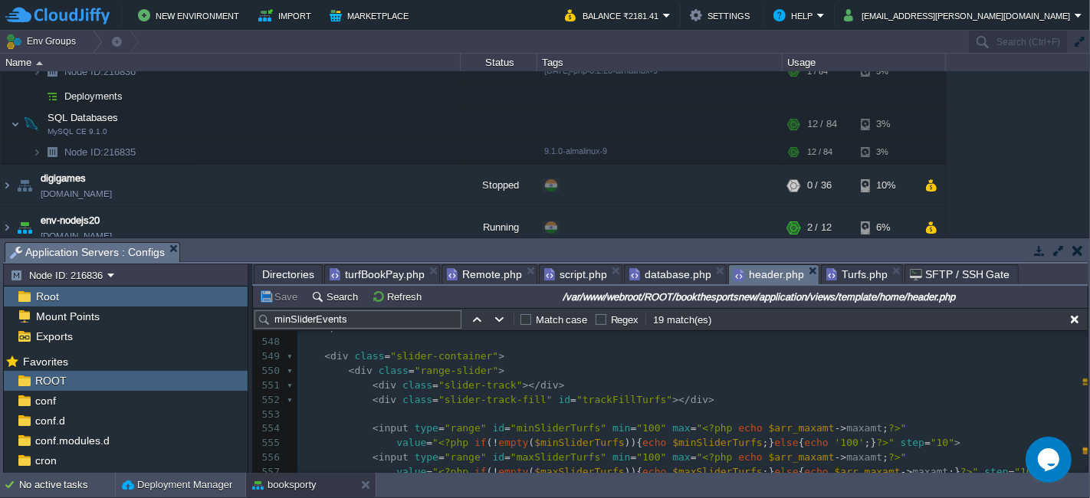
scroll to position [8140, 0]
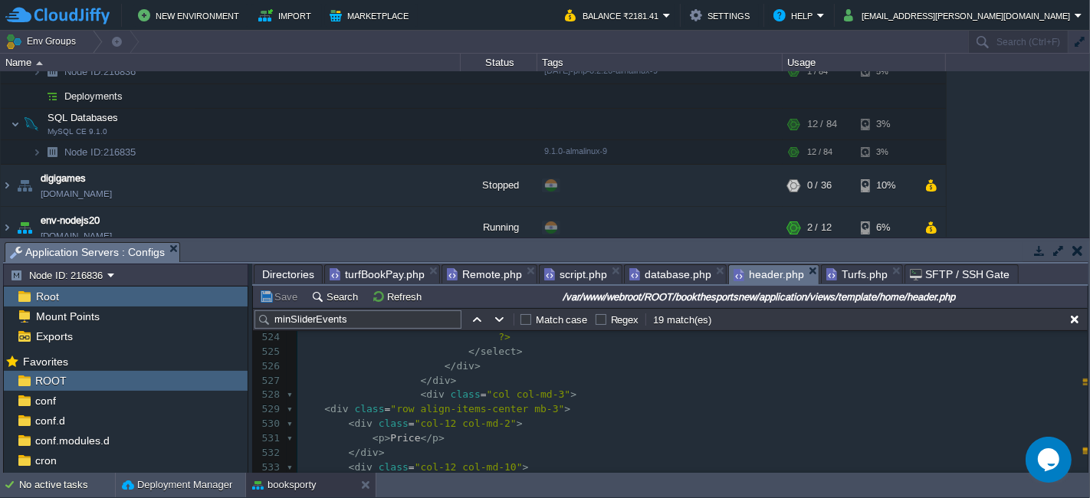
type textarea "-"
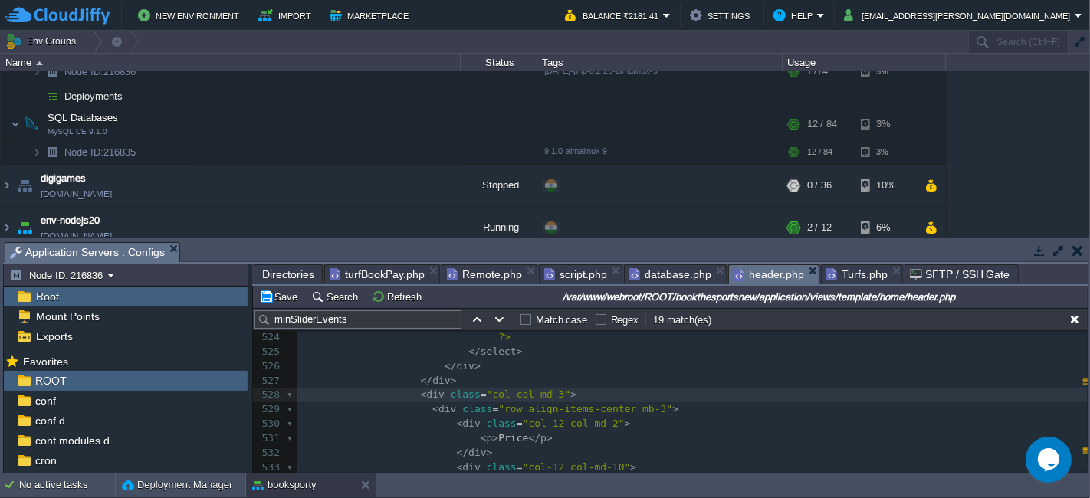
click at [645, 390] on pre "< div class = "col col-md-3" >" at bounding box center [693, 395] width 791 height 15
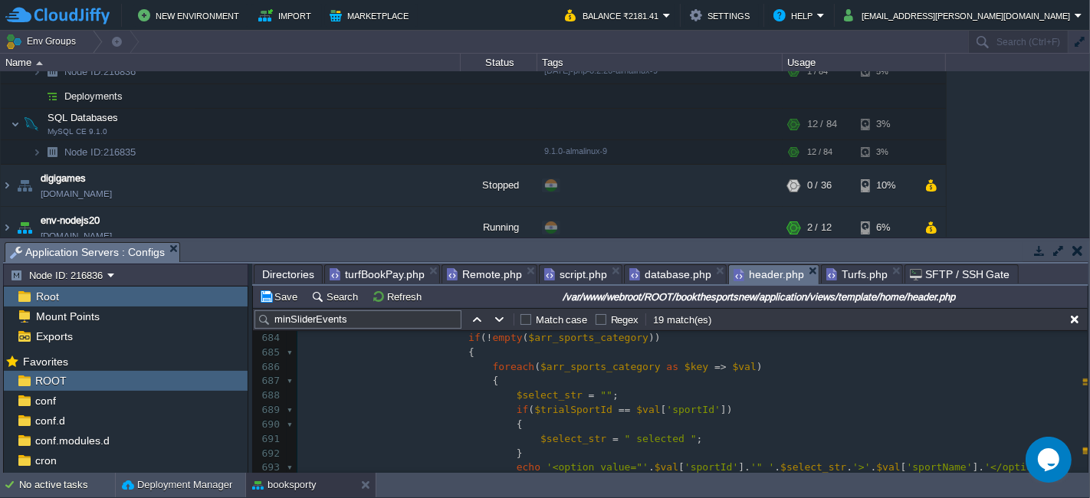
scroll to position [10169, 0]
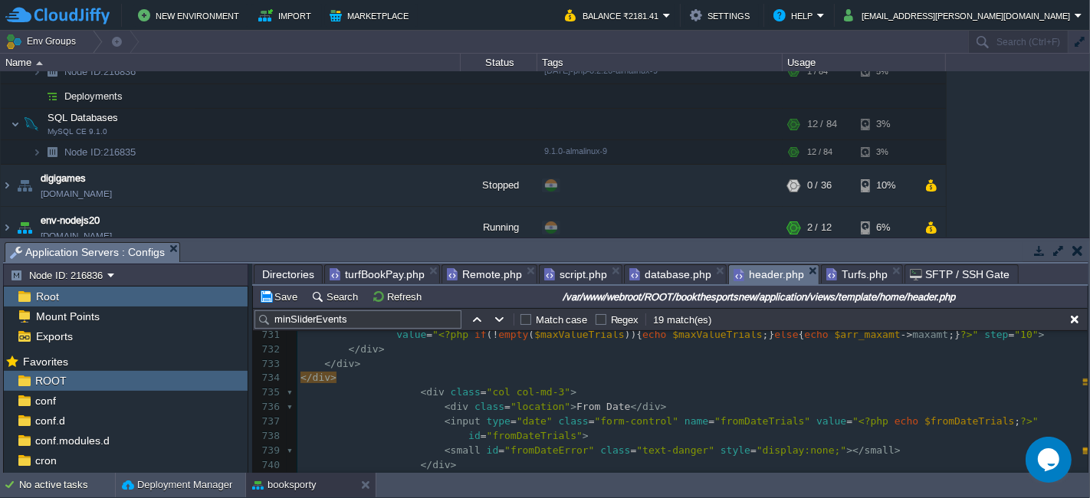
type textarea "-"
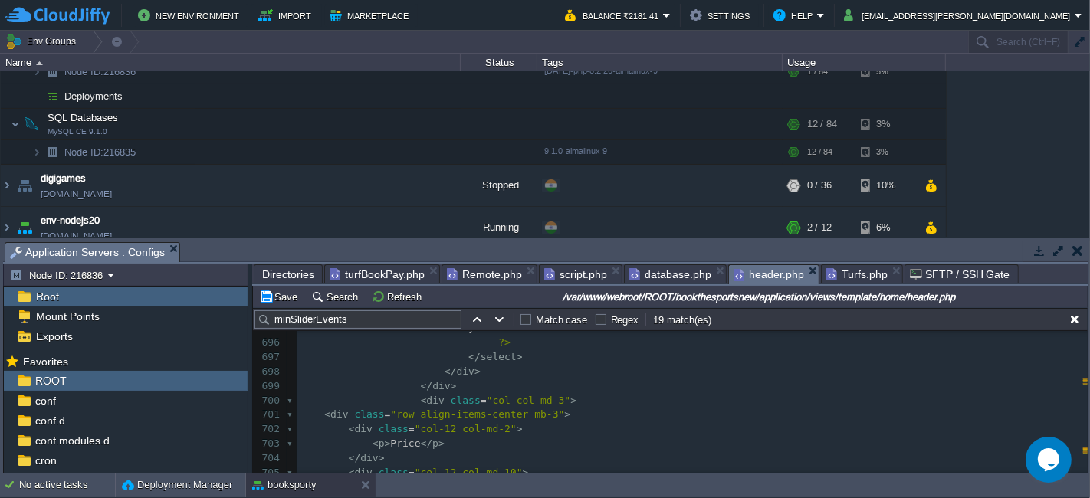
type textarea "-"
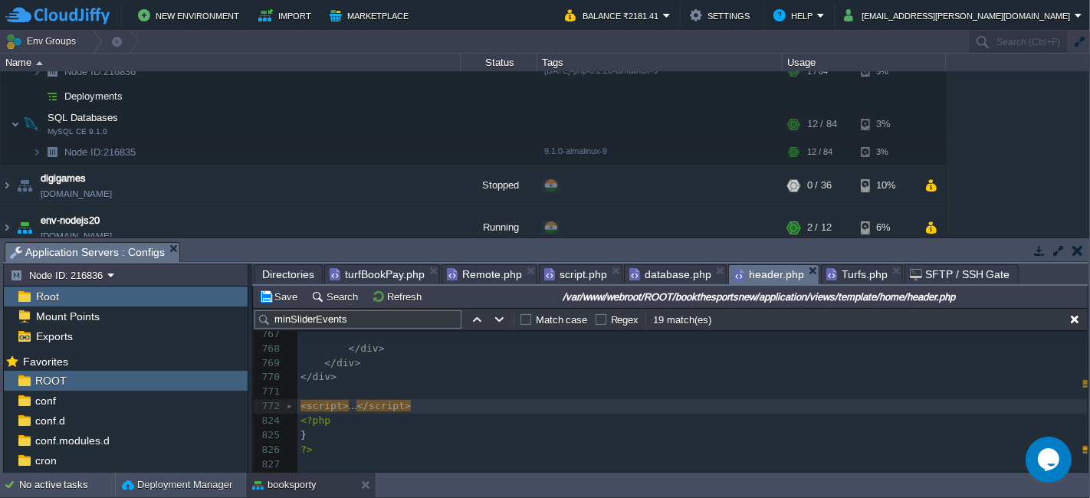
type textarea "-"
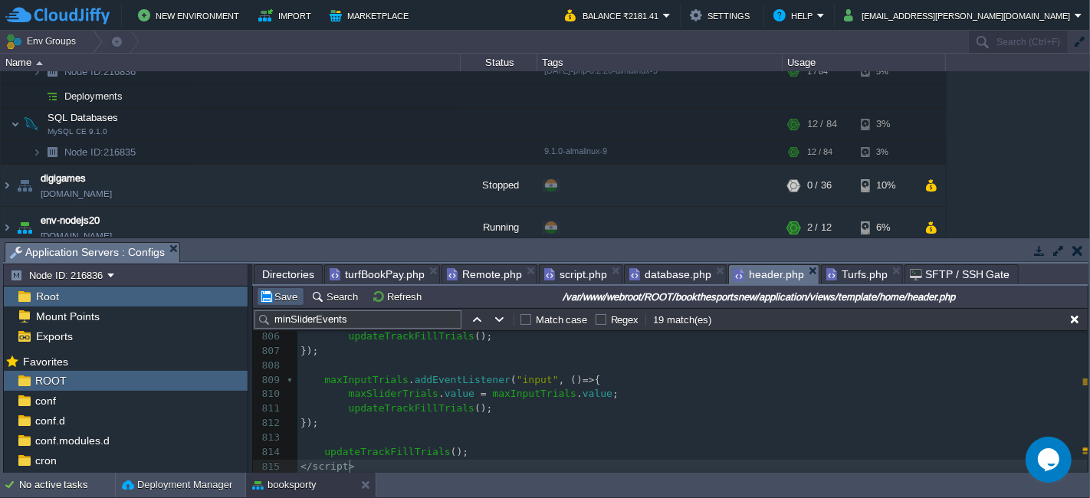
click at [278, 302] on button "Save" at bounding box center [280, 297] width 43 height 14
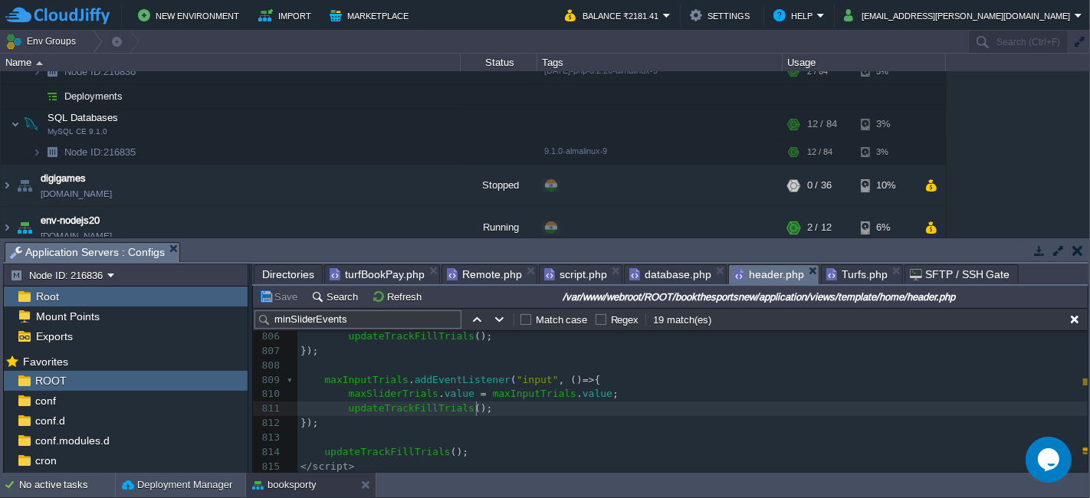
click at [692, 411] on pre "updateTrackFillTrials ();" at bounding box center [693, 409] width 791 height 15
click at [782, 427] on pre "});" at bounding box center [693, 423] width 791 height 15
type textarea "-"
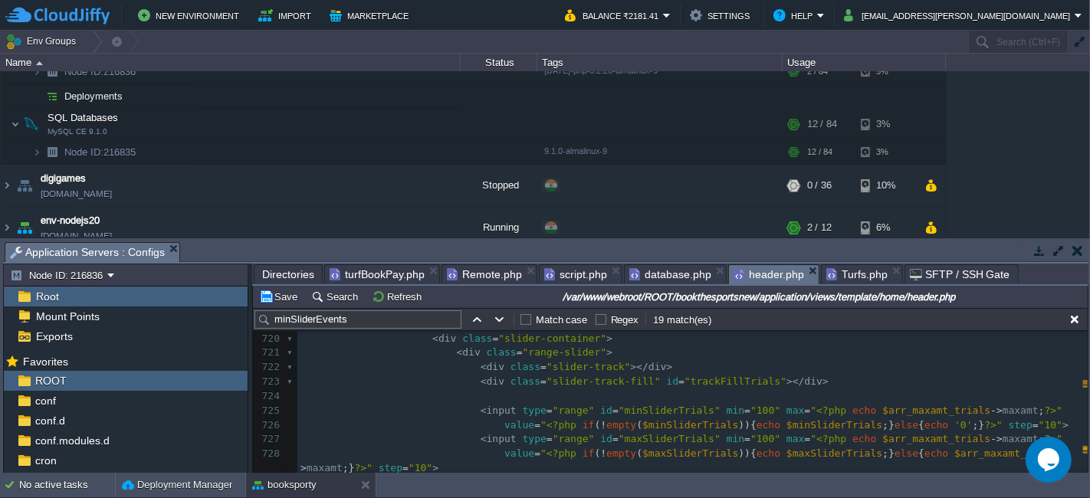
scroll to position [10633, 0]
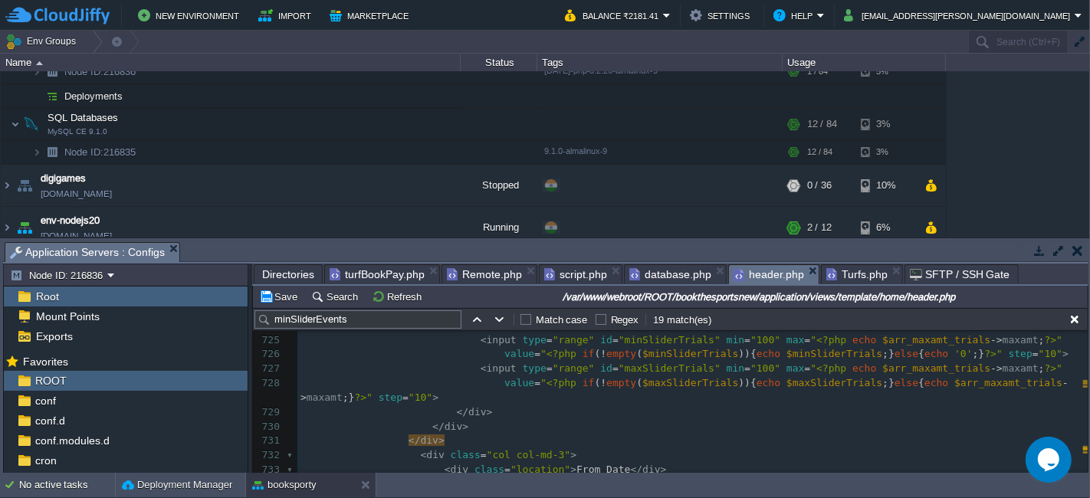
type textarea "-"
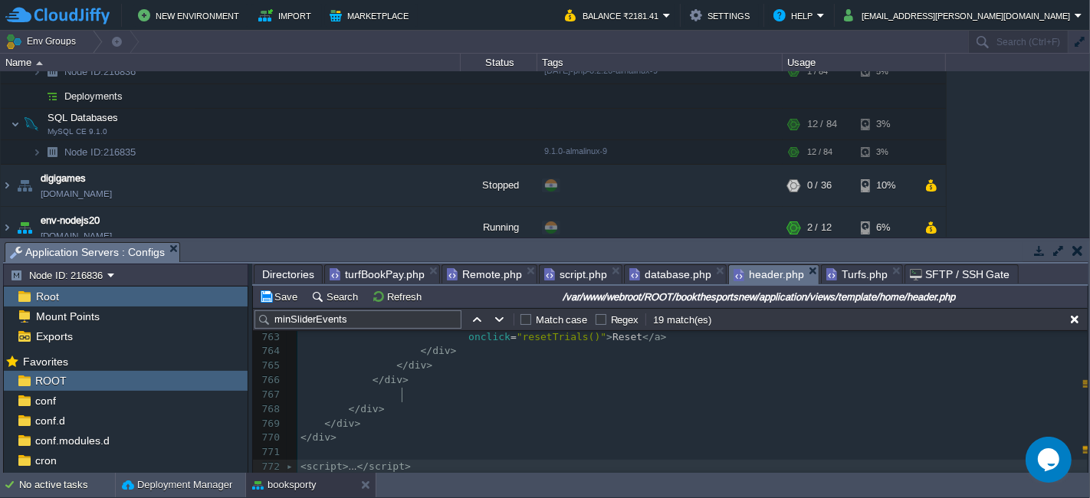
click at [428, 460] on pre "< script > ... </ script >" at bounding box center [693, 467] width 791 height 15
type textarea "-"
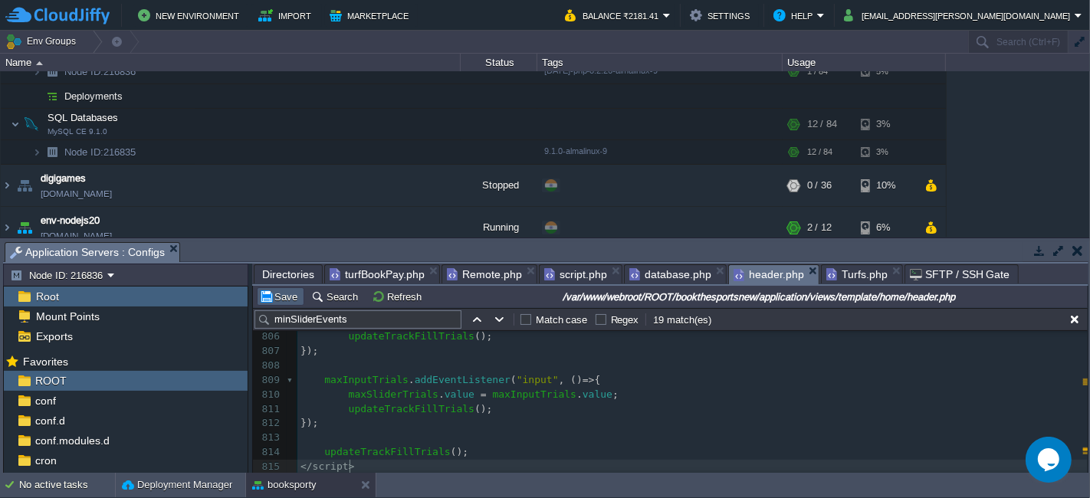
click at [272, 297] on button "Save" at bounding box center [280, 297] width 43 height 14
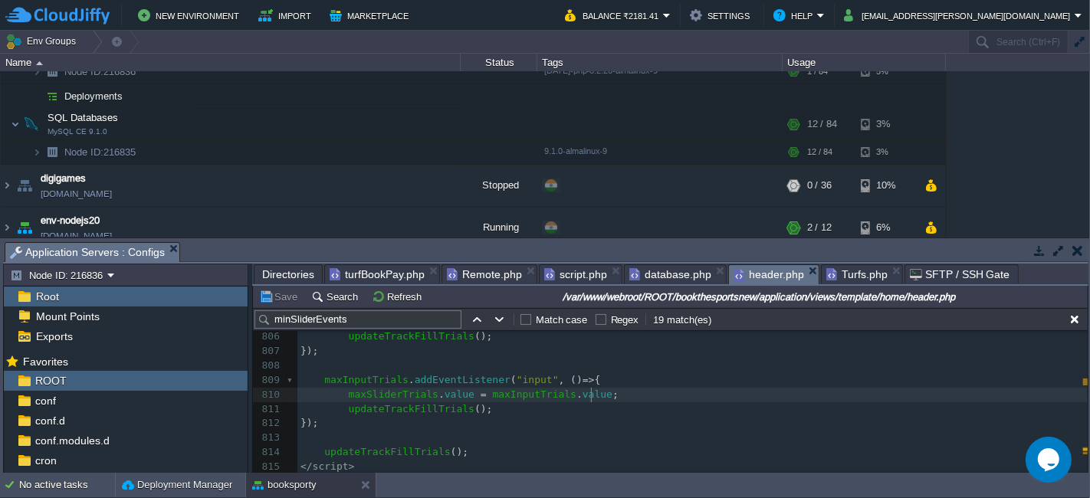
click at [637, 388] on pre "maxSliderTrials . value = maxInputTrials . value ;" at bounding box center [693, 395] width 791 height 15
type textarea "-"
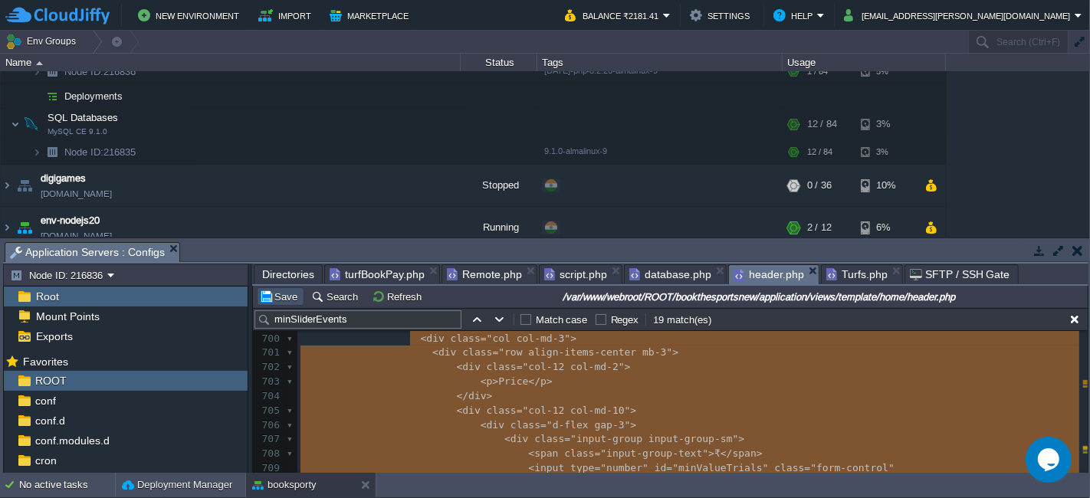
click at [294, 301] on button "Save" at bounding box center [280, 297] width 43 height 14
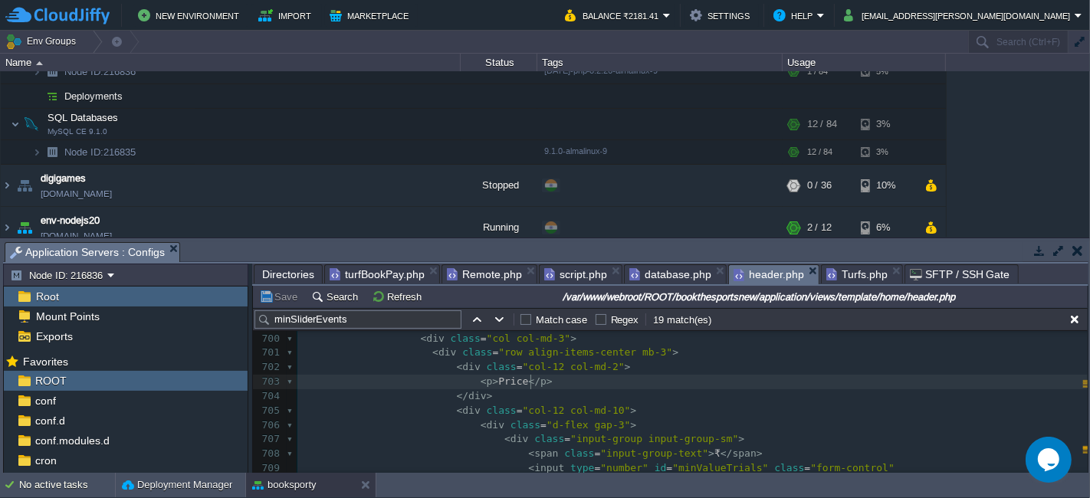
type textarea "-"
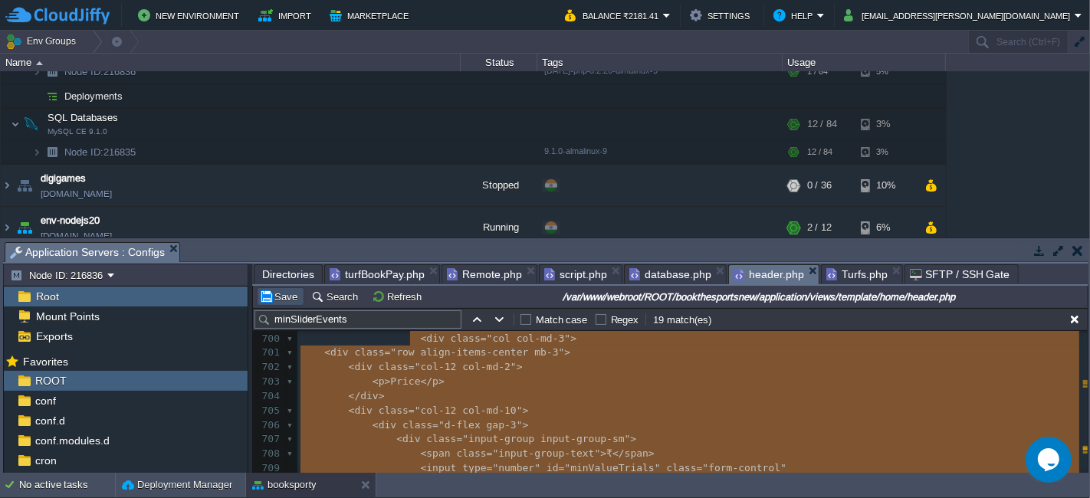
click at [268, 294] on button "Save" at bounding box center [280, 297] width 43 height 14
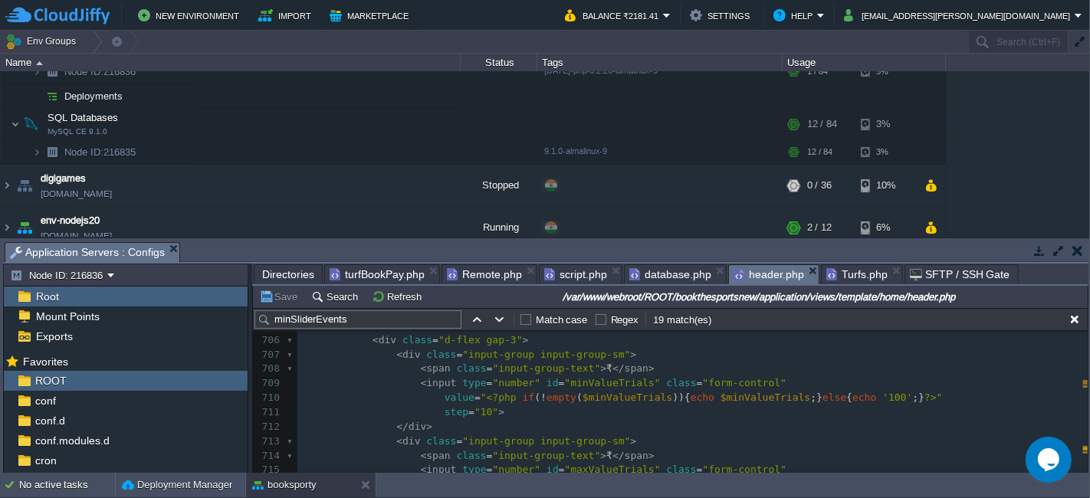
scroll to position [10422, 0]
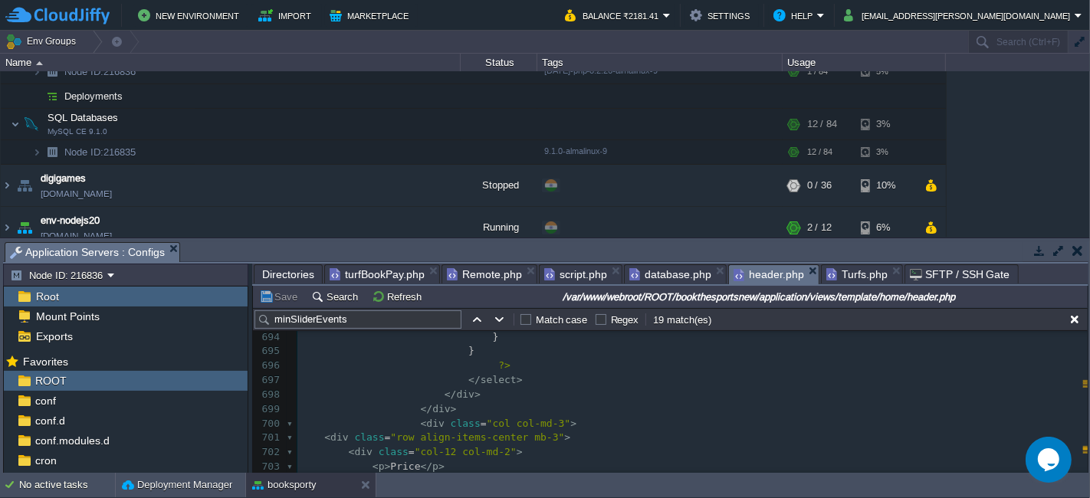
type textarea "-"
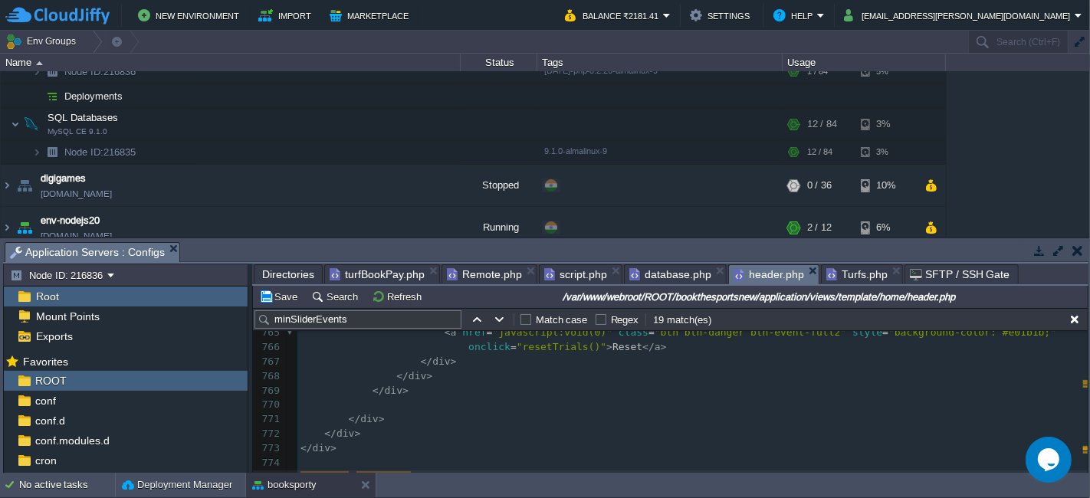
type textarea "-"
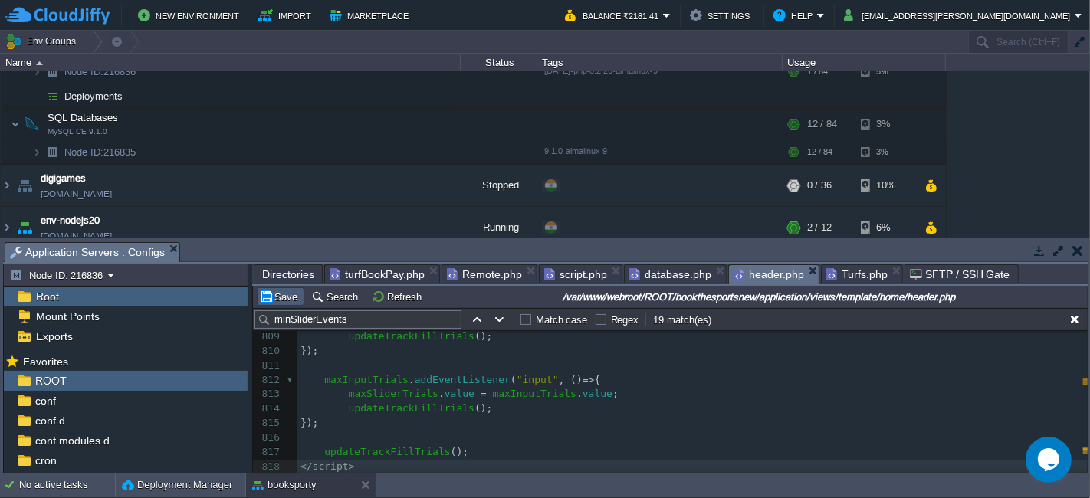
click at [295, 291] on button "Save" at bounding box center [280, 297] width 43 height 14
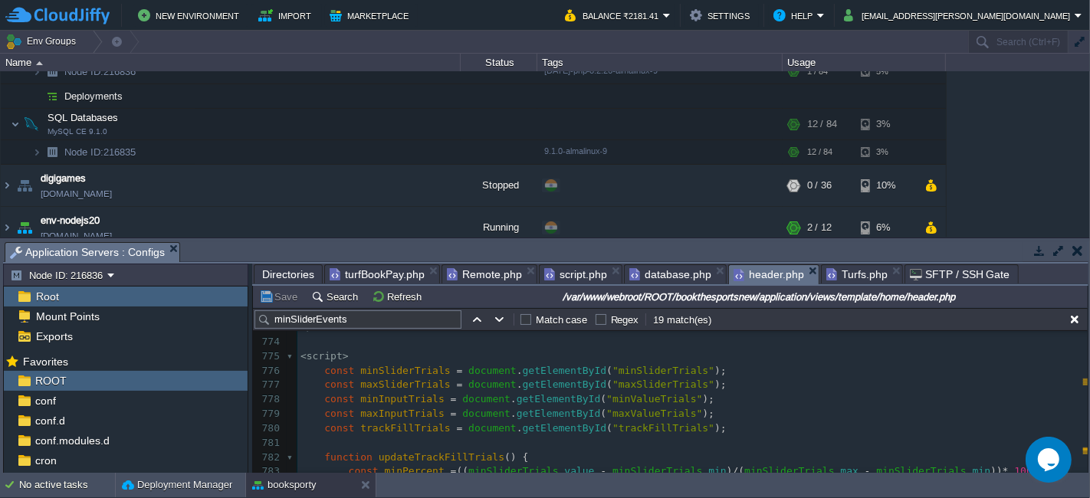
scroll to position [11550, 0]
